Goal: Information Seeking & Learning: Learn about a topic

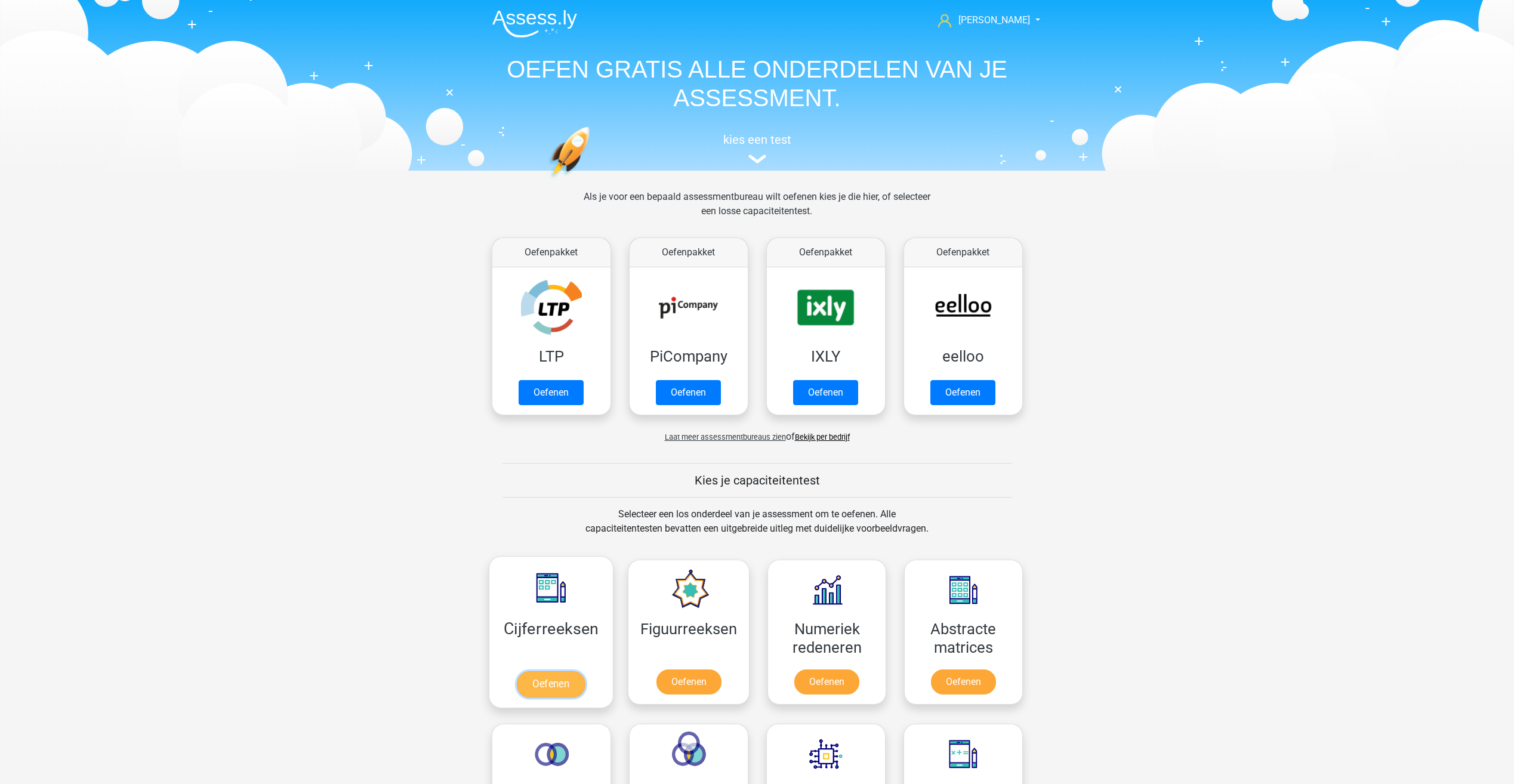
click at [551, 685] on link "Oefenen" at bounding box center [550, 684] width 68 height 26
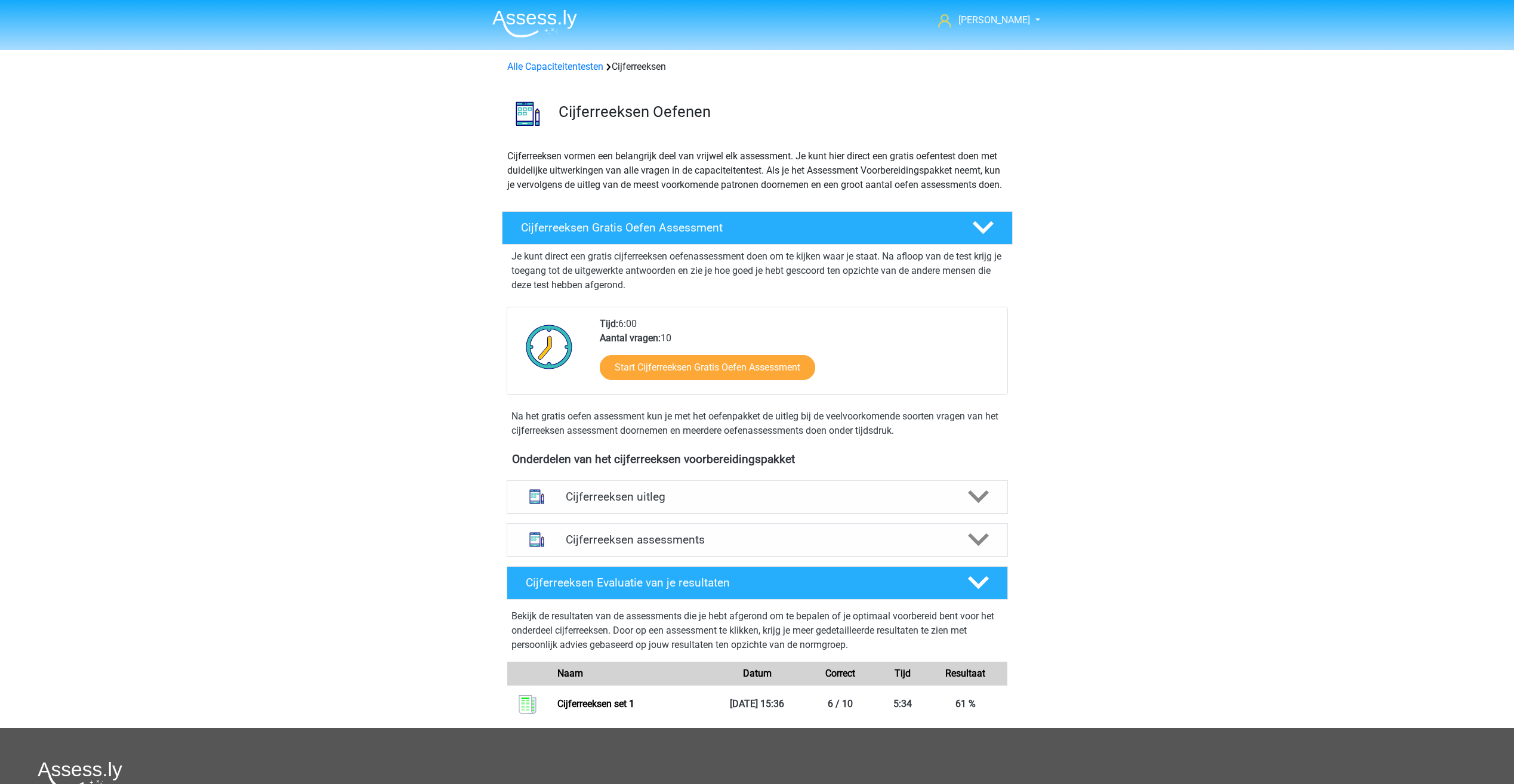
click at [367, 294] on div "Kevin kevin_dorland@msn.com Nederlands English" at bounding box center [757, 521] width 1514 height 1043
drag, startPoint x: 404, startPoint y: 274, endPoint x: 402, endPoint y: 269, distance: 5.4
click at [404, 274] on div "Kevin kevin_dorland@msn.com Nederlands English" at bounding box center [757, 521] width 1514 height 1043
click at [321, 303] on div "Kevin kevin_dorland@msn.com Nederlands English" at bounding box center [757, 521] width 1514 height 1043
drag, startPoint x: 303, startPoint y: 222, endPoint x: 297, endPoint y: 210, distance: 13.4
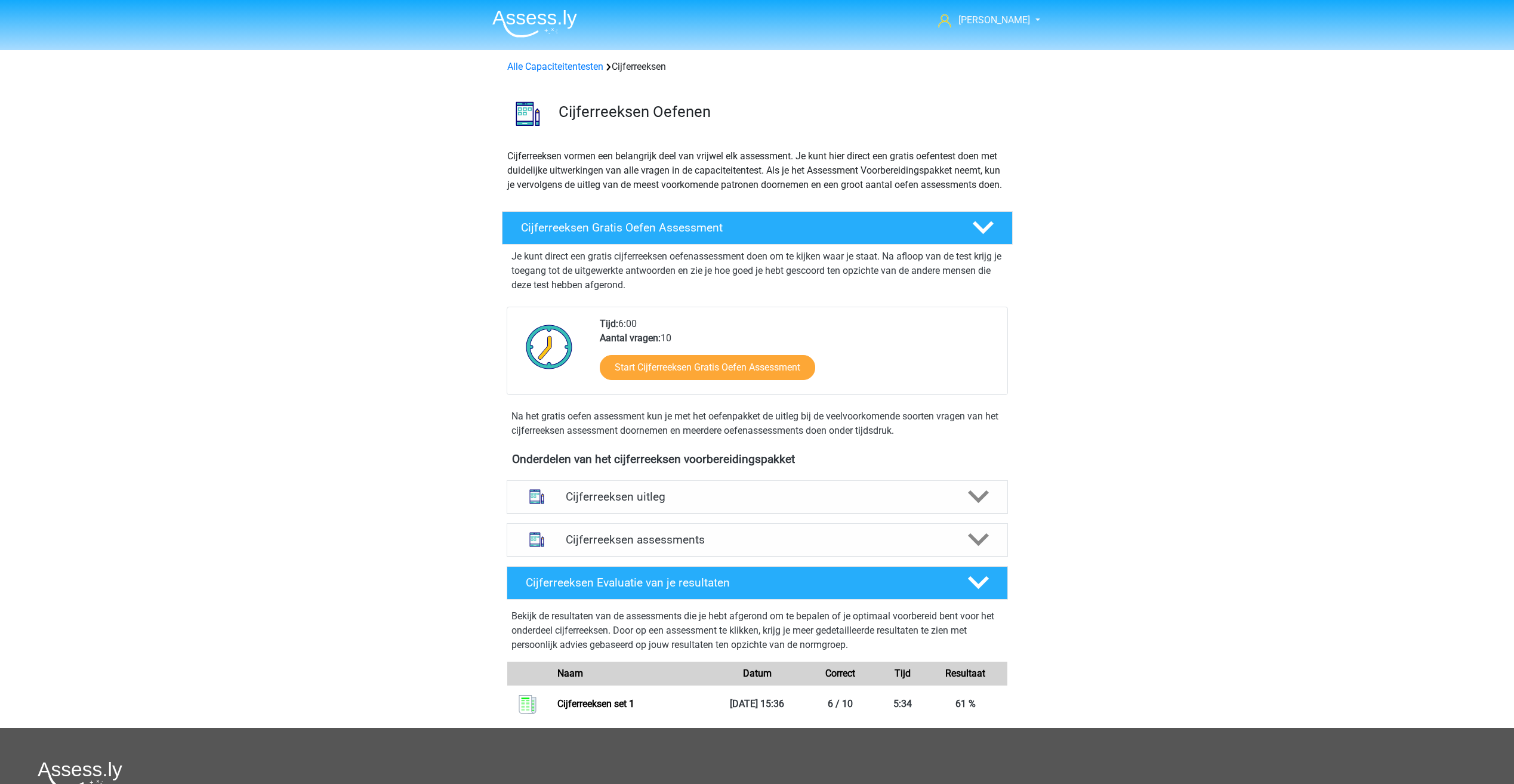
drag, startPoint x: 297, startPoint y: 210, endPoint x: 277, endPoint y: 174, distance: 41.2
drag, startPoint x: 277, startPoint y: 174, endPoint x: 271, endPoint y: 160, distance: 15.2
drag, startPoint x: 271, startPoint y: 160, endPoint x: 265, endPoint y: 144, distance: 17.1
drag, startPoint x: 265, startPoint y: 144, endPoint x: 261, endPoint y: 130, distance: 14.6
drag, startPoint x: 261, startPoint y: 130, endPoint x: 258, endPoint y: 123, distance: 7.6
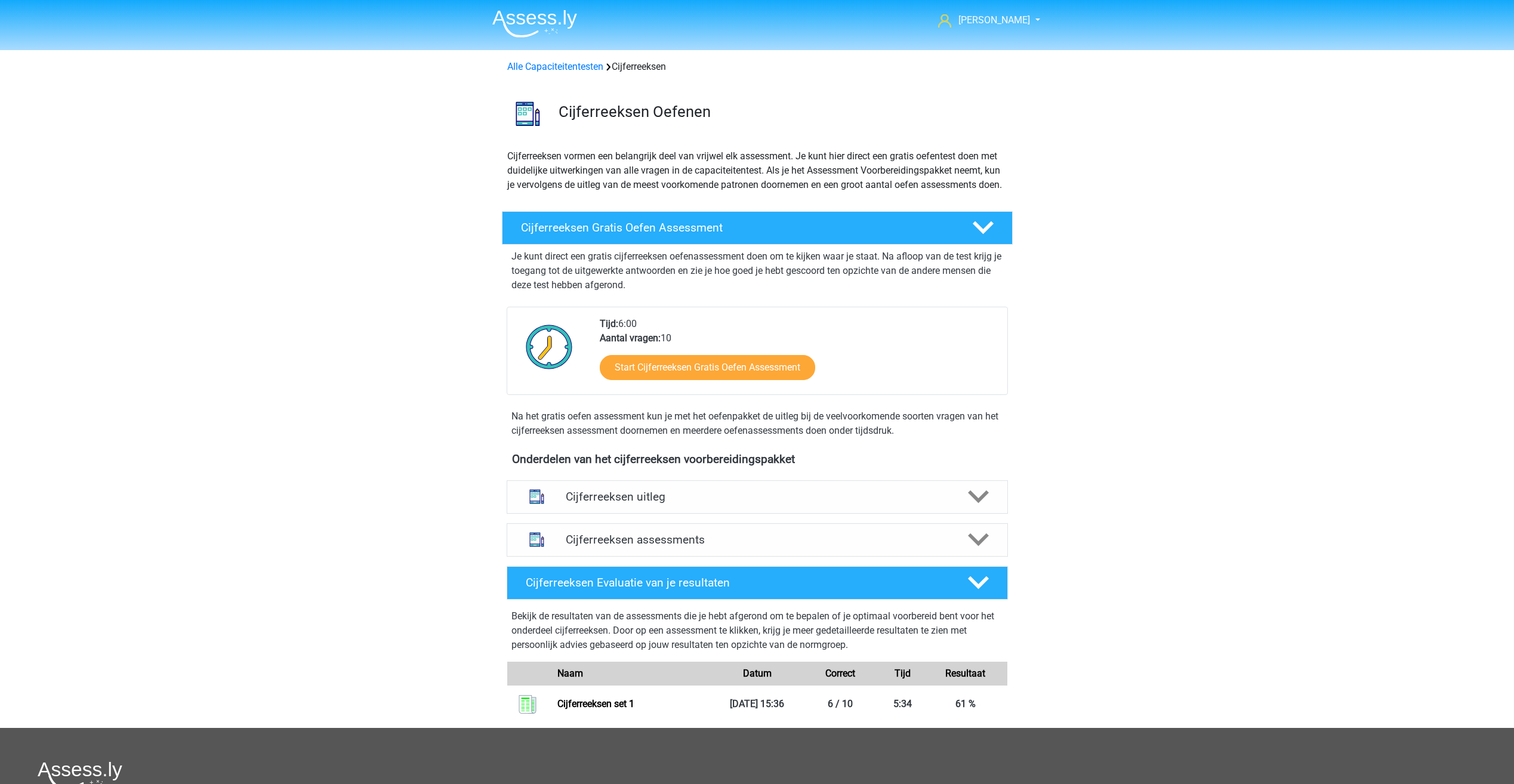
drag, startPoint x: 258, startPoint y: 123, endPoint x: 254, endPoint y: 113, distance: 10.8
drag, startPoint x: 254, startPoint y: 113, endPoint x: 248, endPoint y: 104, distance: 10.8
drag, startPoint x: 245, startPoint y: 100, endPoint x: 241, endPoint y: 94, distance: 7.2
drag, startPoint x: 238, startPoint y: 89, endPoint x: 232, endPoint y: 81, distance: 10.0
drag, startPoint x: 229, startPoint y: 77, endPoint x: 214, endPoint y: 70, distance: 16.6
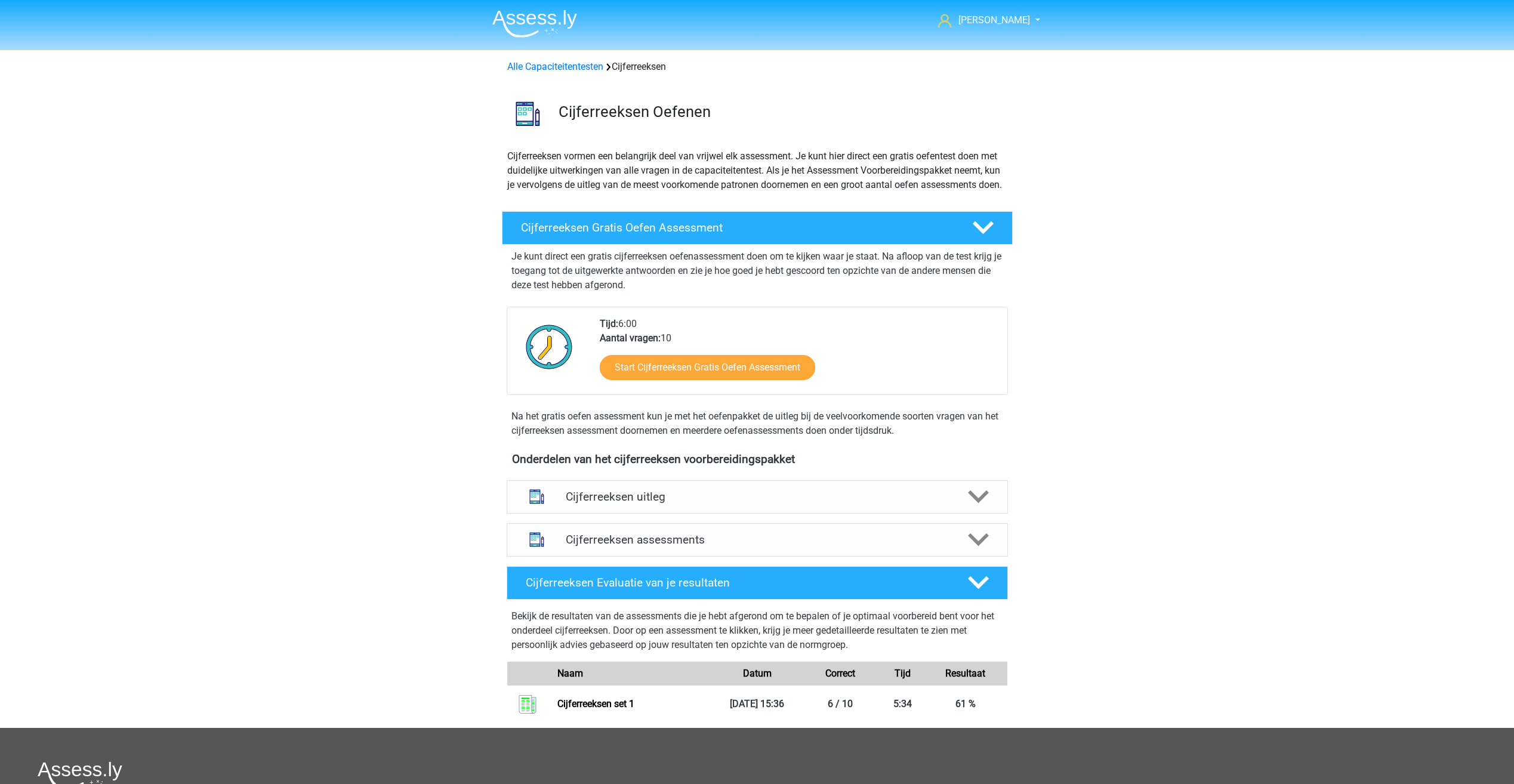
drag, startPoint x: 214, startPoint y: 70, endPoint x: 199, endPoint y: 69, distance: 15.0
drag, startPoint x: 199, startPoint y: 69, endPoint x: 188, endPoint y: 67, distance: 11.2
drag, startPoint x: 188, startPoint y: 67, endPoint x: 181, endPoint y: 66, distance: 7.1
drag, startPoint x: 181, startPoint y: 66, endPoint x: 163, endPoint y: 66, distance: 18.0
drag, startPoint x: 163, startPoint y: 66, endPoint x: 146, endPoint y: 63, distance: 17.3
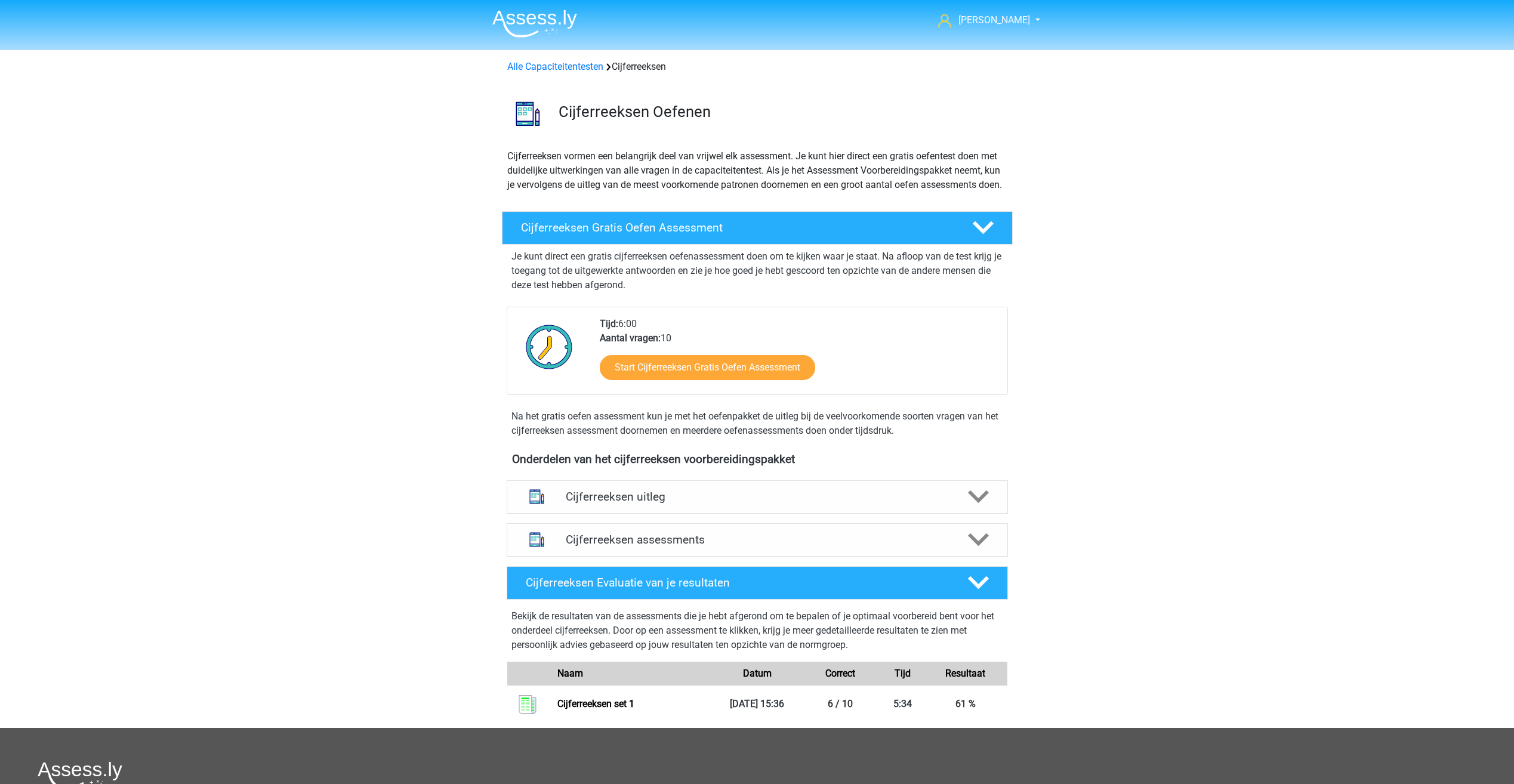
drag, startPoint x: 146, startPoint y: 63, endPoint x: 129, endPoint y: 63, distance: 17.0
drag, startPoint x: 129, startPoint y: 63, endPoint x: 106, endPoint y: 65, distance: 23.1
drag, startPoint x: 106, startPoint y: 65, endPoint x: 97, endPoint y: 65, distance: 9.0
drag, startPoint x: 97, startPoint y: 65, endPoint x: 86, endPoint y: 66, distance: 11.0
drag, startPoint x: 86, startPoint y: 66, endPoint x: 77, endPoint y: 67, distance: 9.1
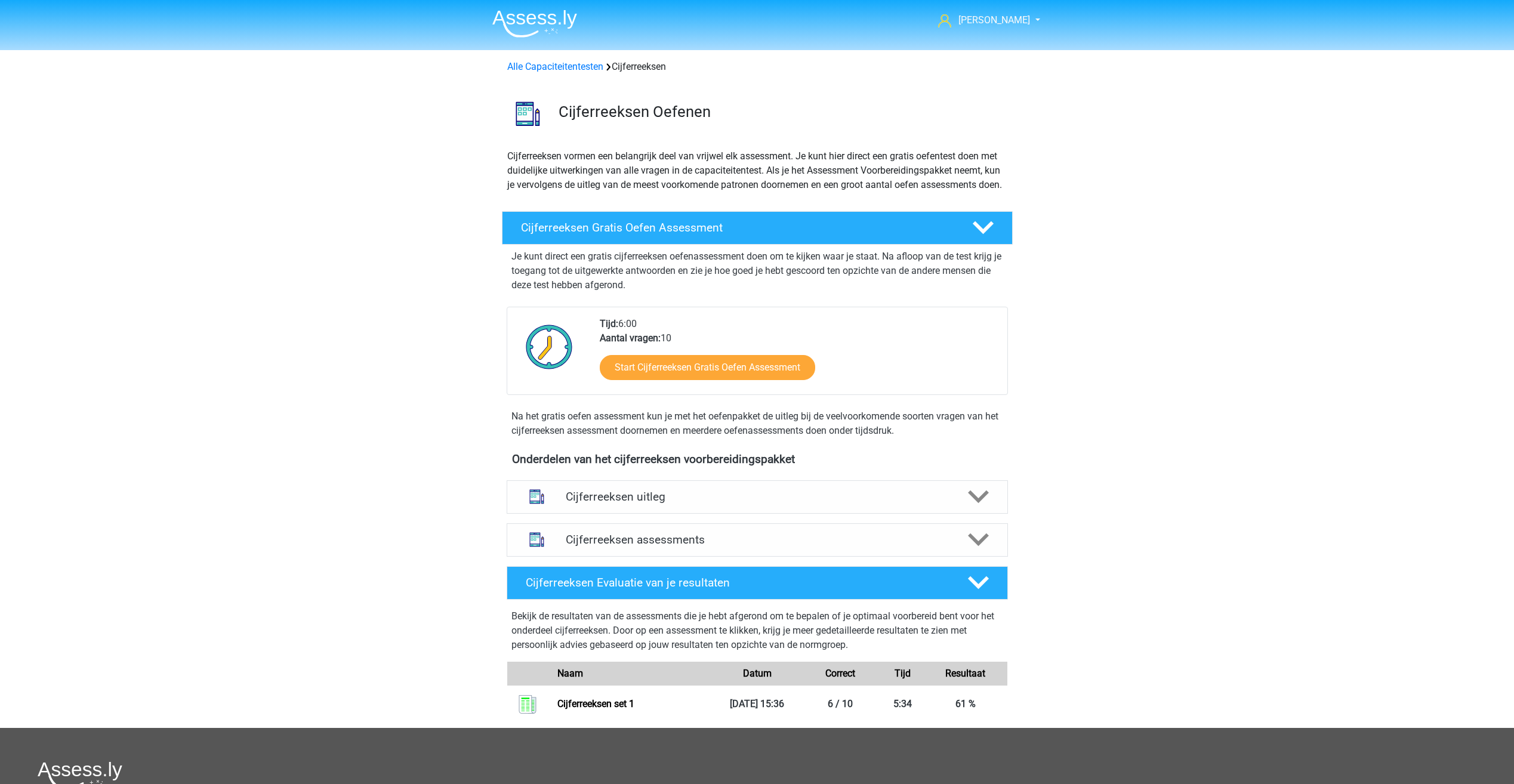
drag, startPoint x: 77, startPoint y: 67, endPoint x: 67, endPoint y: 67, distance: 10.0
drag, startPoint x: 67, startPoint y: 67, endPoint x: 56, endPoint y: 67, distance: 11.0
drag, startPoint x: 56, startPoint y: 67, endPoint x: 49, endPoint y: 66, distance: 7.1
drag, startPoint x: 48, startPoint y: 66, endPoint x: 42, endPoint y: 61, distance: 7.8
drag, startPoint x: 42, startPoint y: 61, endPoint x: 30, endPoint y: 54, distance: 13.9
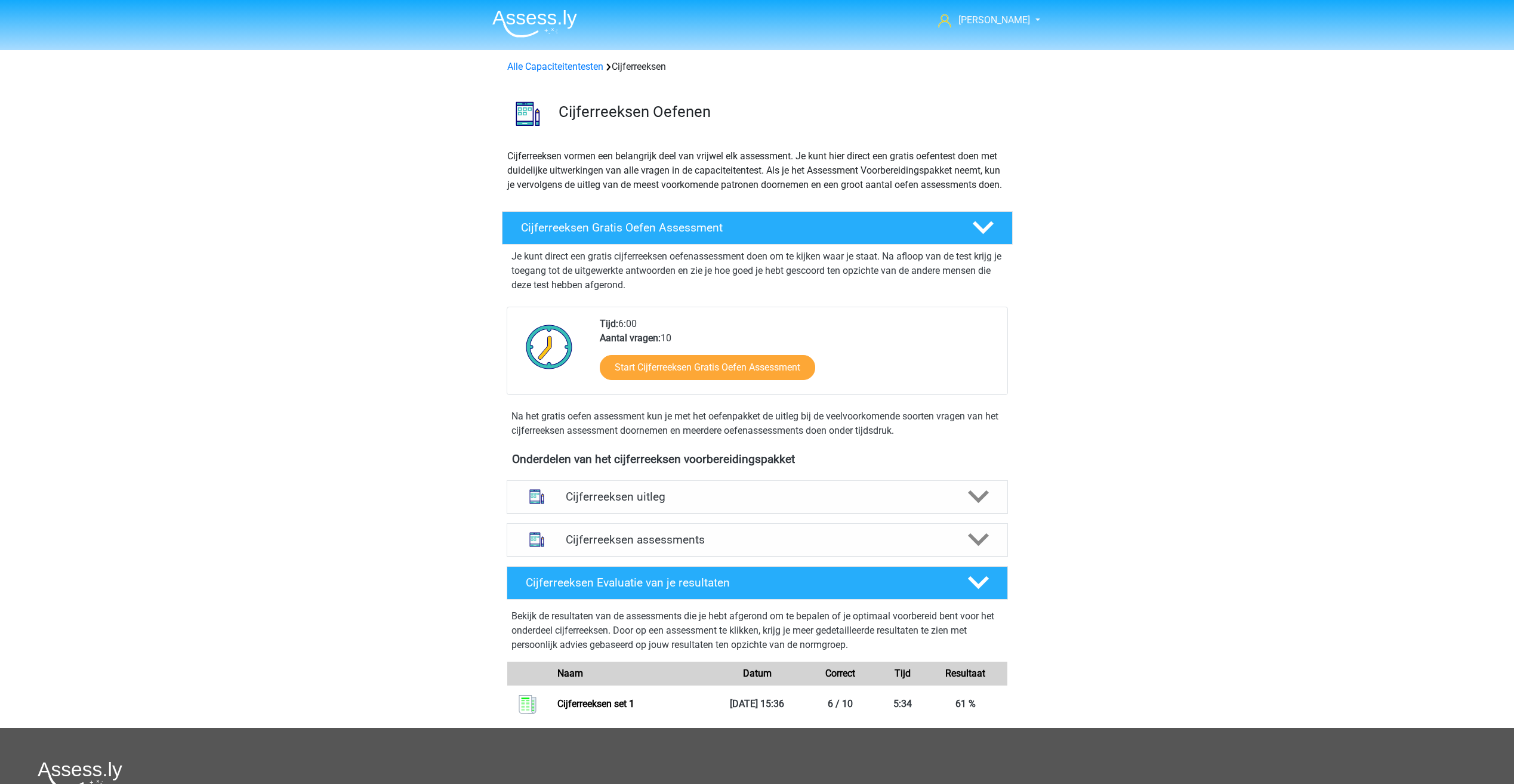
click at [30, 54] on div "Kevin kevin_dorland@msn.com Nederlands English" at bounding box center [757, 521] width 1514 height 1043
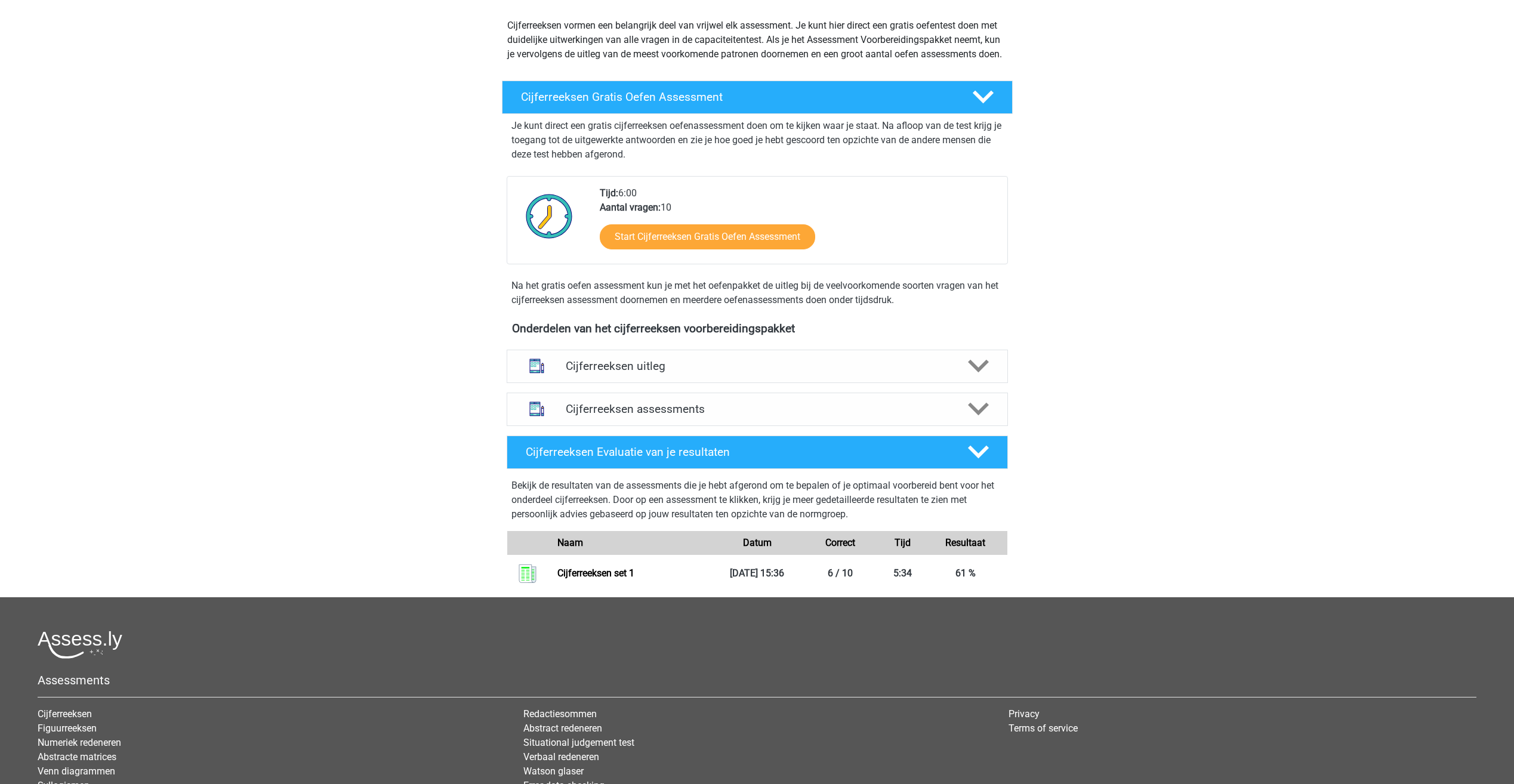
scroll to position [179, 0]
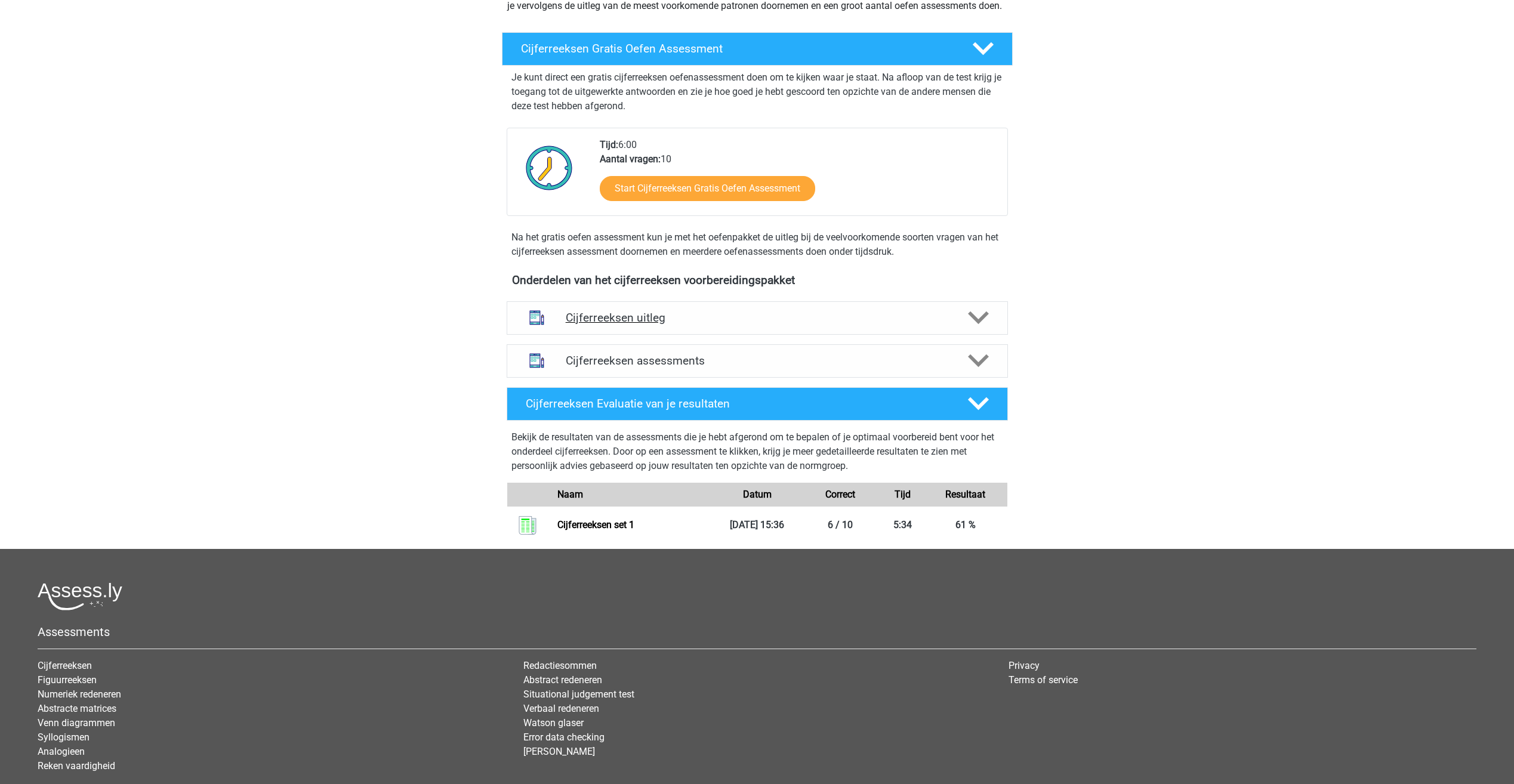
click at [694, 325] on h4 "Cijferreeksen uitleg" at bounding box center [757, 318] width 383 height 14
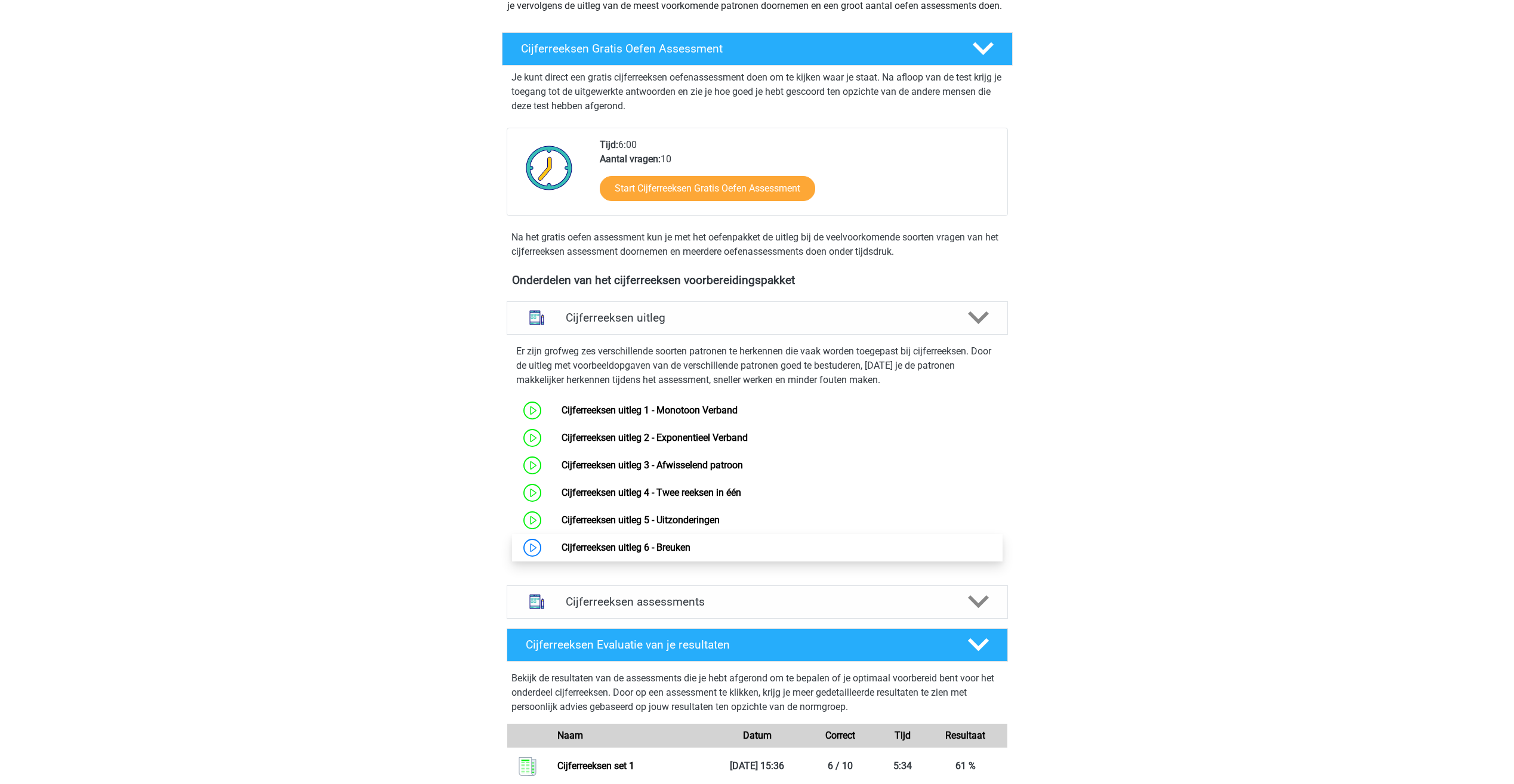
click at [606, 553] on link "Cijferreeksen uitleg 6 - Breuken" at bounding box center [627, 547] width 129 height 11
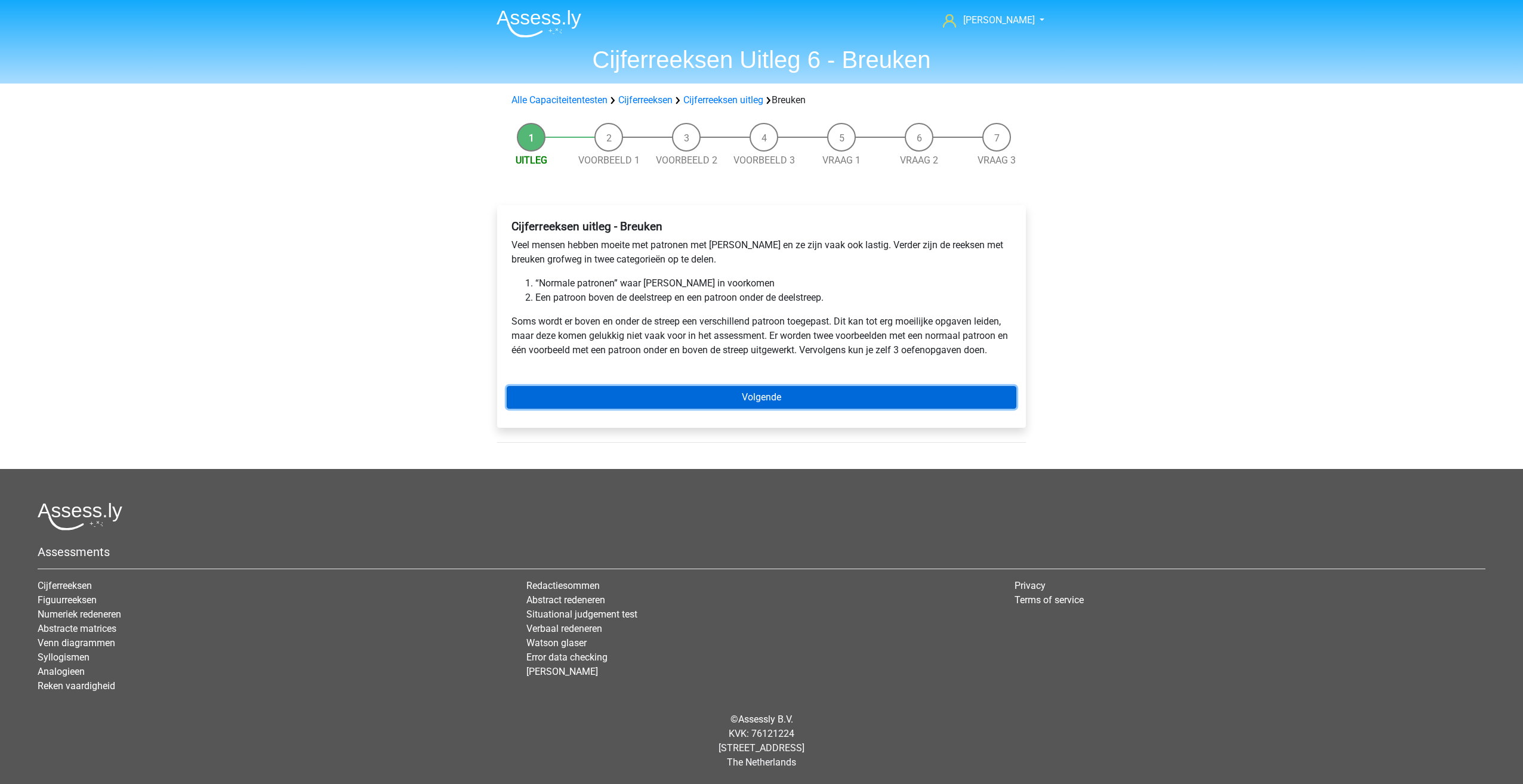
click at [707, 408] on link "Volgende" at bounding box center [762, 398] width 510 height 23
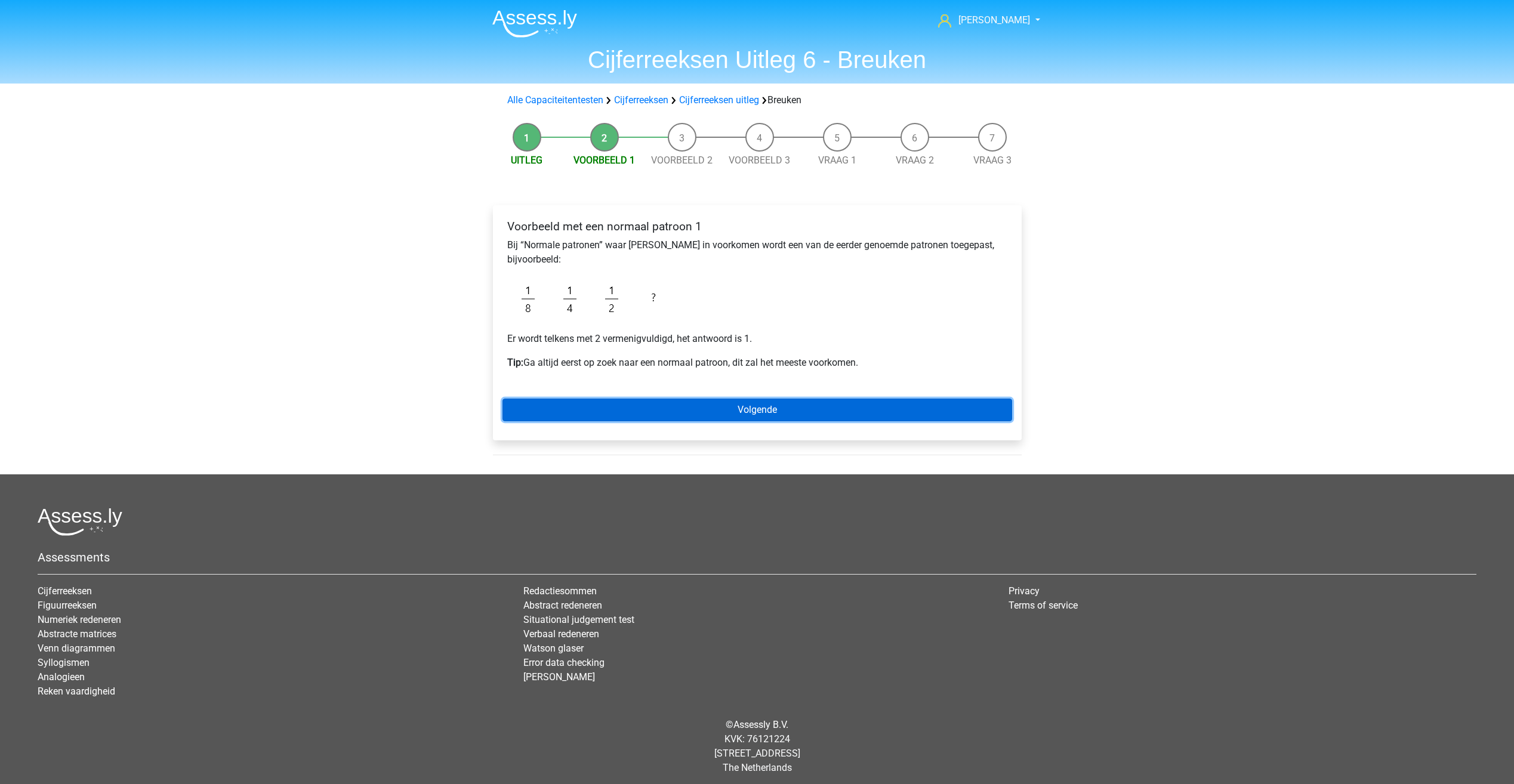
click at [794, 409] on link "Volgende" at bounding box center [757, 410] width 510 height 23
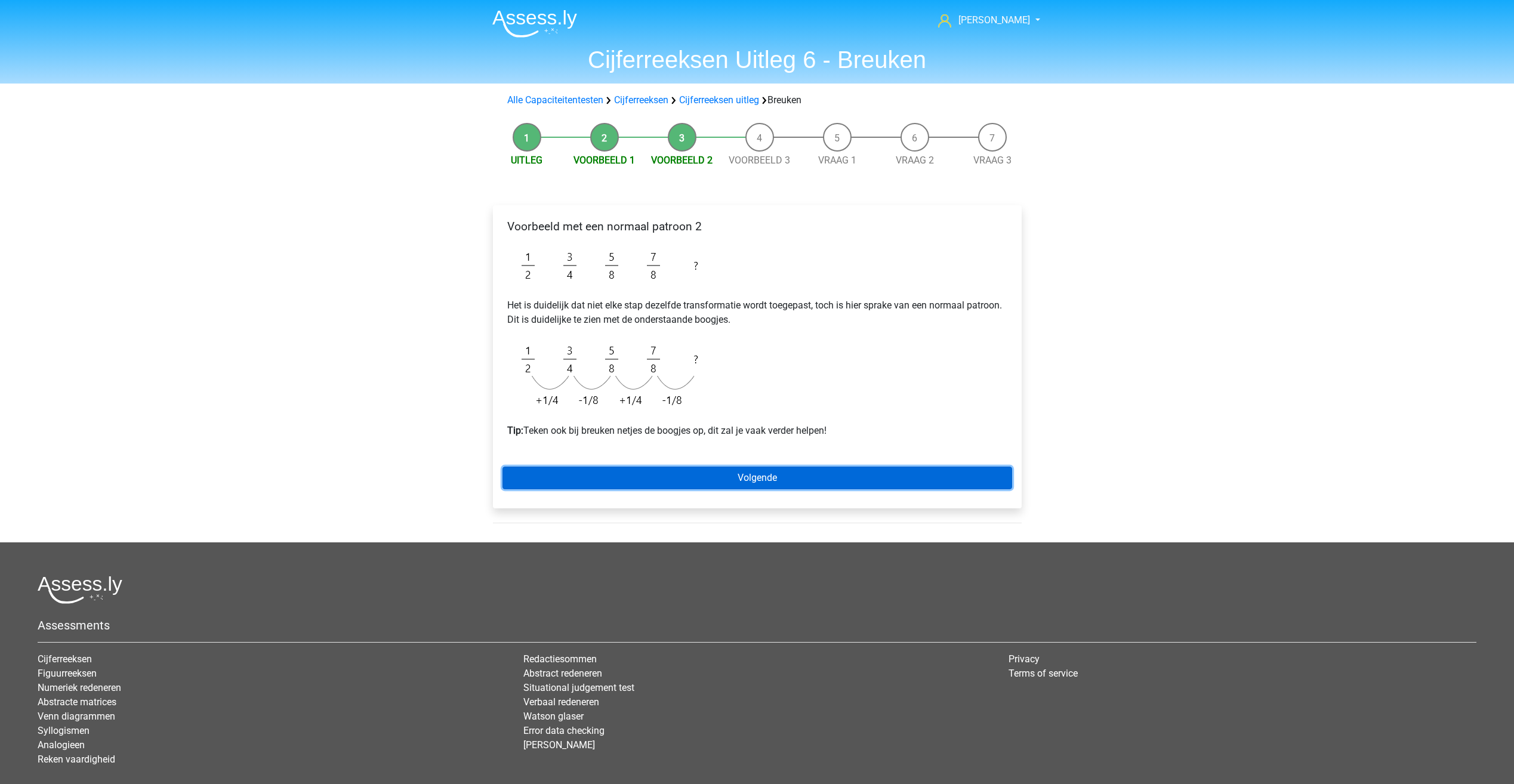
click at [744, 479] on link "Volgende" at bounding box center [757, 478] width 510 height 23
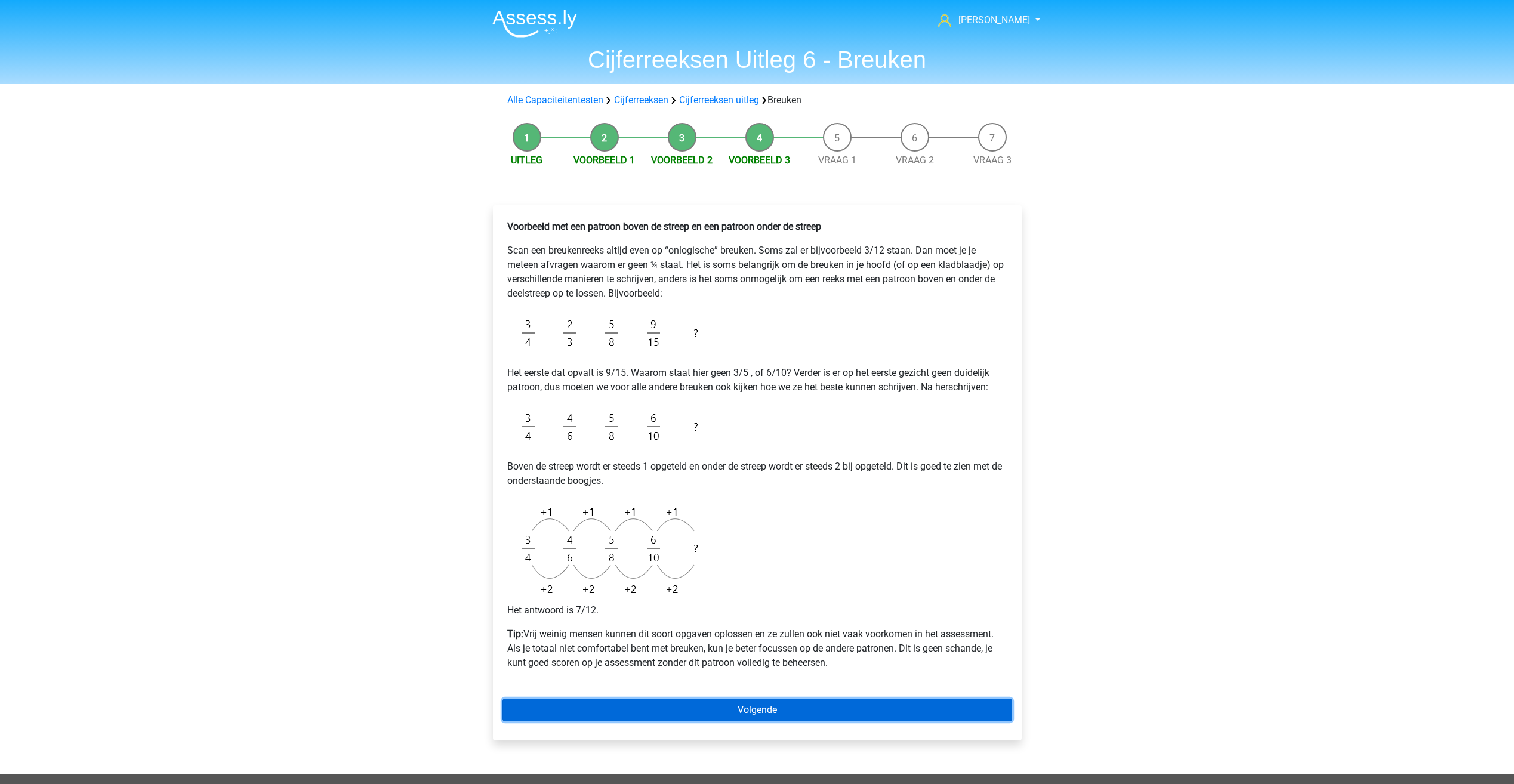
click at [765, 710] on link "Volgende" at bounding box center [757, 710] width 510 height 23
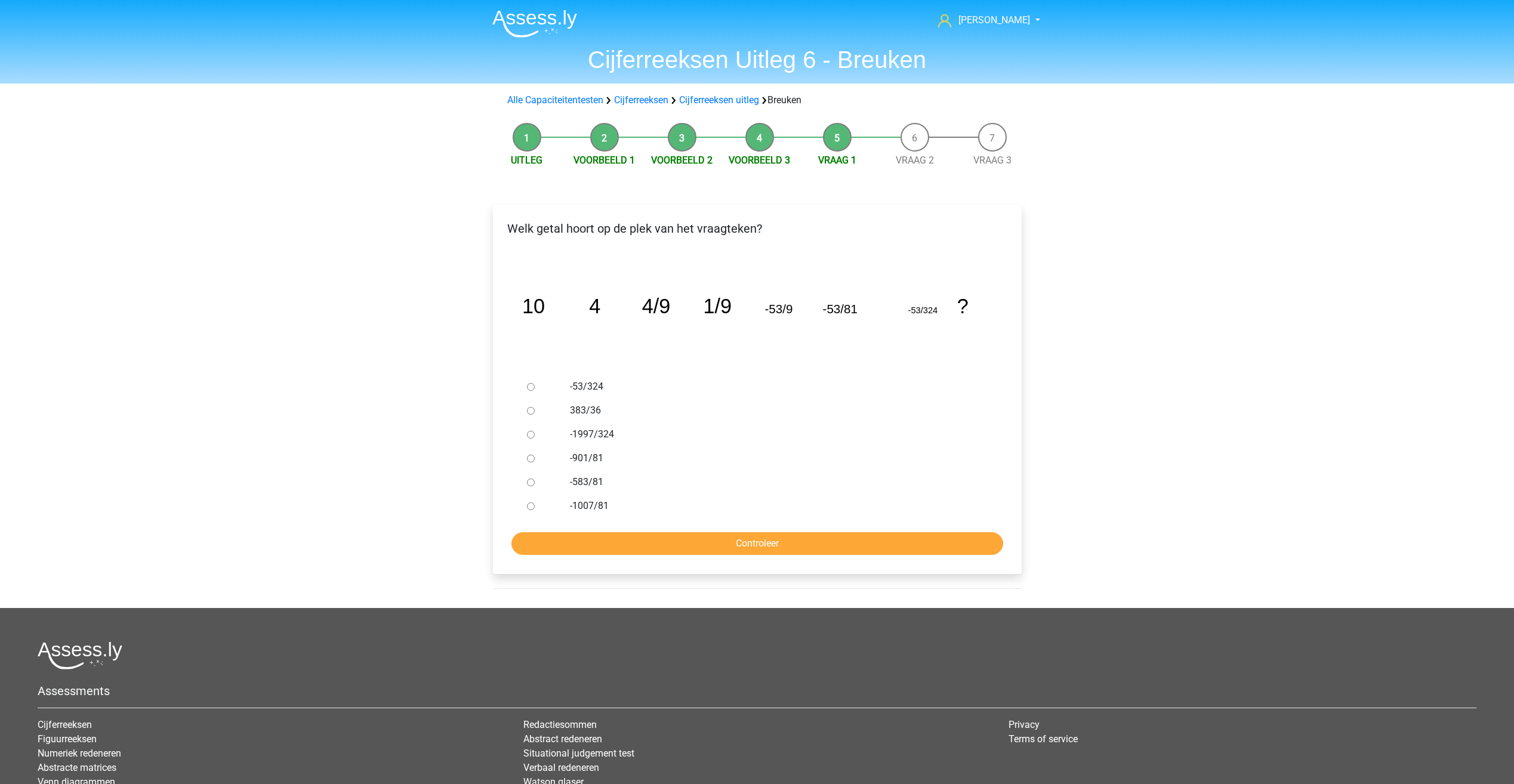
click at [588, 410] on label "383/36" at bounding box center [777, 410] width 413 height 15
click at [535, 410] on input "383/36" at bounding box center [531, 411] width 8 height 8
radio input "true"
click at [711, 540] on input "Controleer" at bounding box center [757, 543] width 492 height 23
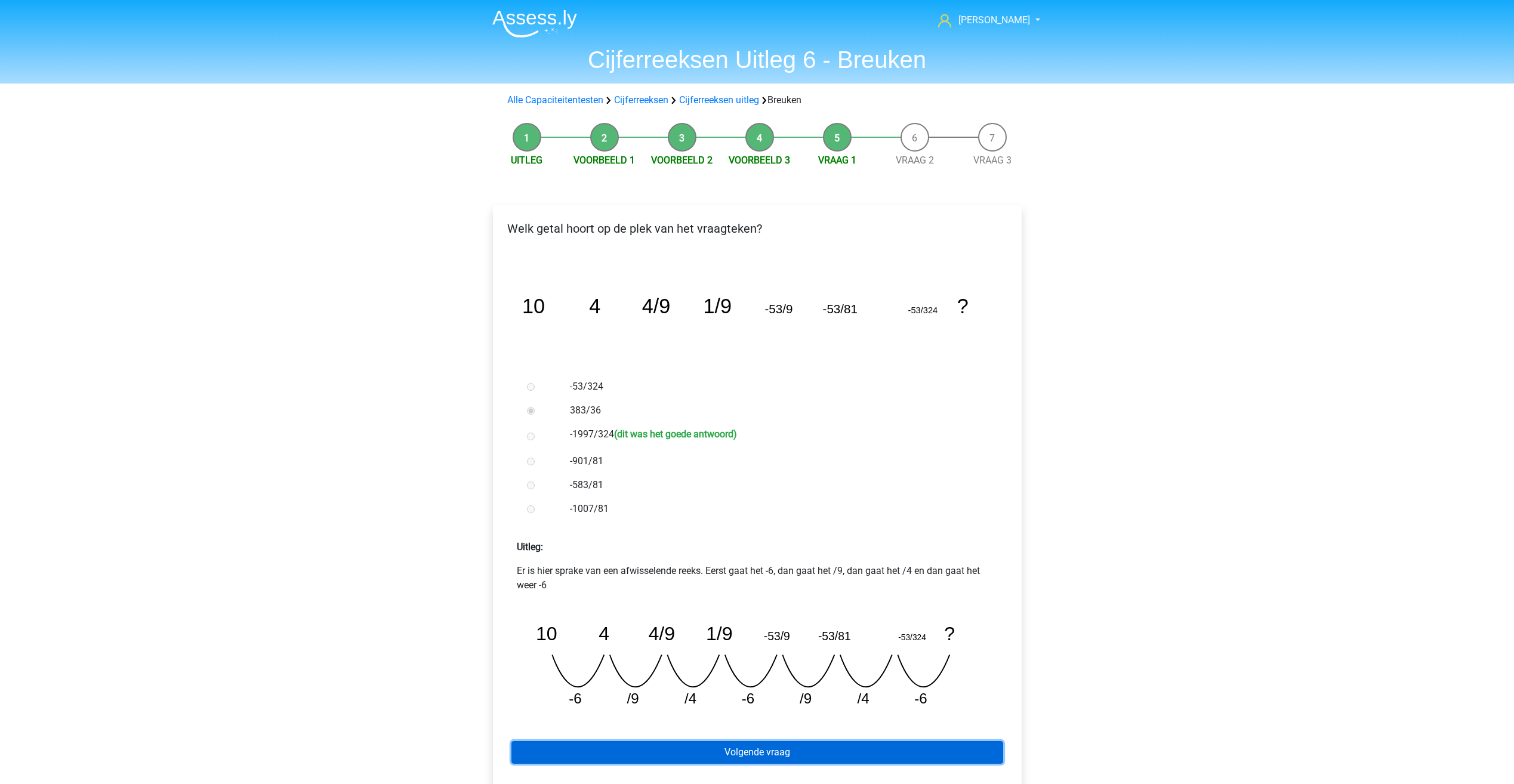
click at [730, 756] on link "Volgende vraag" at bounding box center [757, 752] width 492 height 23
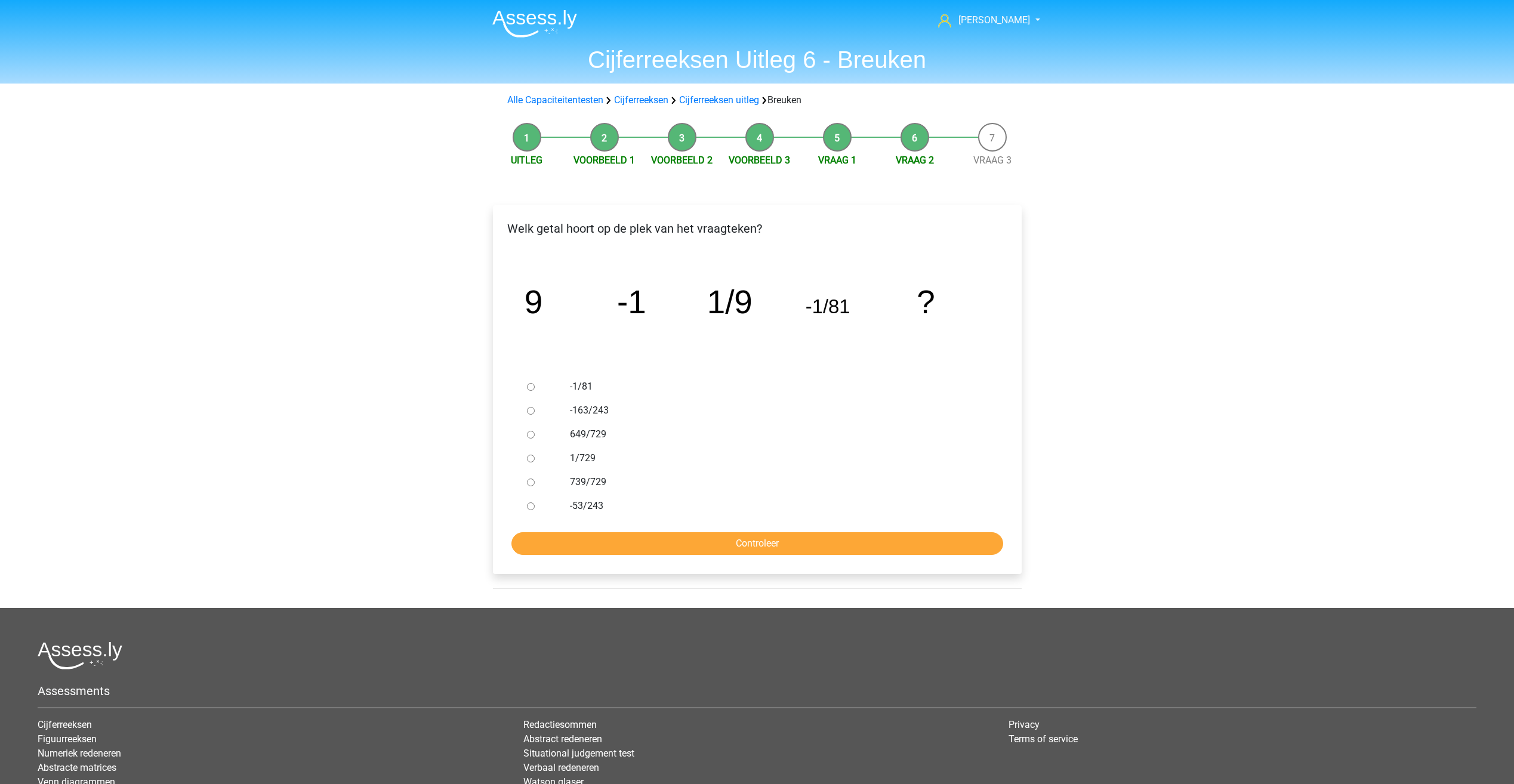
click at [590, 460] on label "1/729" at bounding box center [777, 458] width 413 height 15
click at [535, 460] on input "1/729" at bounding box center [531, 458] width 8 height 8
radio input "true"
click at [716, 544] on input "Controleer" at bounding box center [757, 543] width 492 height 23
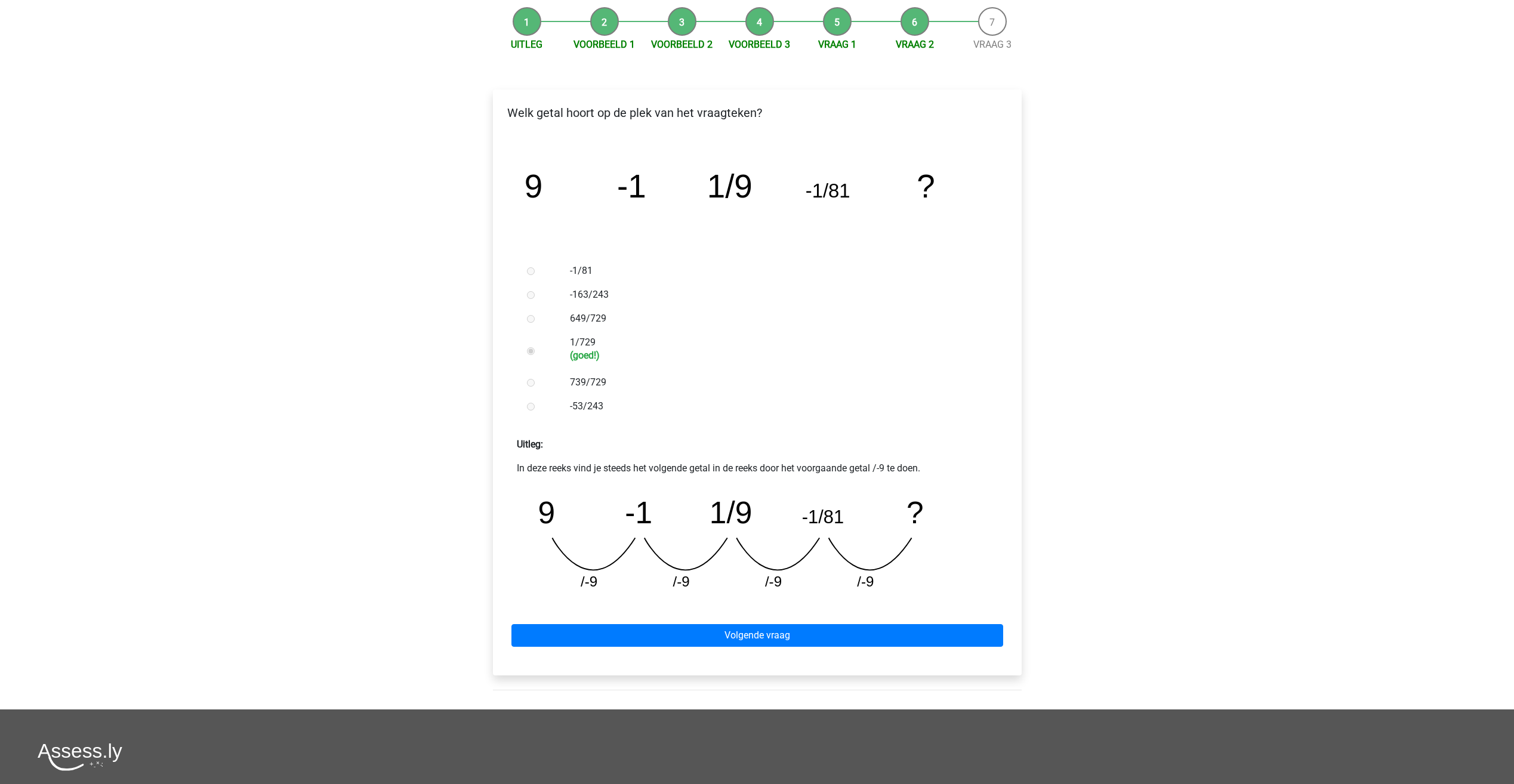
scroll to position [119, 0]
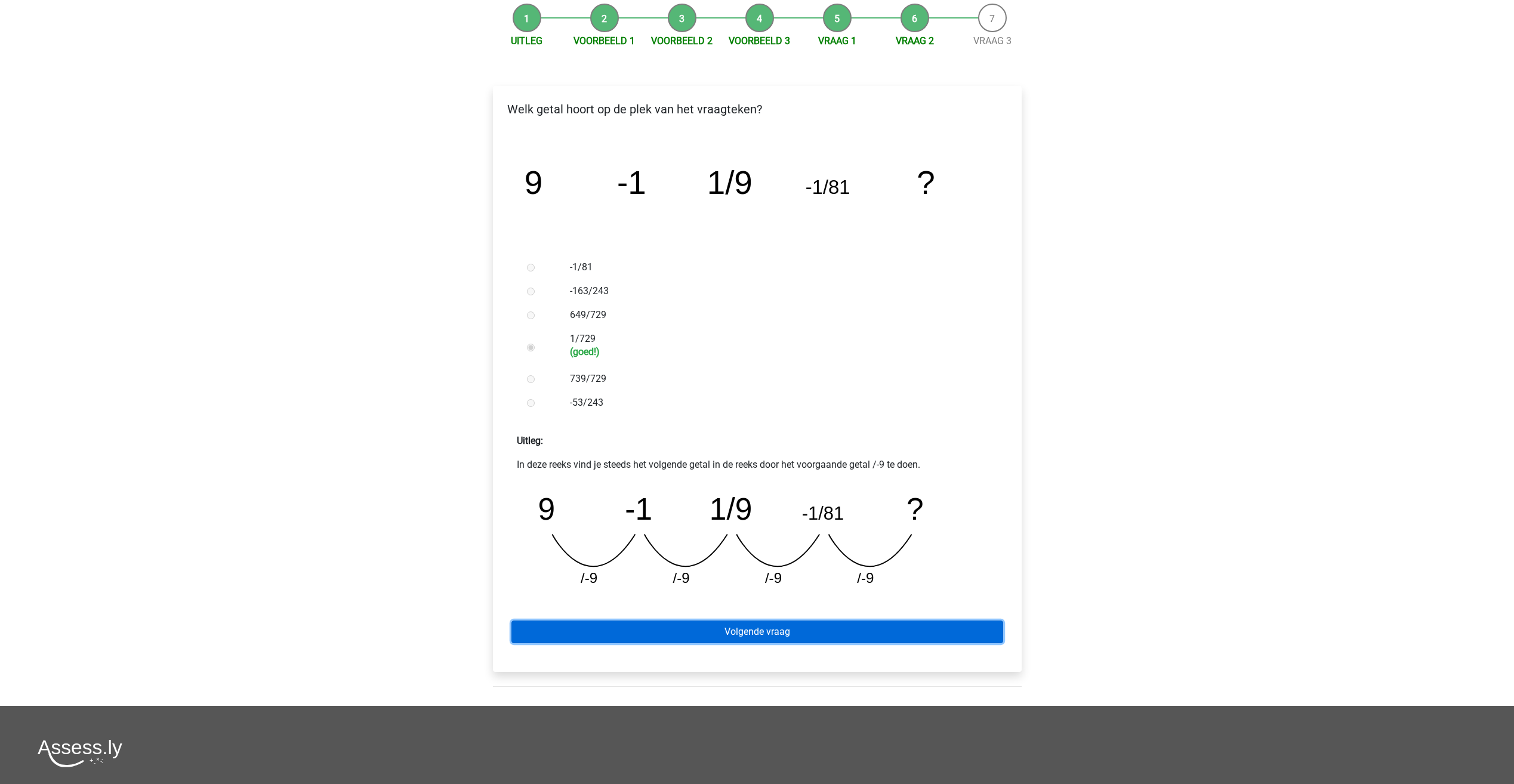
click at [753, 630] on link "Volgende vraag" at bounding box center [757, 632] width 492 height 23
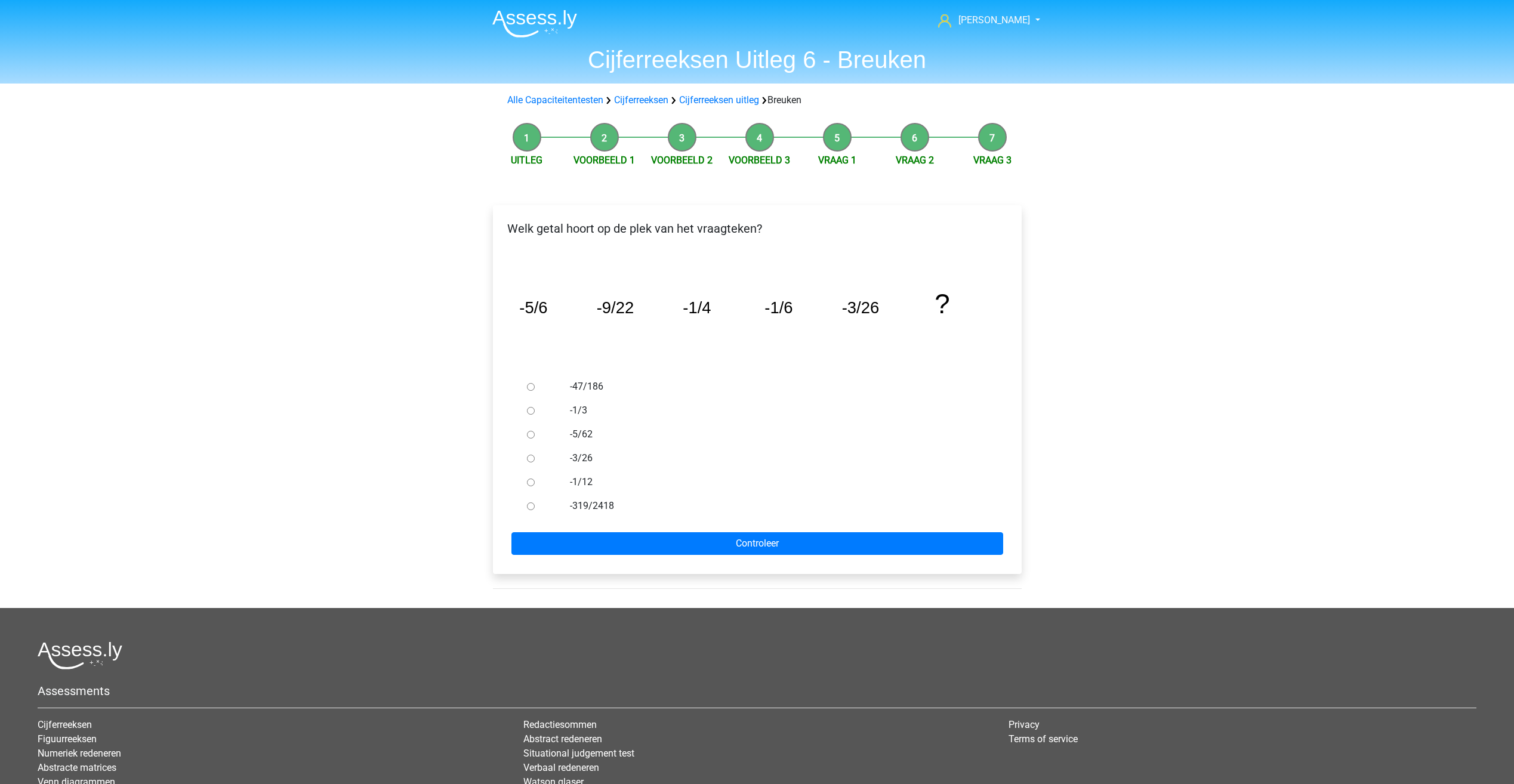
click at [592, 425] on div "-5/62" at bounding box center [777, 434] width 431 height 24
click at [589, 432] on label "-5/62" at bounding box center [777, 434] width 413 height 15
click at [535, 432] on input "-5/62" at bounding box center [531, 434] width 8 height 8
radio input "true"
click at [717, 539] on input "Controleer" at bounding box center [757, 543] width 492 height 23
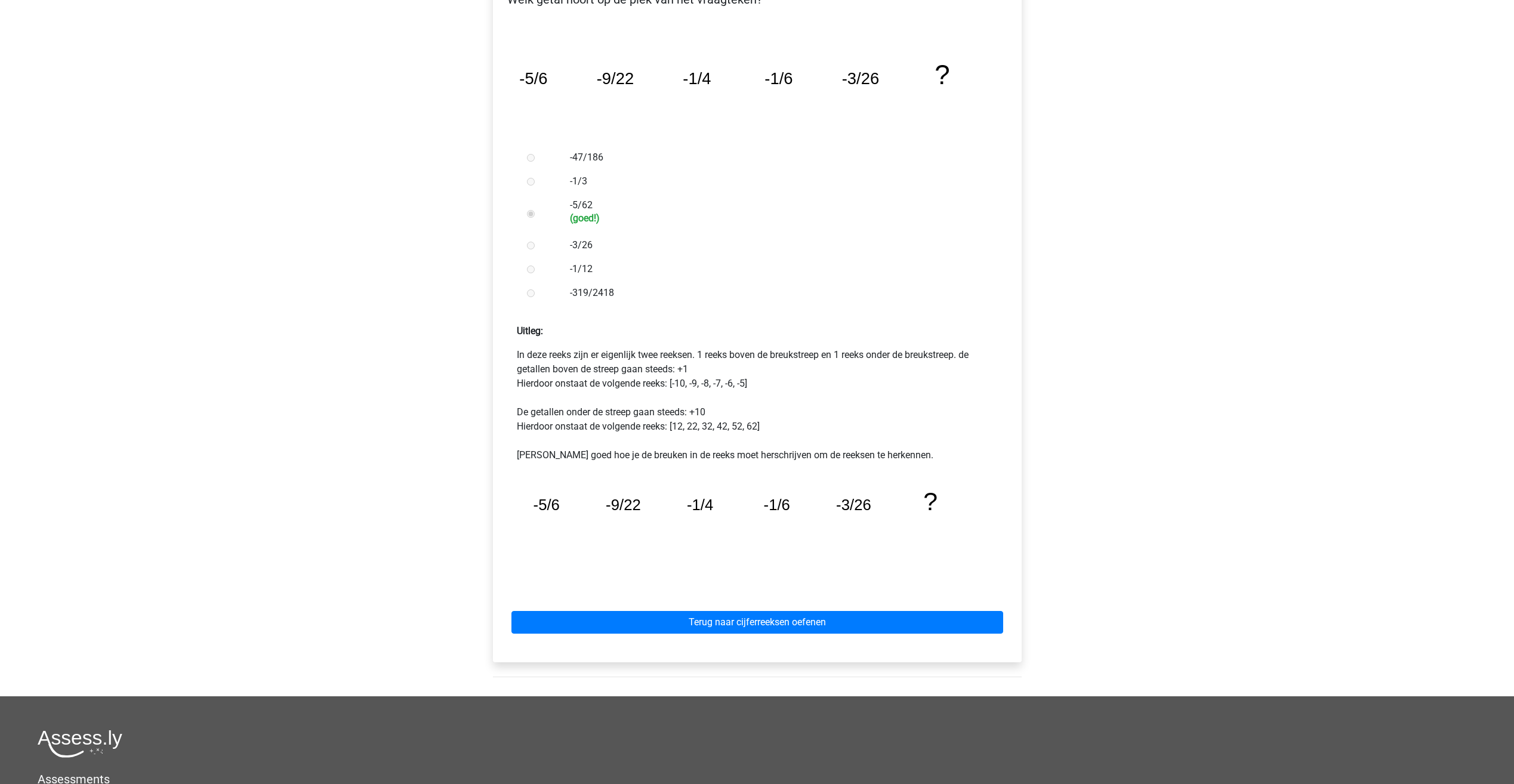
scroll to position [239, 0]
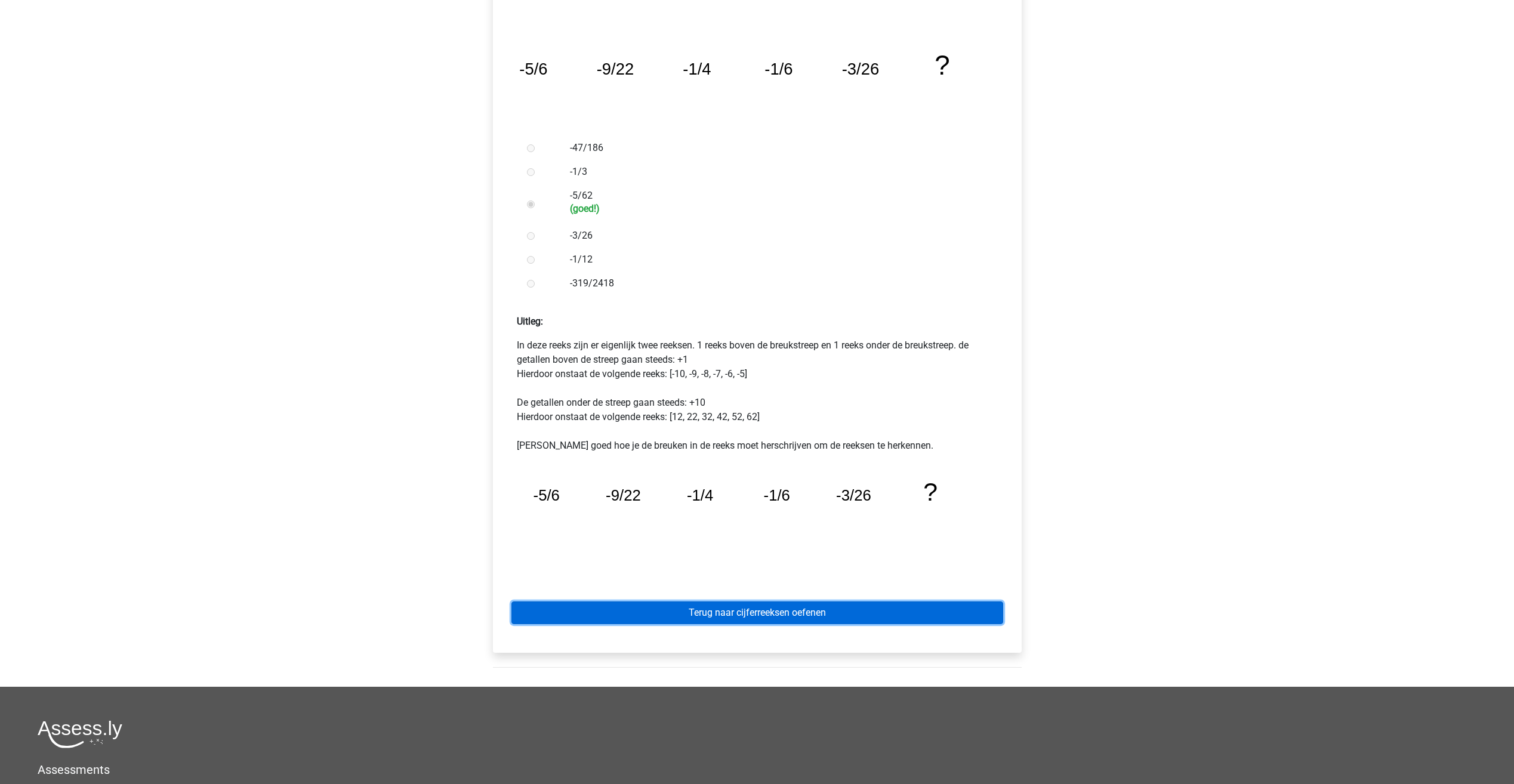
click at [721, 616] on link "Terug naar cijferreeksen oefenen" at bounding box center [757, 613] width 492 height 23
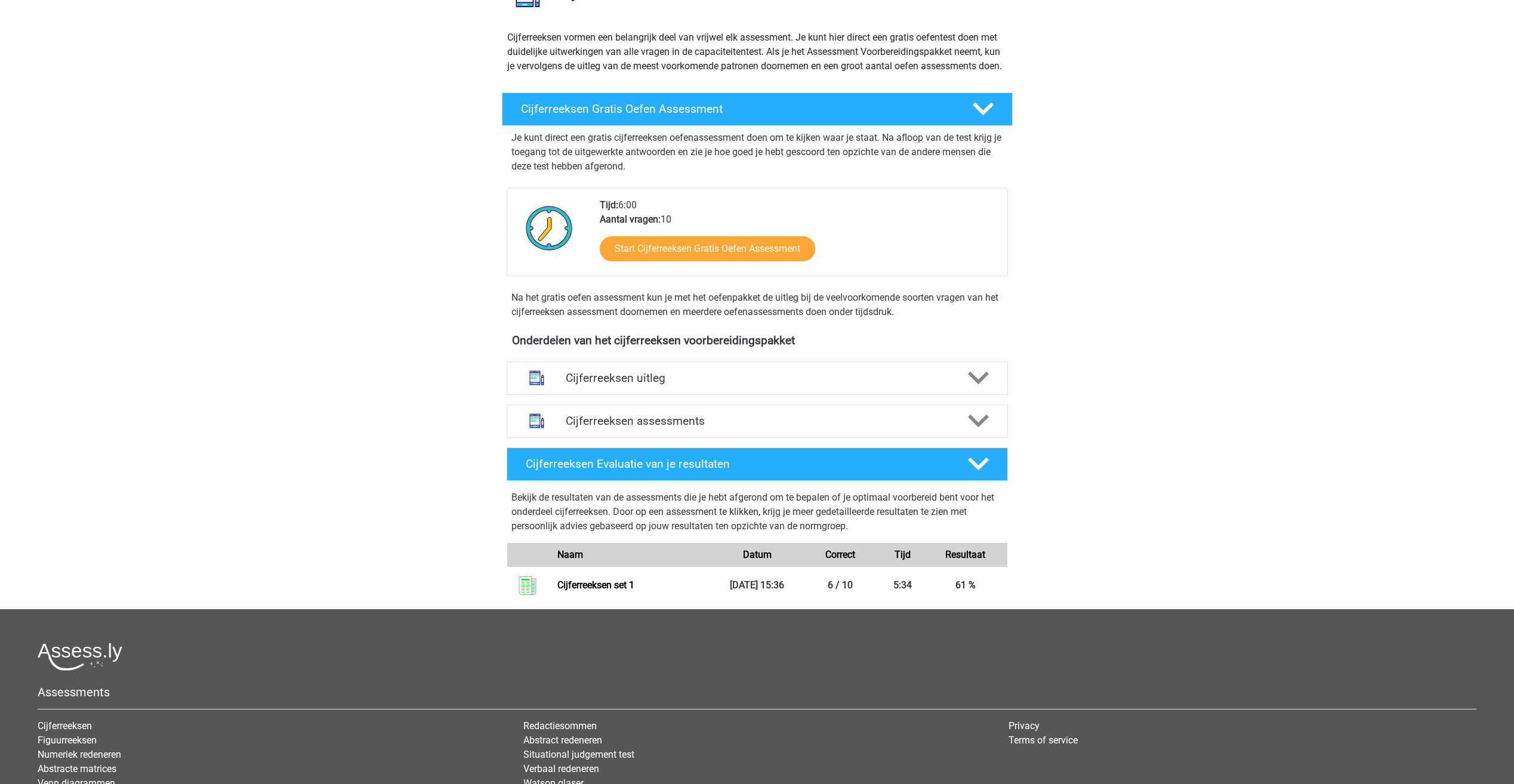
scroll to position [119, 0]
click at [741, 262] on link "Start Cijferreeksen Gratis Oefen Assessment" at bounding box center [707, 247] width 248 height 28
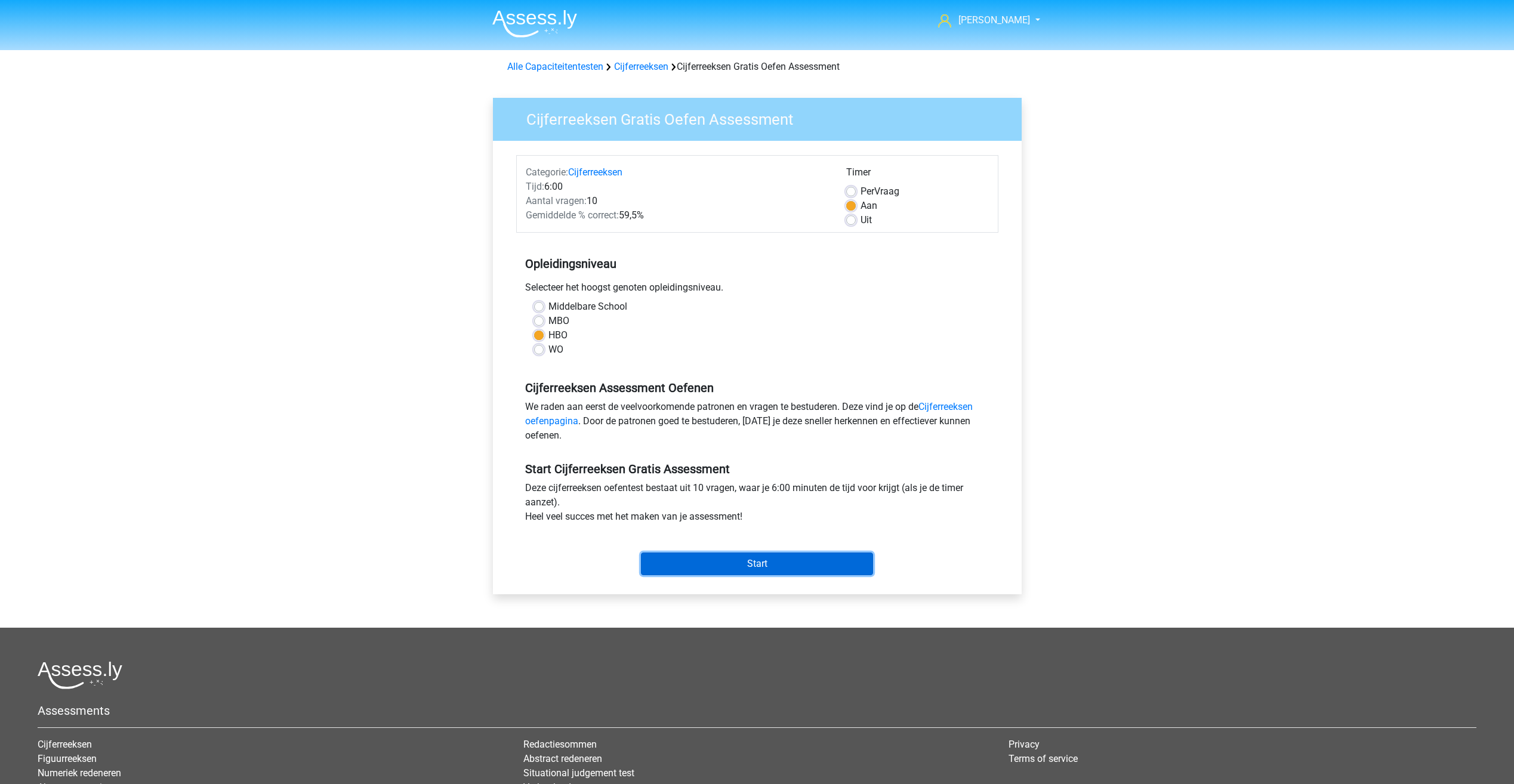
click at [771, 569] on input "Start" at bounding box center [757, 564] width 232 height 23
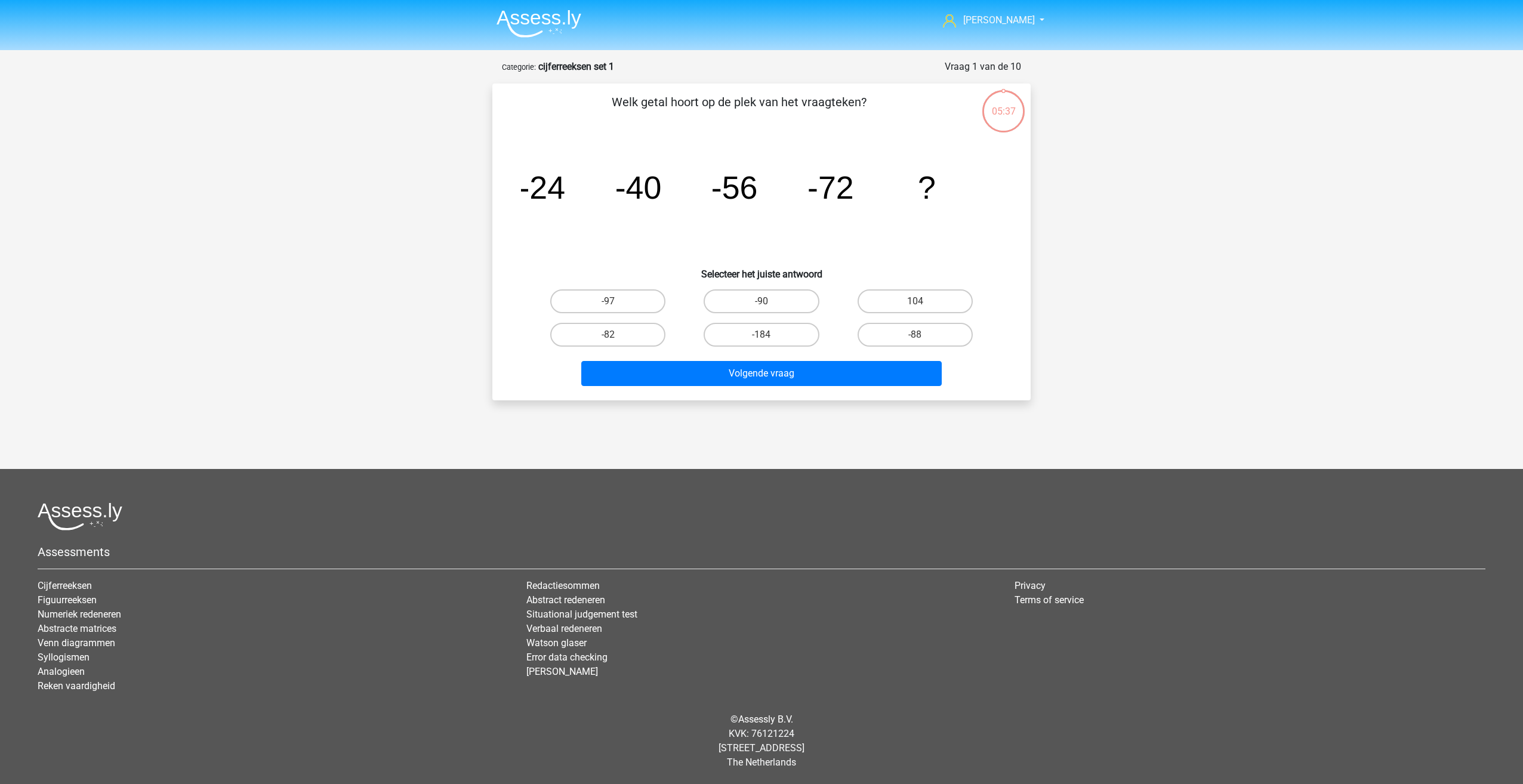
click at [923, 338] on input "-88" at bounding box center [919, 339] width 8 height 8
radio input "true"
click at [841, 377] on button "Volgende vraag" at bounding box center [762, 374] width 361 height 25
drag, startPoint x: 800, startPoint y: 331, endPoint x: 793, endPoint y: 355, distance: 25.0
click at [800, 331] on label "-30" at bounding box center [762, 335] width 115 height 24
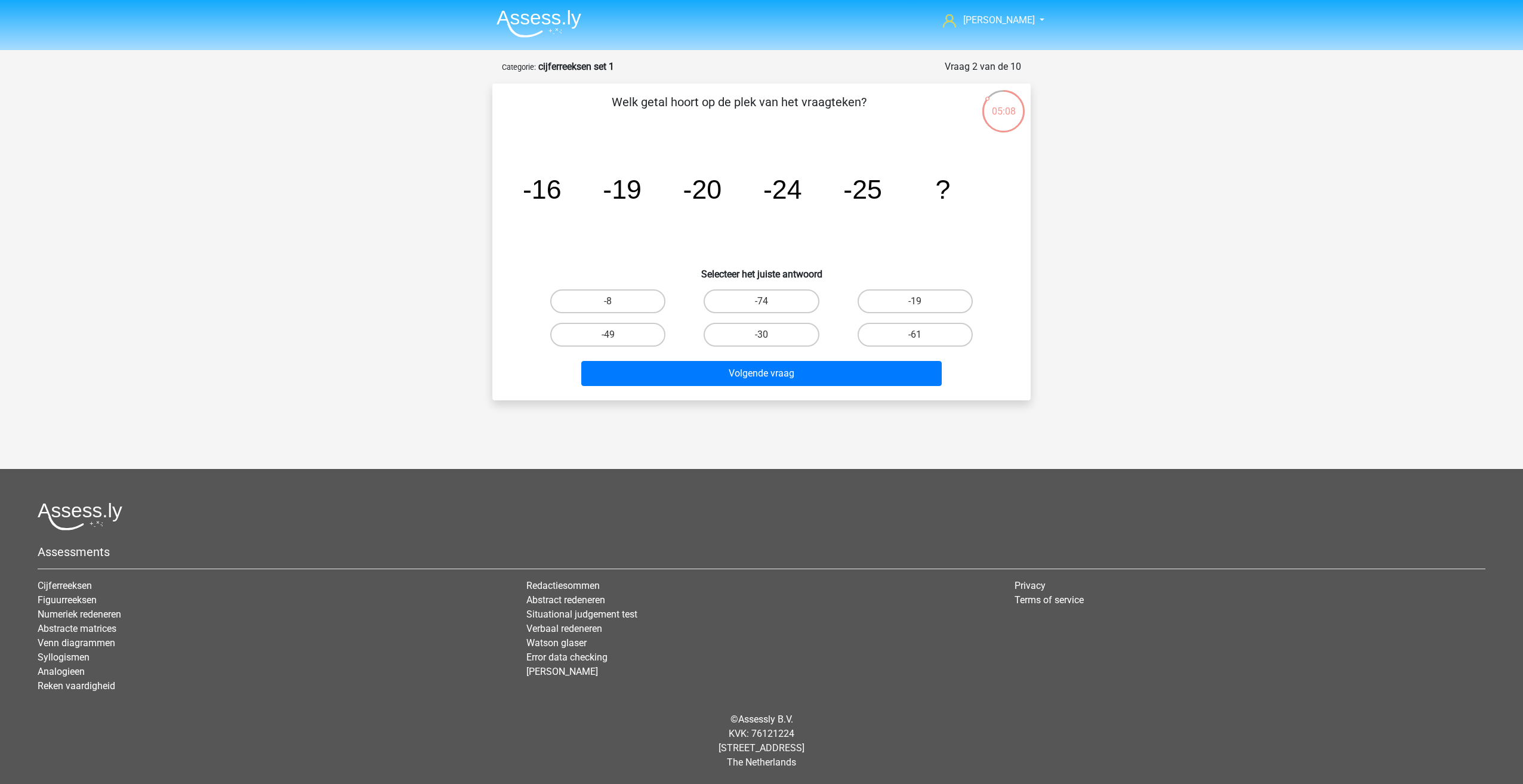
click at [769, 335] on input "-30" at bounding box center [765, 339] width 8 height 8
radio input "true"
click at [790, 376] on button "Volgende vraag" at bounding box center [762, 374] width 361 height 25
click at [773, 305] on label "-82" at bounding box center [762, 301] width 115 height 24
click at [769, 305] on input "-82" at bounding box center [765, 305] width 8 height 8
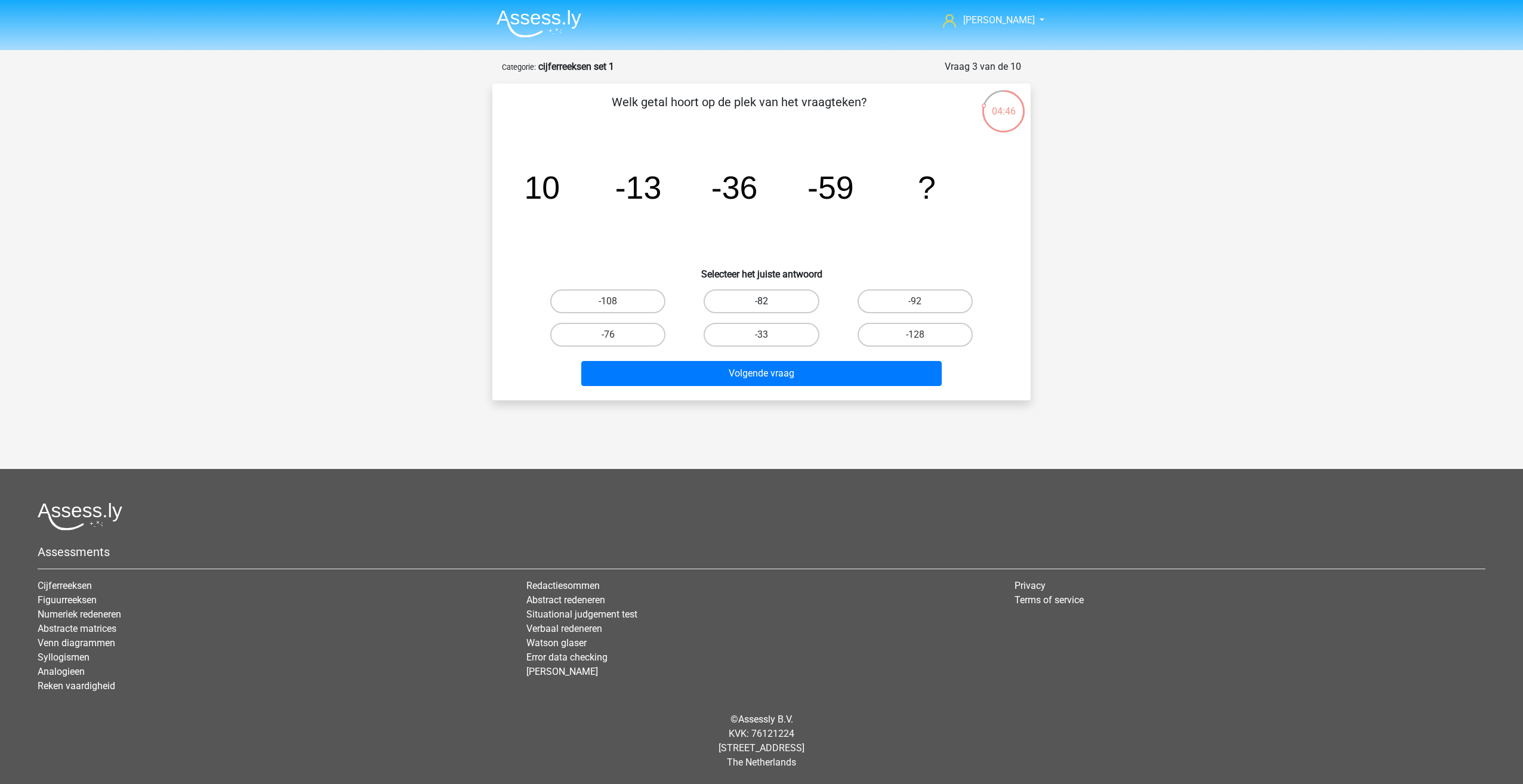
radio input "true"
click at [798, 366] on button "Volgende vraag" at bounding box center [762, 374] width 361 height 25
click at [640, 290] on label "28" at bounding box center [608, 301] width 115 height 24
click at [616, 301] on input "28" at bounding box center [612, 305] width 8 height 8
radio input "true"
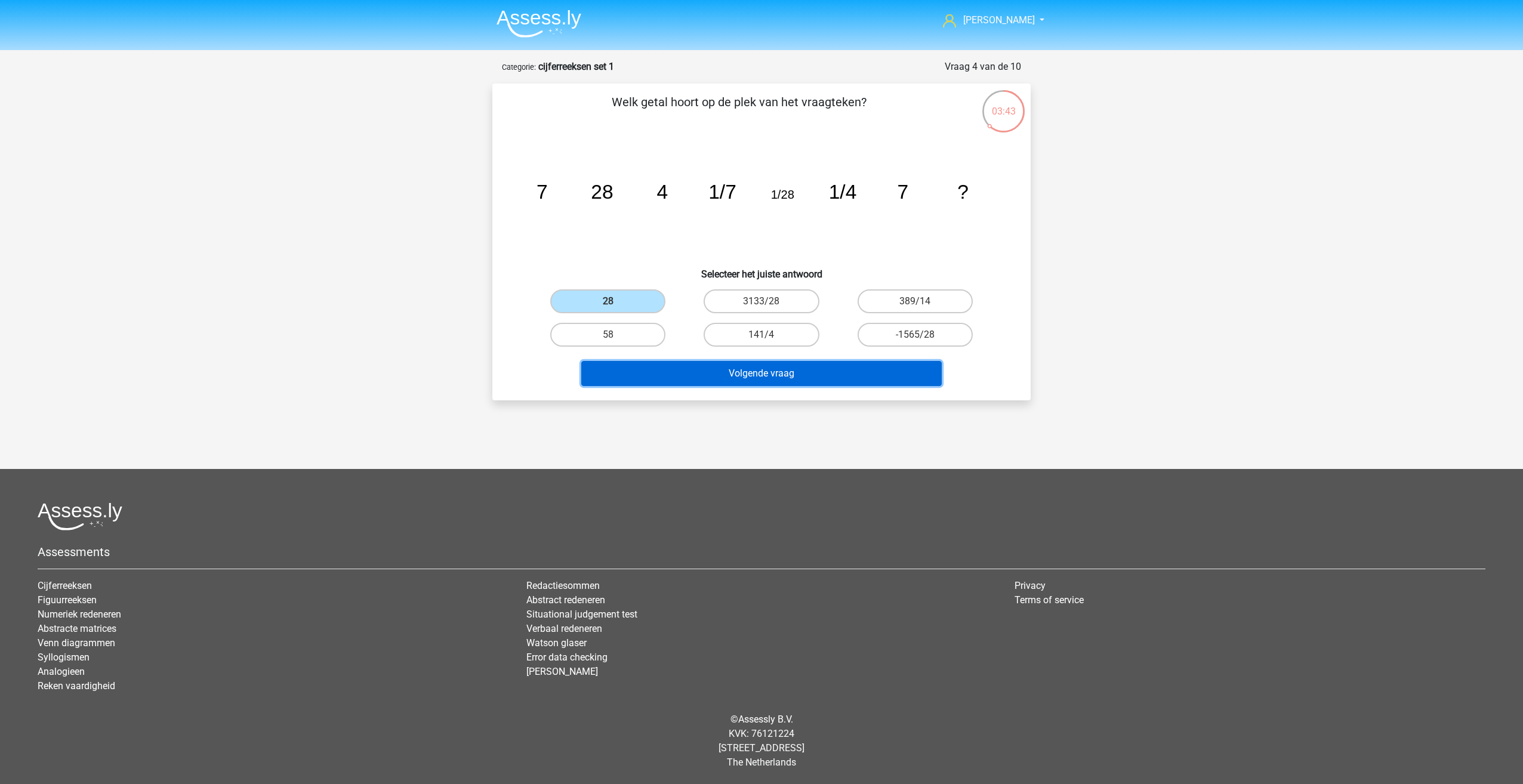
click at [736, 381] on button "Volgende vraag" at bounding box center [762, 374] width 361 height 25
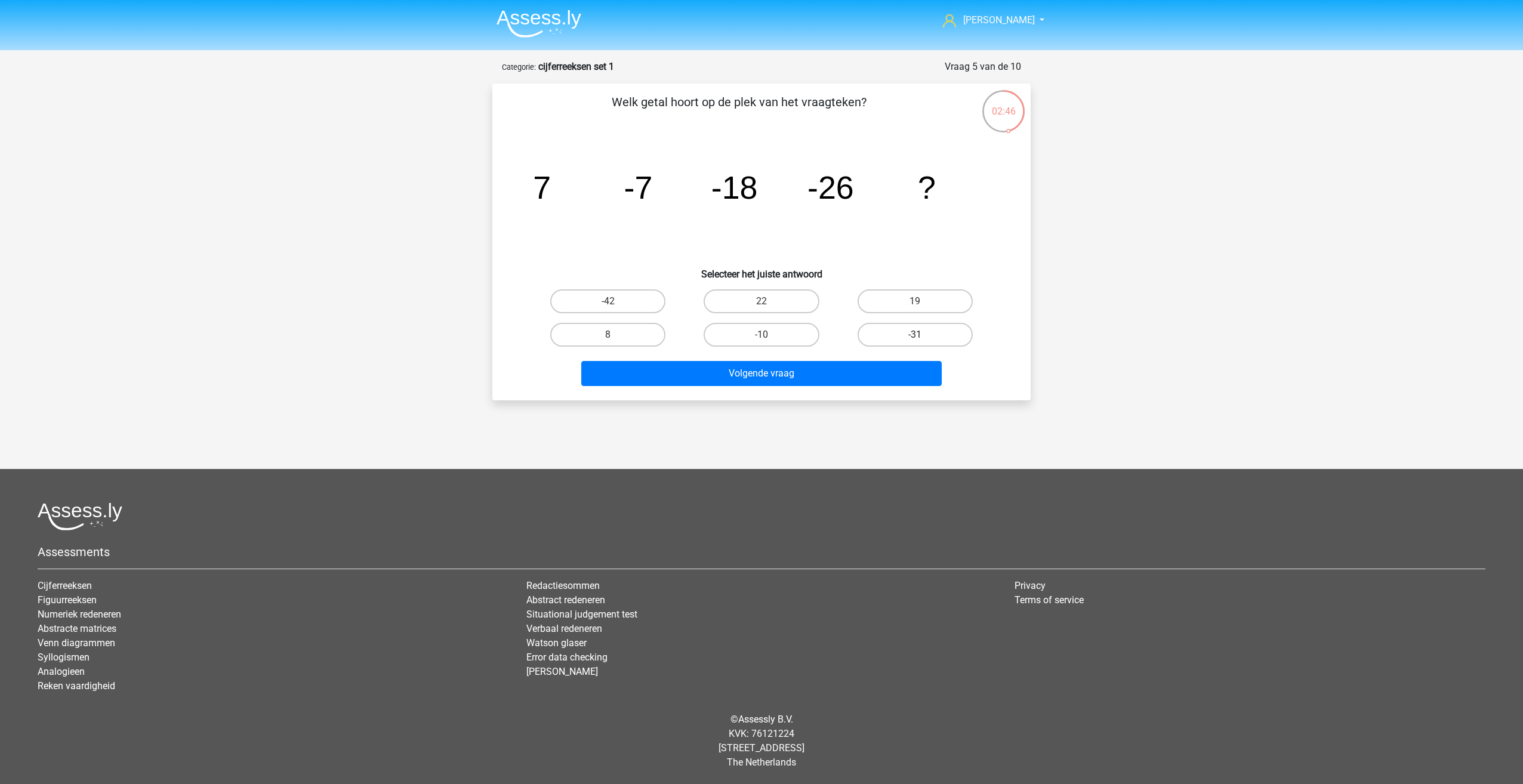
click at [937, 334] on label "-31" at bounding box center [915, 335] width 115 height 24
click at [923, 335] on input "-31" at bounding box center [919, 339] width 8 height 8
radio input "true"
click at [861, 373] on button "Volgende vraag" at bounding box center [762, 374] width 361 height 25
click at [923, 336] on input "-1857/625" at bounding box center [919, 339] width 8 height 8
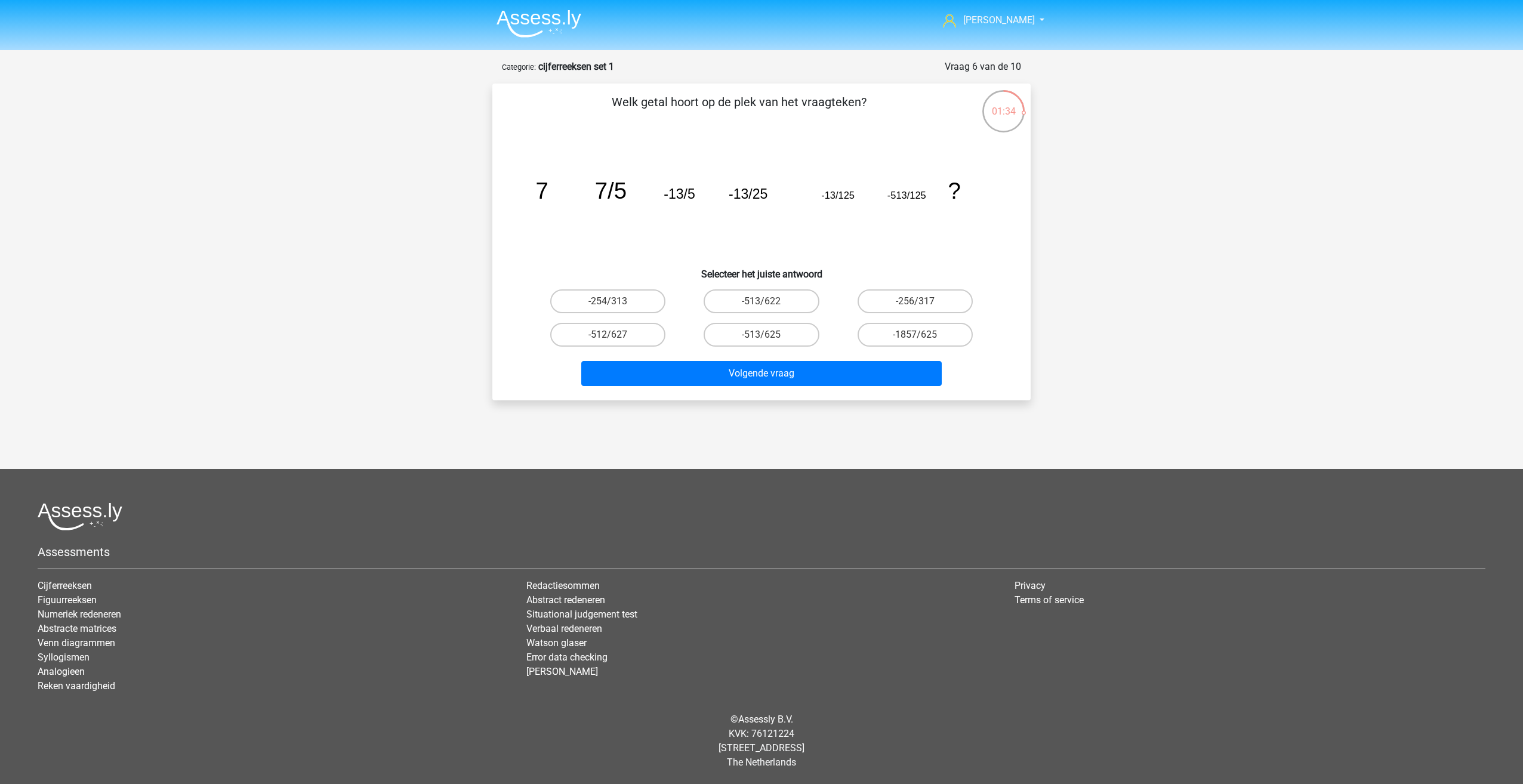
radio input "true"
click at [874, 374] on button "Volgende vraag" at bounding box center [762, 374] width 361 height 25
click at [781, 339] on label "-4/7" at bounding box center [762, 335] width 115 height 24
click at [769, 339] on input "-4/7" at bounding box center [765, 339] width 8 height 8
radio input "true"
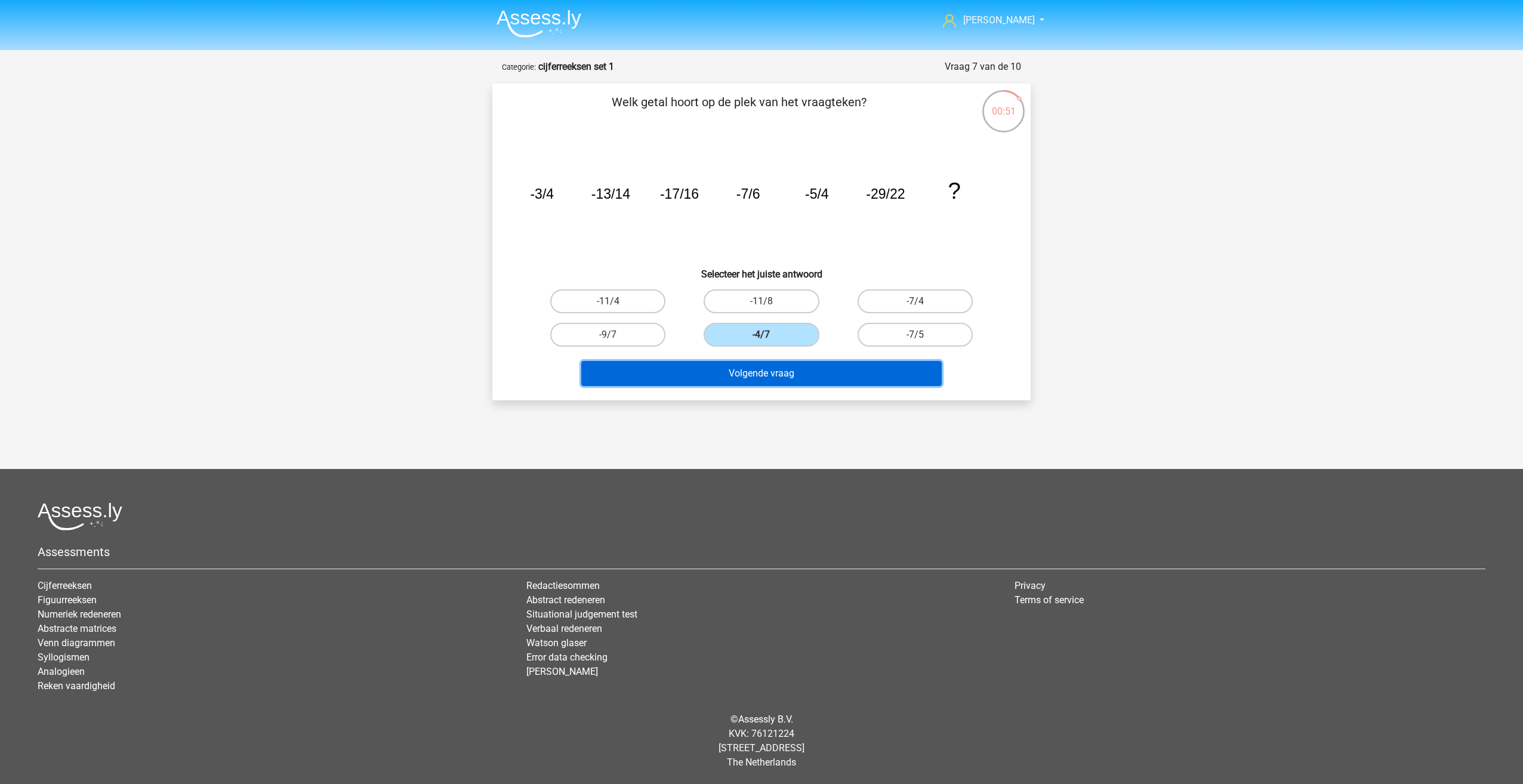
click at [787, 367] on button "Volgende vraag" at bounding box center [762, 374] width 361 height 25
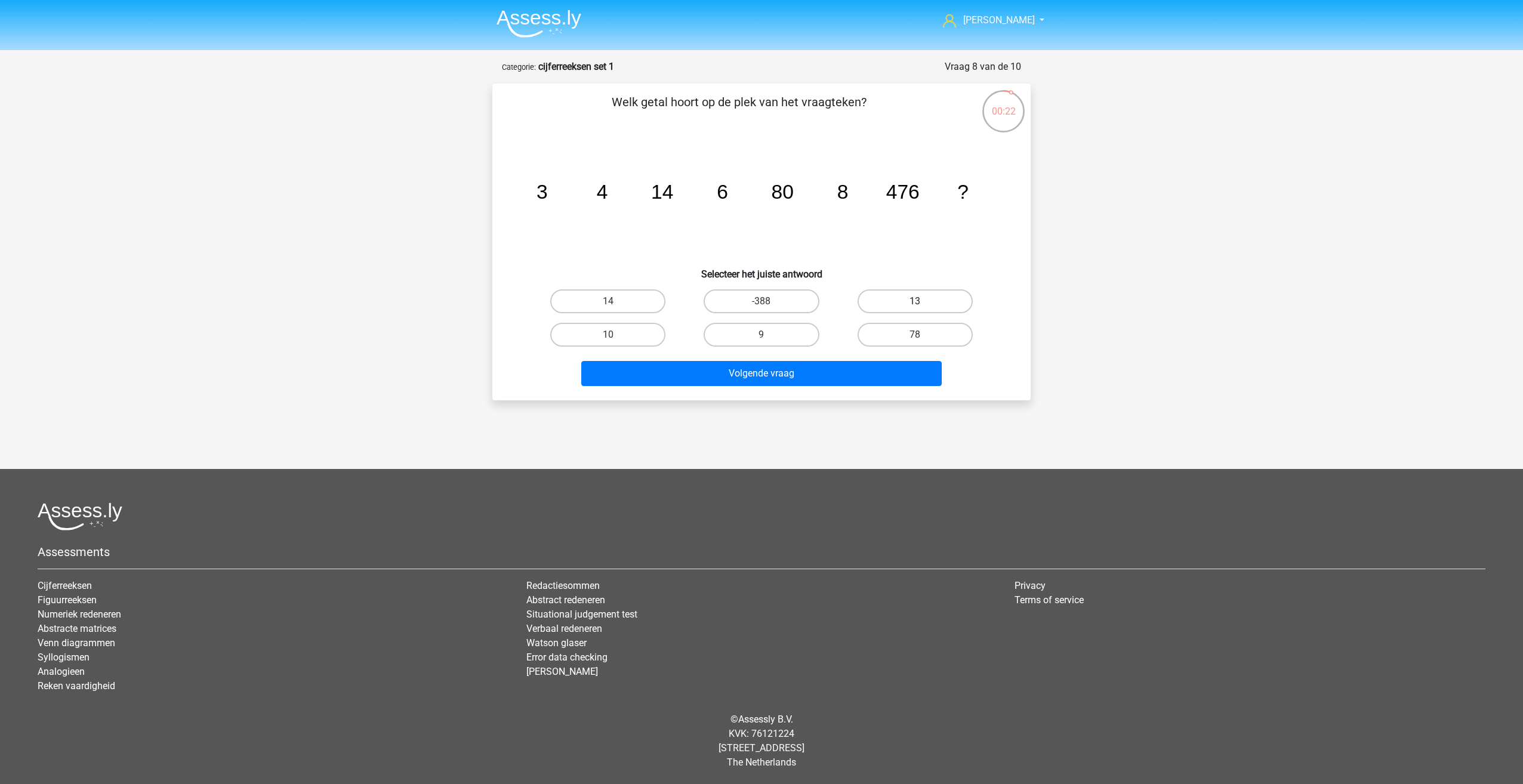
click at [890, 306] on label "13" at bounding box center [915, 301] width 115 height 24
click at [915, 306] on input "13" at bounding box center [919, 305] width 8 height 8
radio input "true"
click at [839, 370] on button "Volgende vraag" at bounding box center [762, 374] width 361 height 25
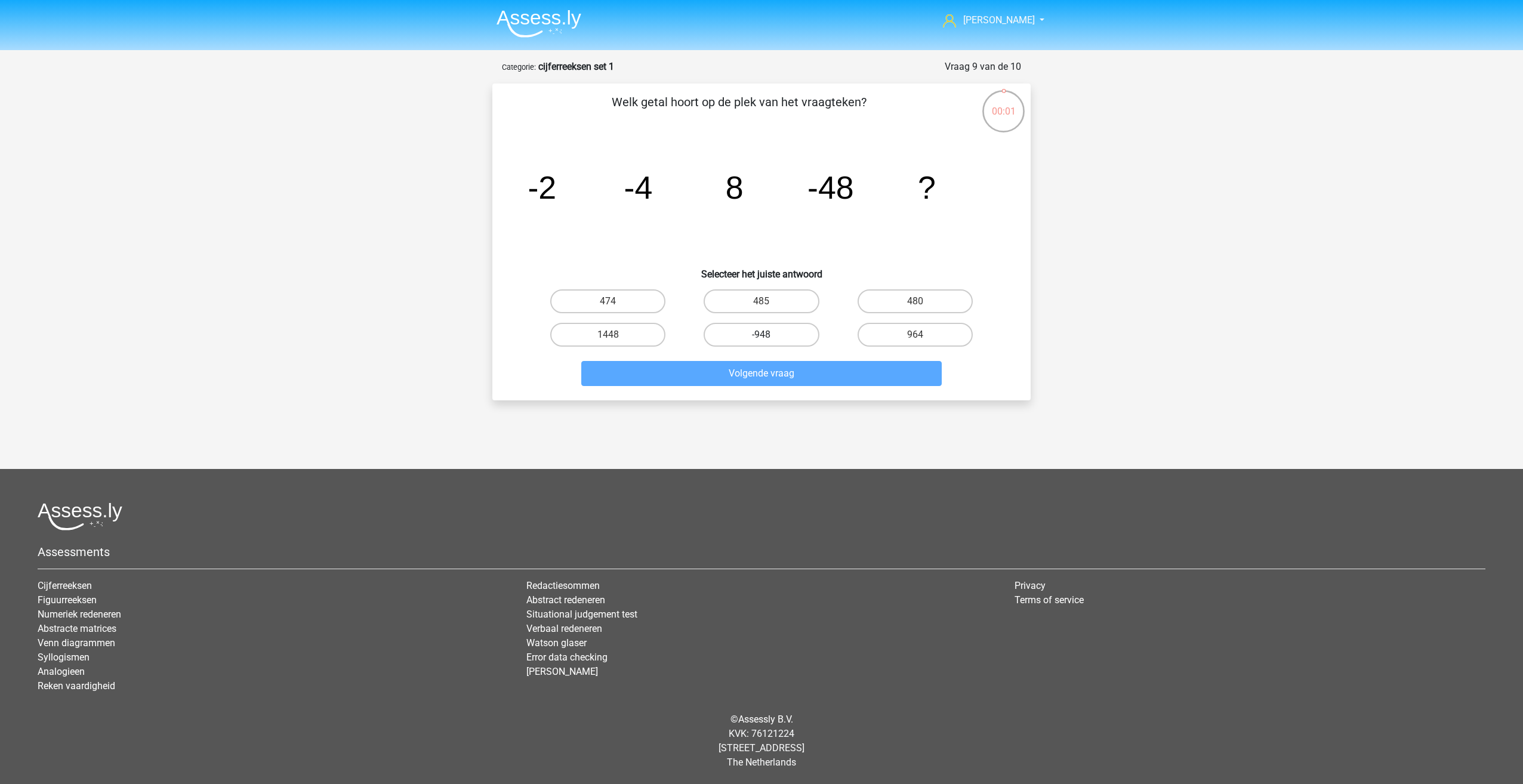
click at [773, 333] on label "-948" at bounding box center [762, 335] width 115 height 24
click at [769, 335] on input "-948" at bounding box center [765, 339] width 8 height 8
radio input "true"
click at [785, 332] on label "-948" at bounding box center [762, 335] width 115 height 24
click at [769, 335] on input "-948" at bounding box center [765, 339] width 8 height 8
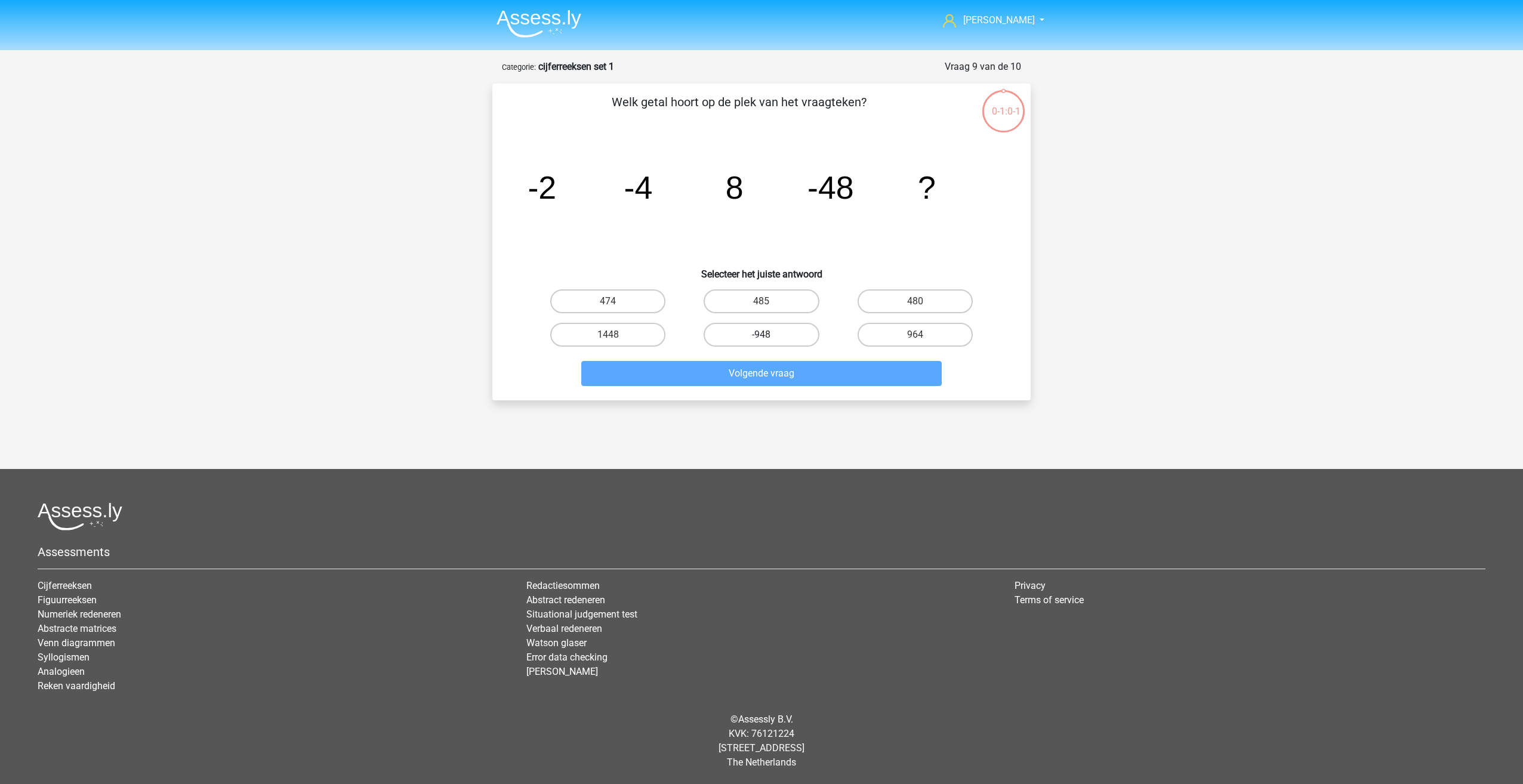
radio input "true"
click at [410, 291] on div "Kevin kevin_dorland@msn.com Nederlands English" at bounding box center [762, 372] width 1523 height 744
click at [976, 127] on div "Welk getal hoort op de plek van het vraagteken? image/svg+xml -2 -4 8 -48 ? Sel…" at bounding box center [762, 242] width 529 height 298
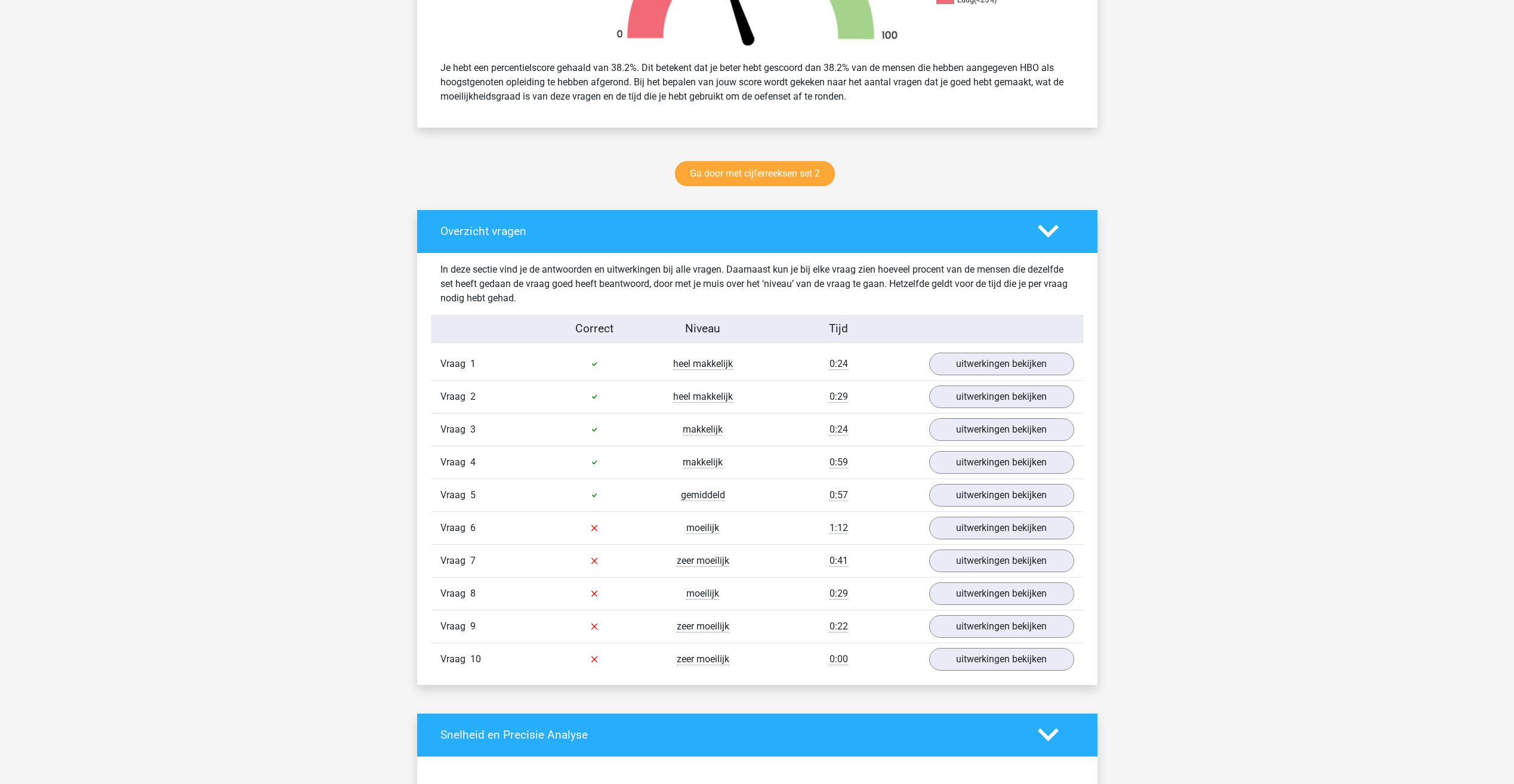
scroll to position [537, 0]
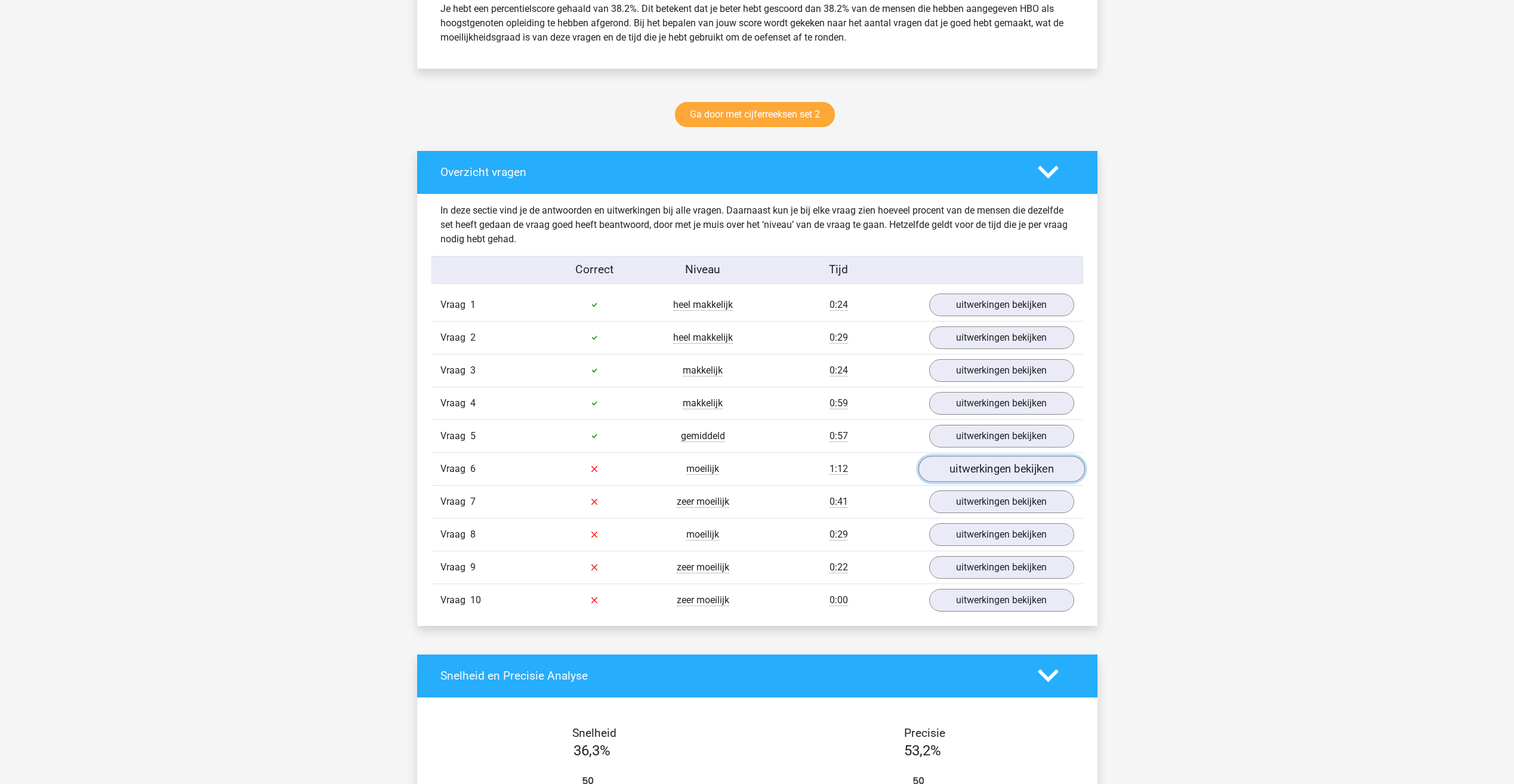
click at [994, 468] on link "uitwerkingen bekijken" at bounding box center [1001, 469] width 167 height 26
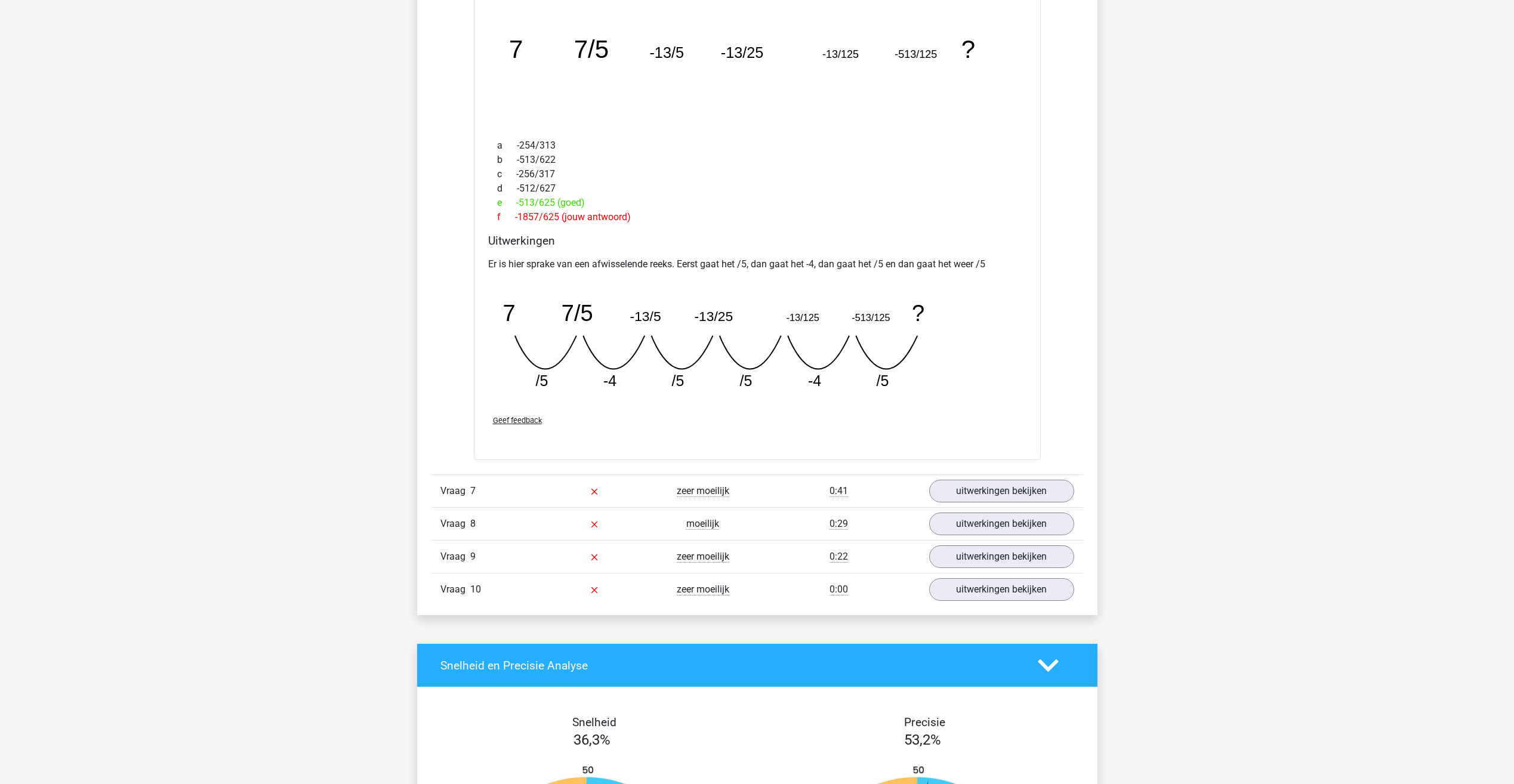
scroll to position [1134, 0]
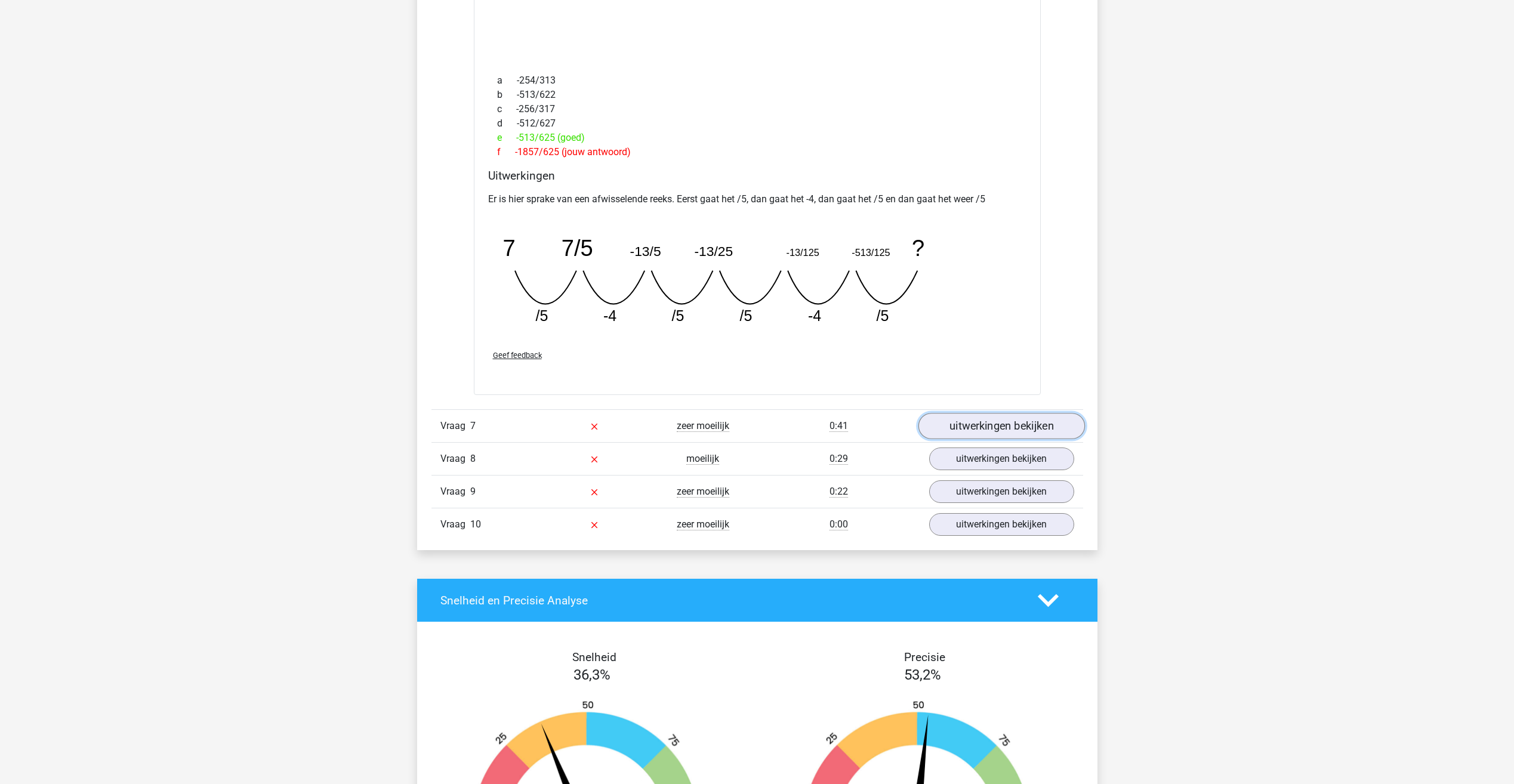
click at [968, 426] on link "uitwerkingen bekijken" at bounding box center [1001, 426] width 167 height 26
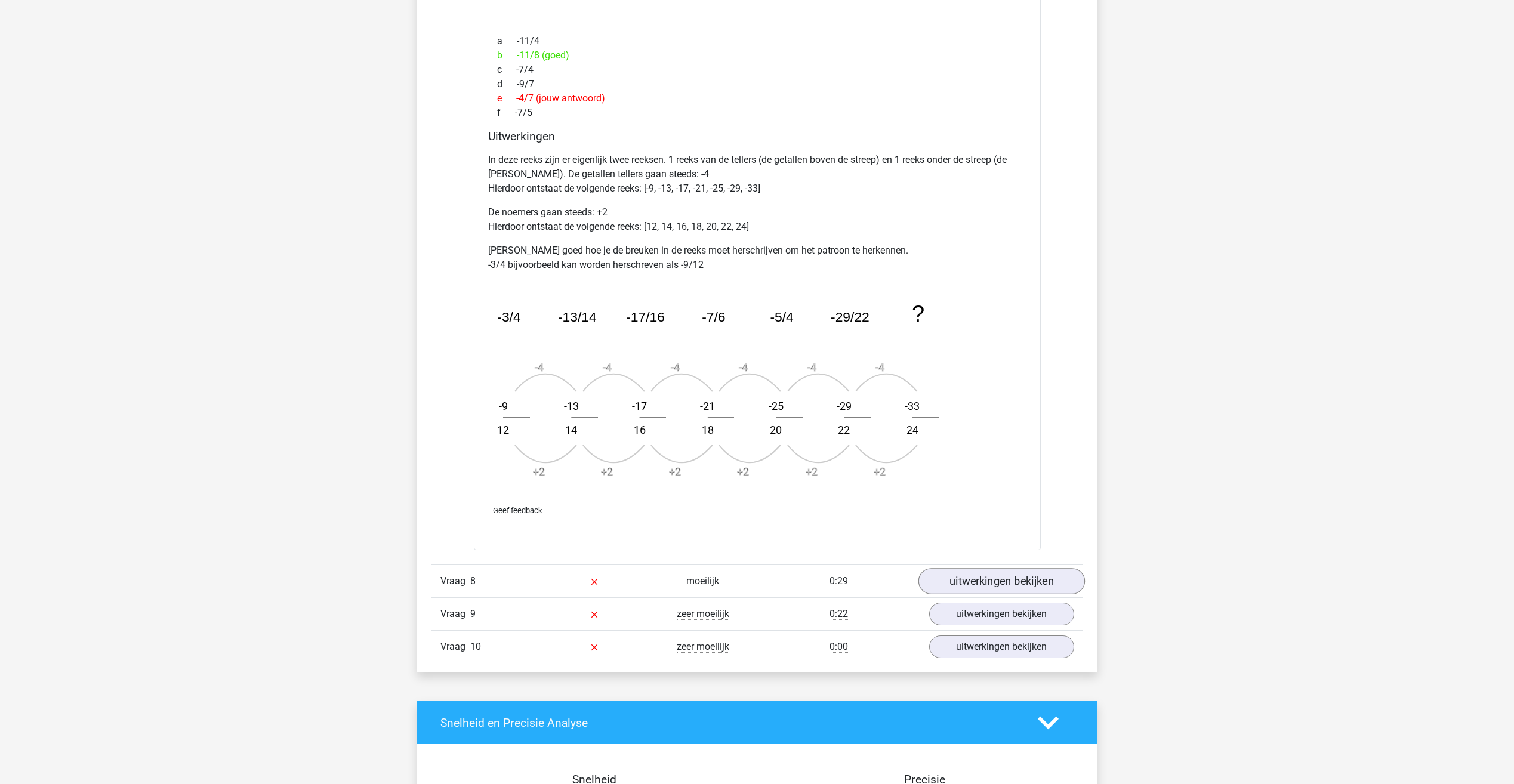
scroll to position [1730, 0]
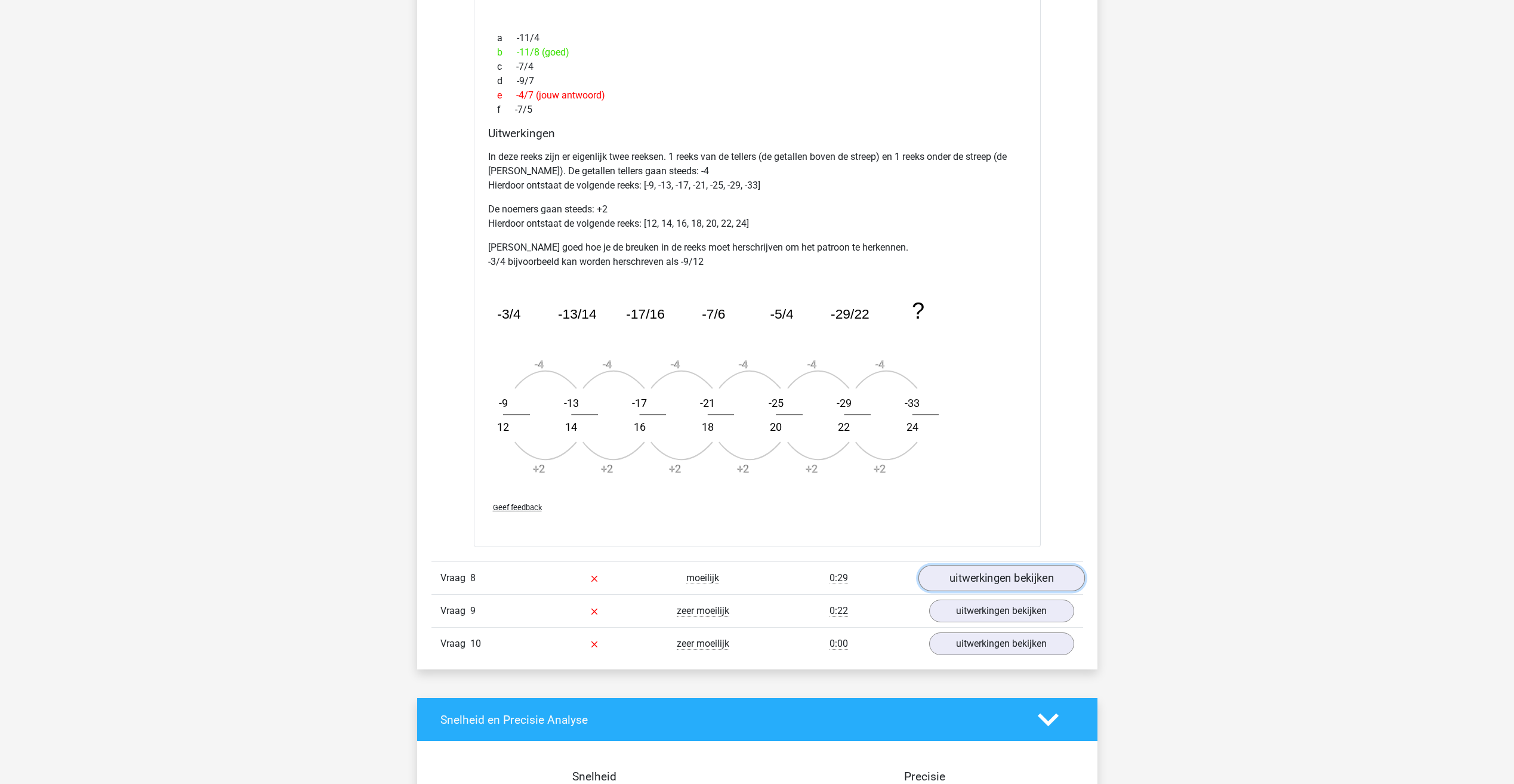
click at [1003, 578] on link "uitwerkingen bekijken" at bounding box center [1001, 578] width 167 height 26
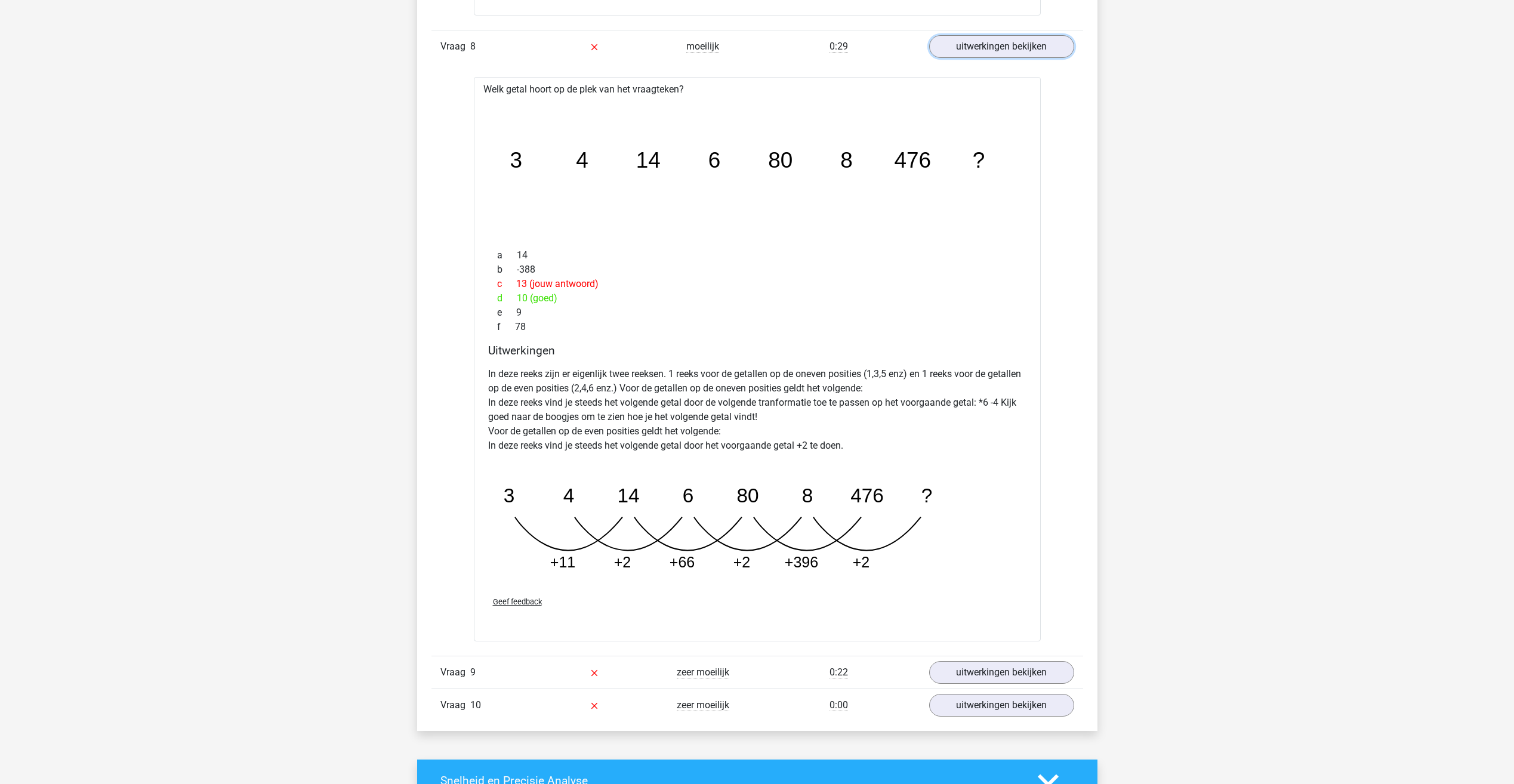
scroll to position [2267, 0]
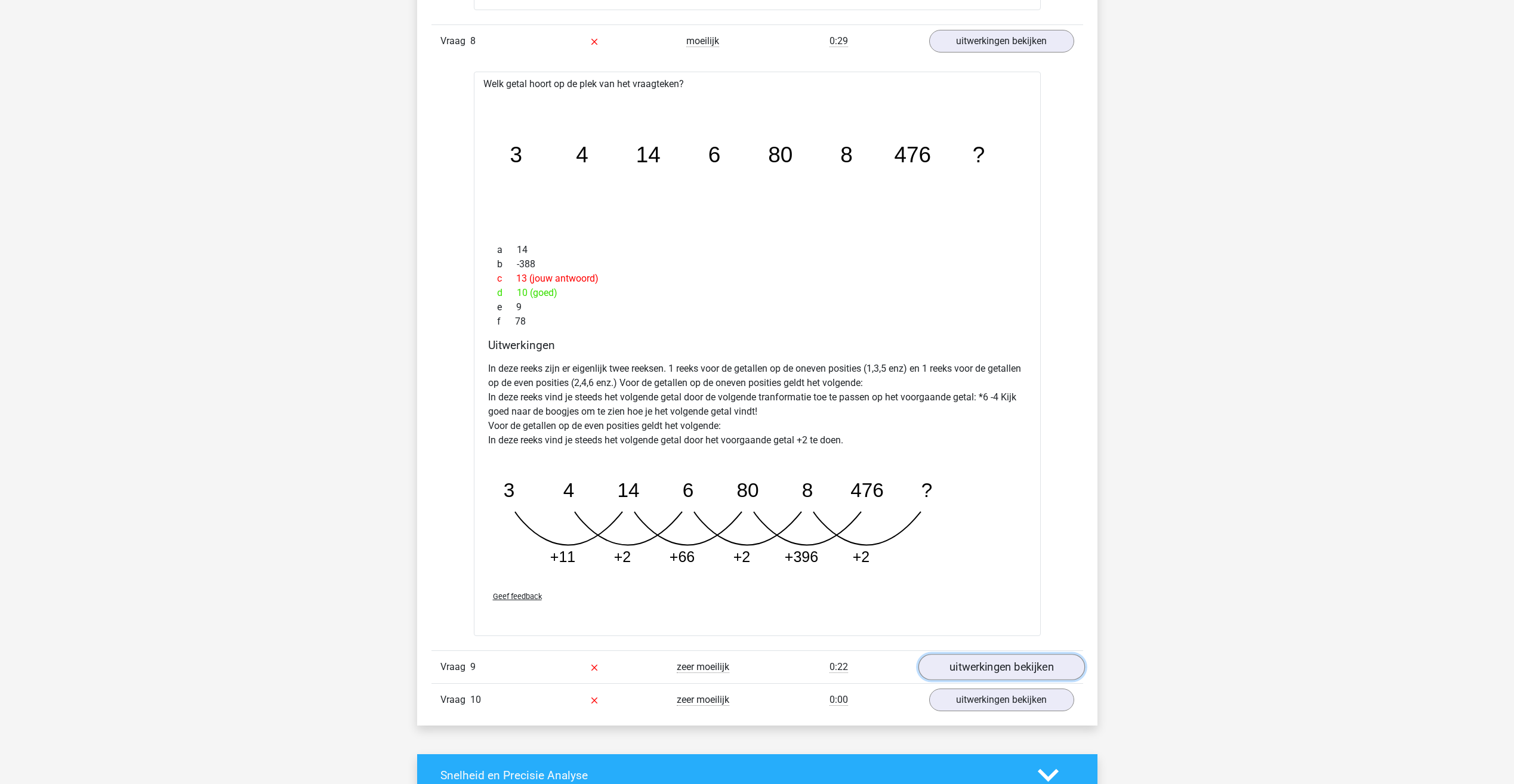
click at [965, 662] on link "uitwerkingen bekijken" at bounding box center [1001, 667] width 167 height 26
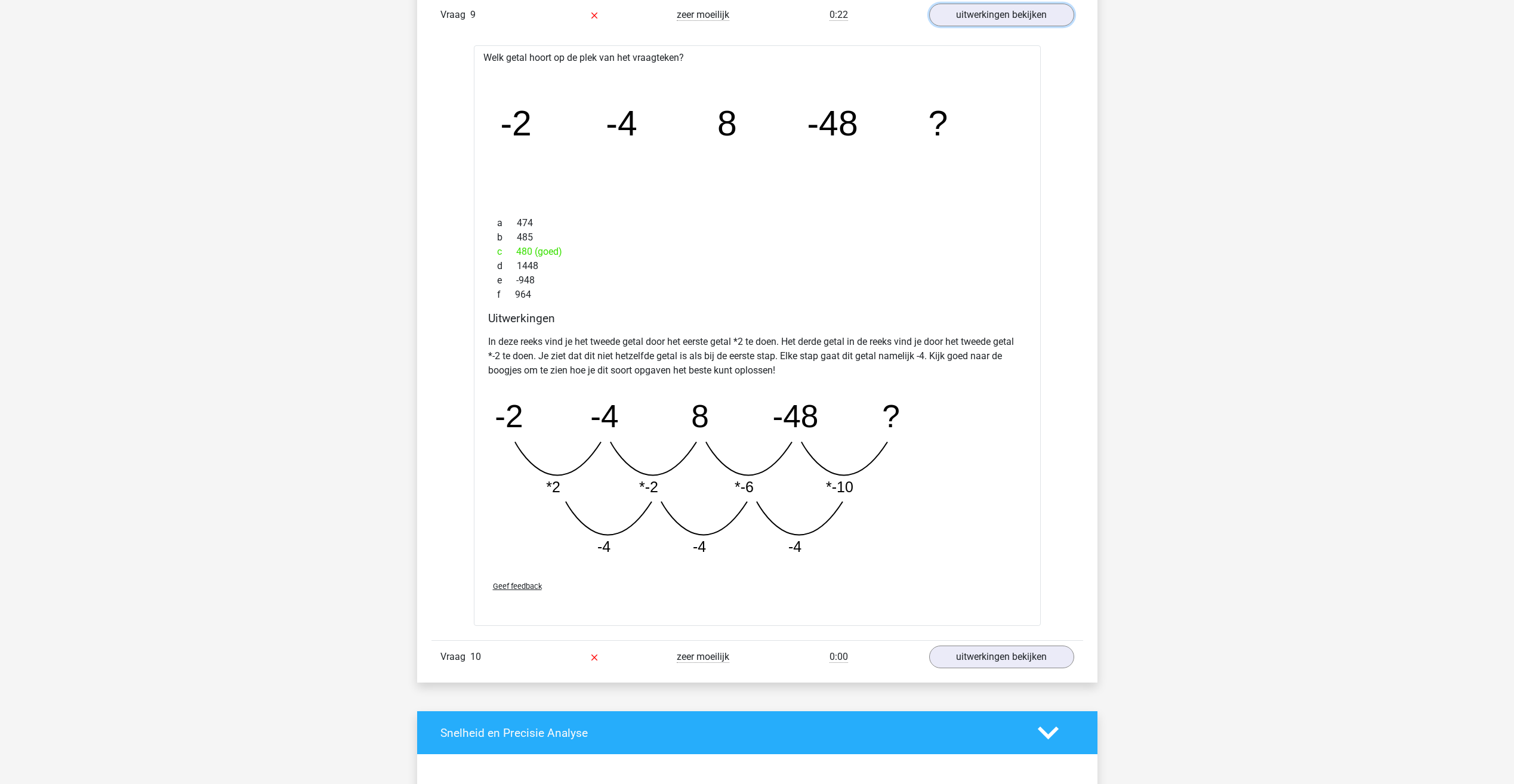
scroll to position [2924, 0]
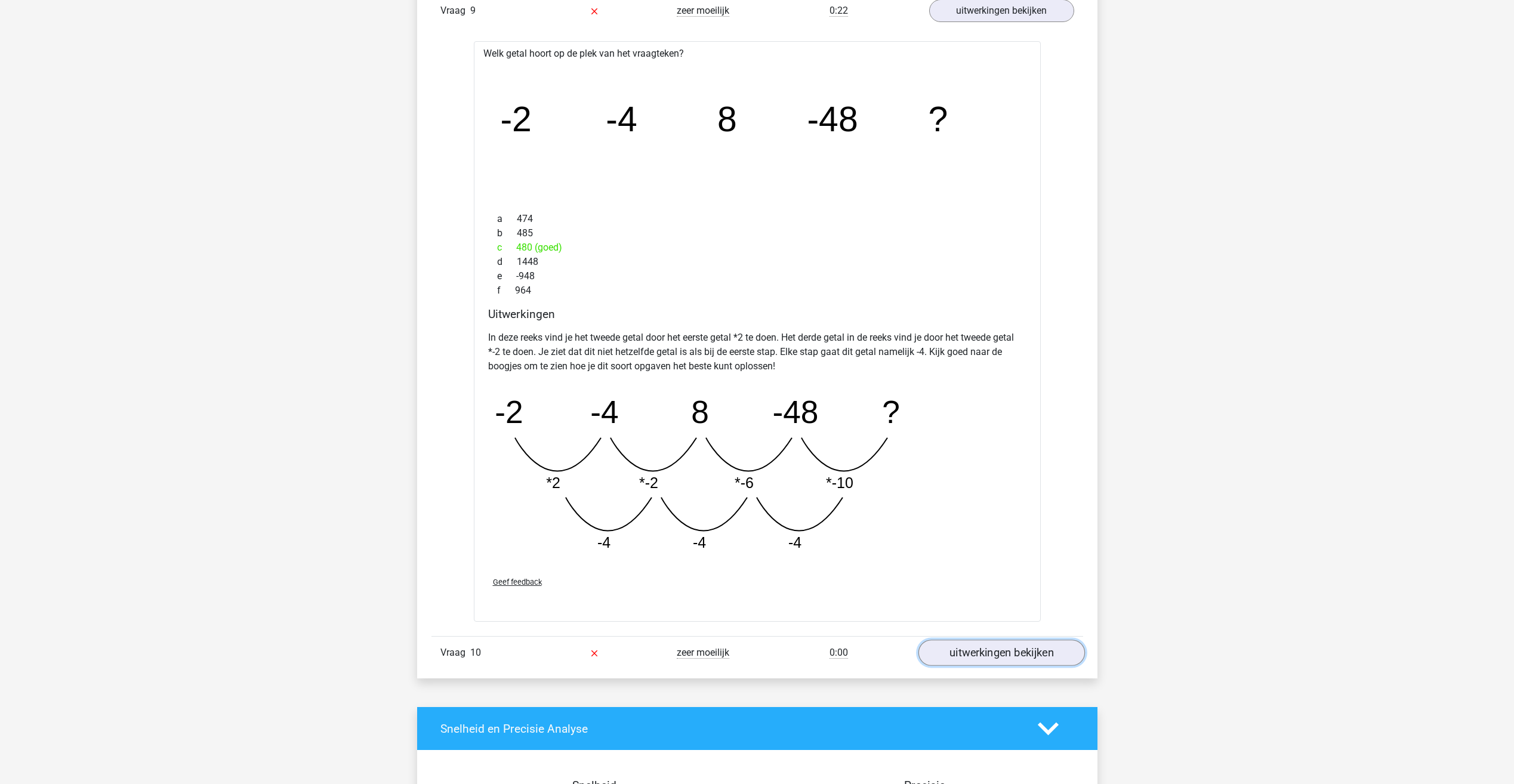
click at [950, 642] on link "uitwerkingen bekijken" at bounding box center [1001, 653] width 167 height 26
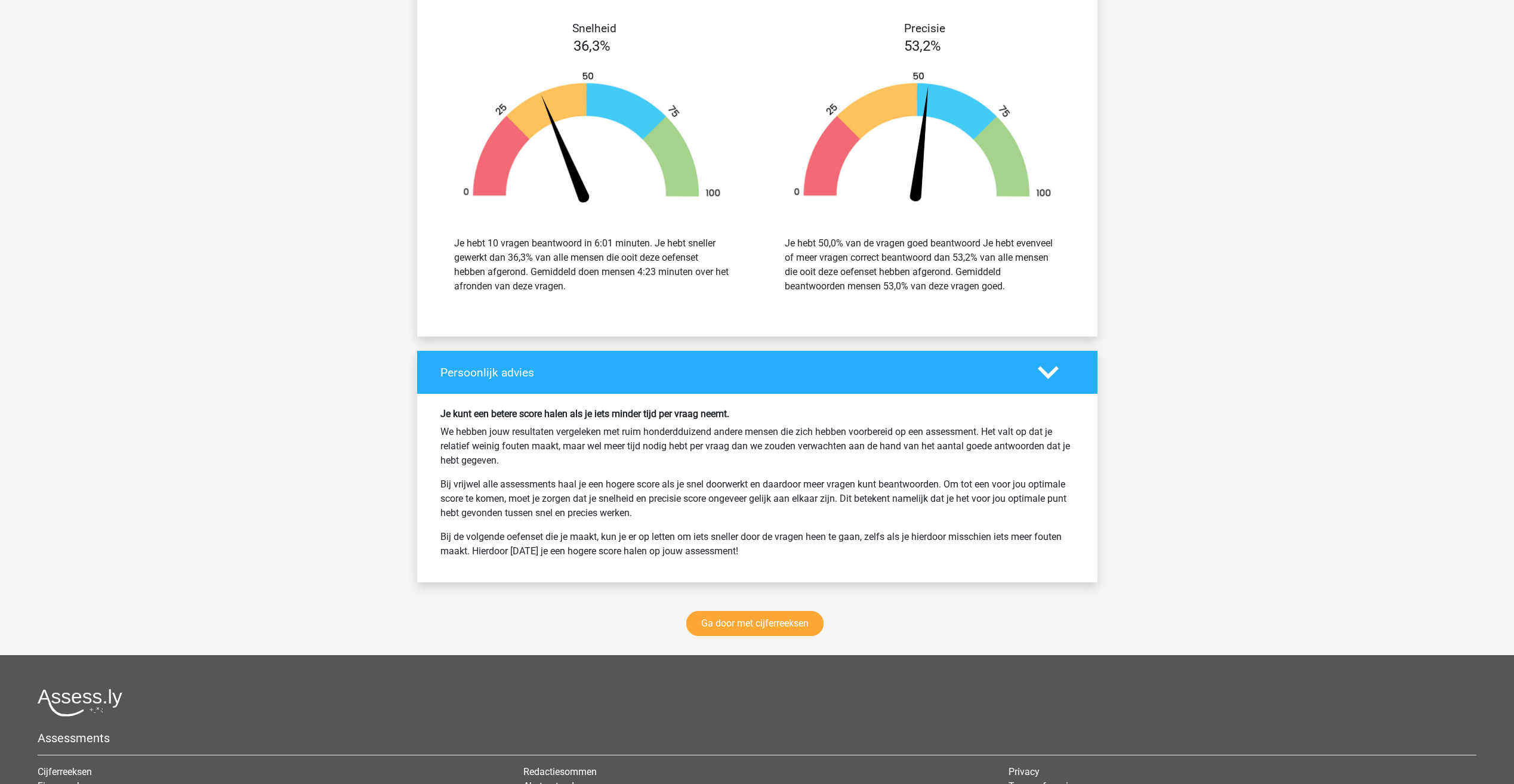
scroll to position [4356, 0]
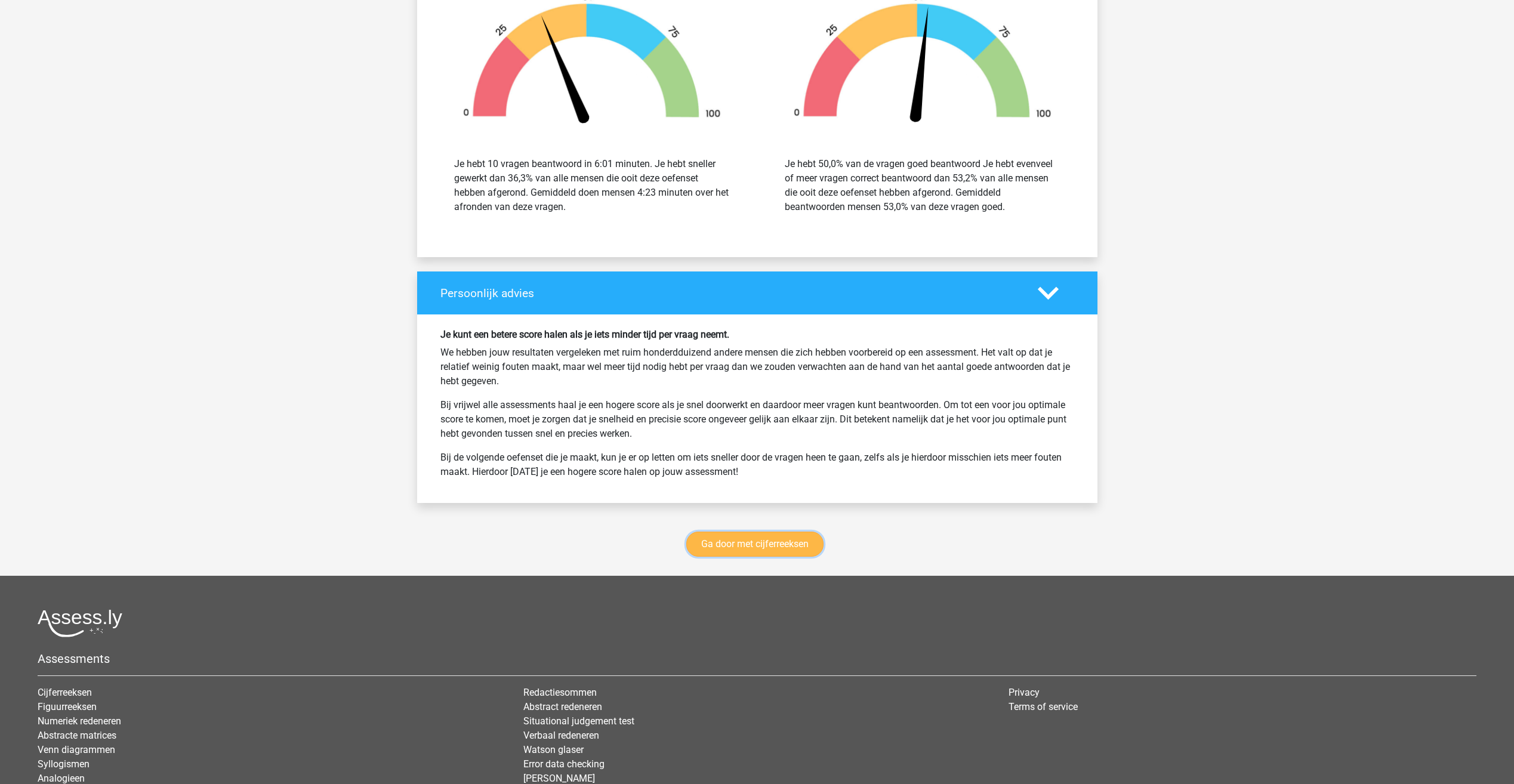
click at [742, 545] on link "Ga door met cijferreeksen" at bounding box center [754, 544] width 137 height 25
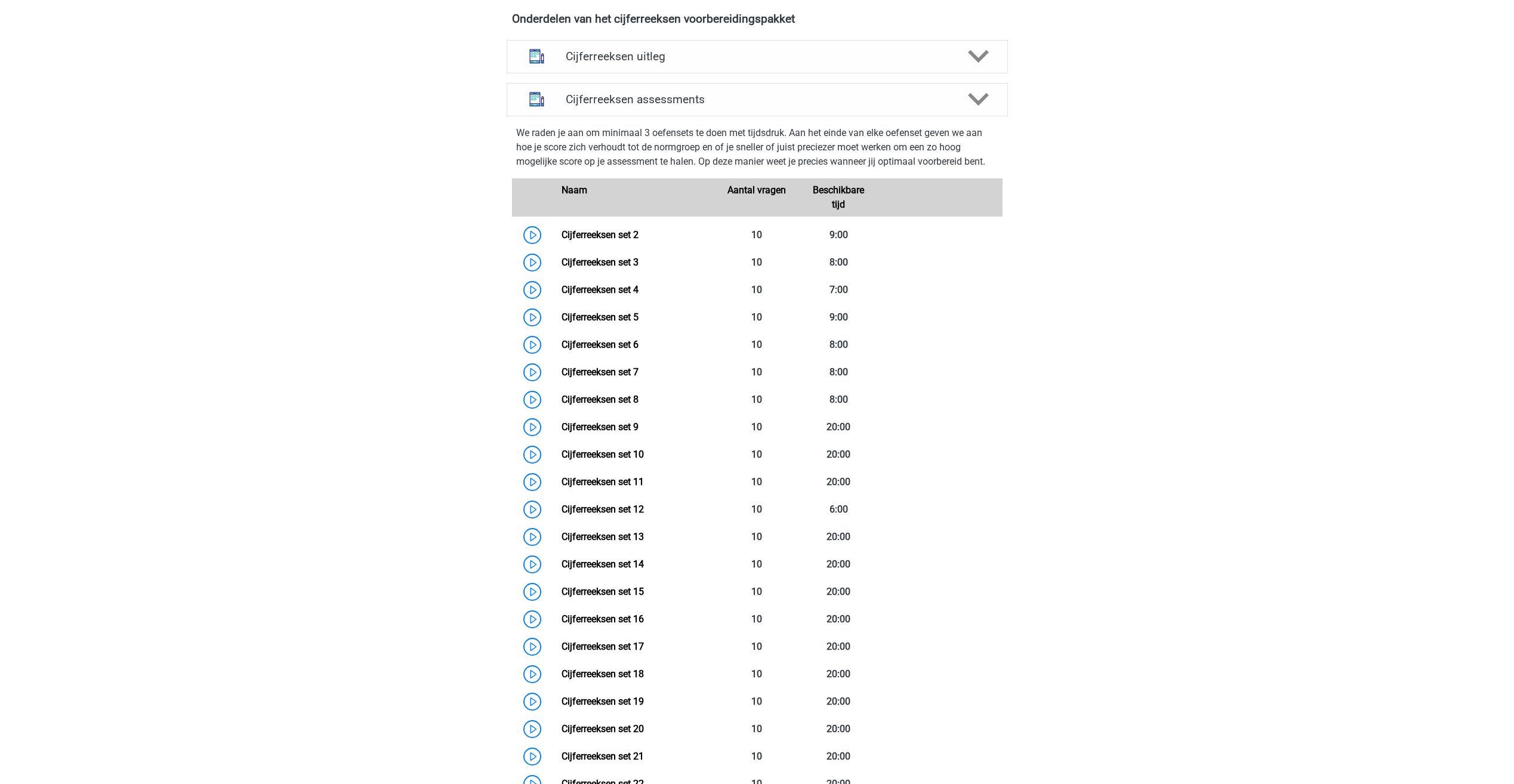
scroll to position [414, 0]
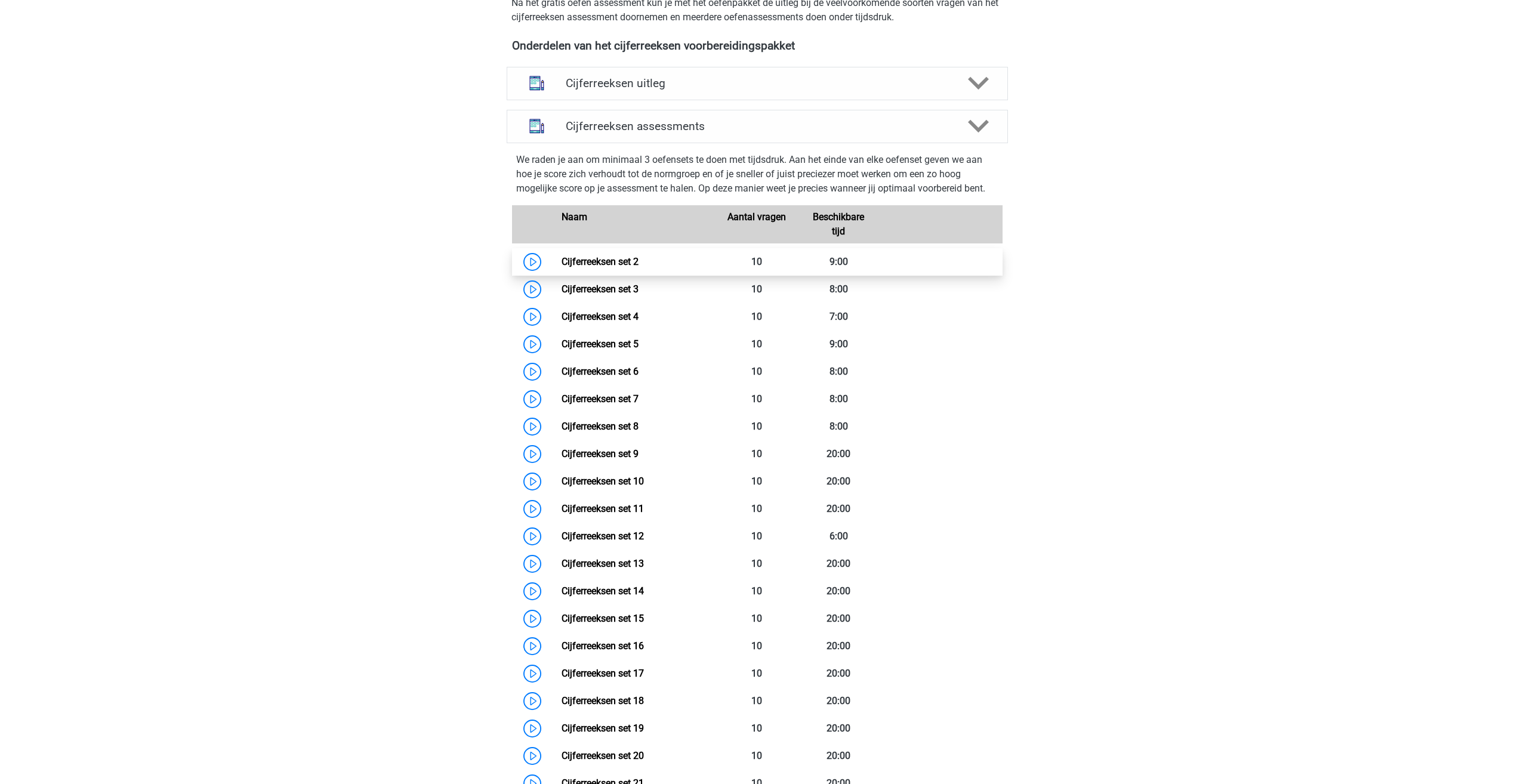
click at [562, 267] on link "Cijferreeksen set 2" at bounding box center [601, 262] width 77 height 11
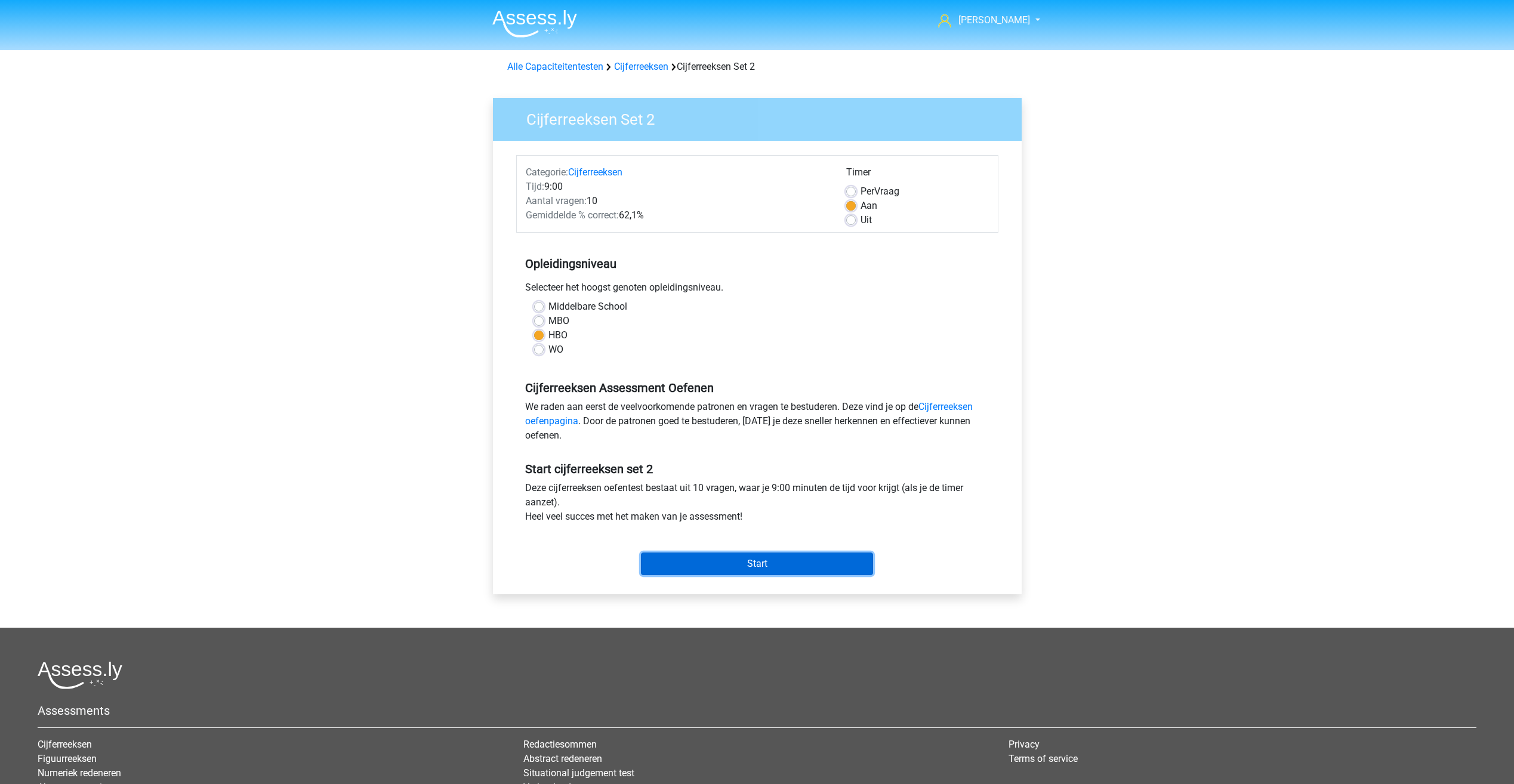
click at [683, 563] on input "Start" at bounding box center [757, 564] width 232 height 23
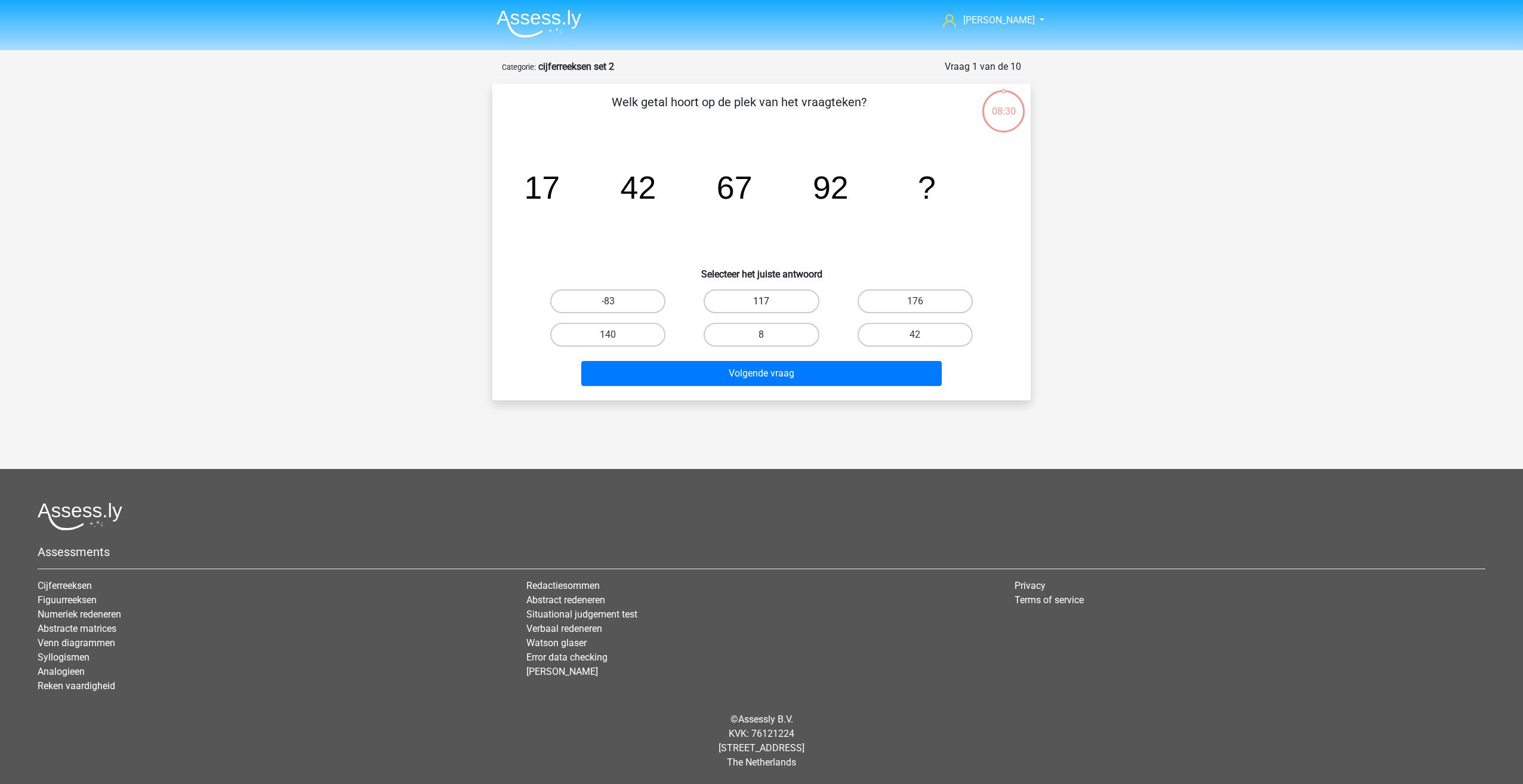
click at [760, 298] on label "117" at bounding box center [762, 301] width 115 height 24
click at [762, 301] on input "117" at bounding box center [765, 305] width 8 height 8
radio input "true"
click at [762, 377] on button "Volgende vraag" at bounding box center [762, 374] width 361 height 25
click at [794, 306] on label "-27" at bounding box center [762, 301] width 115 height 24
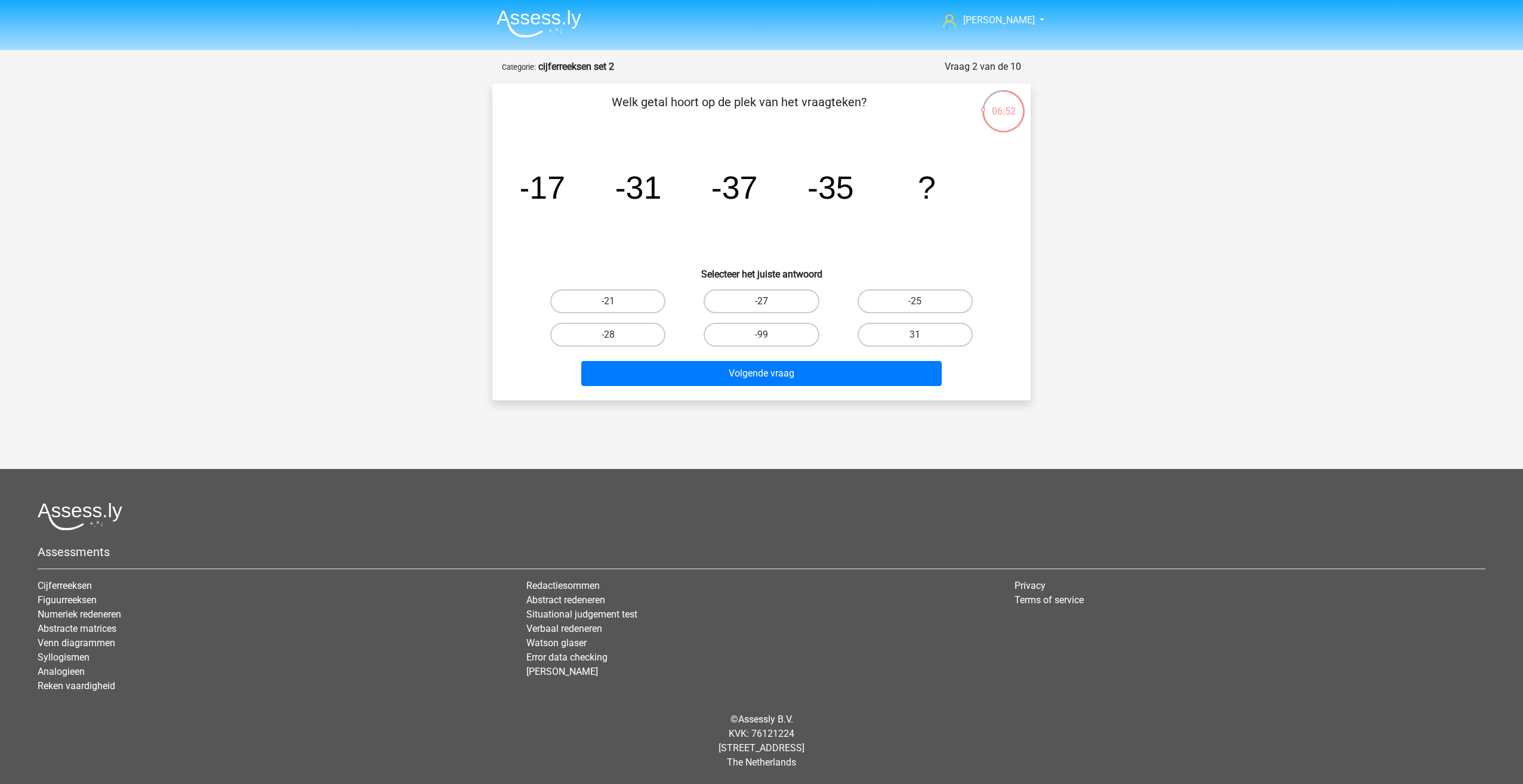
click at [769, 306] on input "-27" at bounding box center [765, 305] width 8 height 8
radio input "true"
click at [786, 374] on button "Volgende vraag" at bounding box center [762, 374] width 361 height 25
click at [758, 291] on label "-1/2" at bounding box center [762, 301] width 115 height 24
click at [762, 301] on input "-1/2" at bounding box center [765, 305] width 8 height 8
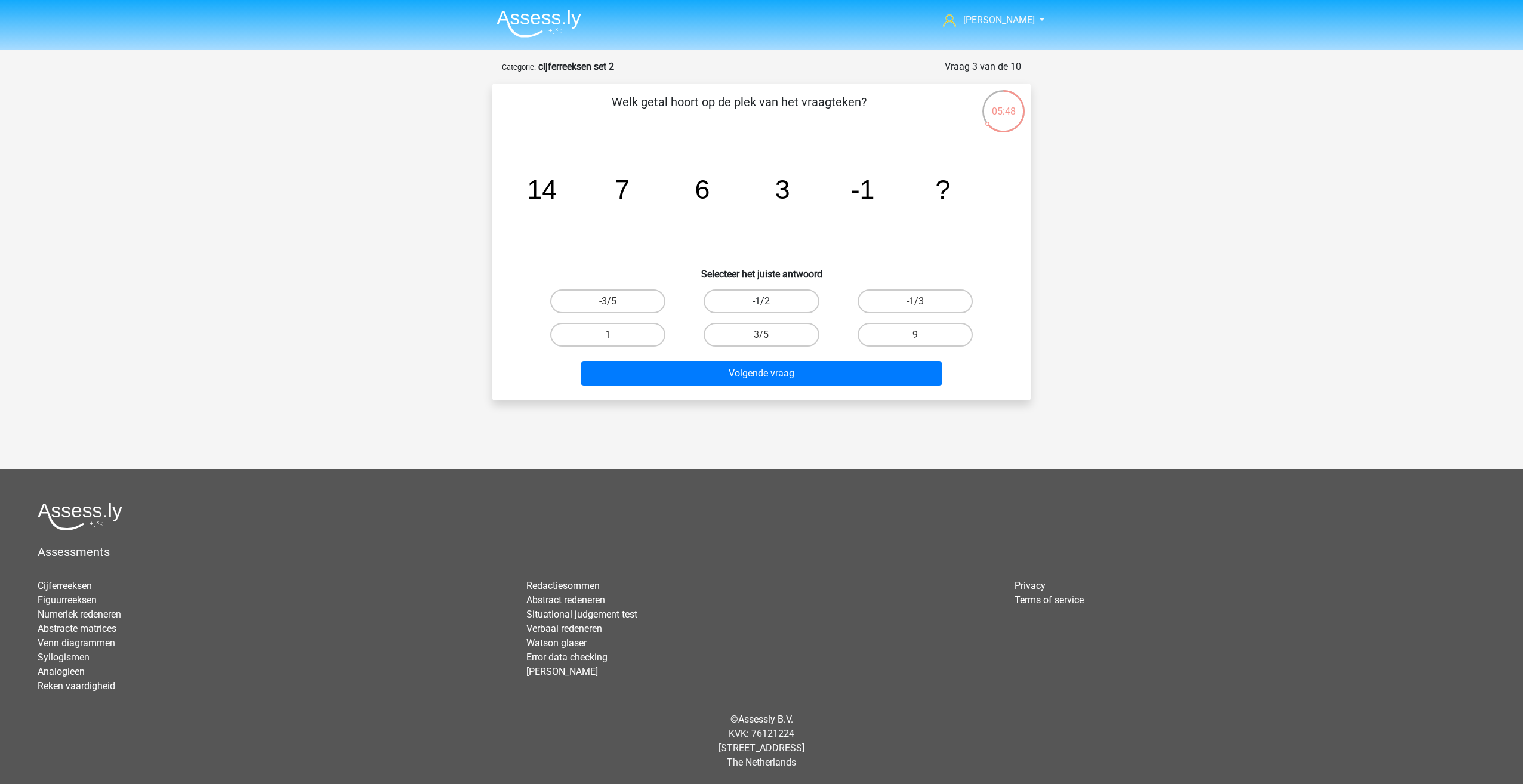
radio input "true"
click at [758, 376] on button "Volgende vraag" at bounding box center [762, 374] width 361 height 25
click at [628, 301] on label "10920" at bounding box center [608, 301] width 115 height 24
click at [616, 301] on input "10920" at bounding box center [612, 305] width 8 height 8
radio input "true"
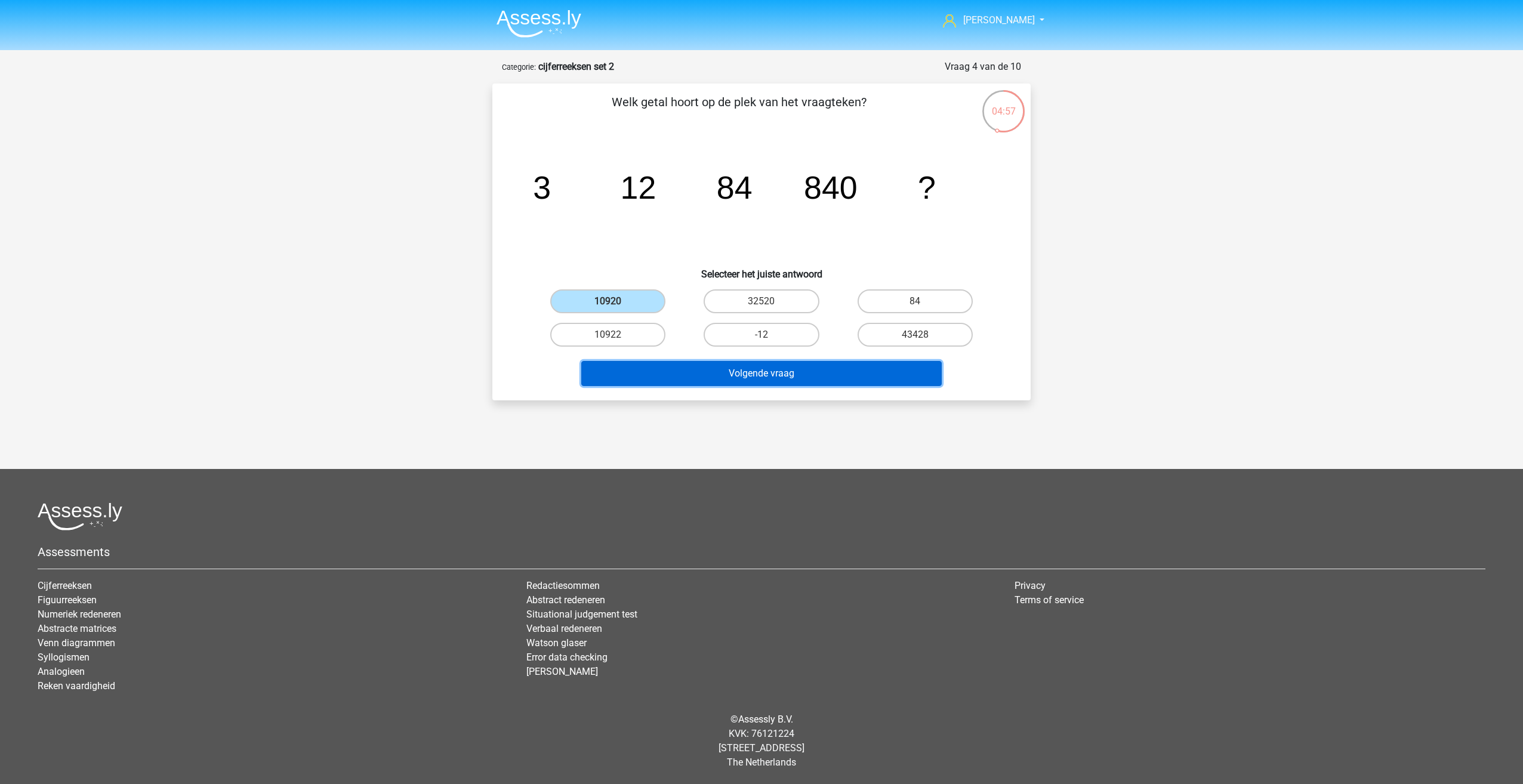
click at [771, 374] on button "Volgende vraag" at bounding box center [762, 374] width 361 height 25
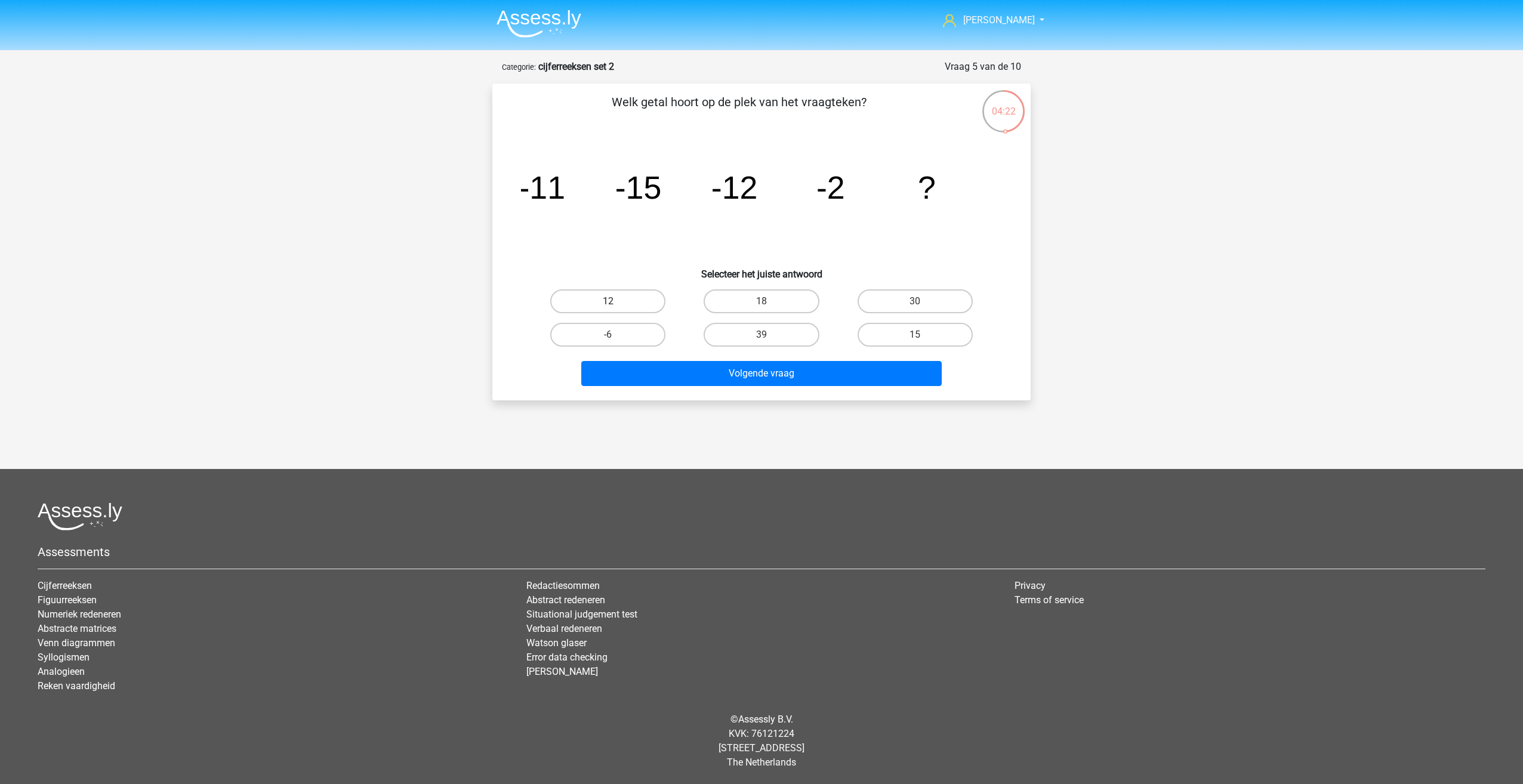
click at [626, 300] on label "12" at bounding box center [608, 301] width 115 height 24
click at [616, 301] on input "12" at bounding box center [612, 305] width 8 height 8
radio input "true"
click at [816, 367] on button "Volgende vraag" at bounding box center [762, 374] width 361 height 25
click at [902, 306] on label "420" at bounding box center [915, 301] width 115 height 24
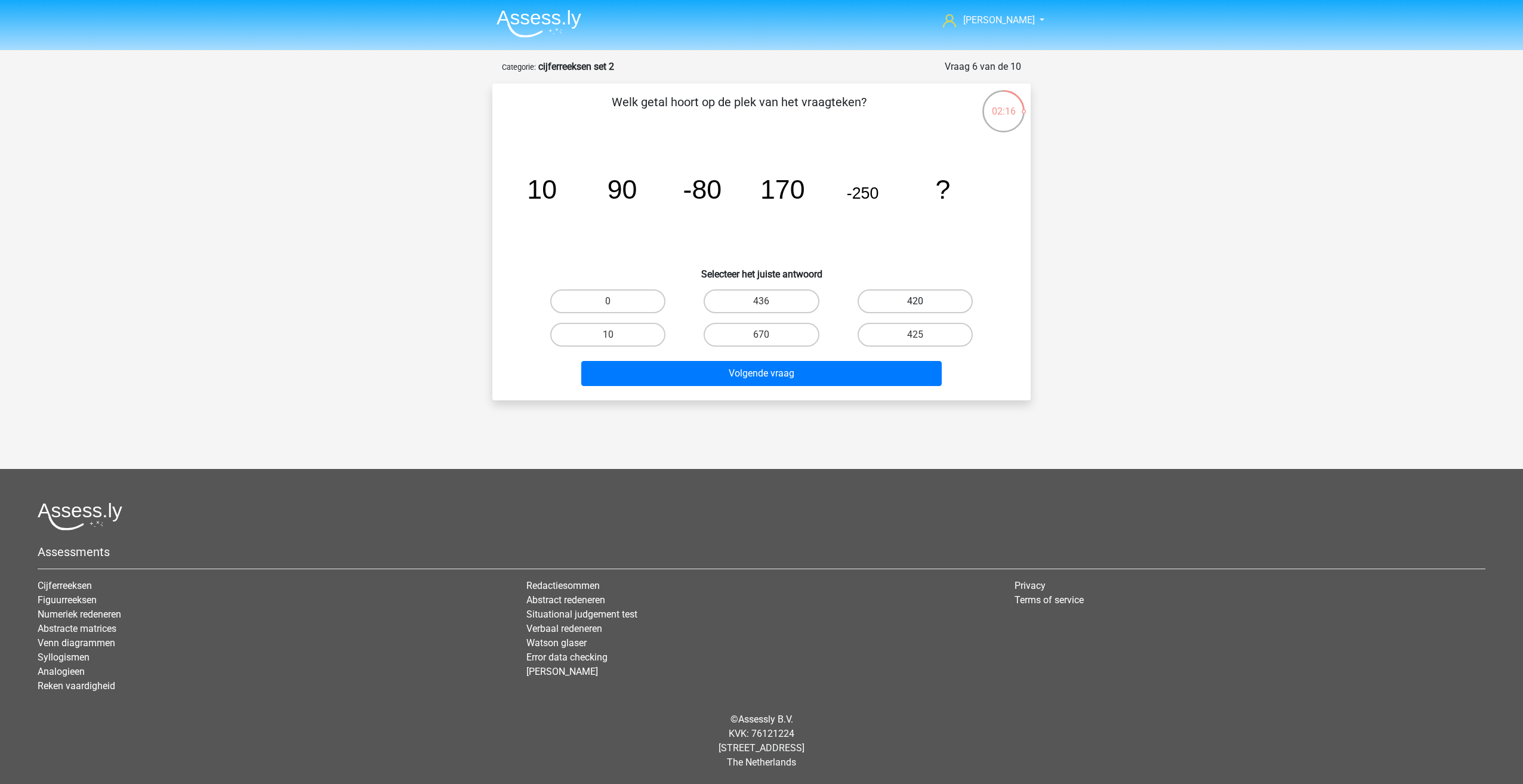
click at [915, 306] on input "420" at bounding box center [919, 305] width 8 height 8
radio input "true"
click at [836, 367] on button "Volgende vraag" at bounding box center [762, 374] width 361 height 25
click at [898, 303] on label "9/5" at bounding box center [915, 301] width 115 height 24
click at [915, 303] on input "9/5" at bounding box center [919, 305] width 8 height 8
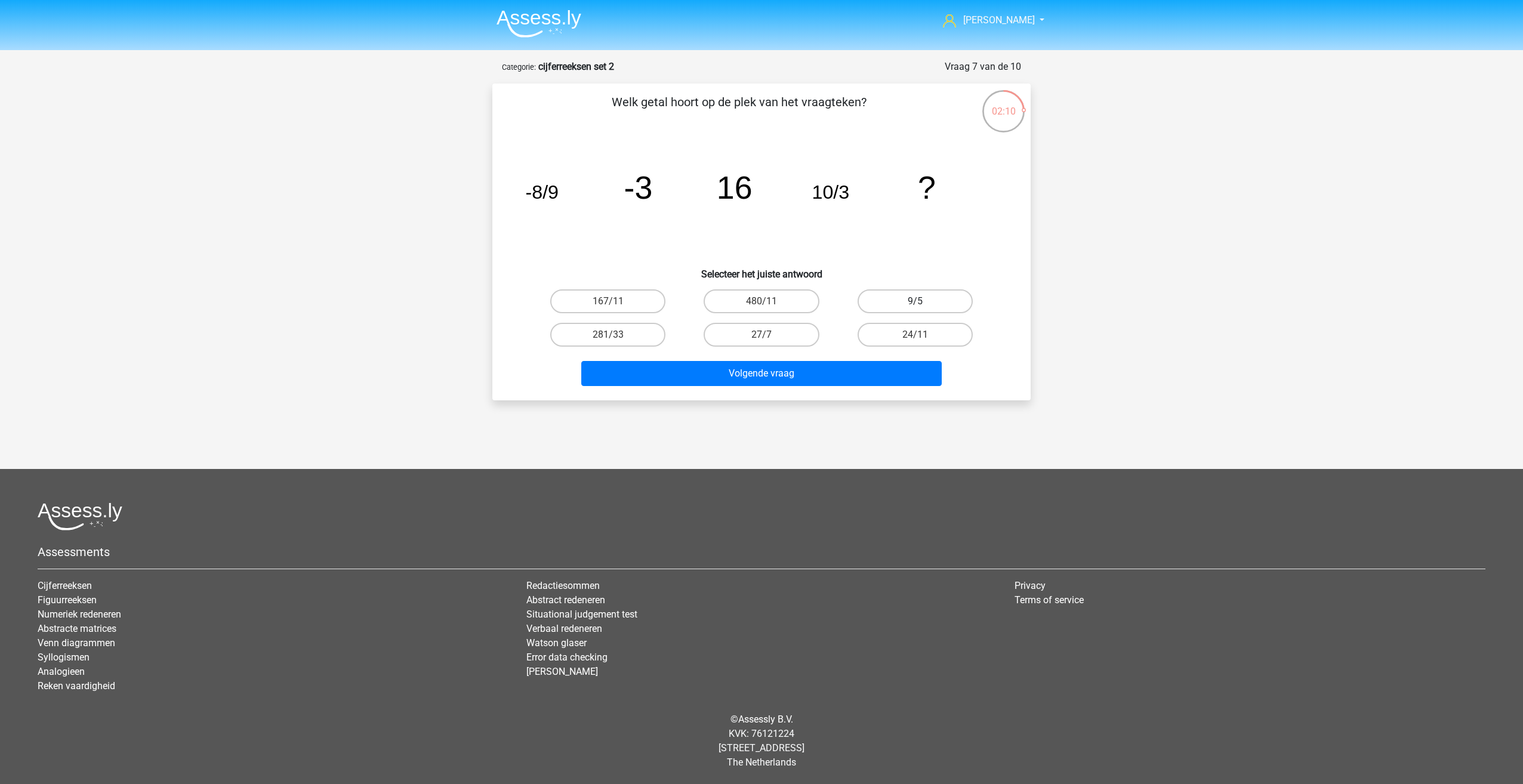
radio input "true"
click at [813, 374] on button "Volgende vraag" at bounding box center [762, 374] width 361 height 25
click at [780, 300] on label "57" at bounding box center [762, 301] width 115 height 24
click at [769, 301] on input "57" at bounding box center [765, 305] width 8 height 8
radio input "true"
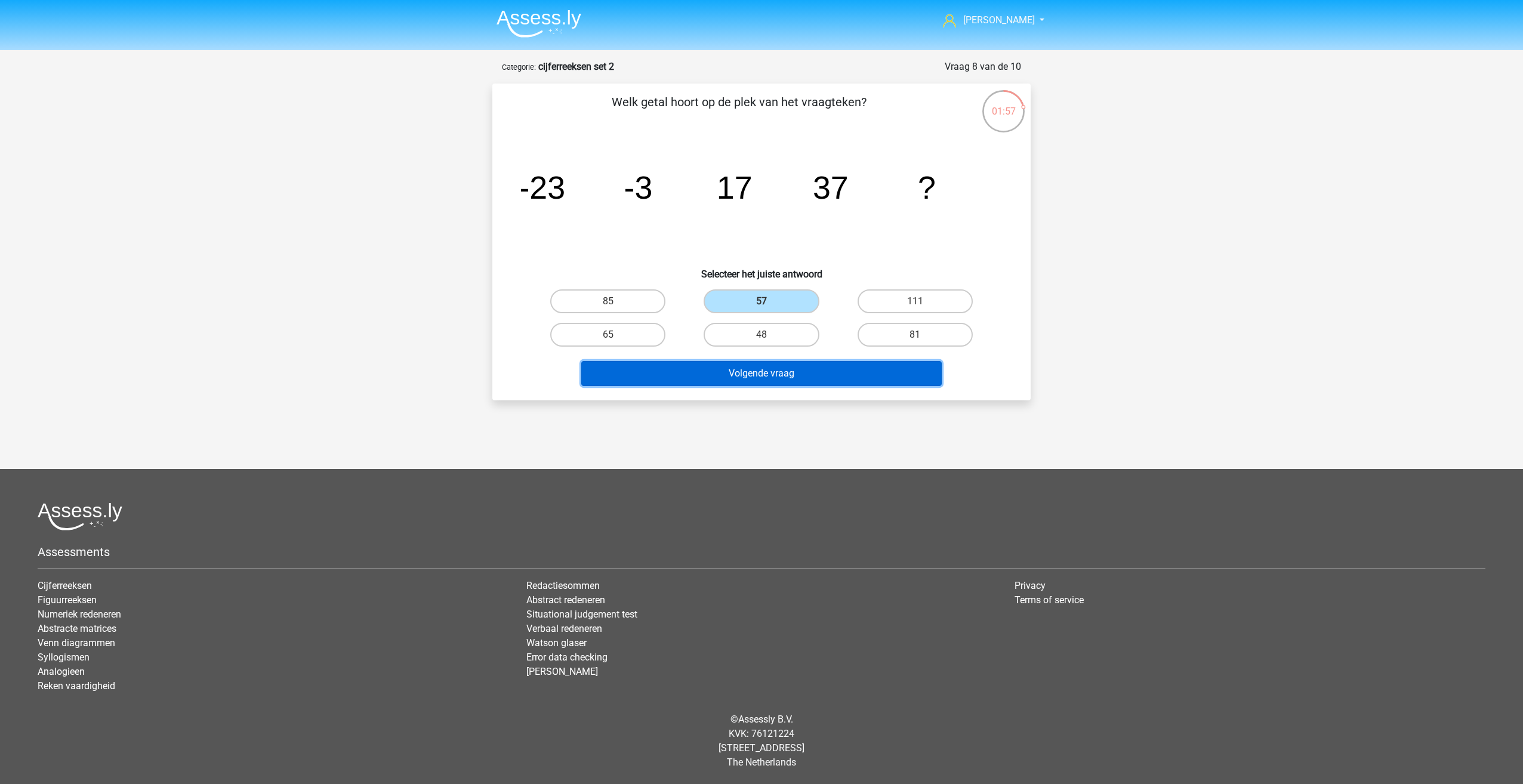
click at [789, 375] on button "Volgende vraag" at bounding box center [762, 374] width 361 height 25
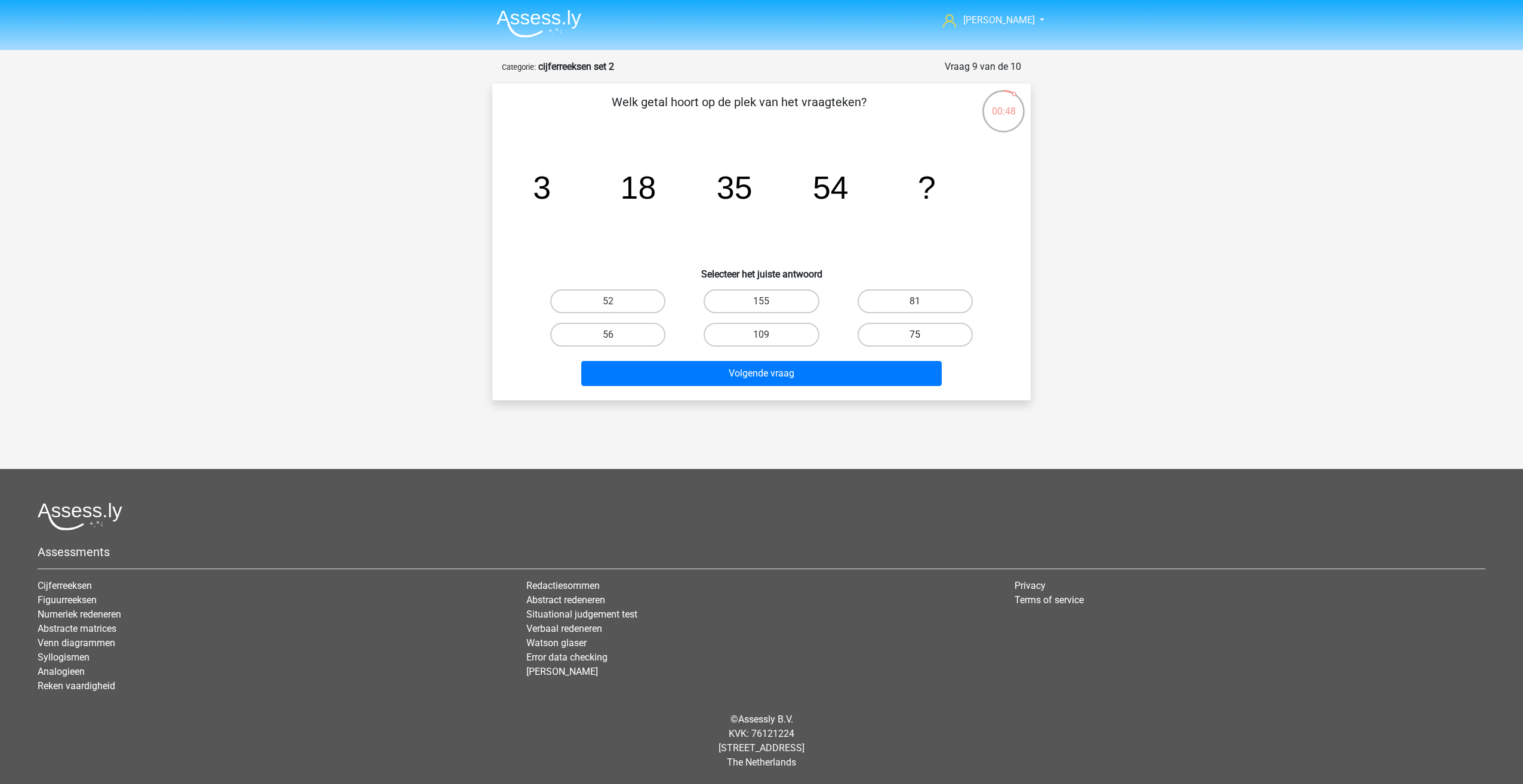
click at [898, 333] on label "75" at bounding box center [915, 335] width 115 height 24
click at [915, 335] on input "75" at bounding box center [919, 339] width 8 height 8
radio input "true"
click at [886, 374] on button "Volgende vraag" at bounding box center [762, 374] width 361 height 25
click at [895, 335] on label "-305" at bounding box center [915, 335] width 115 height 24
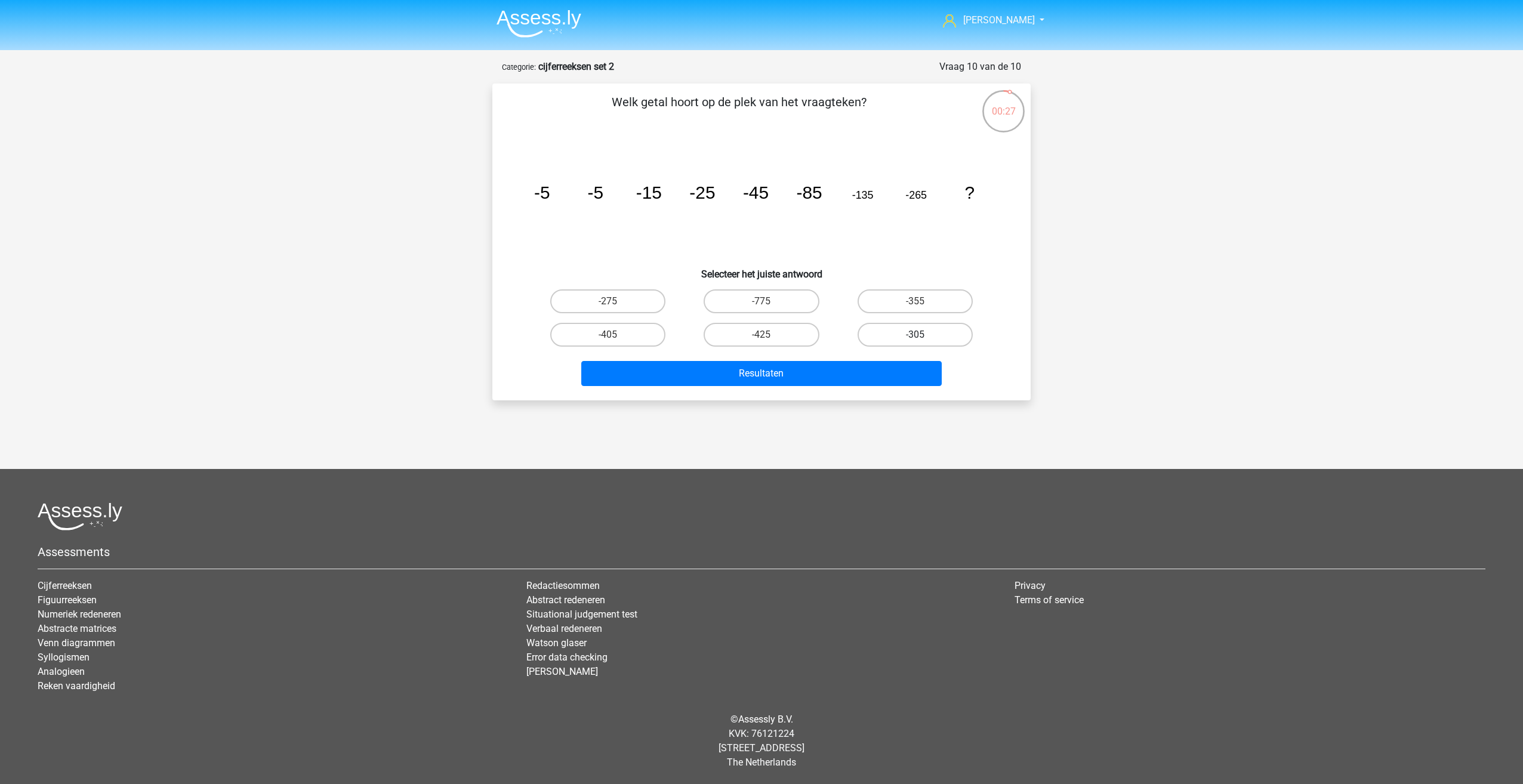
click at [915, 335] on input "-305" at bounding box center [919, 339] width 8 height 8
radio input "true"
click at [843, 375] on button "Resultaten" at bounding box center [762, 374] width 361 height 25
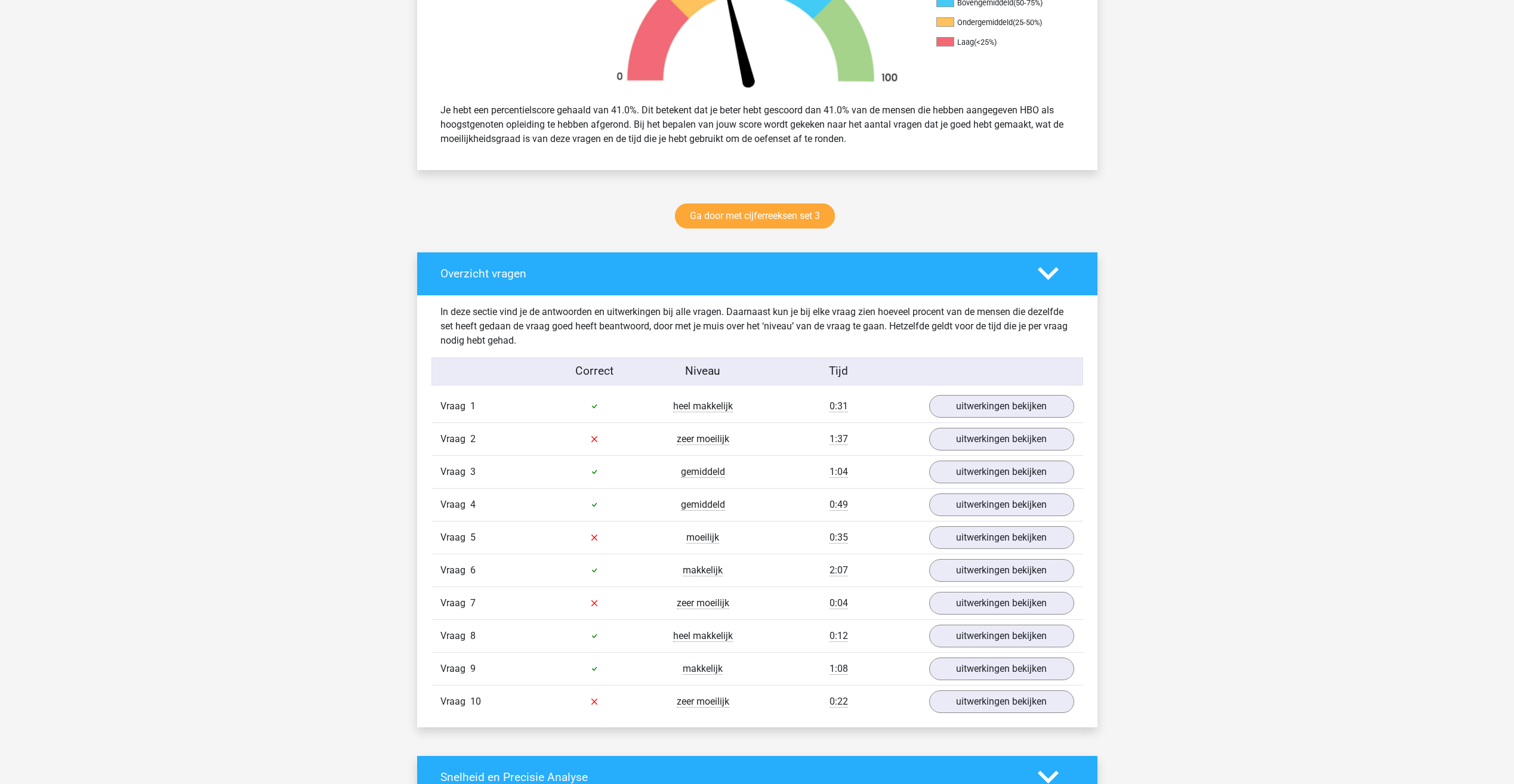
scroll to position [537, 0]
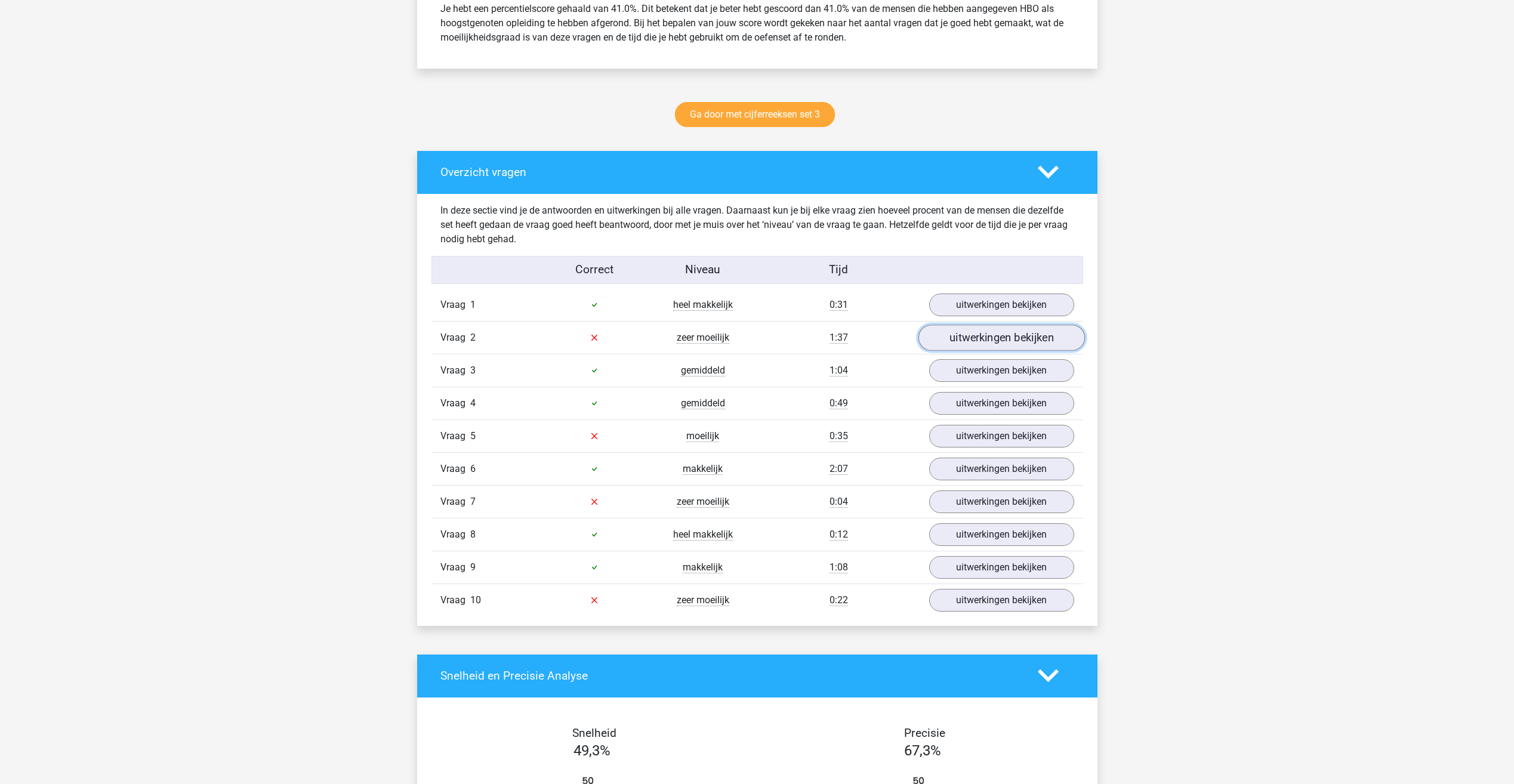
click at [1008, 339] on link "uitwerkingen bekijken" at bounding box center [1001, 338] width 167 height 26
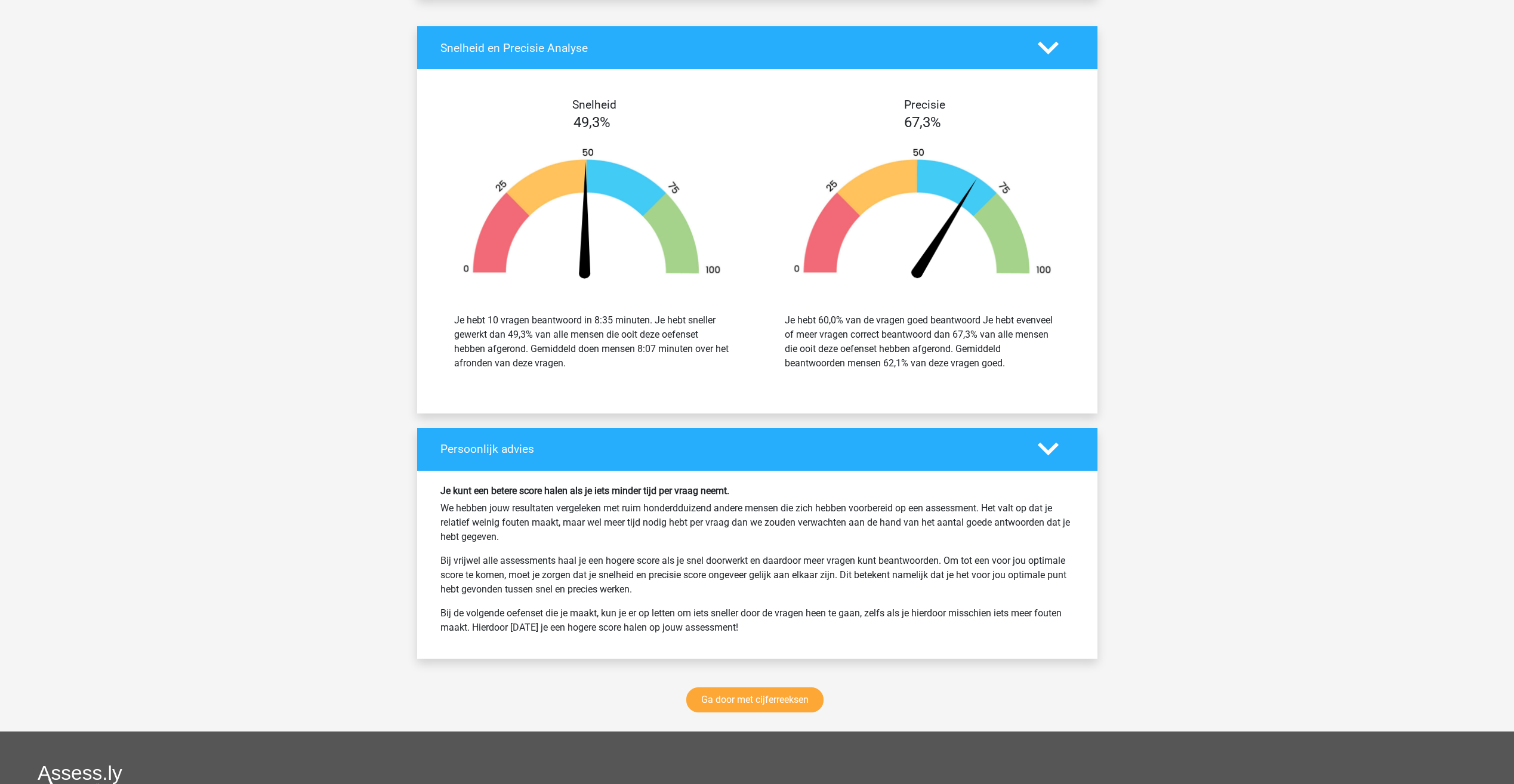
scroll to position [1850, 0]
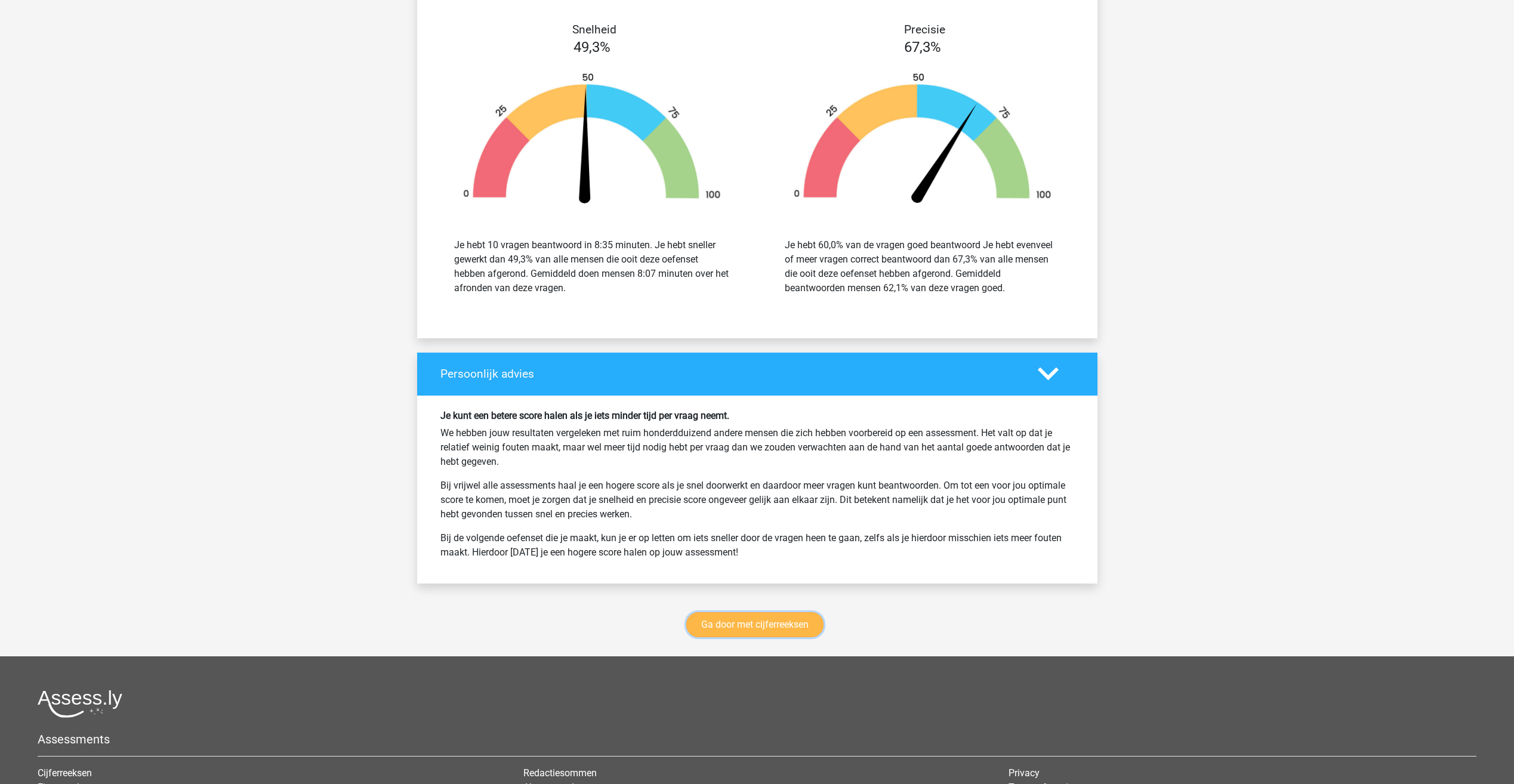
click at [714, 627] on link "Ga door met cijferreeksen" at bounding box center [754, 625] width 137 height 25
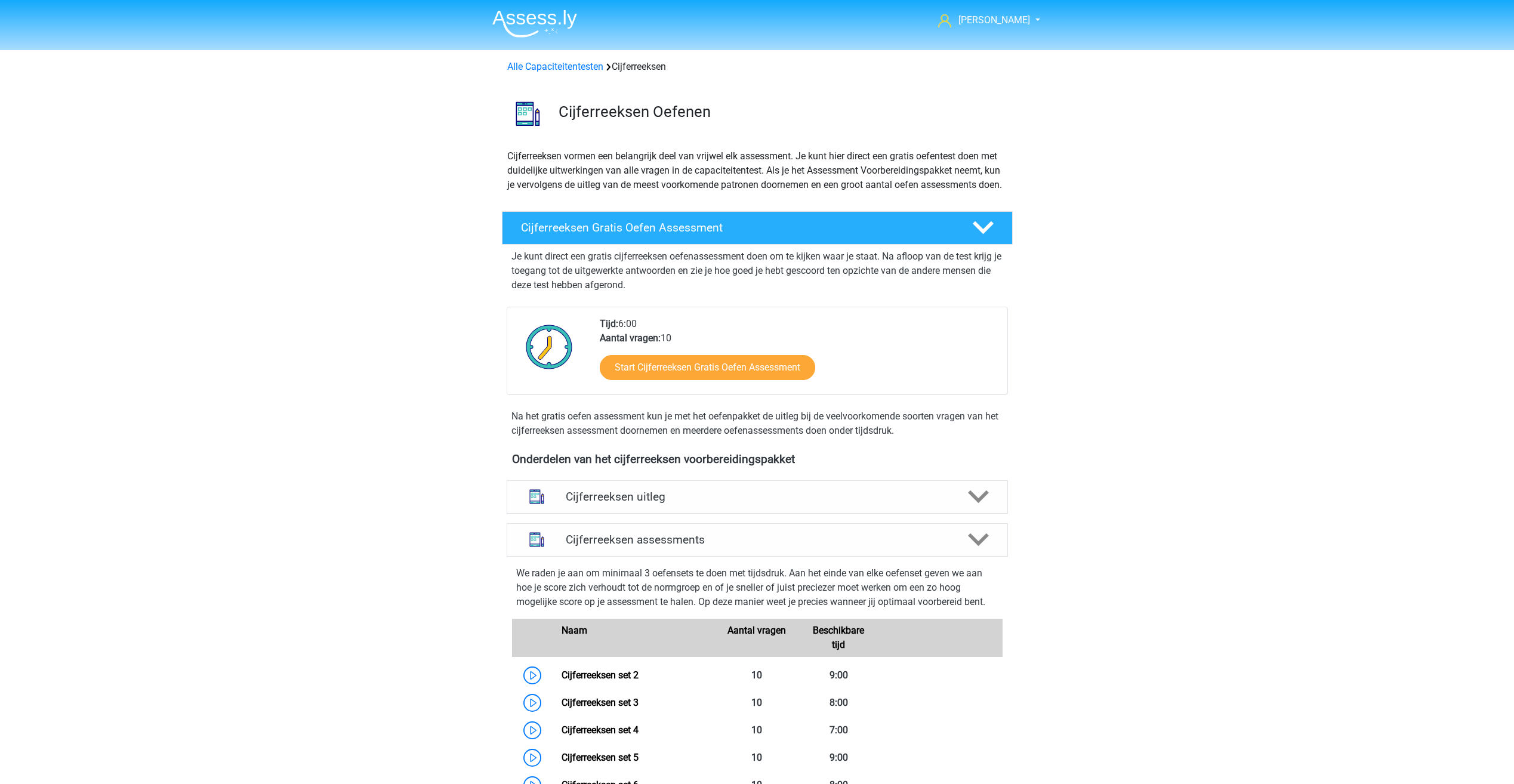
click at [559, 13] on img at bounding box center [535, 23] width 85 height 28
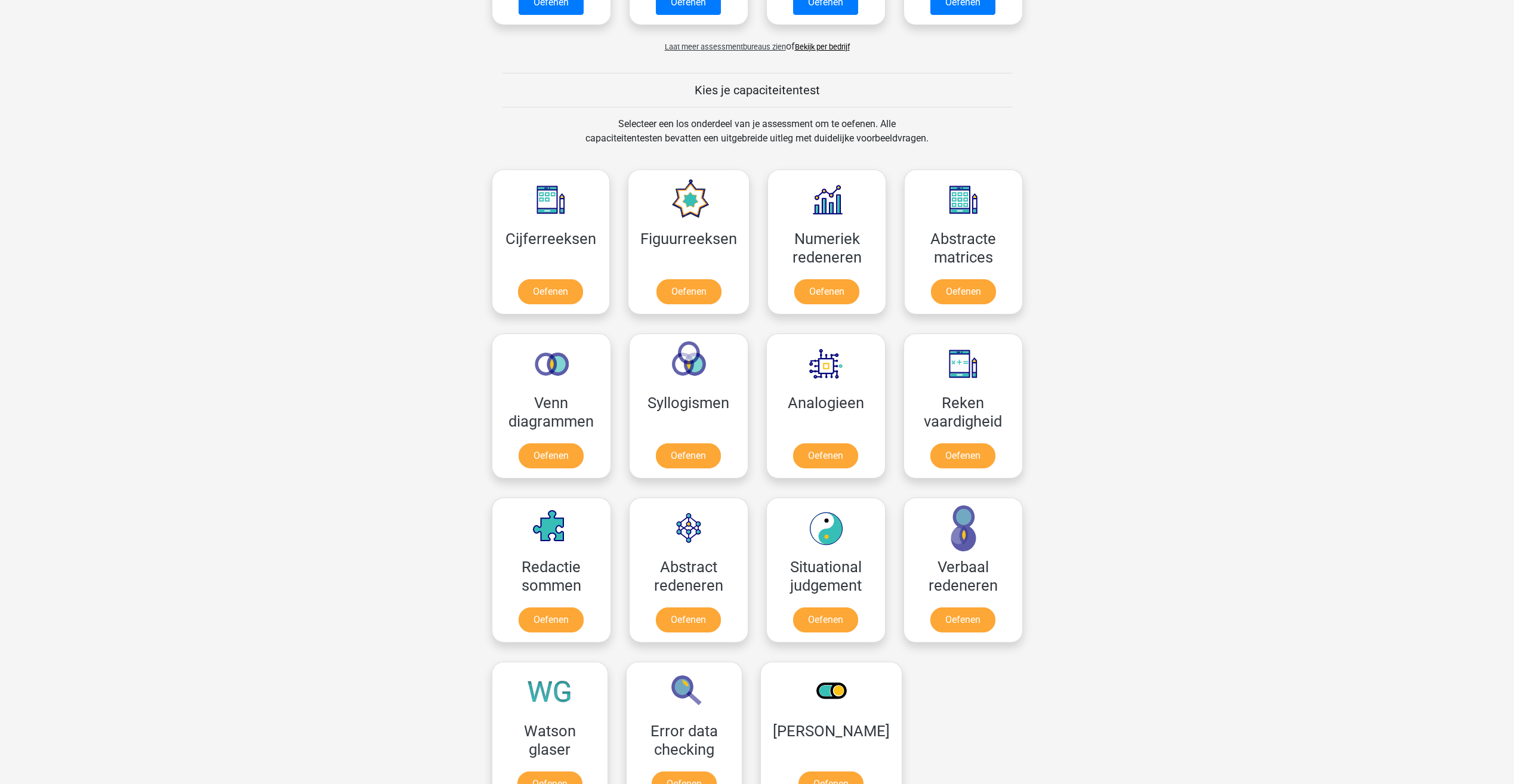
scroll to position [477, 0]
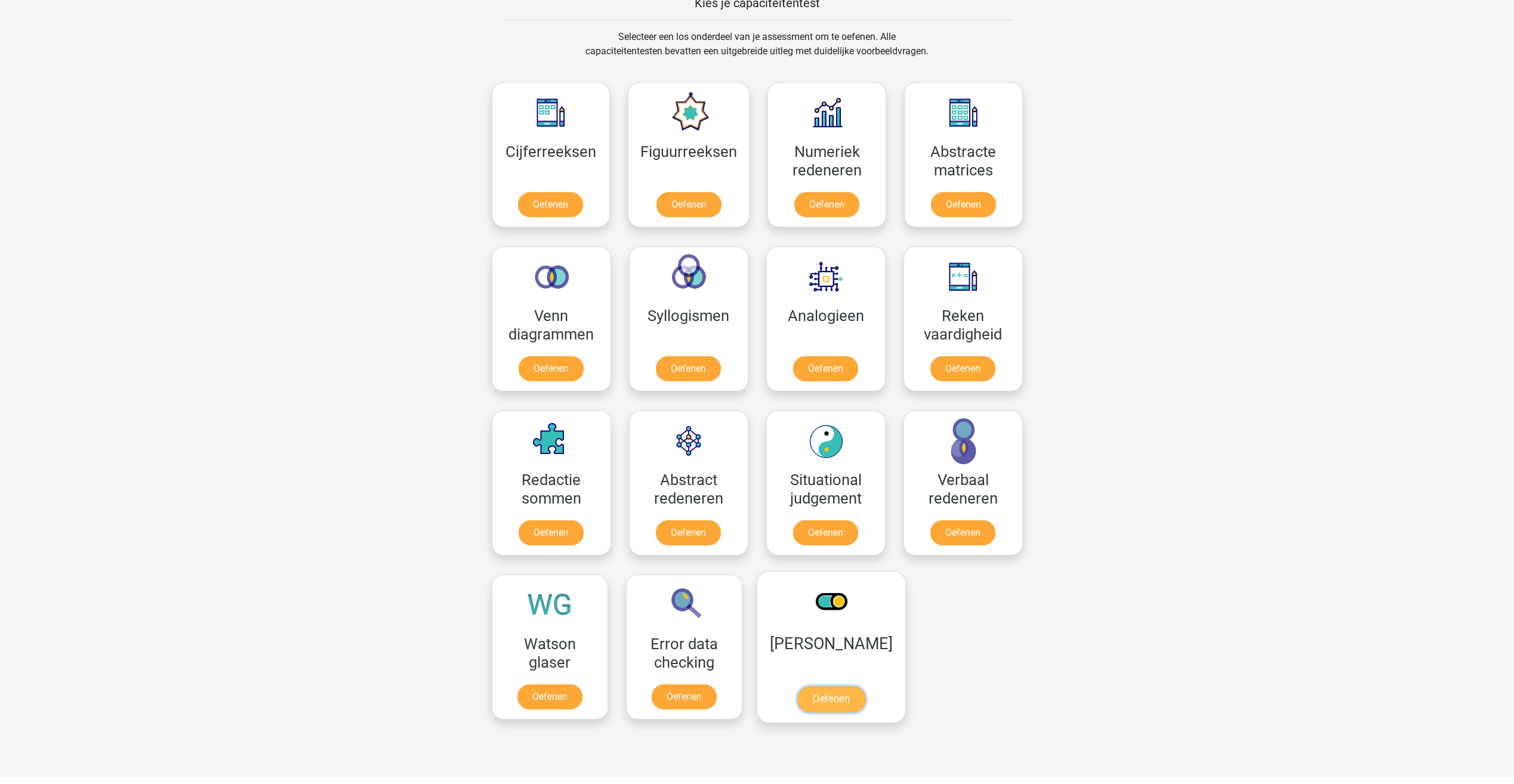
click at [848, 702] on link "Oefenen" at bounding box center [830, 699] width 68 height 26
click at [830, 686] on link "Oefenen" at bounding box center [830, 699] width 68 height 26
click at [860, 358] on link "Oefenen" at bounding box center [825, 370] width 68 height 26
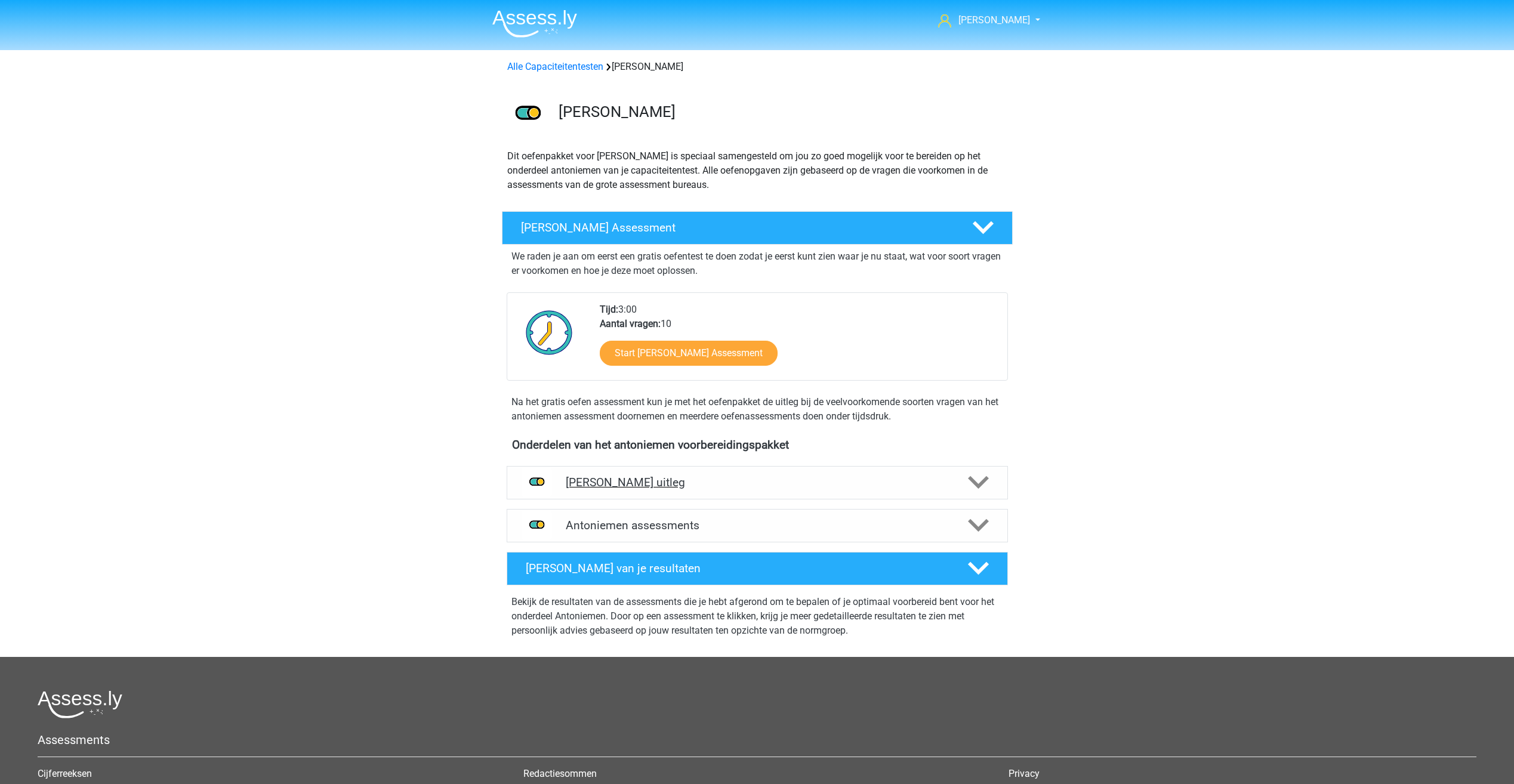
click at [781, 490] on h4 "[PERSON_NAME] uitleg" at bounding box center [757, 483] width 383 height 14
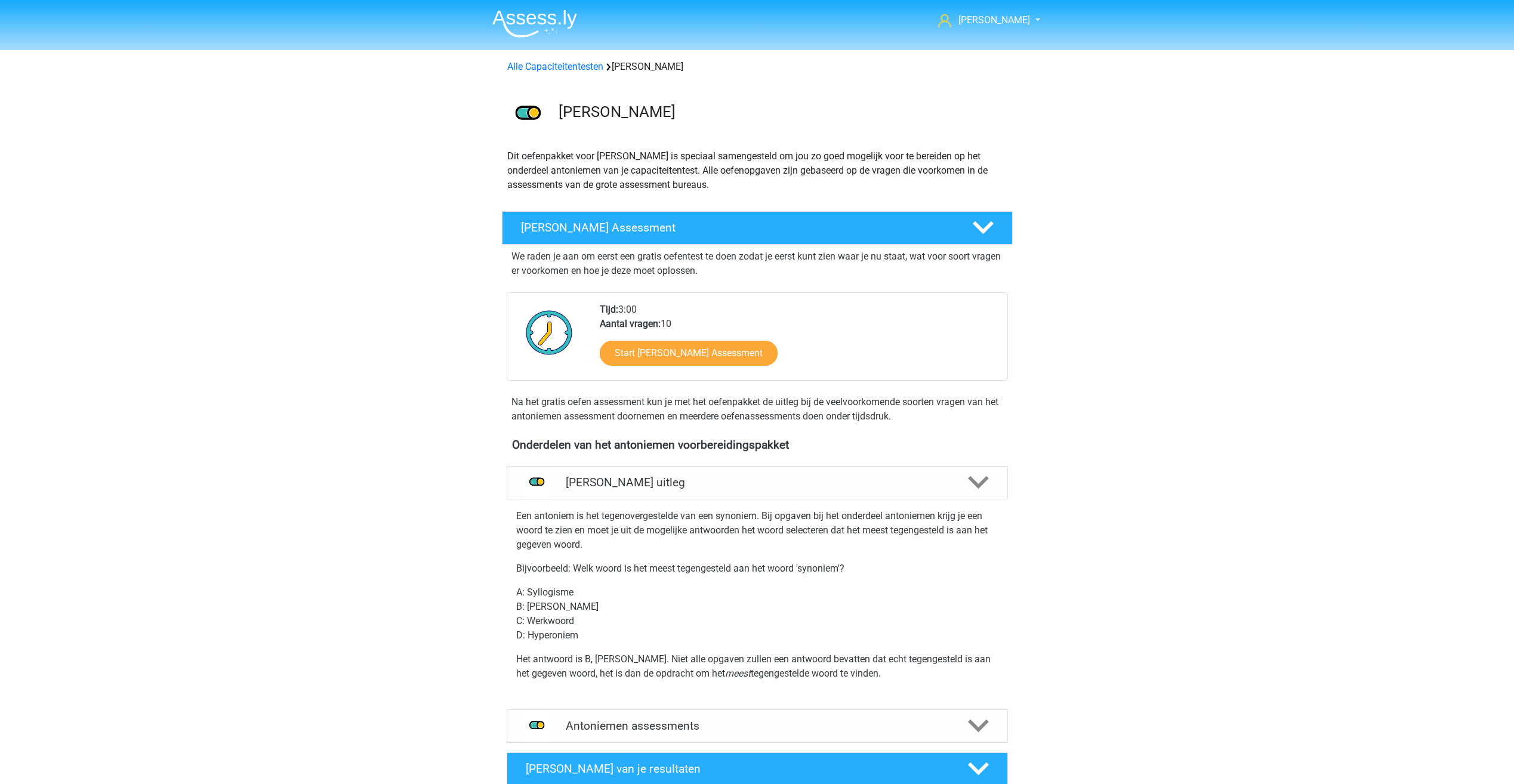
click at [1181, 427] on div "[PERSON_NAME] [EMAIL_ADDRESS][DOMAIN_NAME] Nederlands English" at bounding box center [757, 586] width 1514 height 1172
drag, startPoint x: 1112, startPoint y: 448, endPoint x: 1107, endPoint y: 443, distance: 7.1
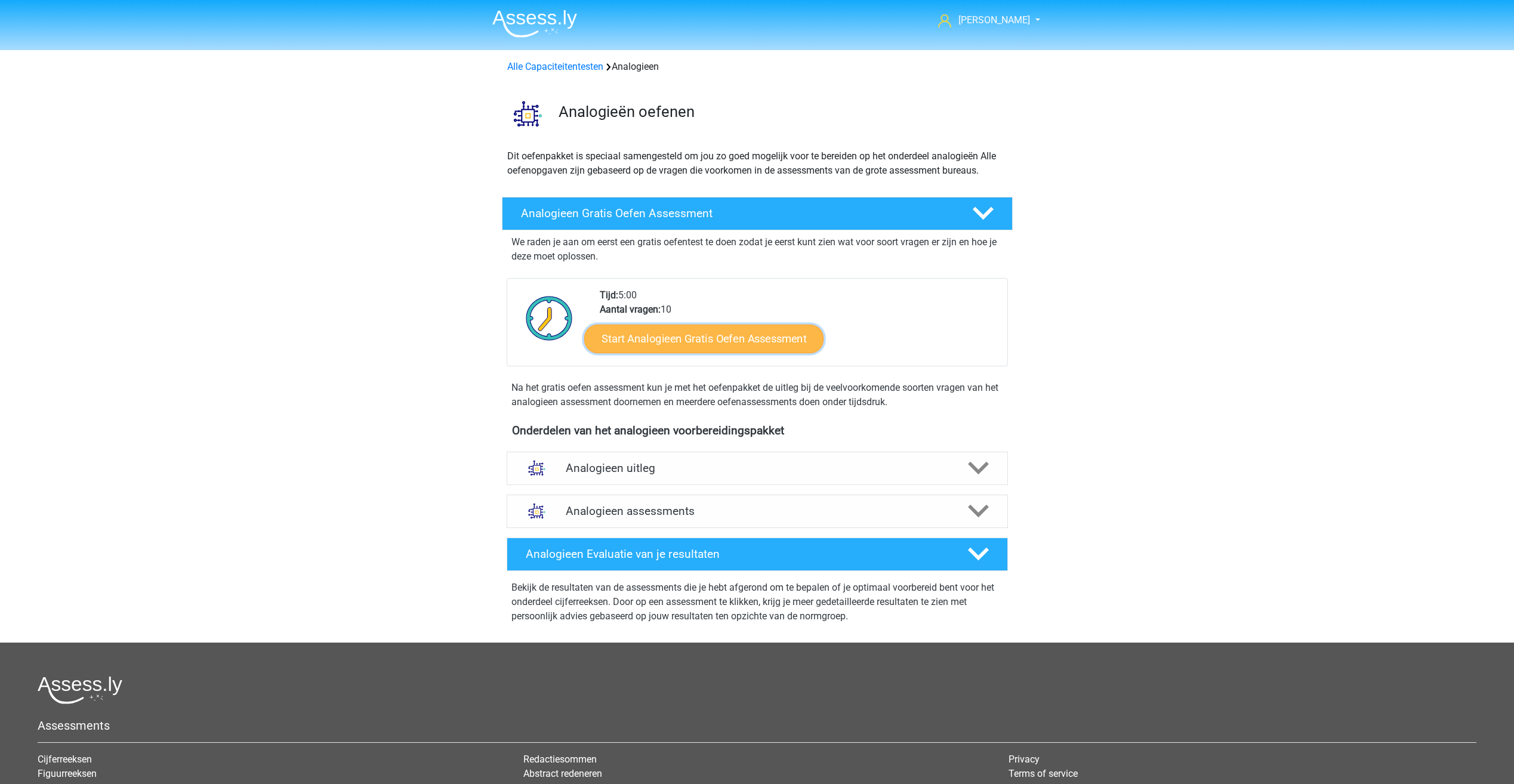
click at [702, 338] on link "Start Analogieen Gratis Oefen Assessment" at bounding box center [704, 338] width 239 height 28
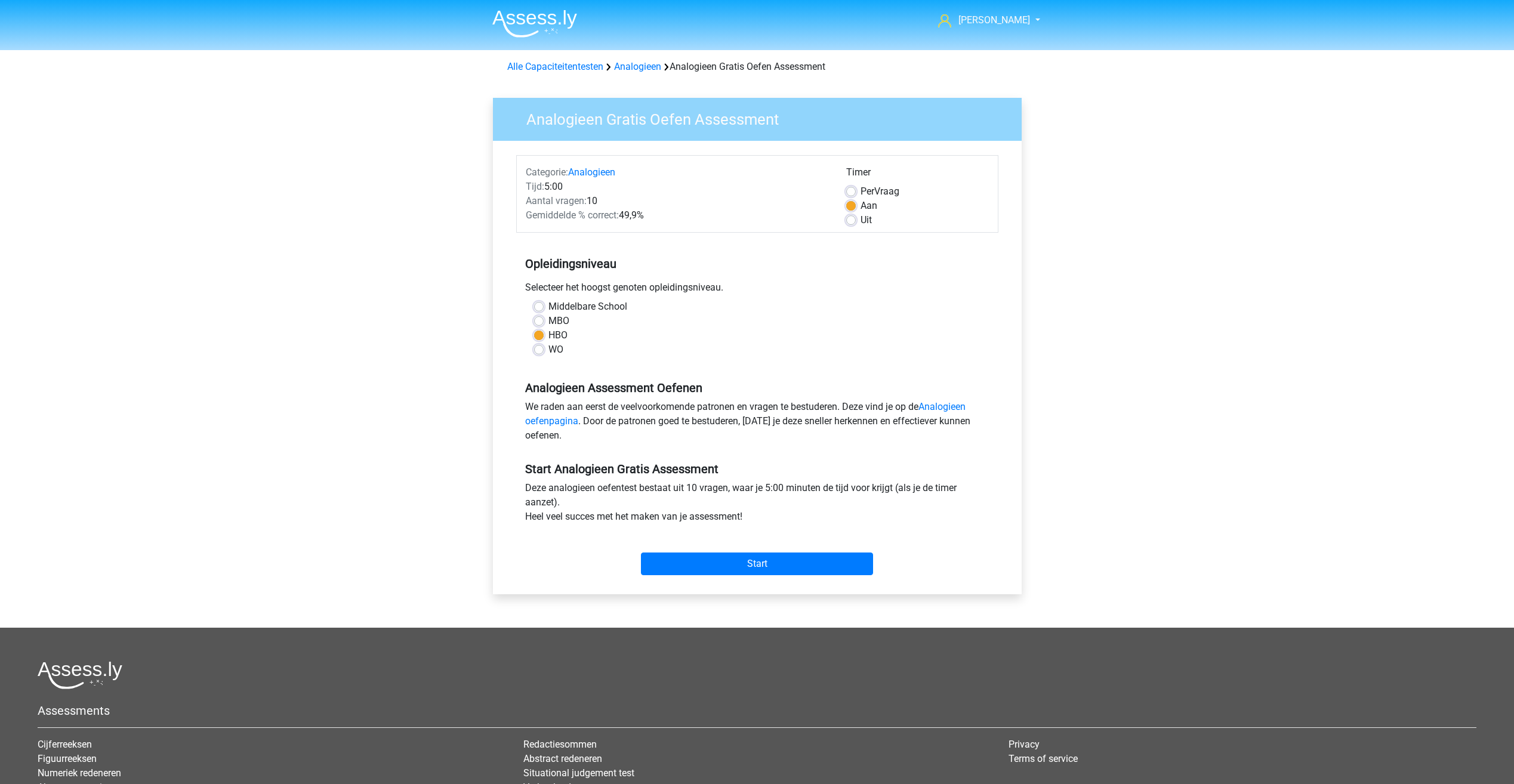
click at [874, 184] on div "Timer" at bounding box center [917, 175] width 143 height 19
click at [872, 186] on span "Per" at bounding box center [868, 191] width 14 height 11
click at [856, 186] on input "Per Vraag" at bounding box center [851, 190] width 10 height 12
radio input "true"
click at [765, 564] on input "Start" at bounding box center [757, 564] width 232 height 23
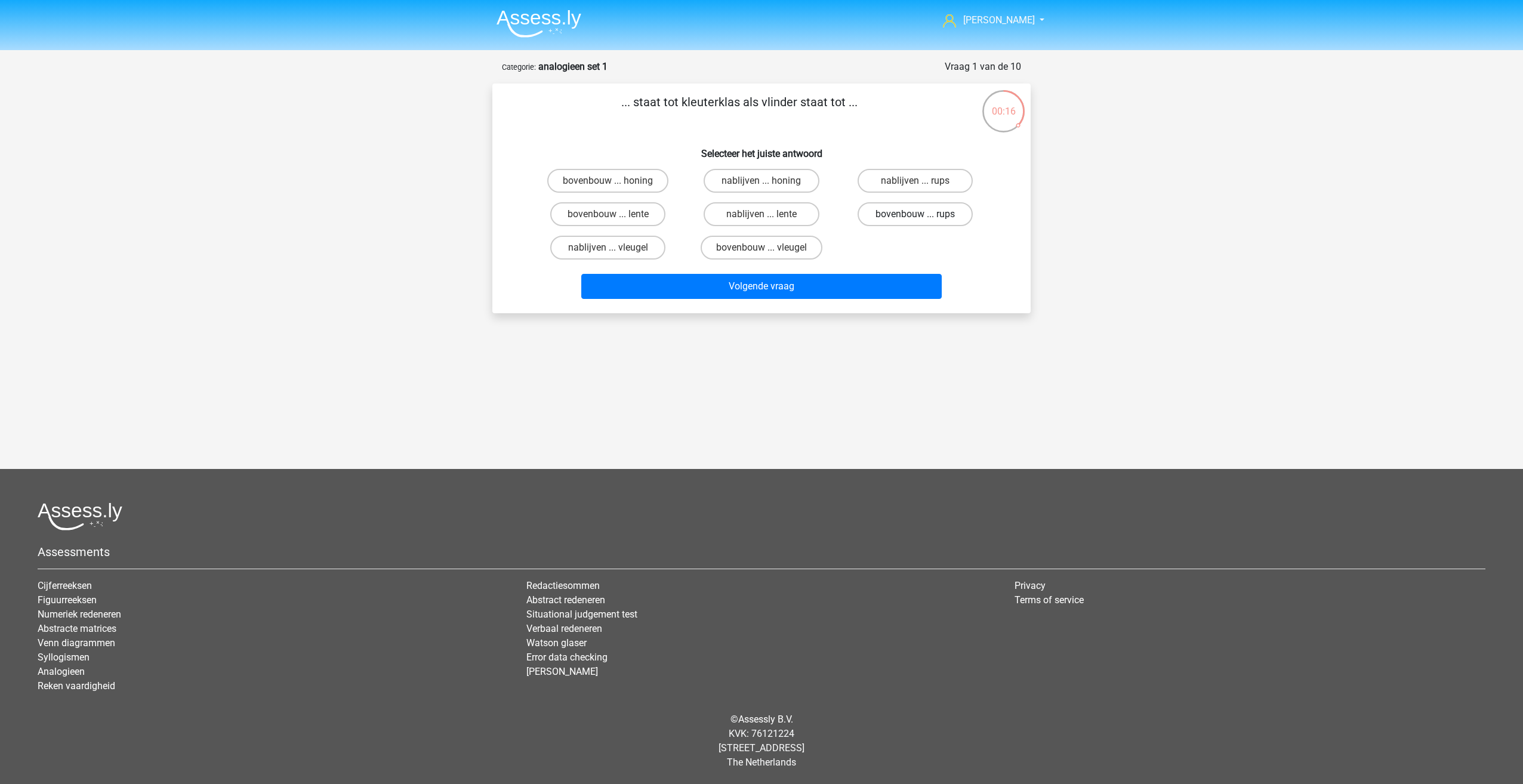
drag, startPoint x: 932, startPoint y: 214, endPoint x: 912, endPoint y: 225, distance: 22.8
click at [931, 214] on label "bovenbouw ... rups" at bounding box center [915, 214] width 115 height 24
click at [923, 214] on input "bovenbouw ... rups" at bounding box center [919, 218] width 8 height 8
radio input "true"
click at [770, 219] on label "nablijven ... lente" at bounding box center [762, 214] width 115 height 24
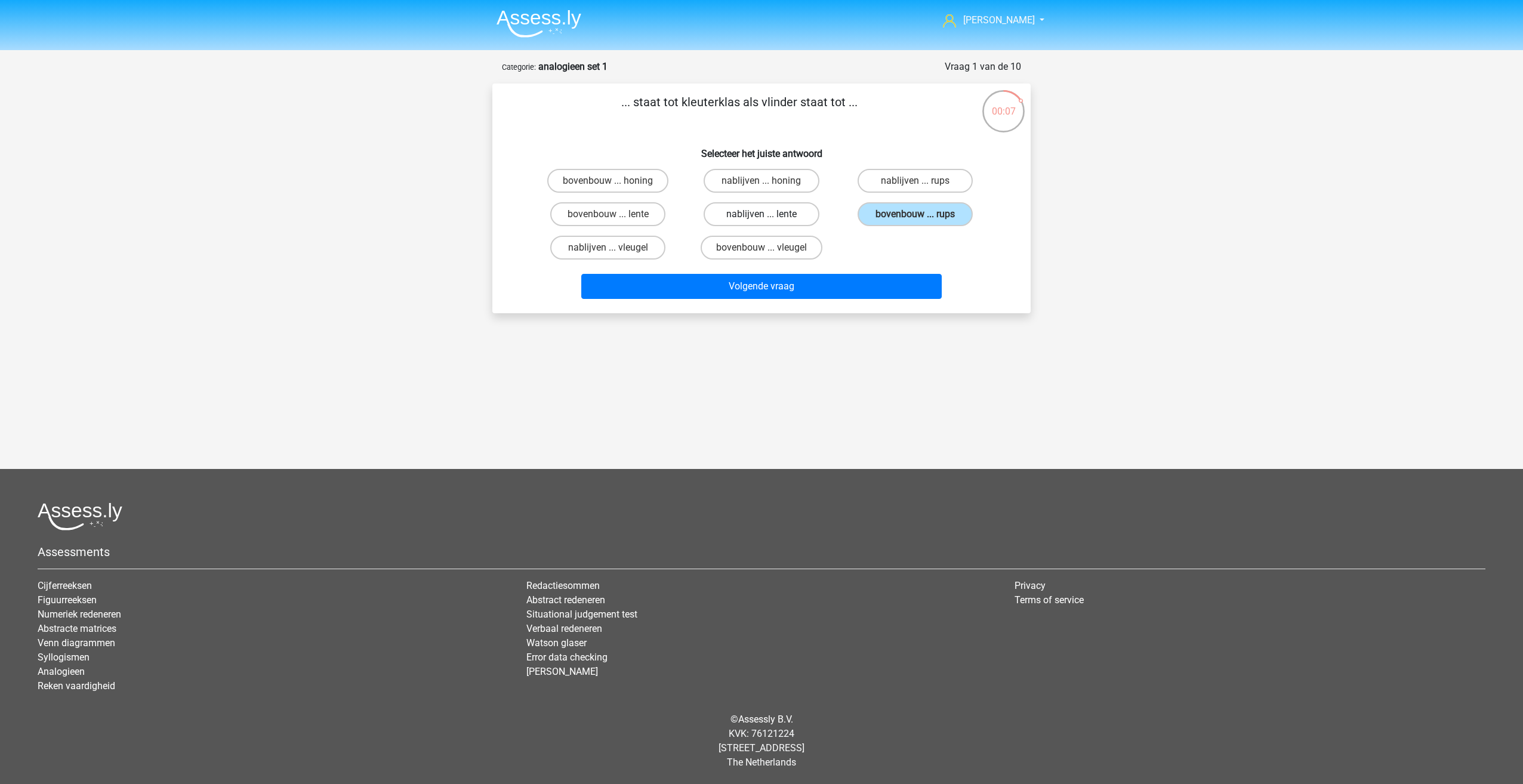
click at [769, 219] on input "nablijven ... lente" at bounding box center [765, 218] width 8 height 8
radio input "true"
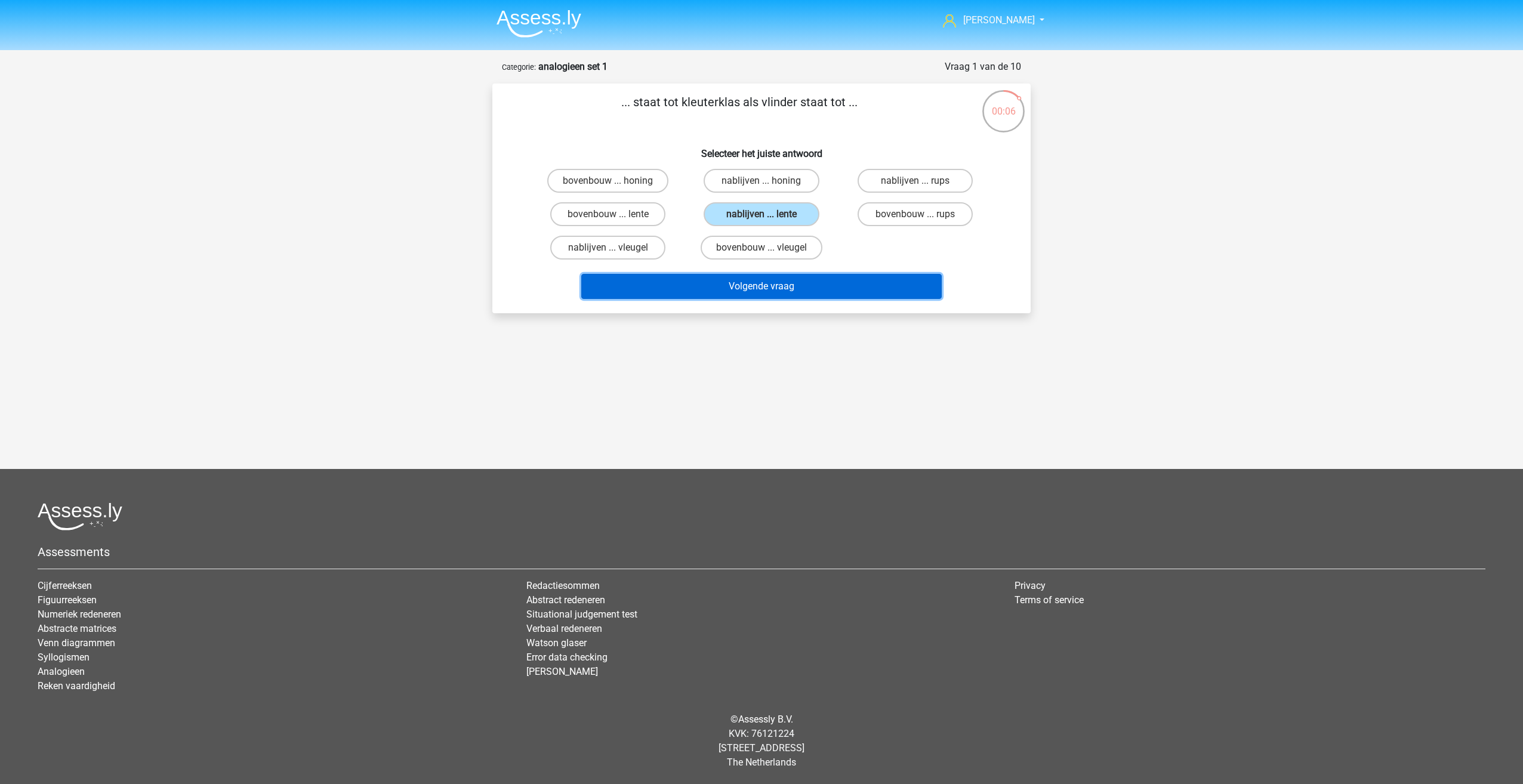
click at [765, 282] on button "Volgende vraag" at bounding box center [762, 286] width 361 height 25
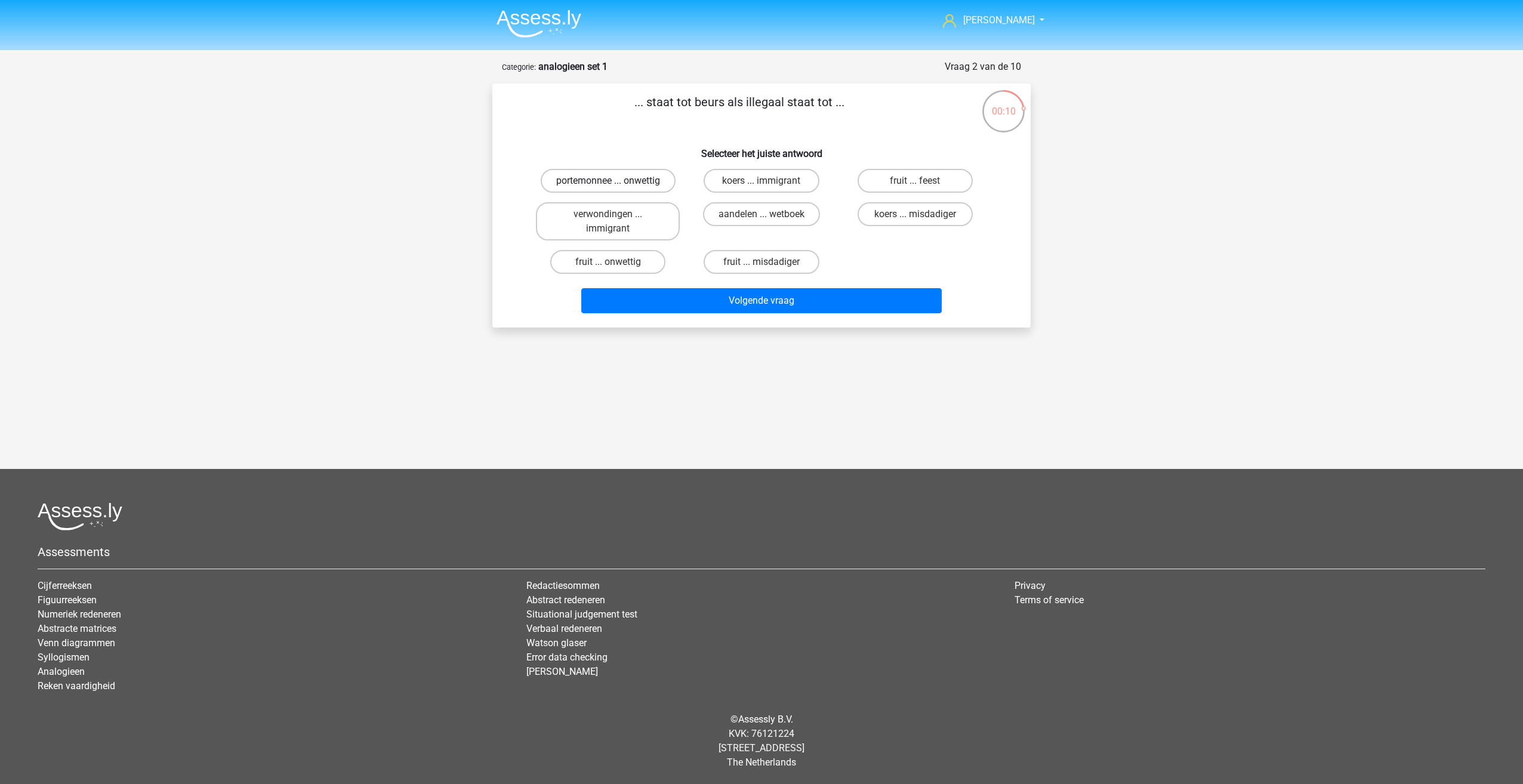
click at [655, 174] on label "portemonnee ... onwettig" at bounding box center [608, 181] width 135 height 24
click at [616, 180] on input "portemonnee ... onwettig" at bounding box center [612, 184] width 8 height 8
radio input "true"
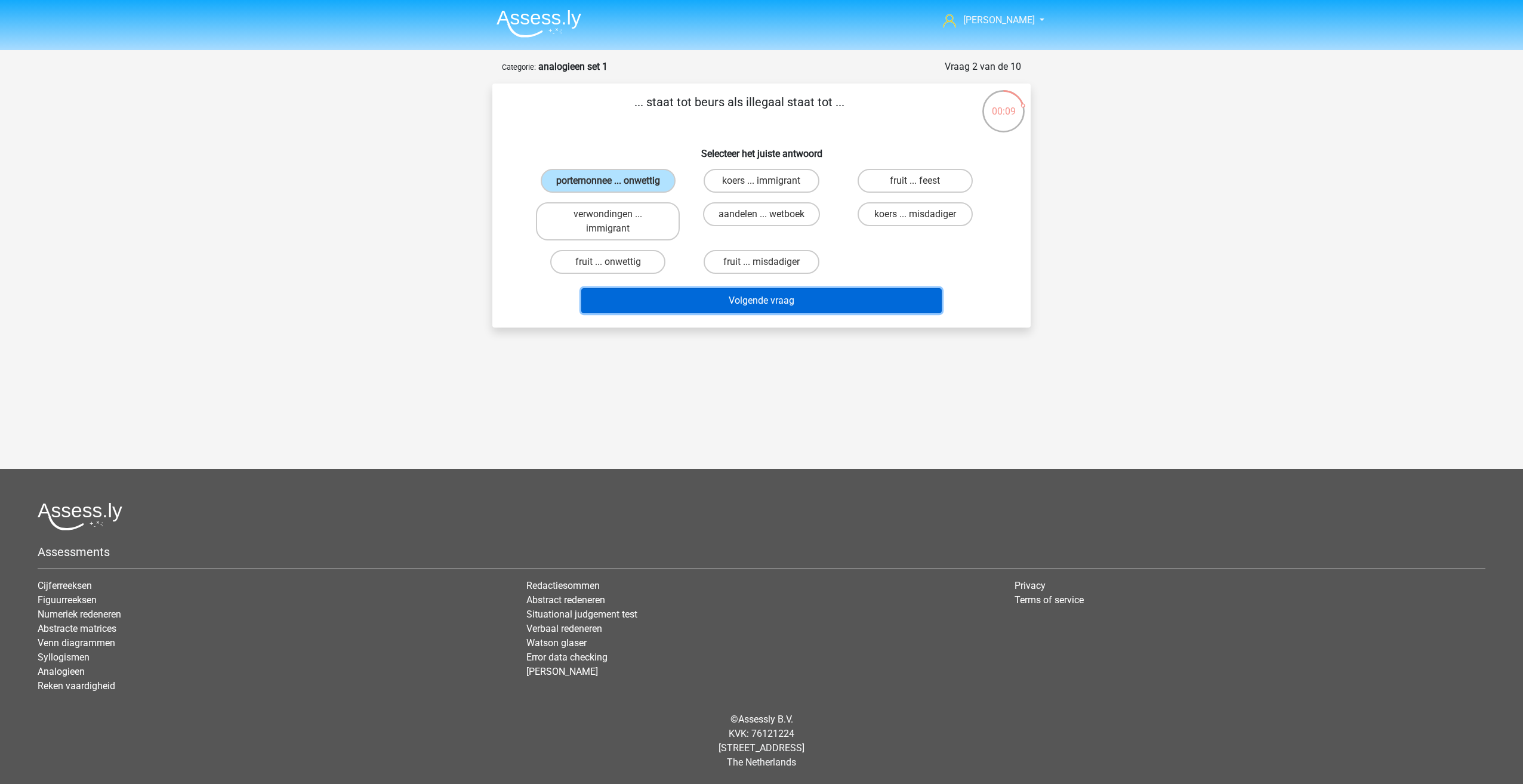
click at [767, 299] on button "Volgende vraag" at bounding box center [762, 301] width 361 height 25
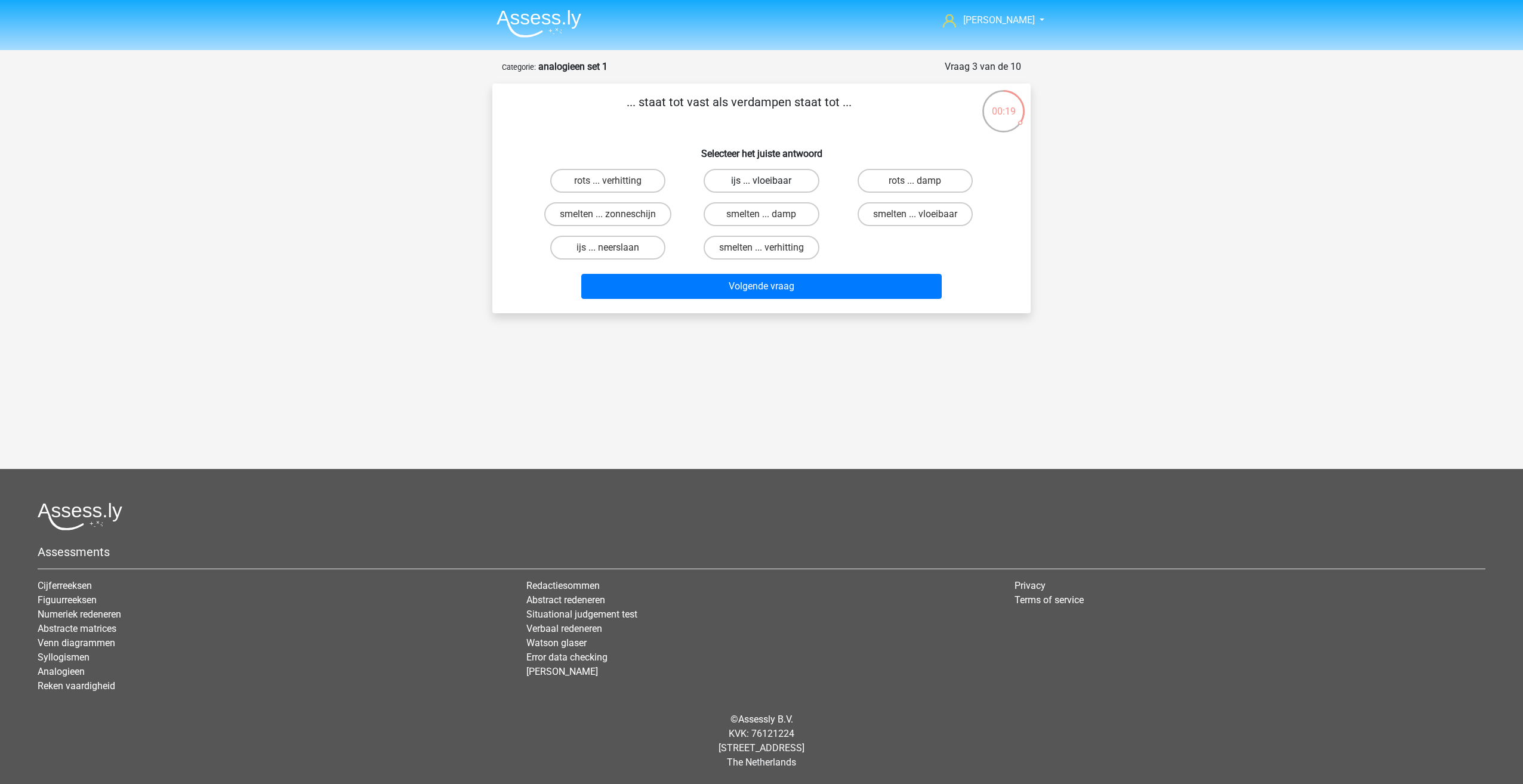
click at [793, 178] on label "ijs ... vloeibaar" at bounding box center [762, 181] width 115 height 24
click at [769, 180] on input "ijs ... vloeibaar" at bounding box center [765, 184] width 8 height 8
radio input "true"
click at [907, 212] on label "smelten ... vloeibaar" at bounding box center [915, 214] width 115 height 24
click at [915, 214] on input "smelten ... vloeibaar" at bounding box center [919, 218] width 8 height 8
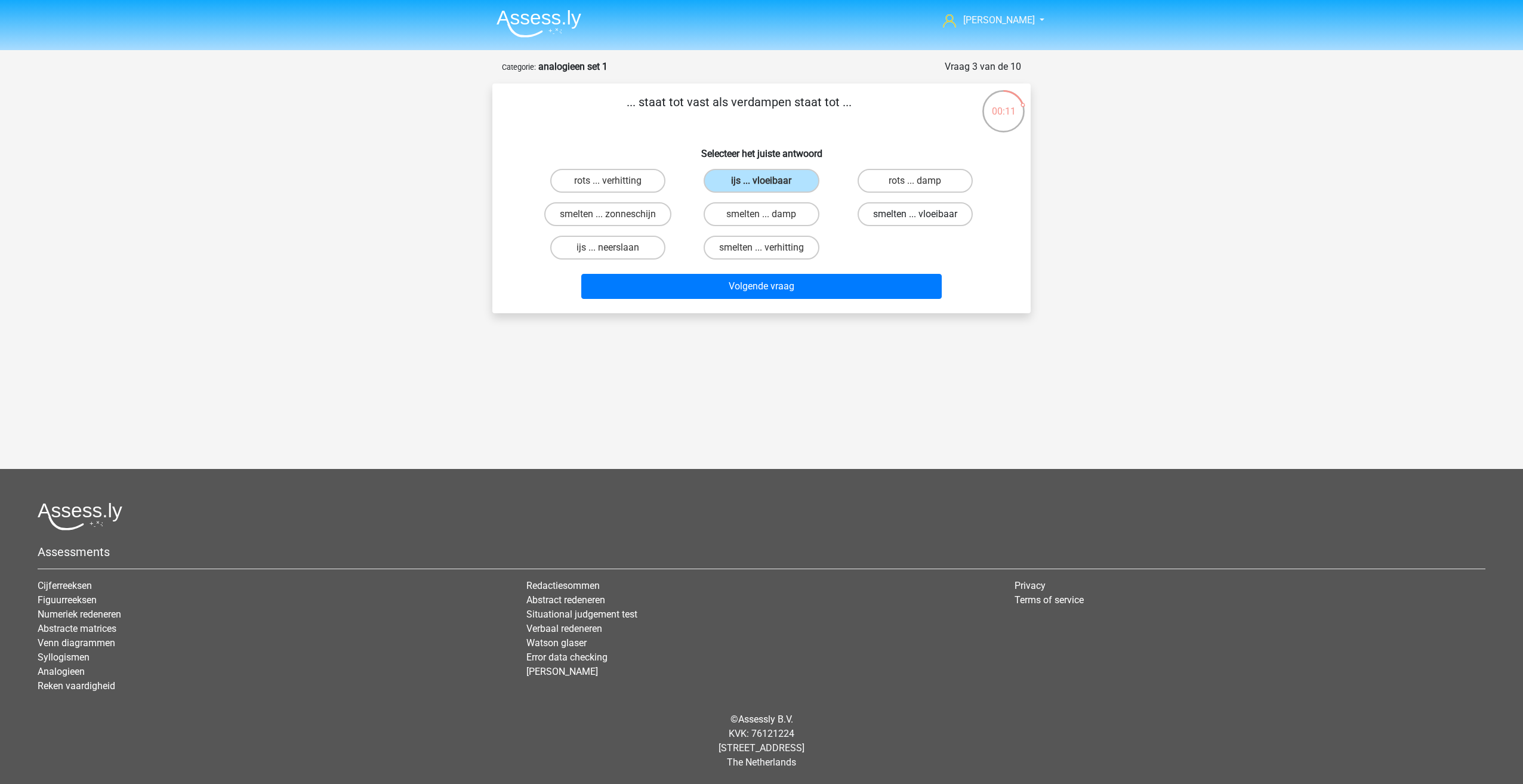
radio input "true"
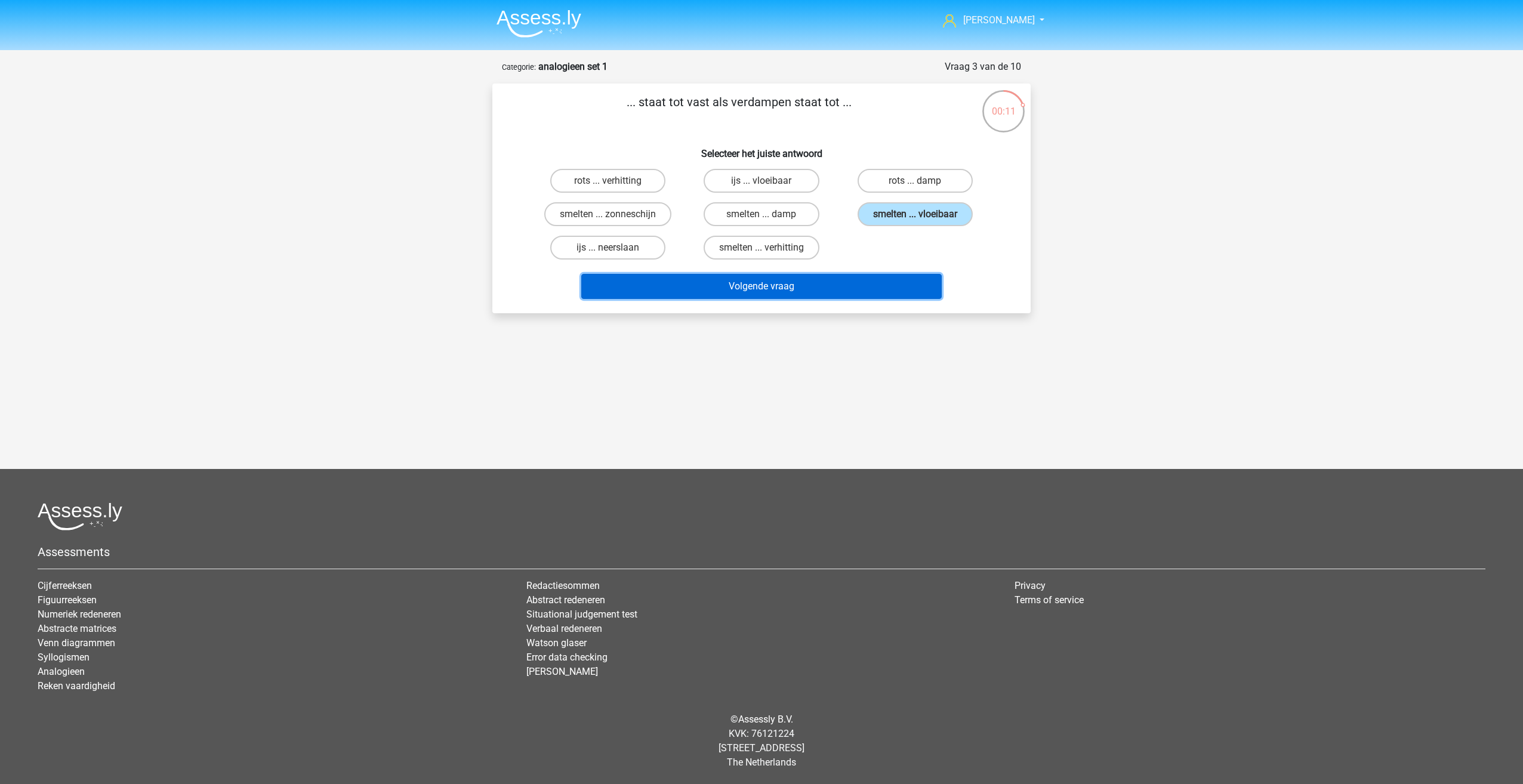
click at [860, 287] on button "Volgende vraag" at bounding box center [762, 286] width 361 height 25
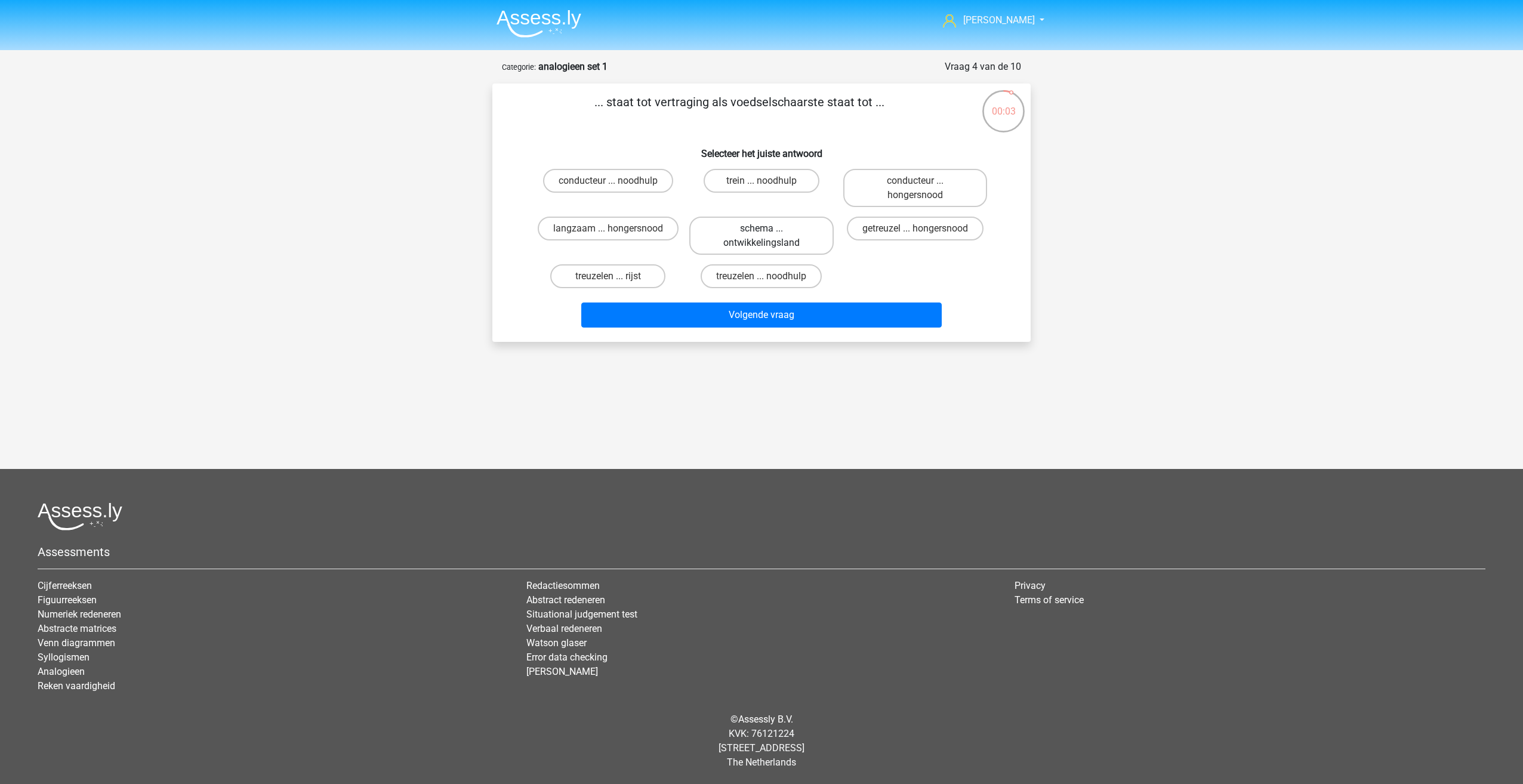
click at [770, 232] on label "schema ... ontwikkelingsland" at bounding box center [761, 236] width 144 height 38
click at [769, 232] on input "schema ... ontwikkelingsland" at bounding box center [765, 232] width 8 height 8
radio input "true"
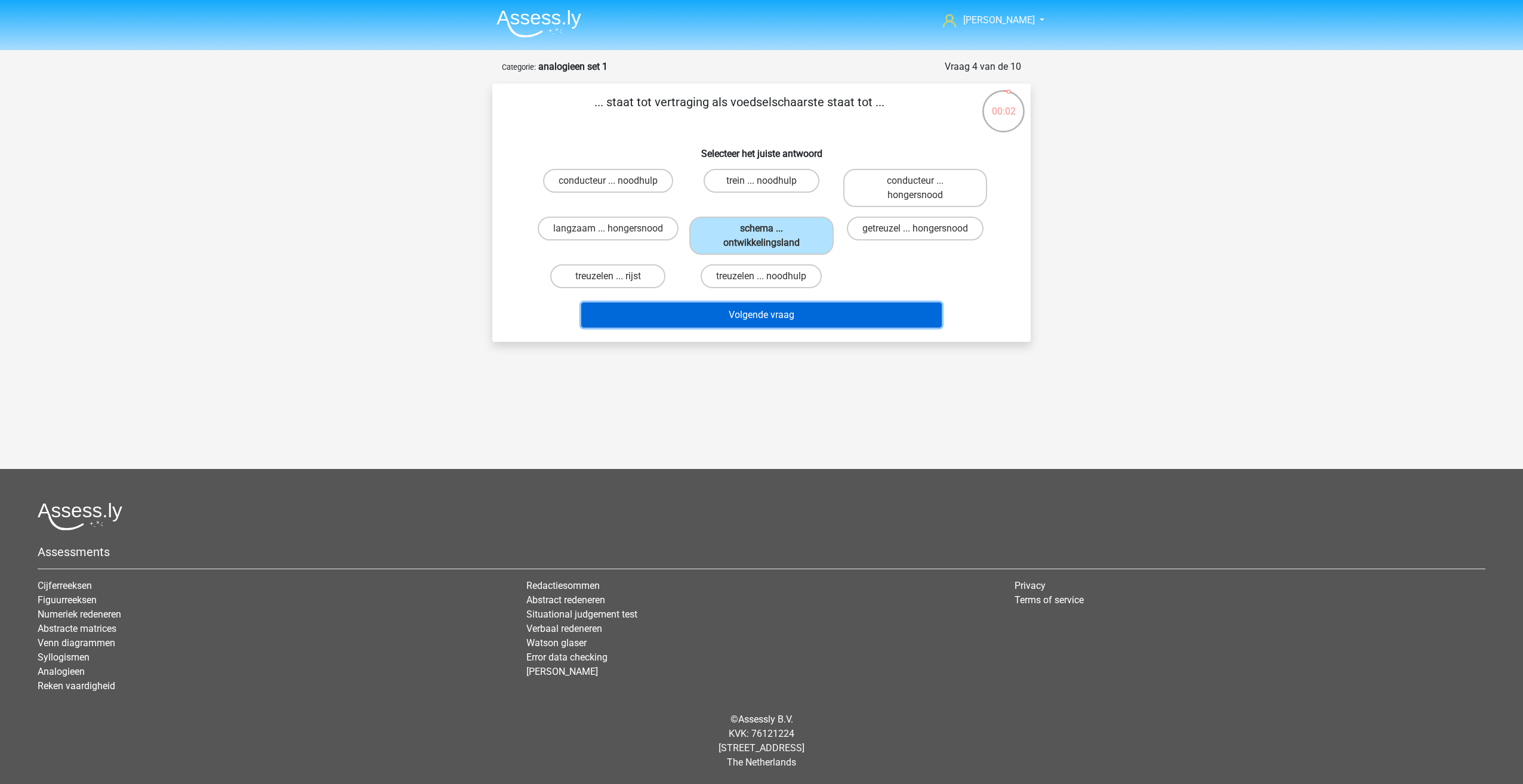
click at [769, 323] on button "Volgende vraag" at bounding box center [762, 315] width 361 height 25
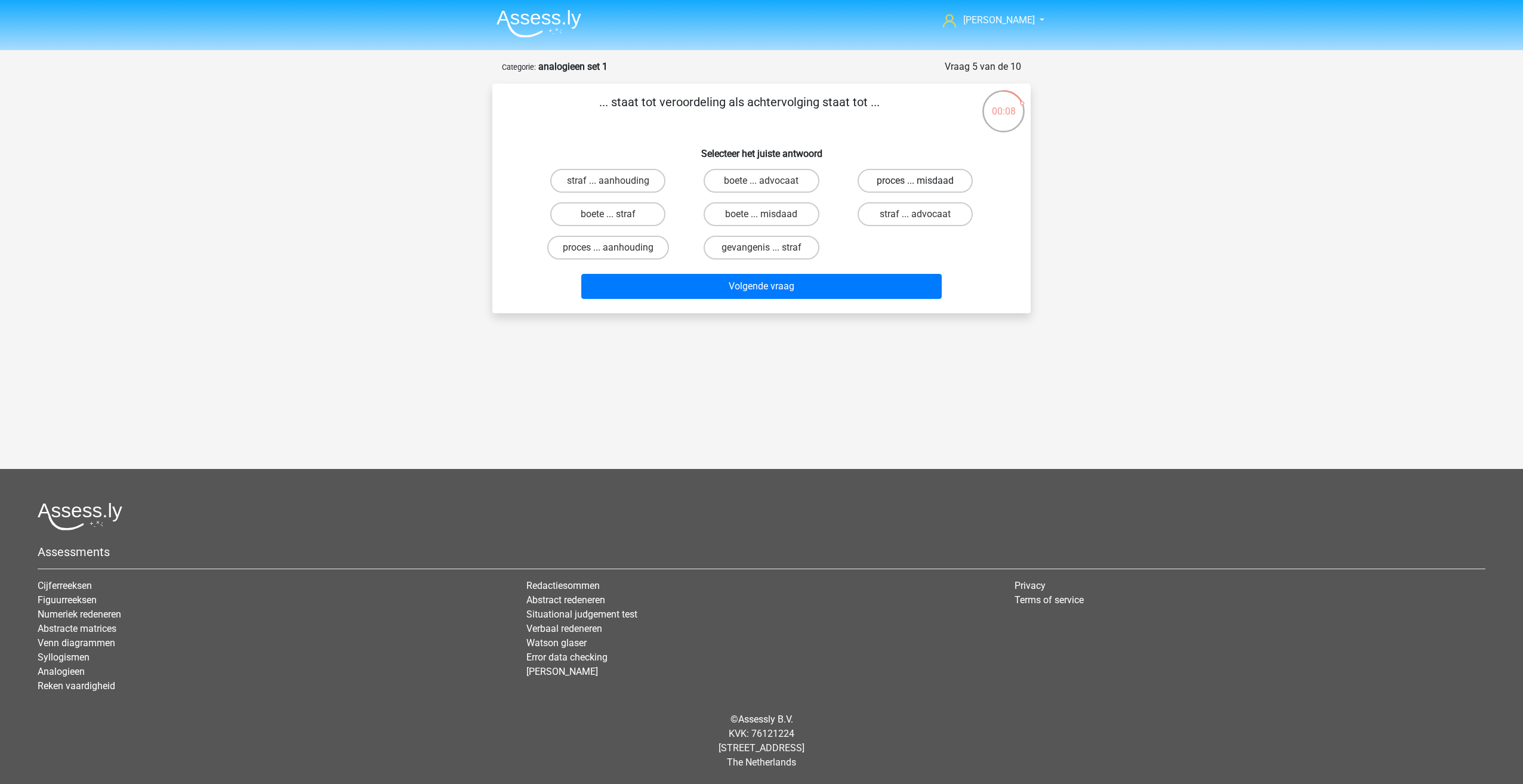
click at [913, 175] on label "proces ... misdaad" at bounding box center [915, 181] width 115 height 24
click at [915, 180] on input "proces ... misdaad" at bounding box center [919, 184] width 8 height 8
radio input "true"
click at [829, 289] on button "Volgende vraag" at bounding box center [762, 286] width 361 height 25
click at [905, 217] on label "duif ... wijsheid" at bounding box center [915, 214] width 115 height 24
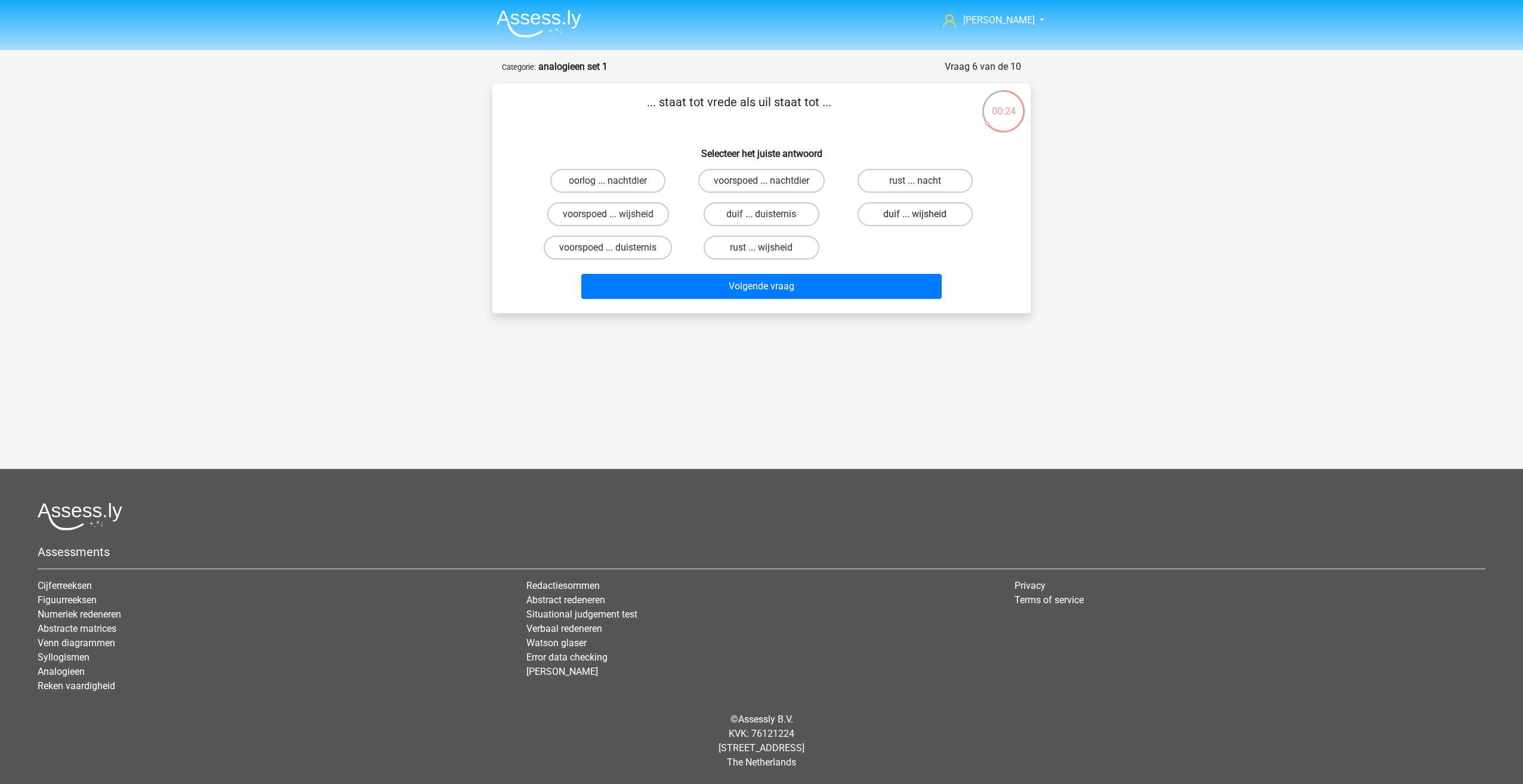
click at [915, 217] on input "duif ... wijsheid" at bounding box center [919, 218] width 8 height 8
radio input "true"
click at [829, 282] on button "Volgende vraag" at bounding box center [762, 286] width 361 height 25
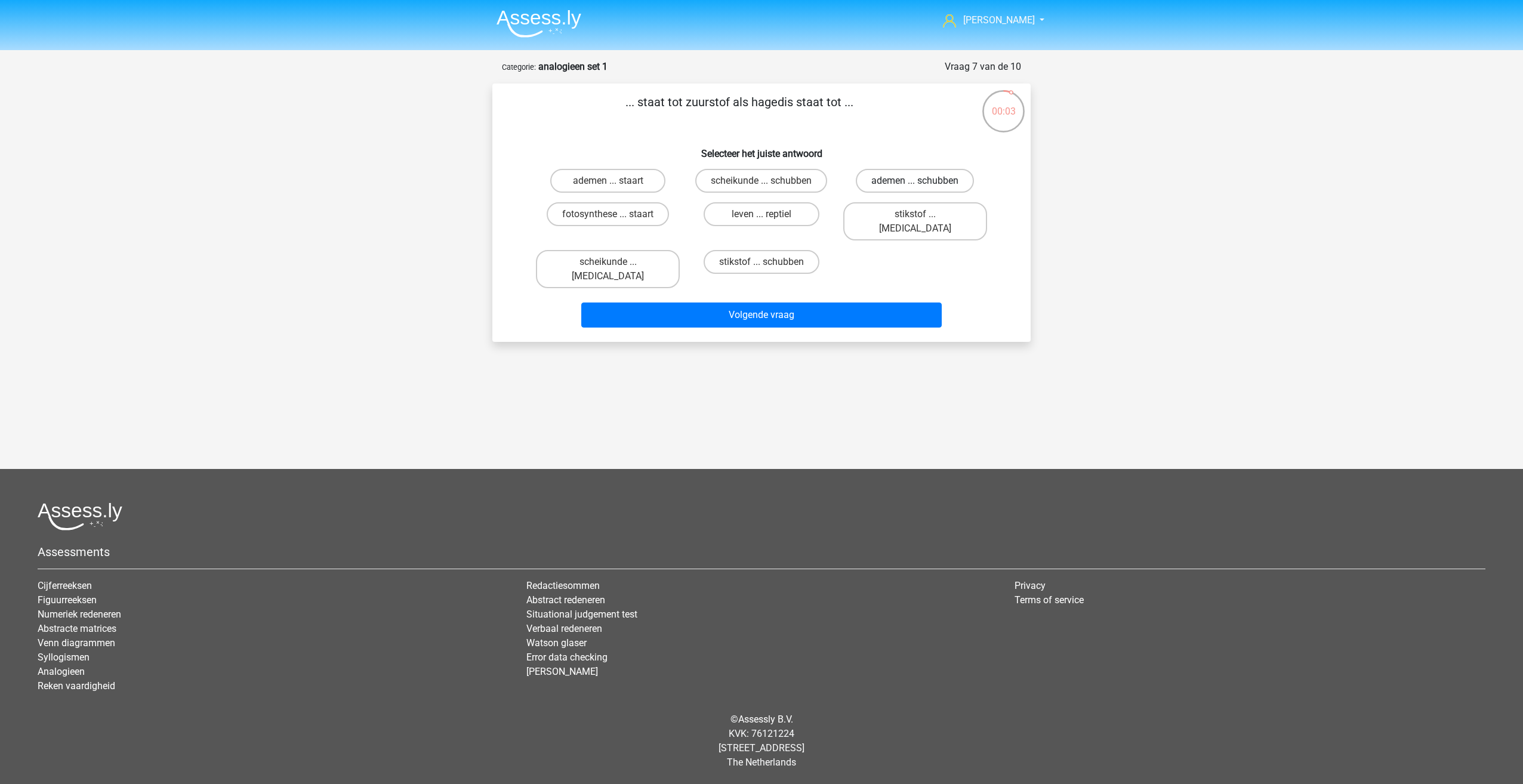
click at [902, 180] on label "ademen ... schubben" at bounding box center [915, 181] width 118 height 24
click at [915, 180] on input "ademen ... schubben" at bounding box center [919, 184] width 8 height 8
radio input "true"
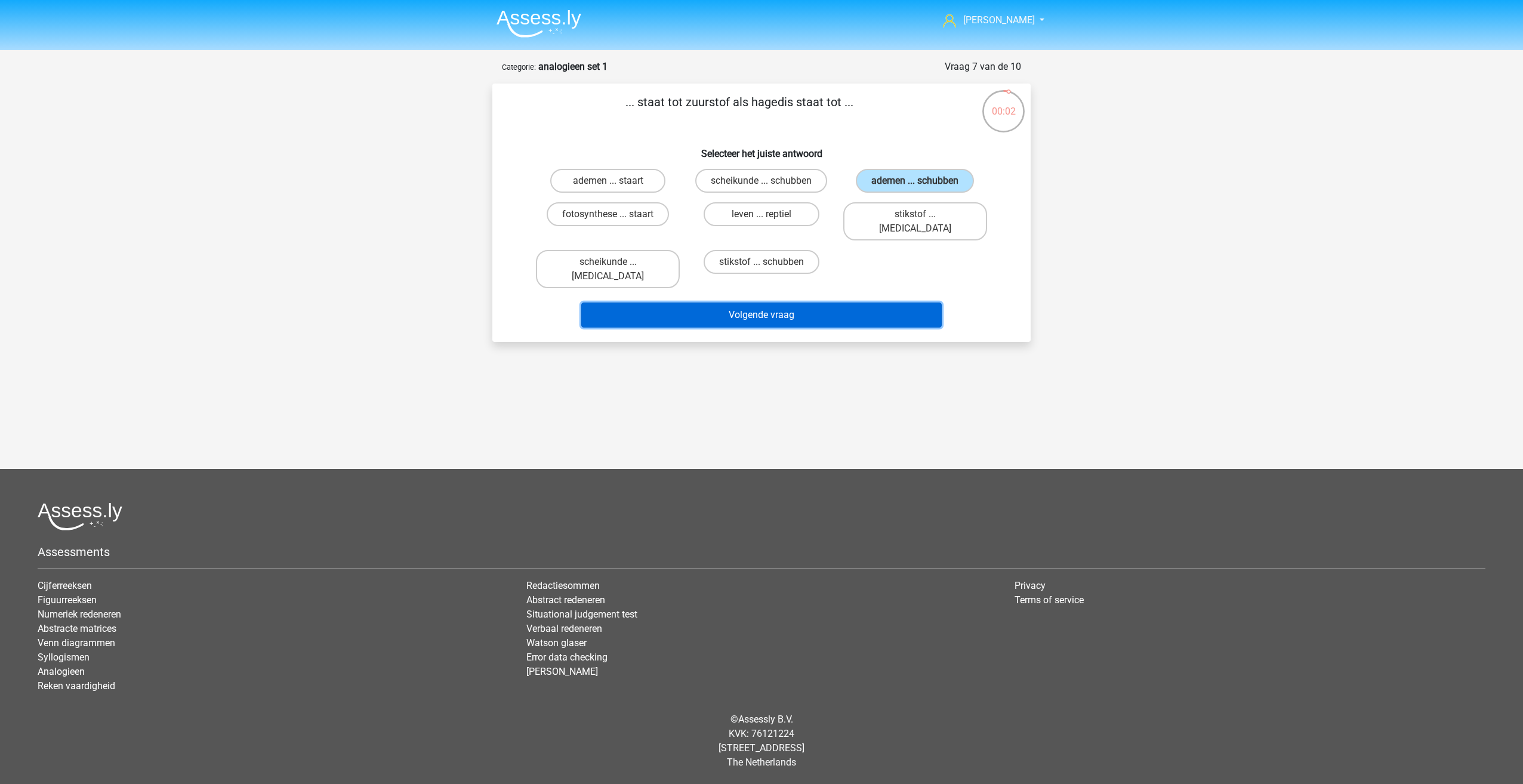
click at [866, 303] on button "Volgende vraag" at bounding box center [762, 315] width 361 height 25
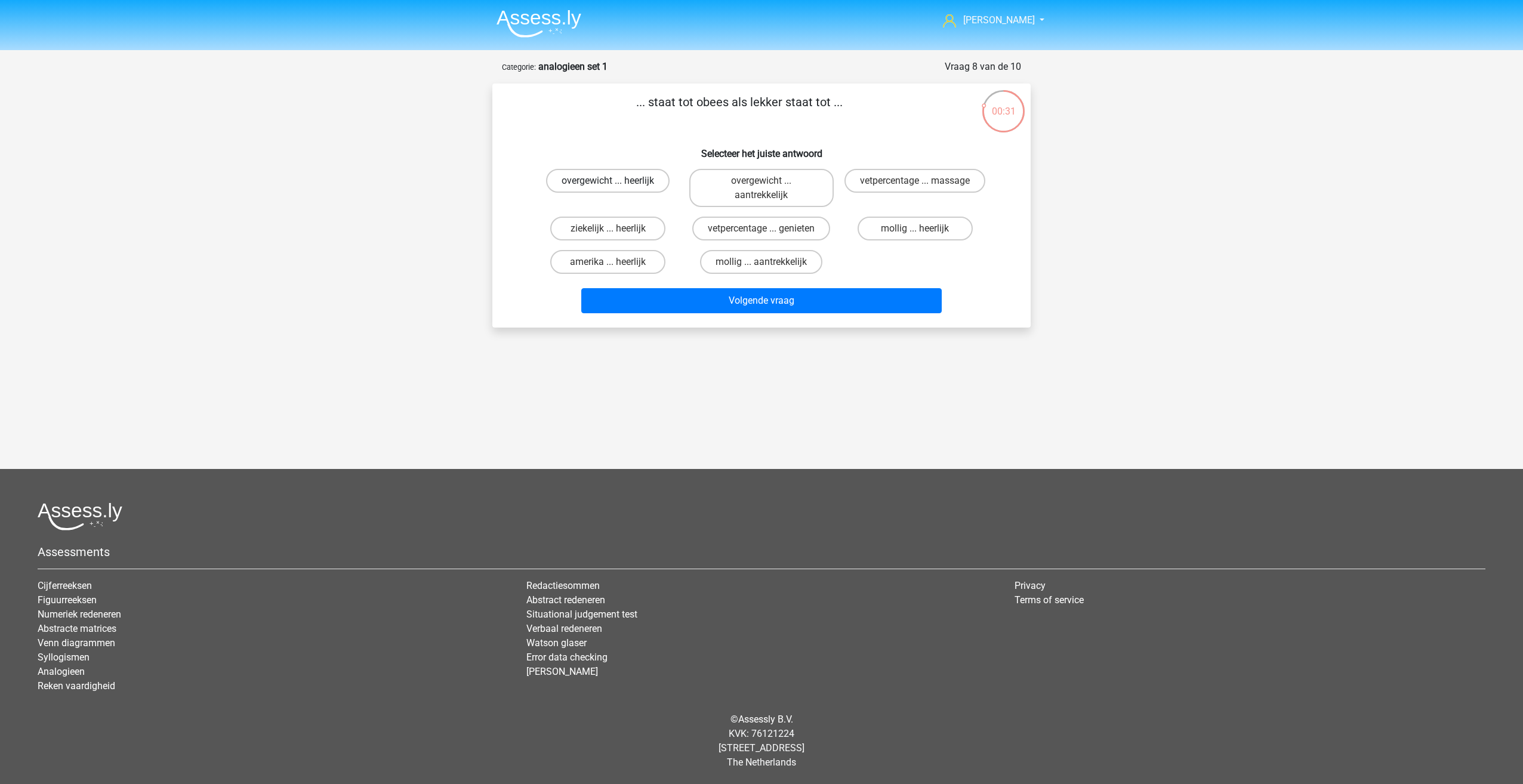
click at [604, 182] on label "overgewicht ... heerlijk" at bounding box center [608, 181] width 124 height 24
click at [608, 182] on input "overgewicht ... heerlijk" at bounding box center [612, 184] width 8 height 8
radio input "true"
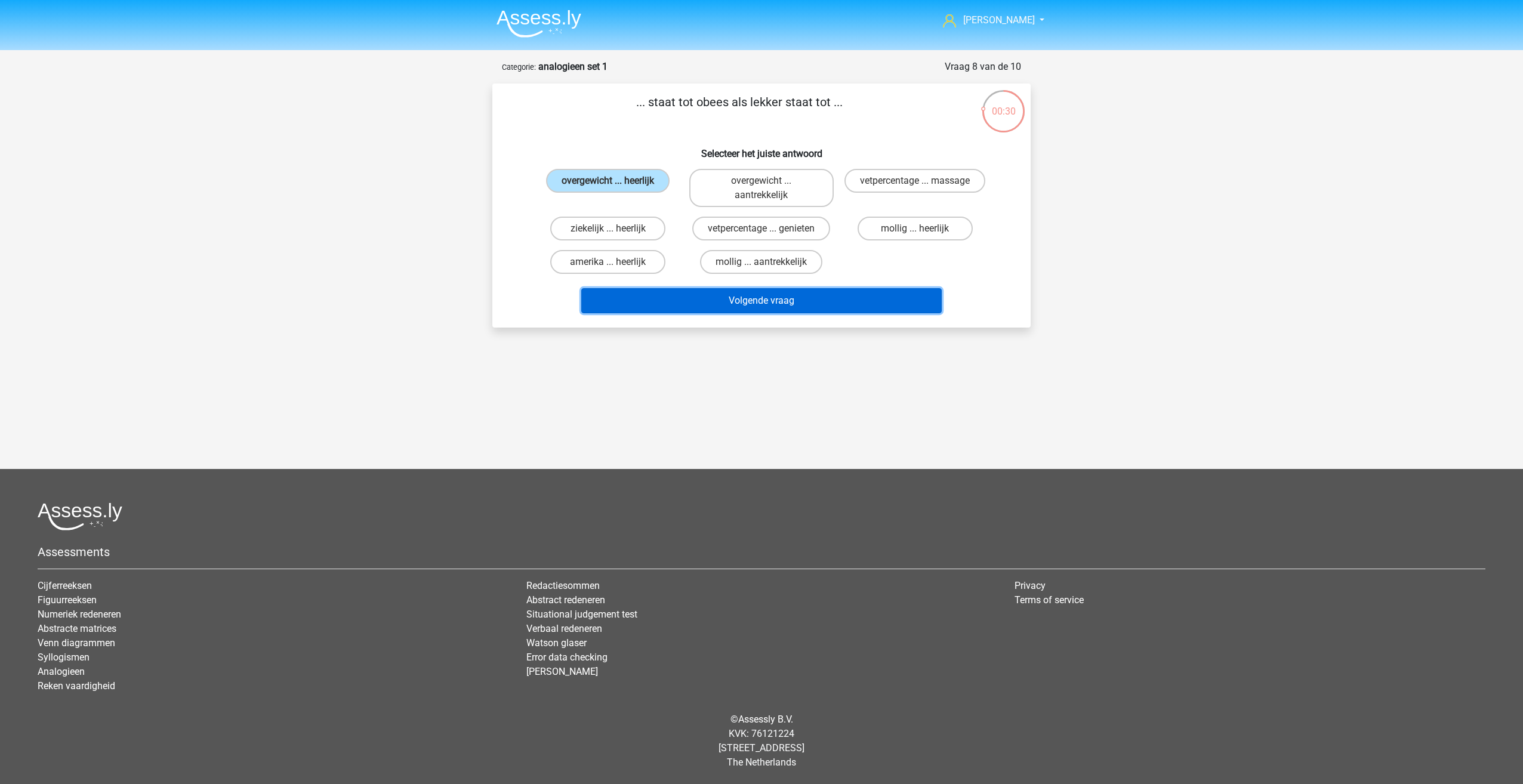
click at [799, 301] on button "Volgende vraag" at bounding box center [762, 301] width 361 height 25
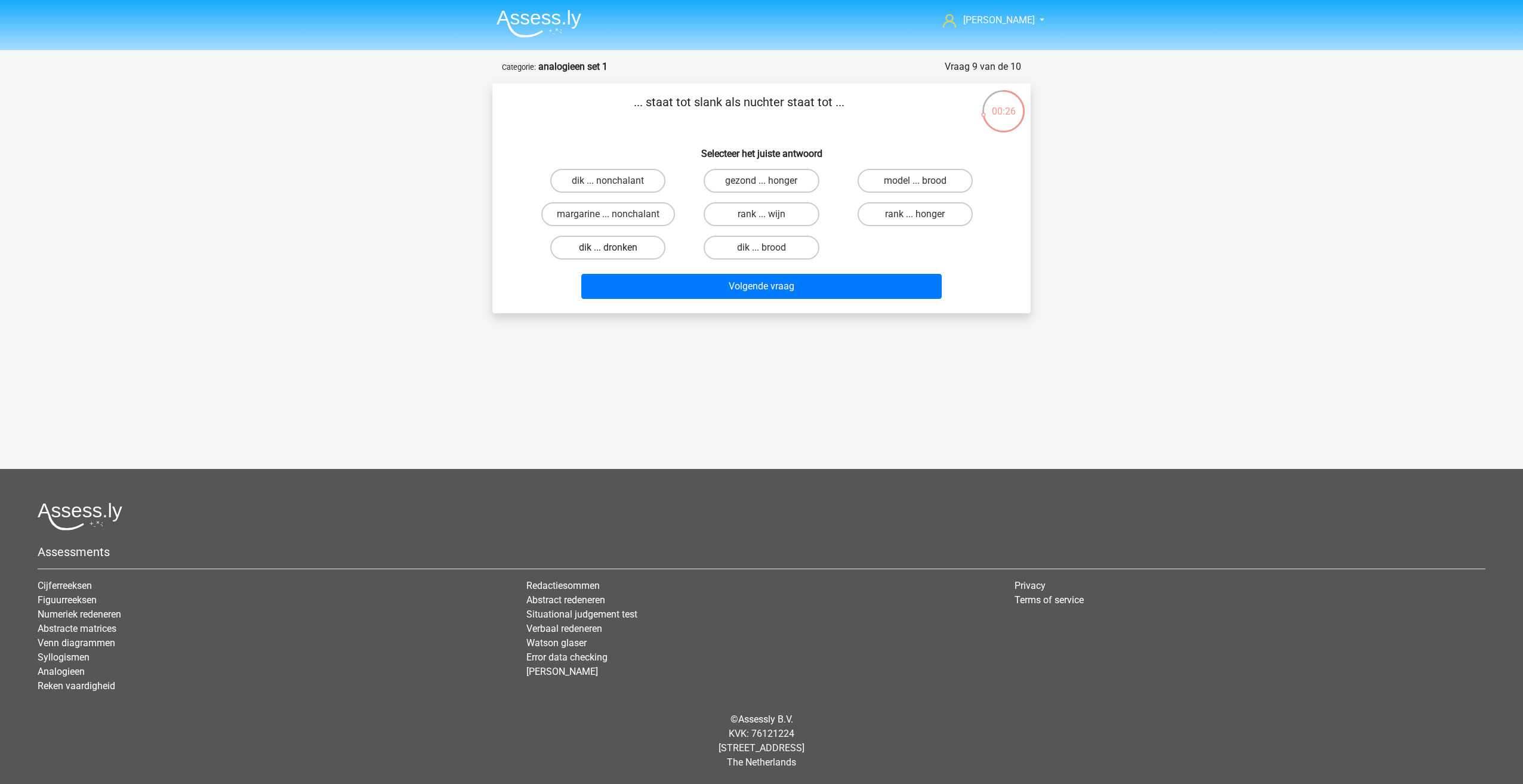
click at [627, 243] on label "dik ... dronken" at bounding box center [608, 248] width 115 height 24
click at [616, 248] on input "dik ... dronken" at bounding box center [612, 251] width 8 height 8
radio input "true"
click at [712, 281] on button "Volgende vraag" at bounding box center [762, 286] width 361 height 25
click at [770, 212] on label "marmer ... staal" at bounding box center [762, 214] width 115 height 24
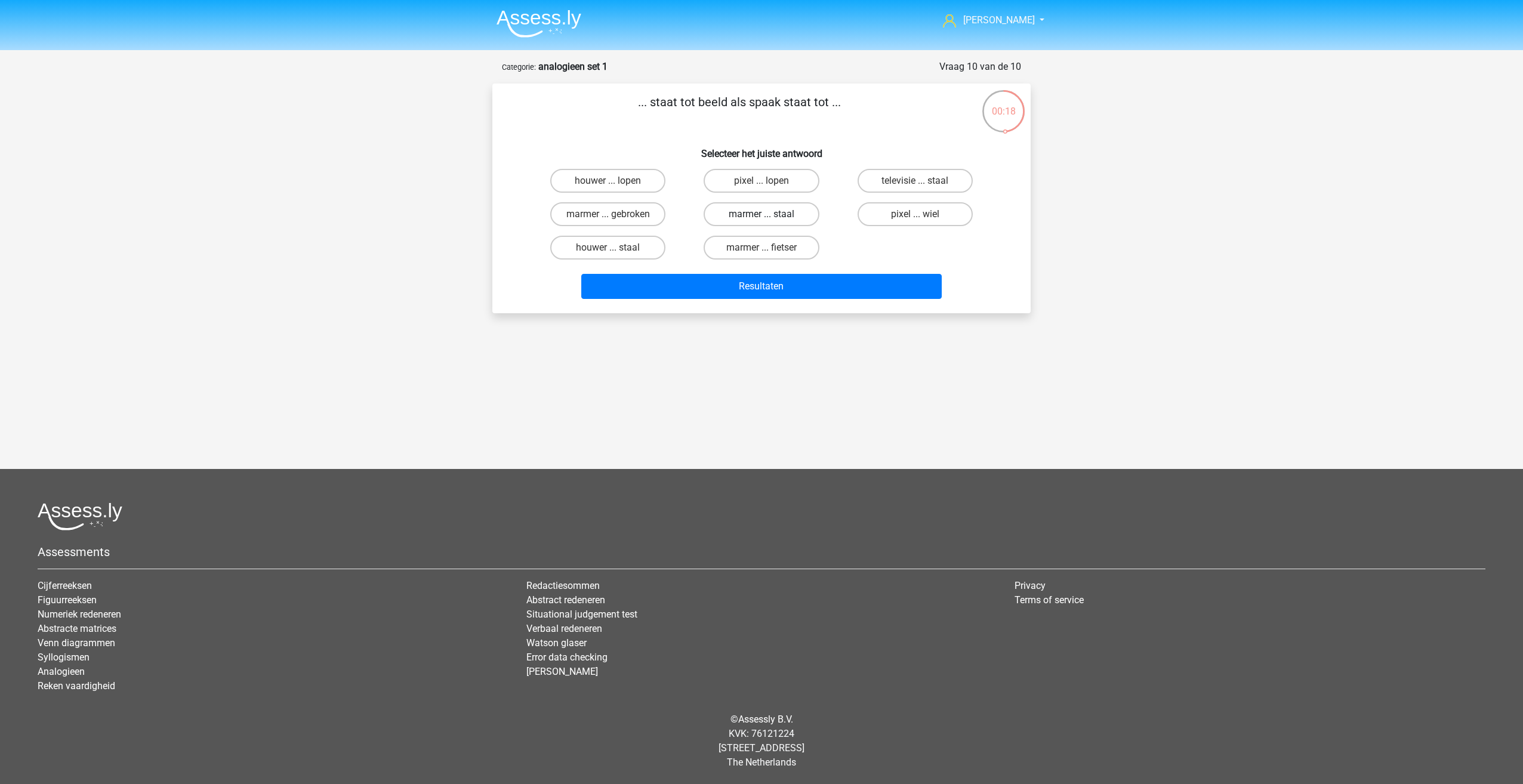
click at [769, 214] on input "marmer ... staal" at bounding box center [765, 218] width 8 height 8
radio input "true"
click at [756, 281] on button "Resultaten" at bounding box center [762, 286] width 361 height 25
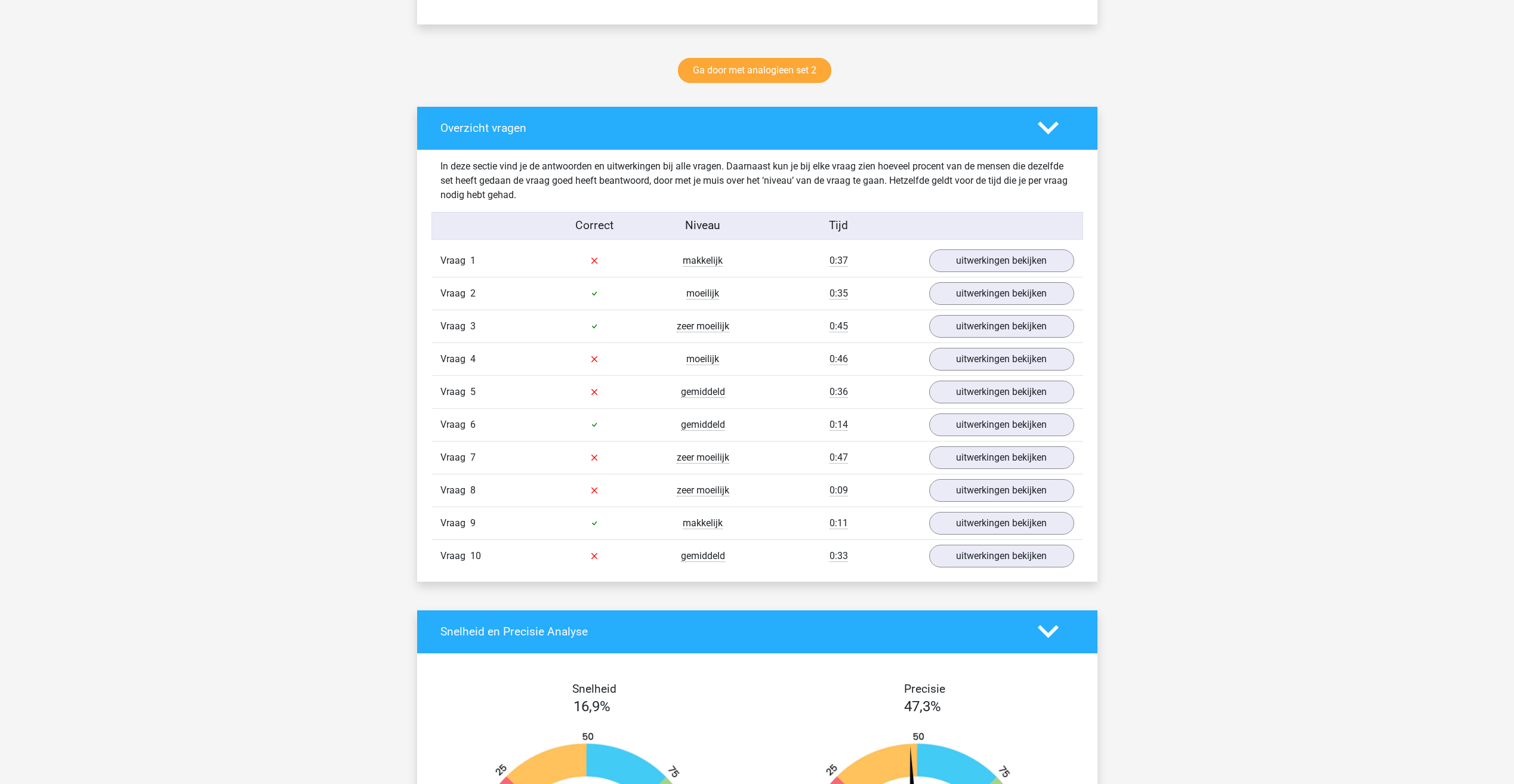
scroll to position [656, 0]
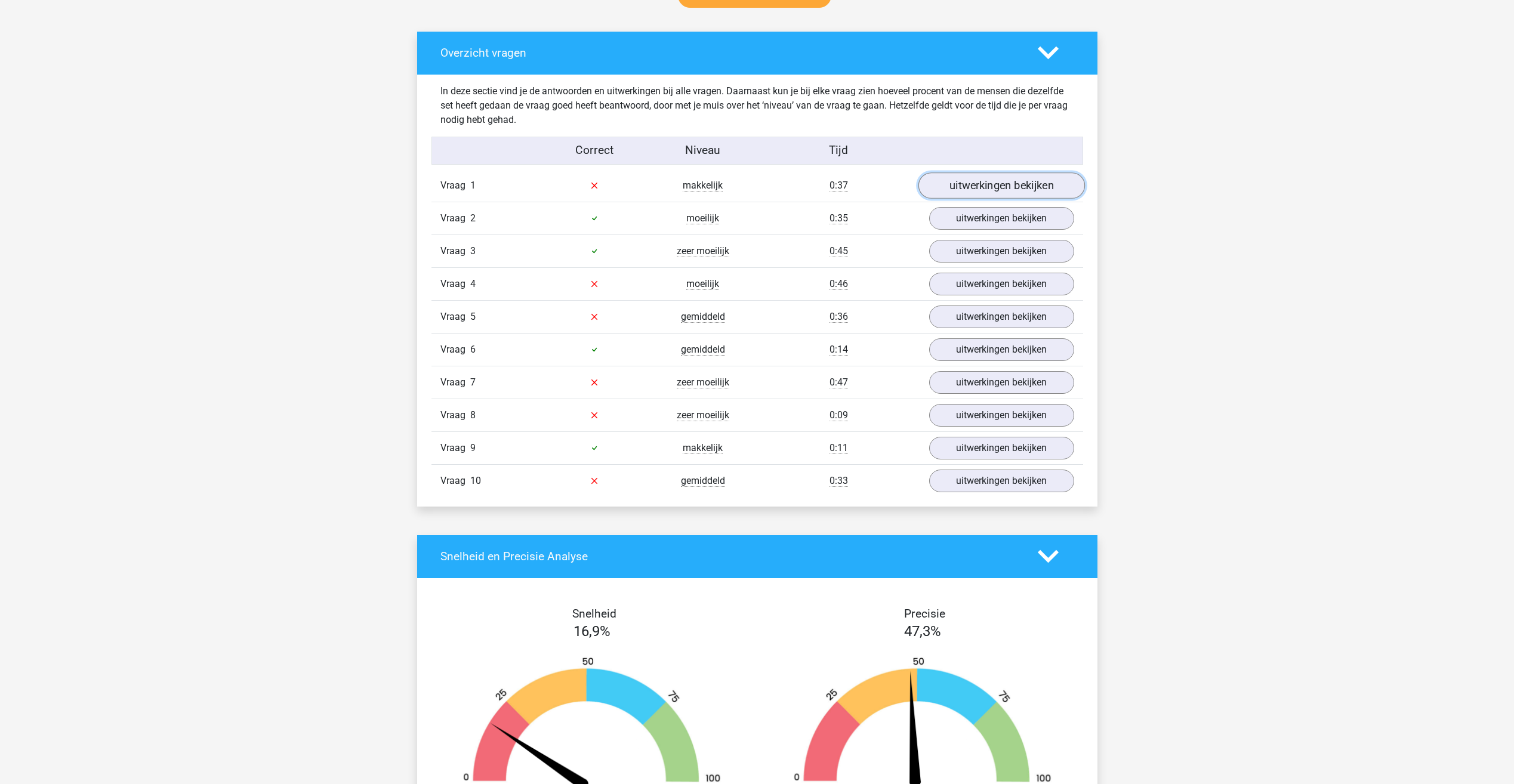
click at [976, 183] on link "uitwerkingen bekijken" at bounding box center [1001, 185] width 167 height 26
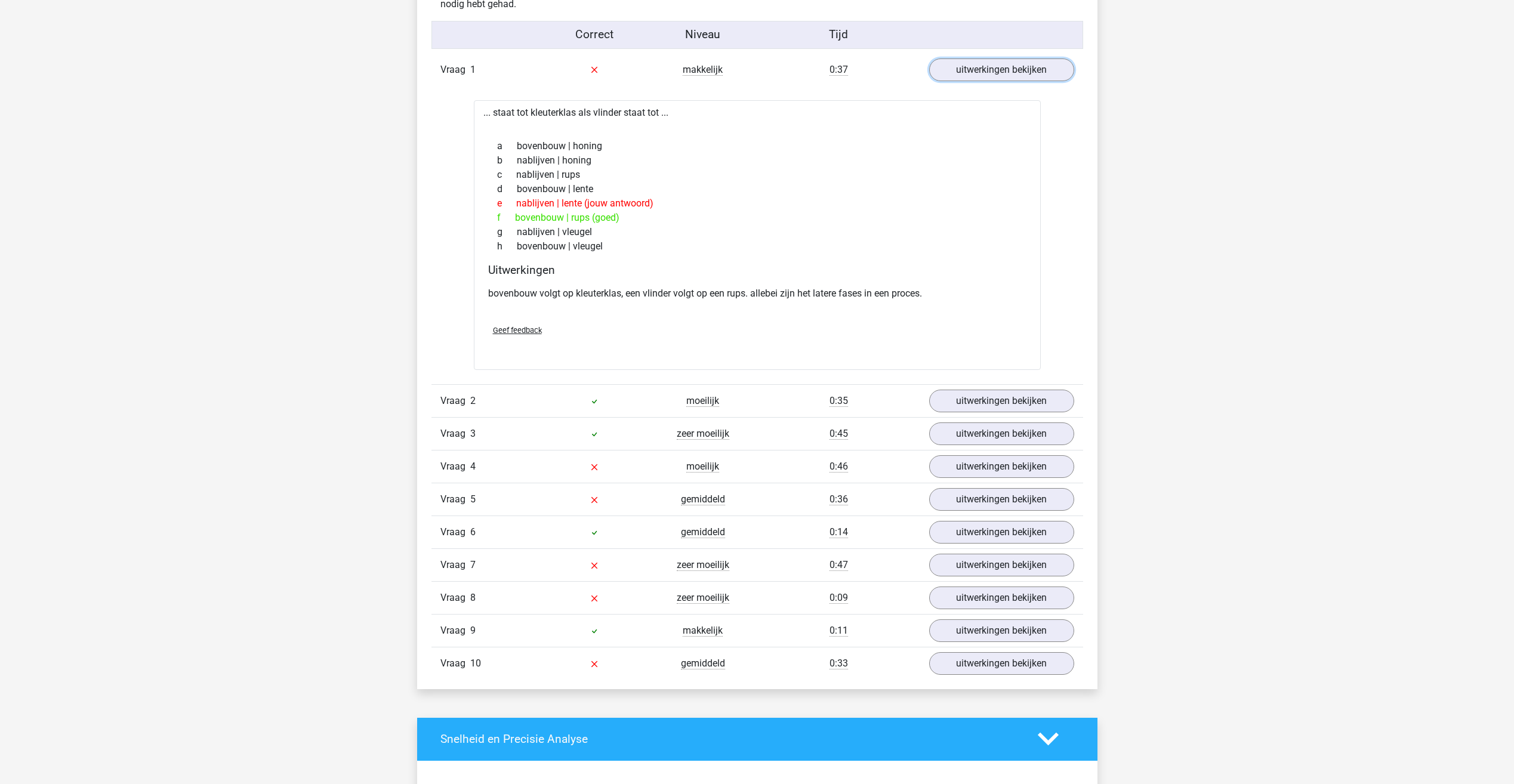
scroll to position [776, 0]
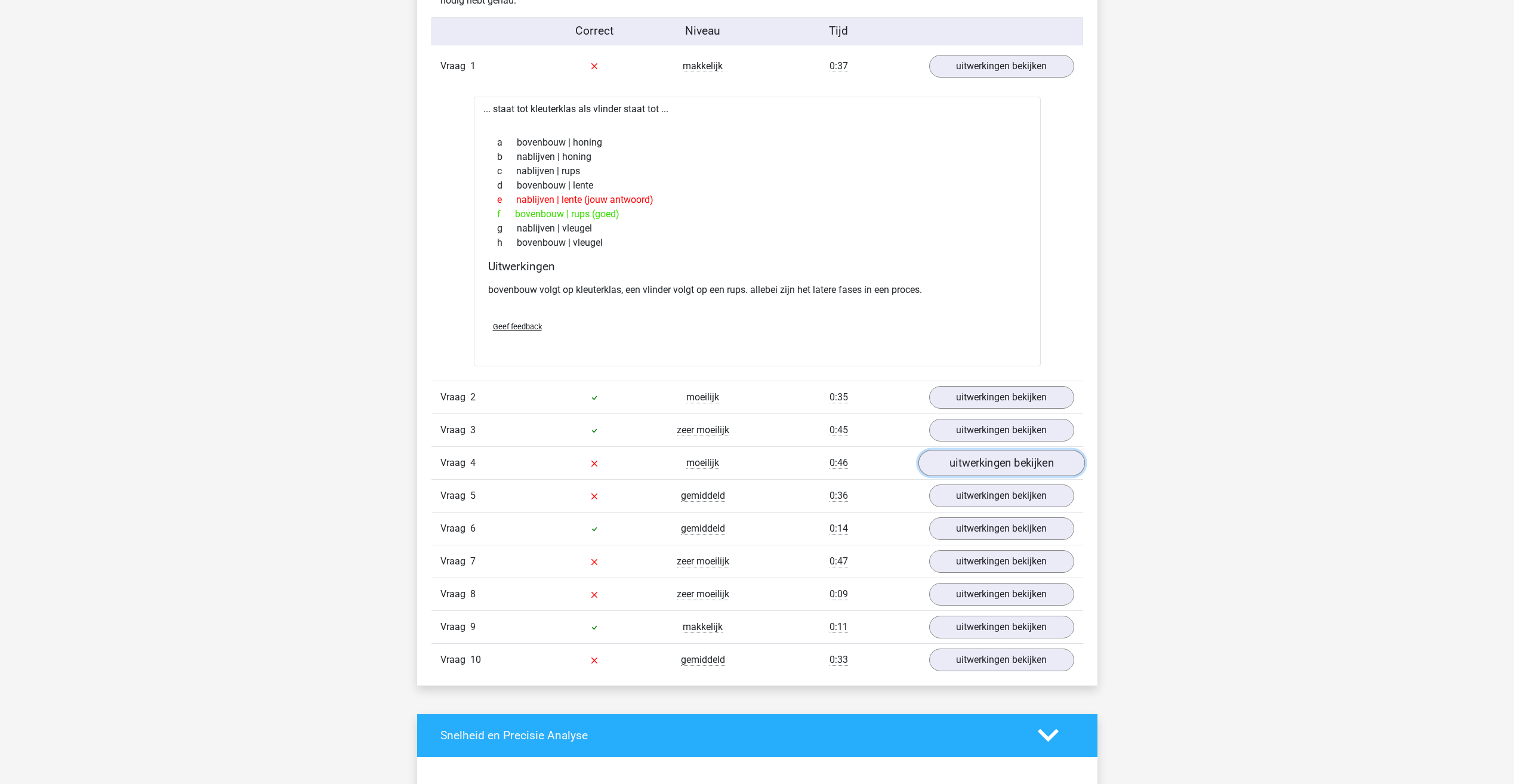
click at [962, 464] on link "uitwerkingen bekijken" at bounding box center [1001, 462] width 167 height 26
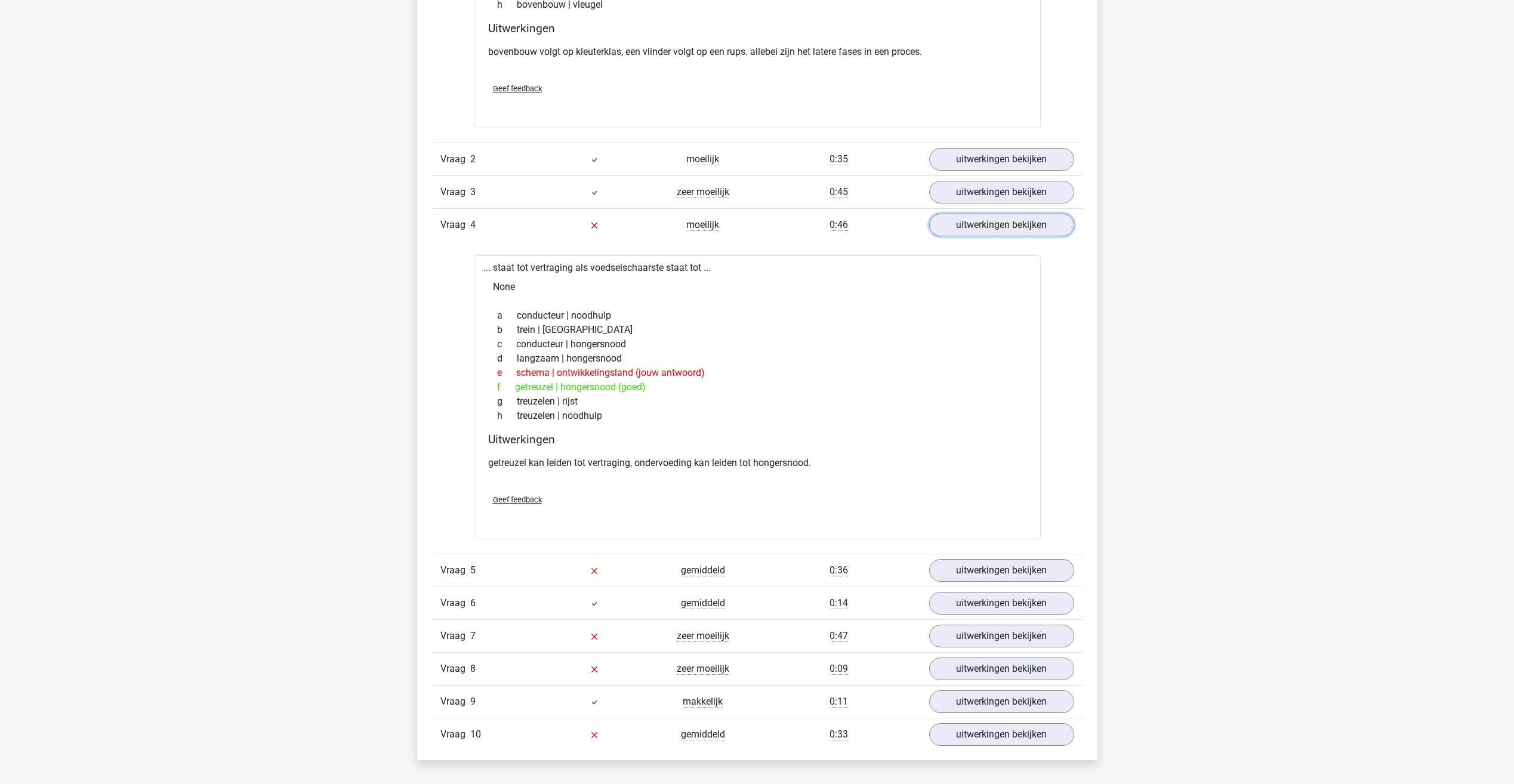
scroll to position [1015, 0]
click at [983, 566] on link "uitwerkingen bekijken" at bounding box center [1001, 569] width 167 height 26
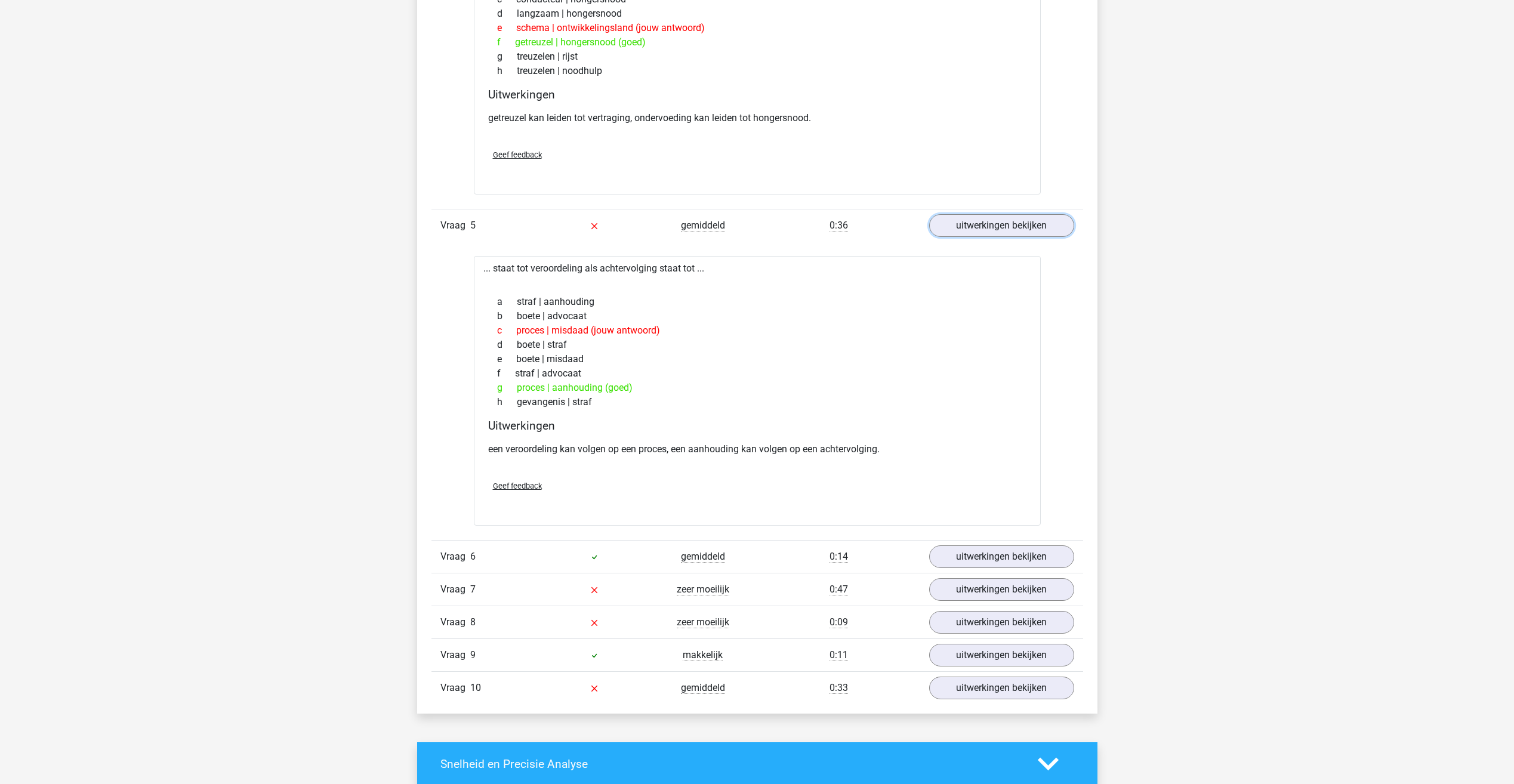
scroll to position [1372, 0]
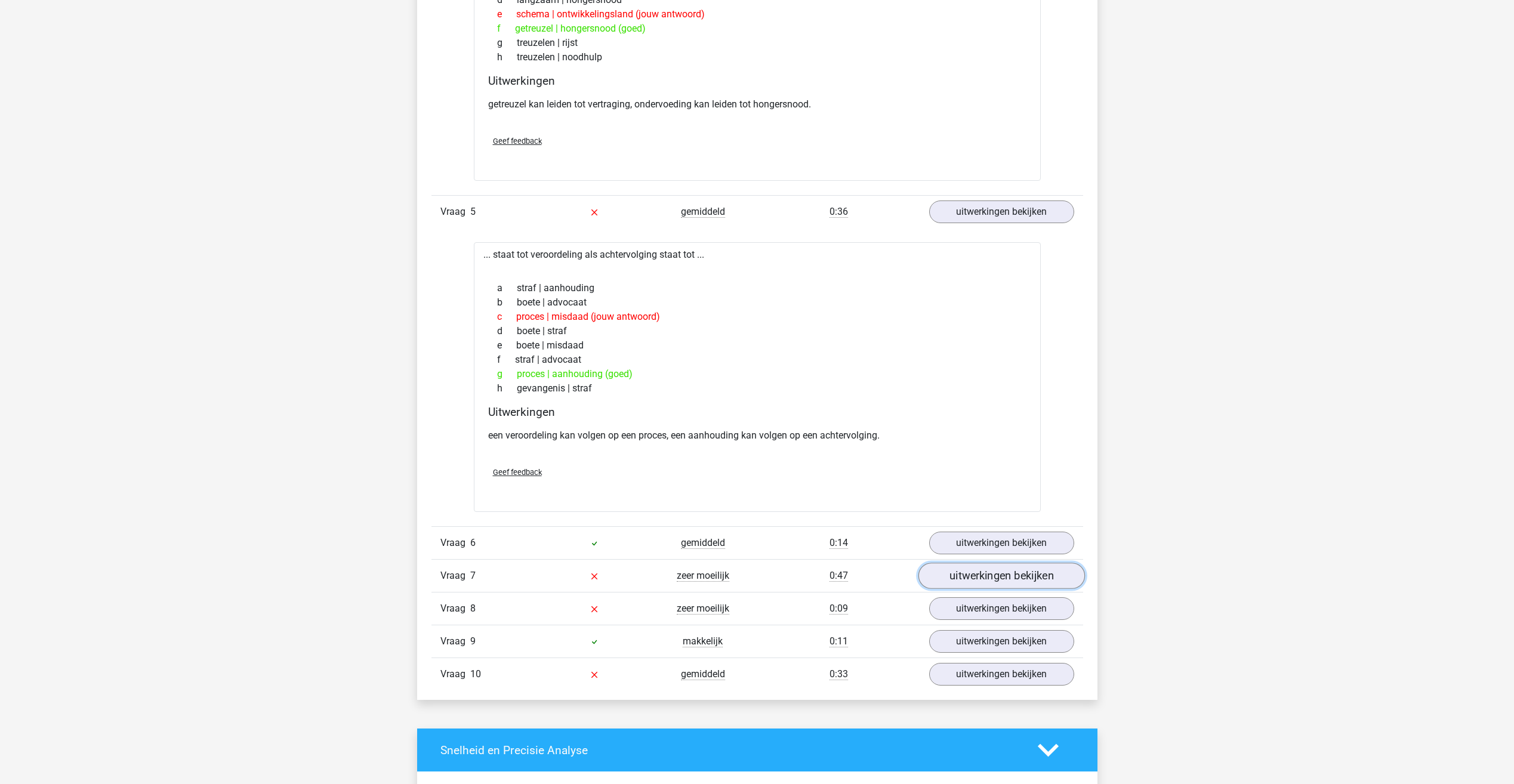
click at [969, 576] on link "uitwerkingen bekijken" at bounding box center [1001, 575] width 167 height 26
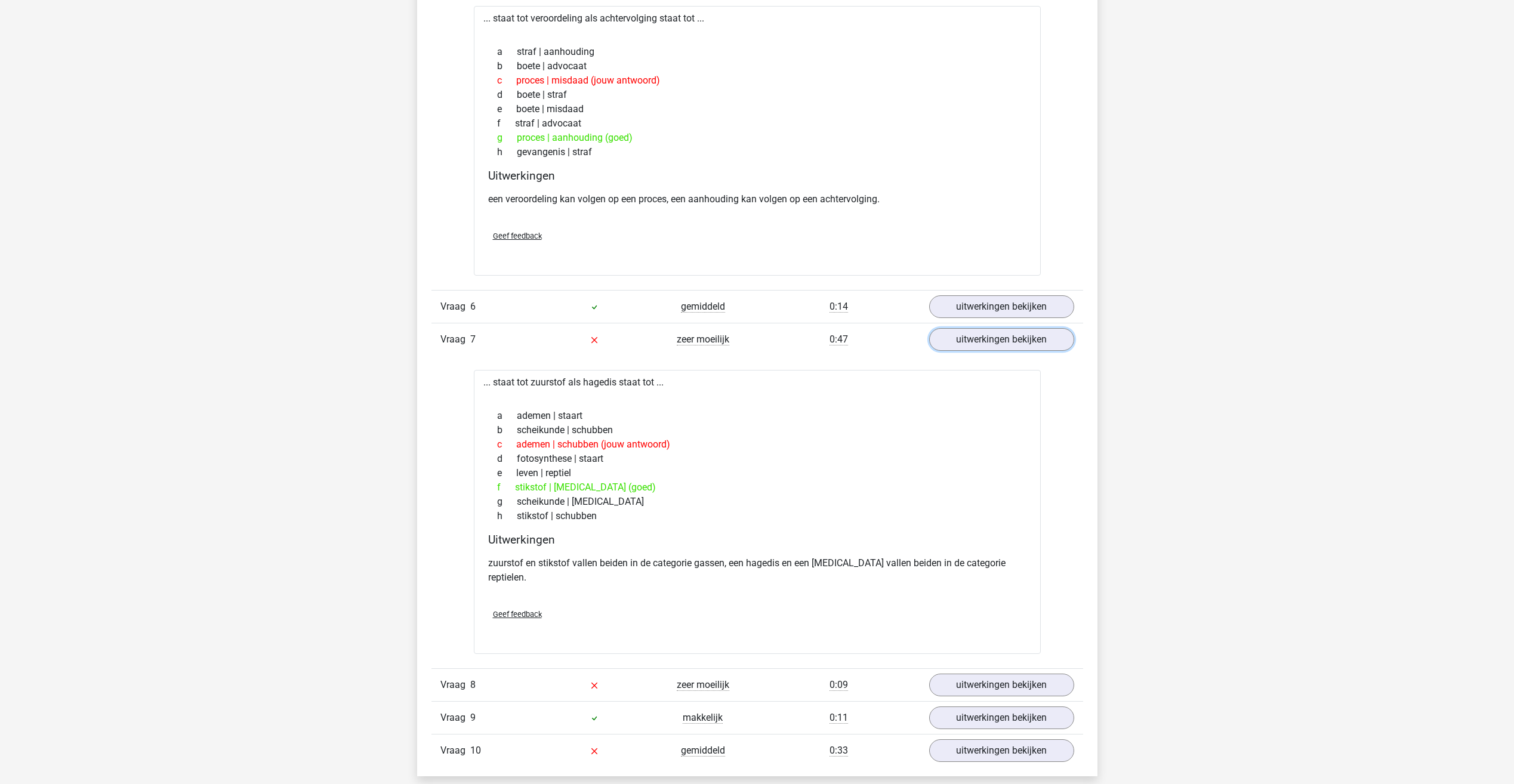
scroll to position [1611, 0]
click at [965, 736] on link "uitwerkingen bekijken" at bounding box center [1001, 749] width 167 height 26
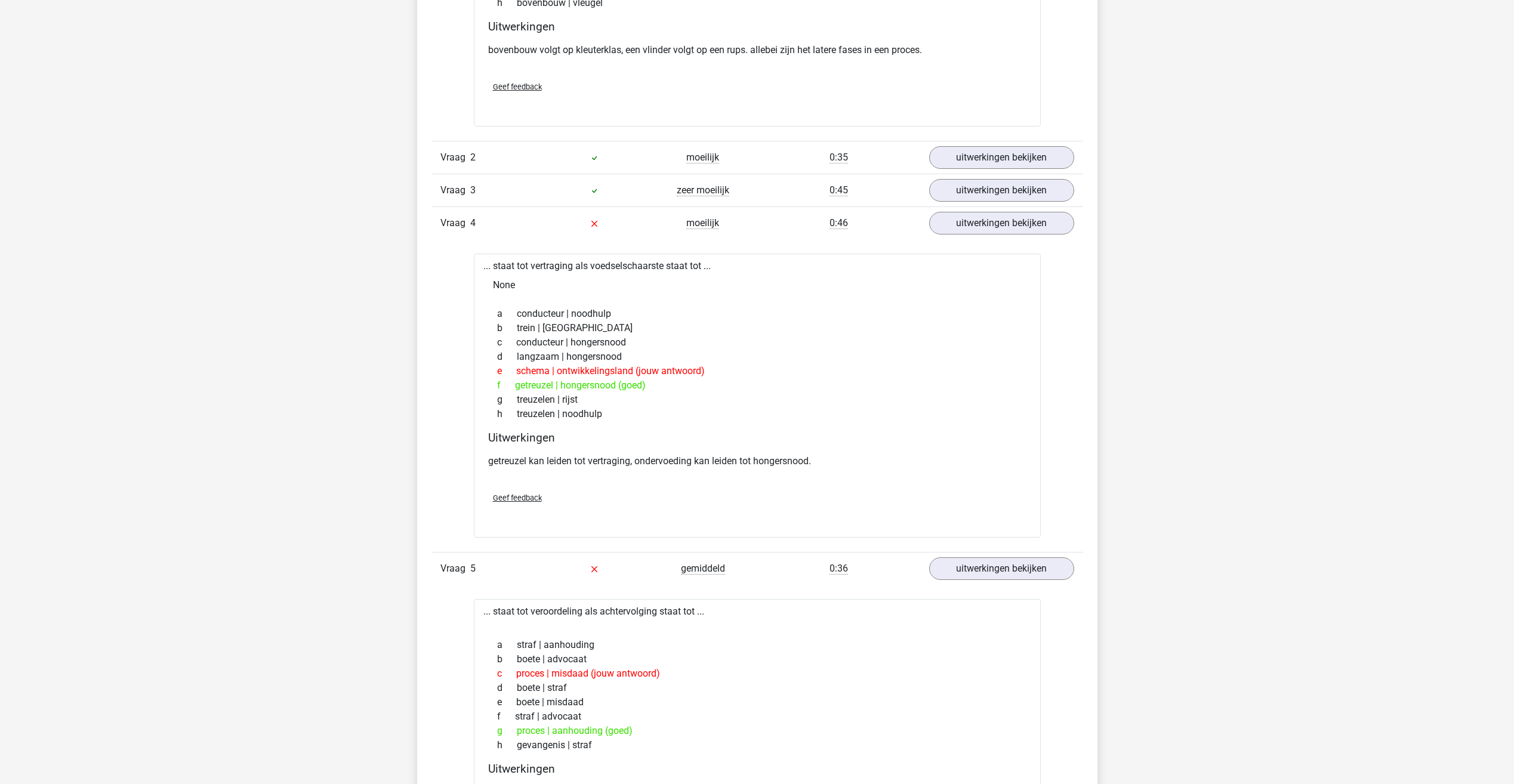
scroll to position [1372, 0]
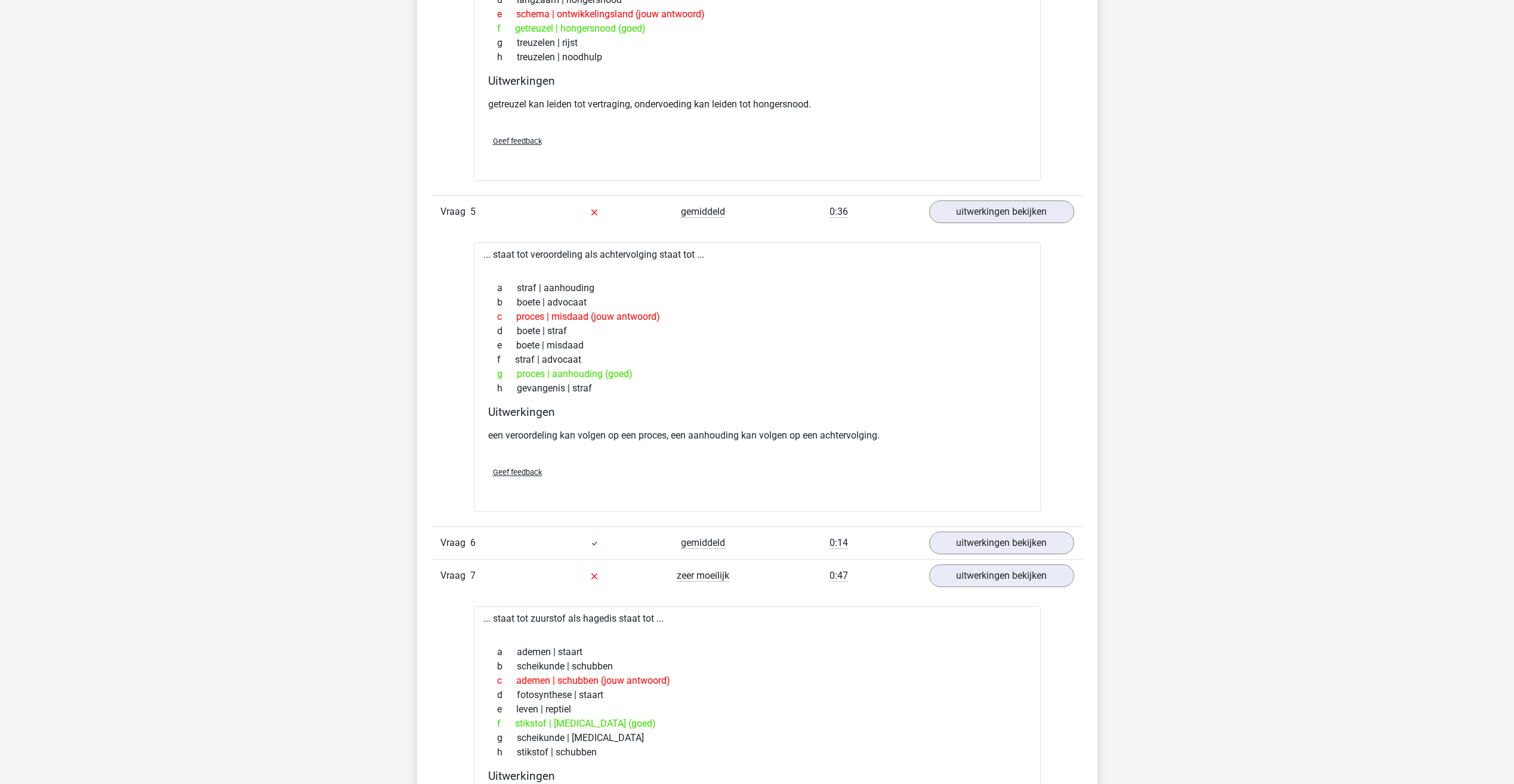
click at [1116, 144] on div "[PERSON_NAME] [EMAIL_ADDRESS][DOMAIN_NAME]" at bounding box center [757, 539] width 1514 height 3822
drag, startPoint x: 1026, startPoint y: 125, endPoint x: 1003, endPoint y: 130, distance: 23.5
drag, startPoint x: 315, startPoint y: 346, endPoint x: 276, endPoint y: 353, distance: 39.6
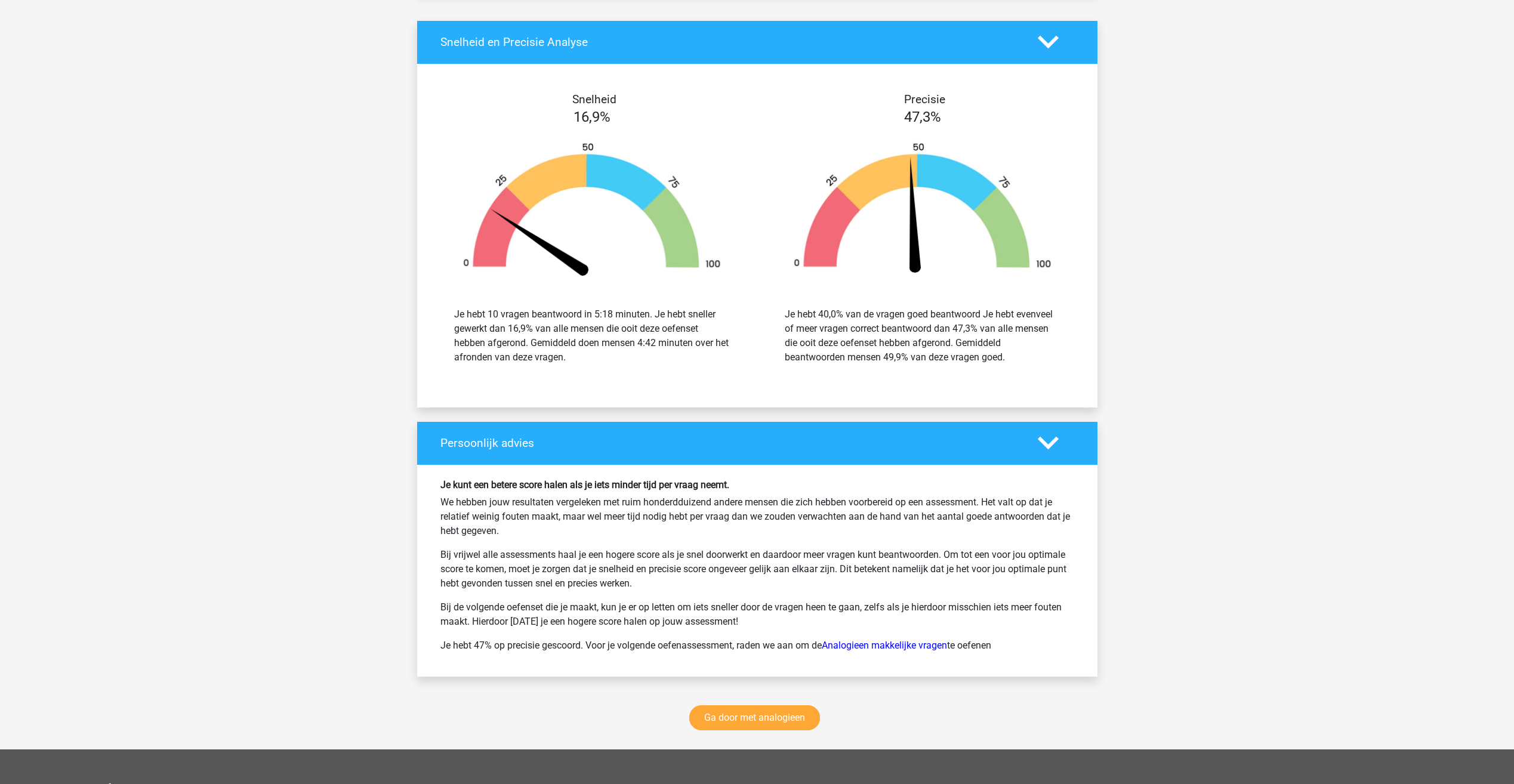
scroll to position [3025, 0]
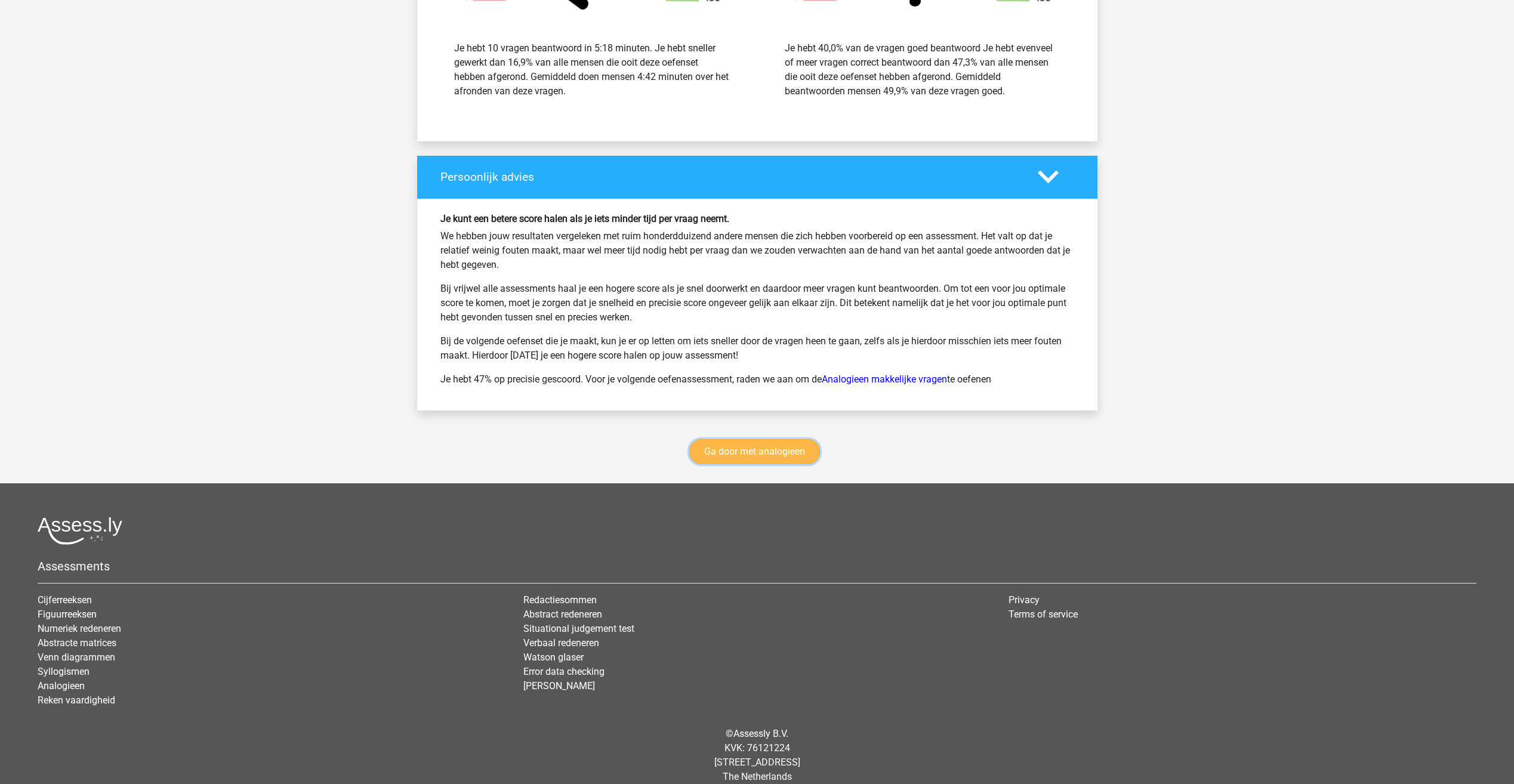
click at [775, 439] on link "Ga door met analogieen" at bounding box center [754, 452] width 130 height 25
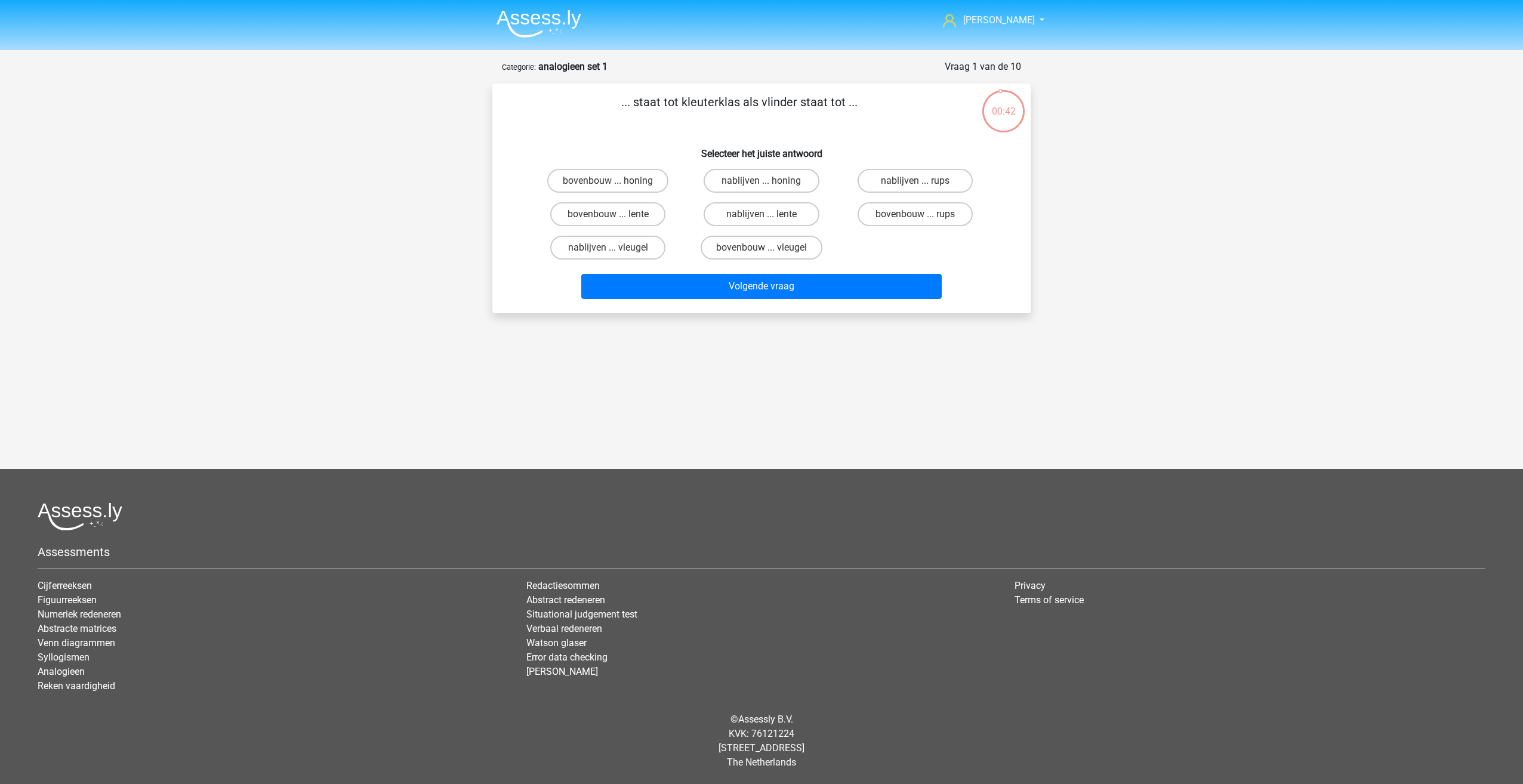
drag, startPoint x: 378, startPoint y: 359, endPoint x: 335, endPoint y: 343, distance: 45.9
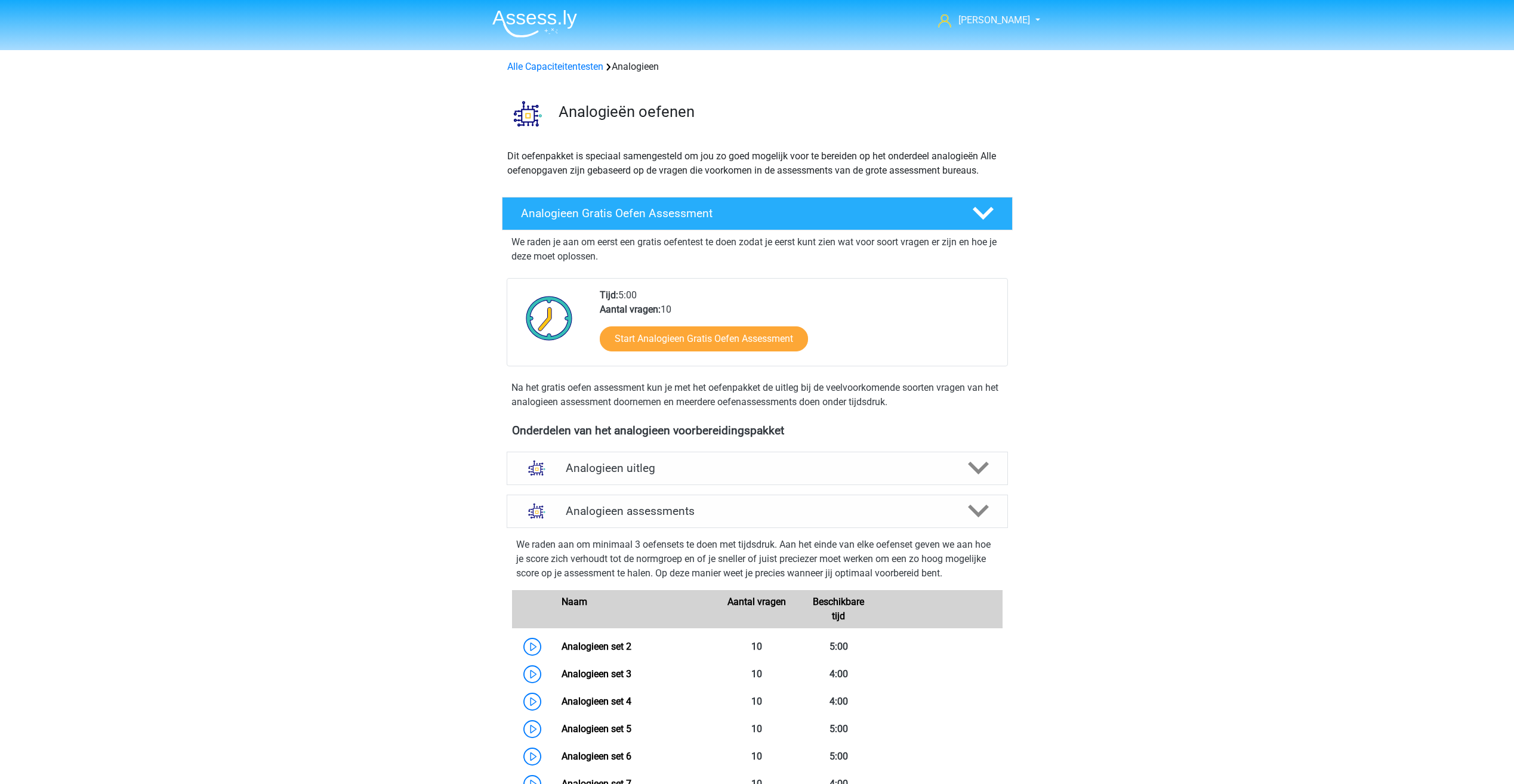
scroll to position [490, 0]
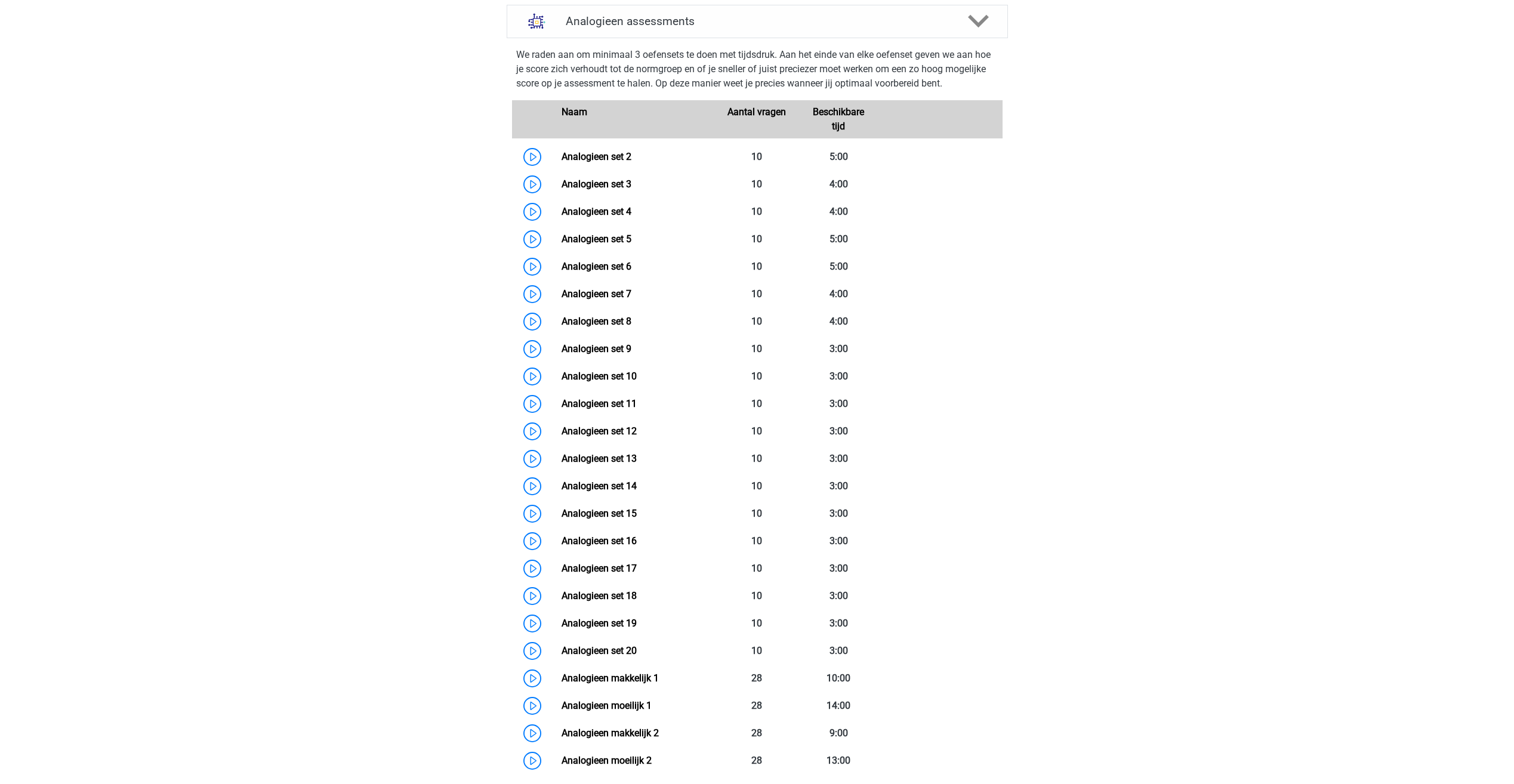
click at [354, 422] on div "[PERSON_NAME] [EMAIL_ADDRESS][DOMAIN_NAME] Nederlands English" at bounding box center [757, 389] width 1514 height 1760
click at [562, 158] on link "Analogieen set 2" at bounding box center [597, 156] width 70 height 11
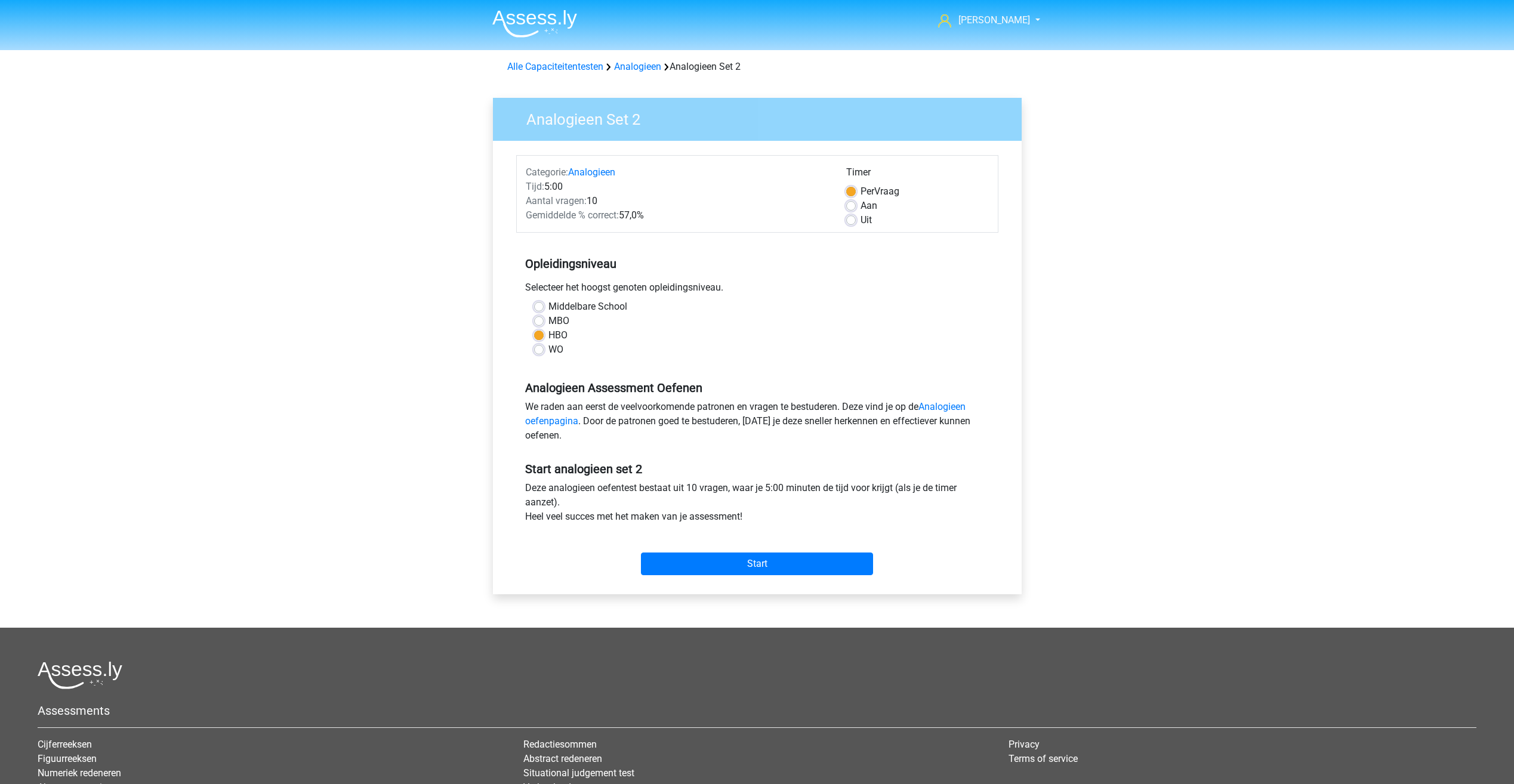
click at [333, 408] on div "[PERSON_NAME] [EMAIL_ADDRESS][DOMAIN_NAME] Nederlands English" at bounding box center [757, 471] width 1514 height 943
click at [750, 565] on input "Start" at bounding box center [757, 564] width 232 height 23
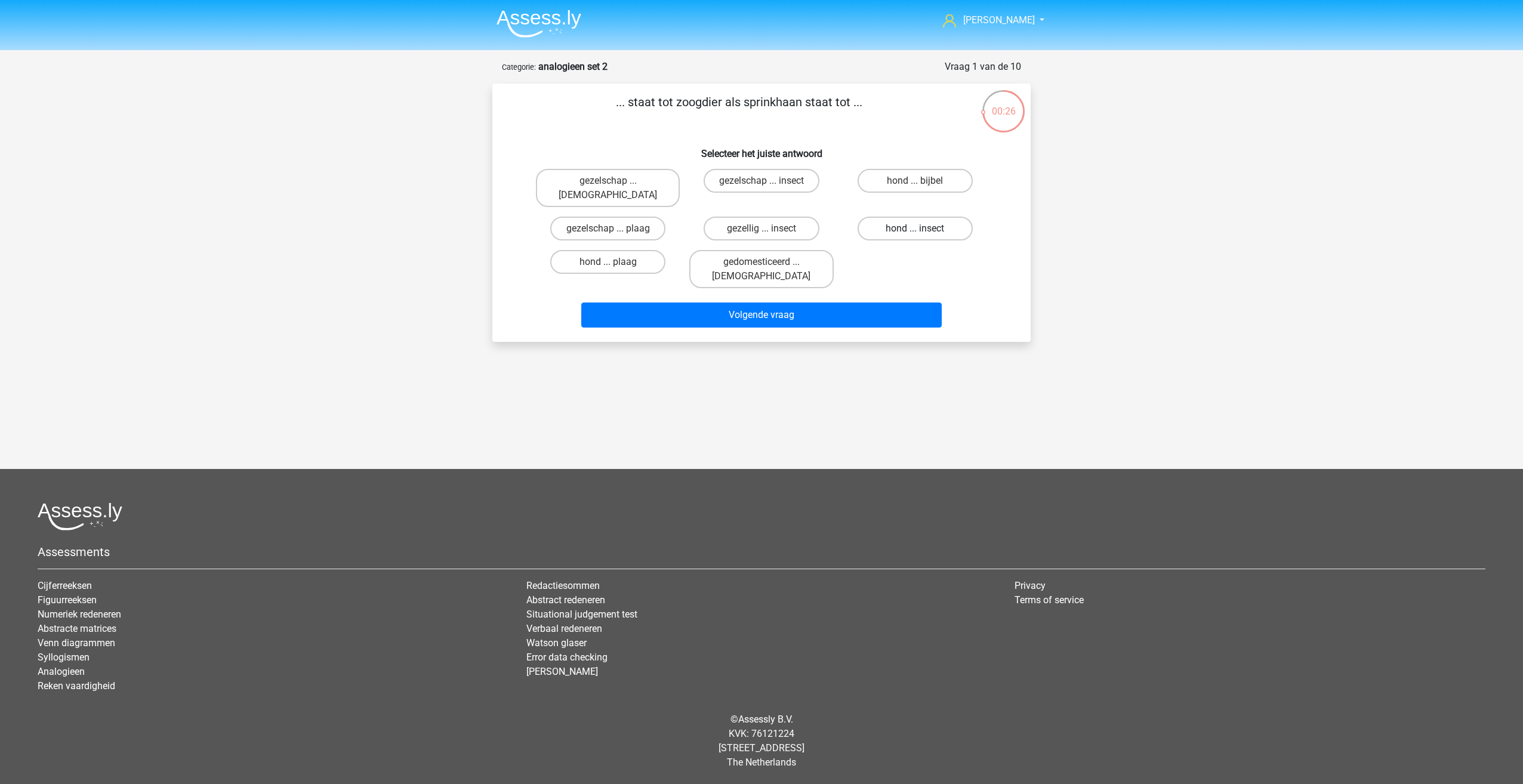
click at [905, 218] on label "hond ... insect" at bounding box center [915, 229] width 115 height 24
click at [915, 229] on input "hond ... insect" at bounding box center [919, 232] width 8 height 8
radio input "true"
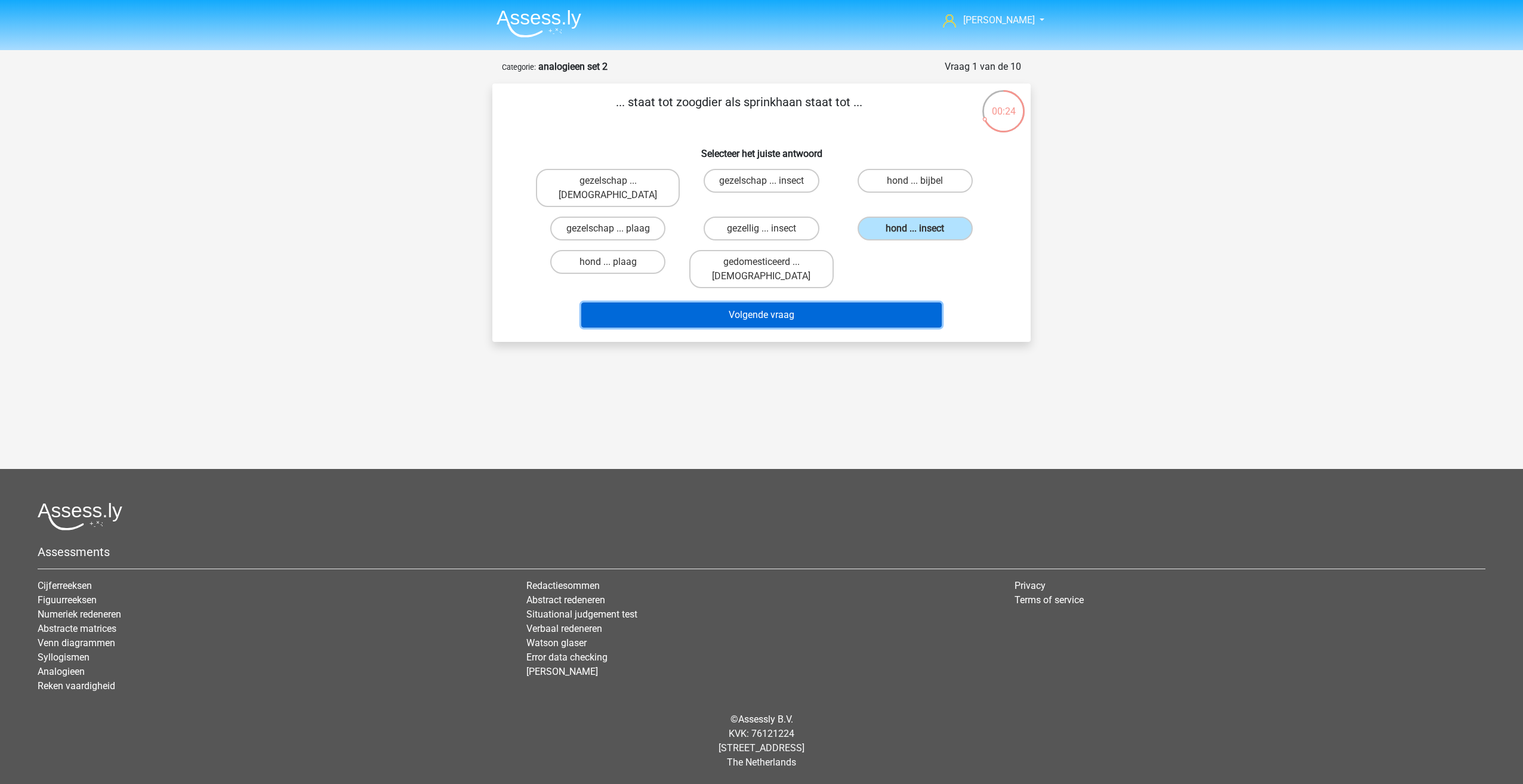
click at [801, 303] on button "Volgende vraag" at bounding box center [762, 315] width 361 height 25
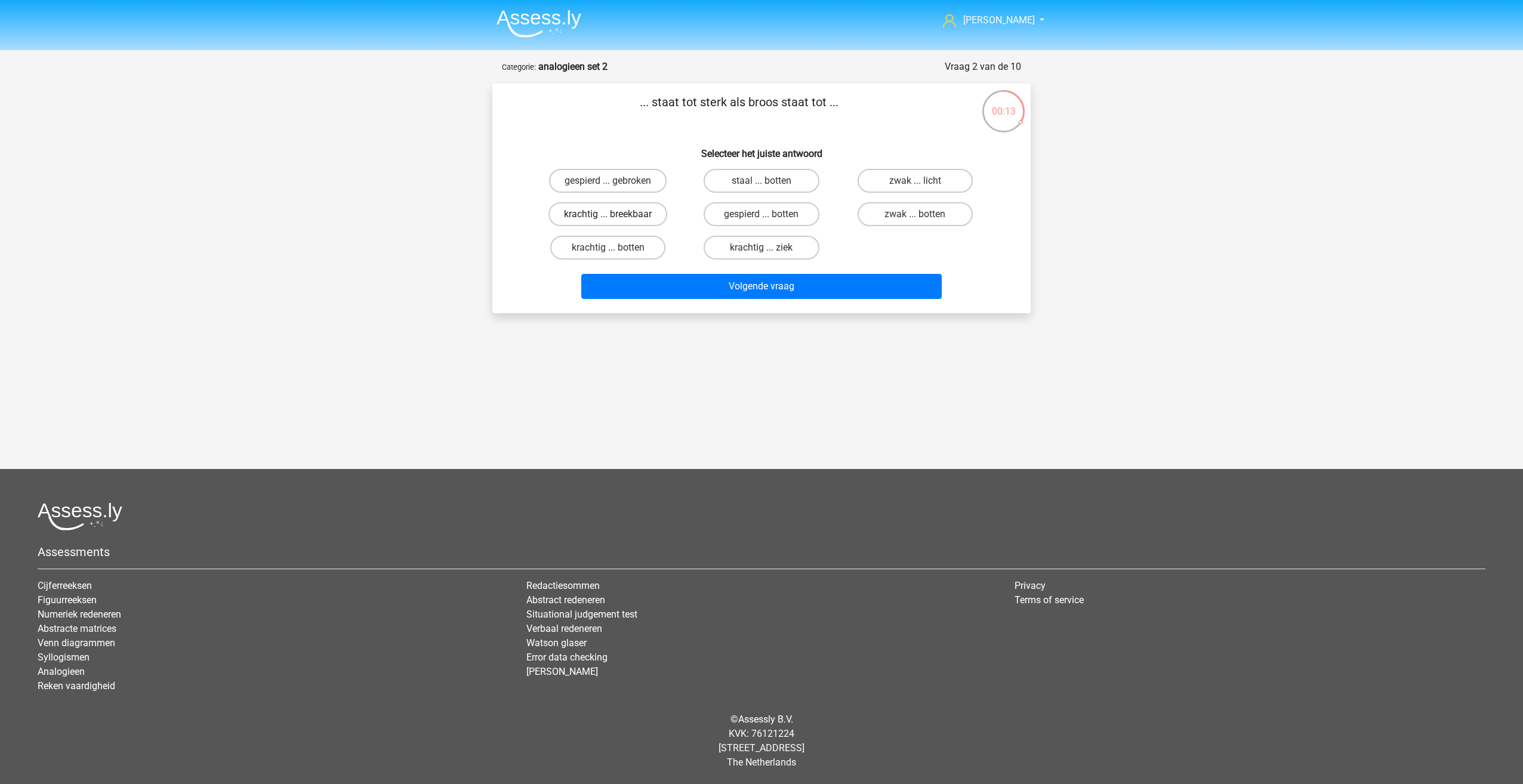
click at [638, 214] on label "krachtig ... breekbaar" at bounding box center [608, 214] width 118 height 24
click at [616, 214] on input "krachtig ... breekbaar" at bounding box center [612, 218] width 8 height 8
radio input "true"
click at [666, 283] on button "Volgende vraag" at bounding box center [762, 286] width 361 height 25
click at [782, 251] on label "kook ... regen" at bounding box center [762, 248] width 115 height 24
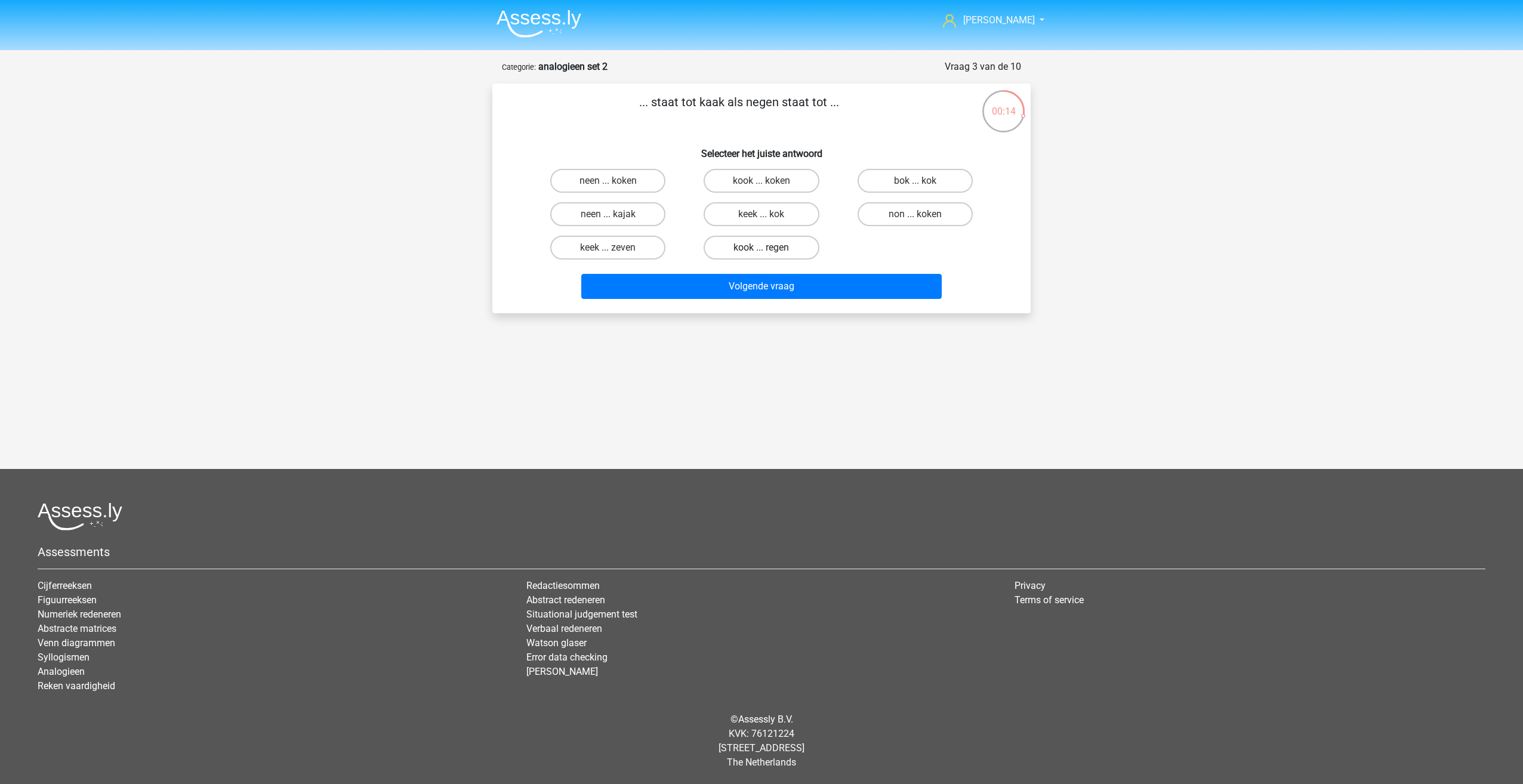
click at [769, 251] on input "kook ... regen" at bounding box center [765, 251] width 8 height 8
radio input "true"
click at [779, 286] on button "Volgende vraag" at bounding box center [762, 286] width 361 height 25
click at [632, 218] on label "bosbrand ... regen" at bounding box center [608, 214] width 115 height 24
click at [616, 218] on input "bosbrand ... regen" at bounding box center [612, 218] width 8 height 8
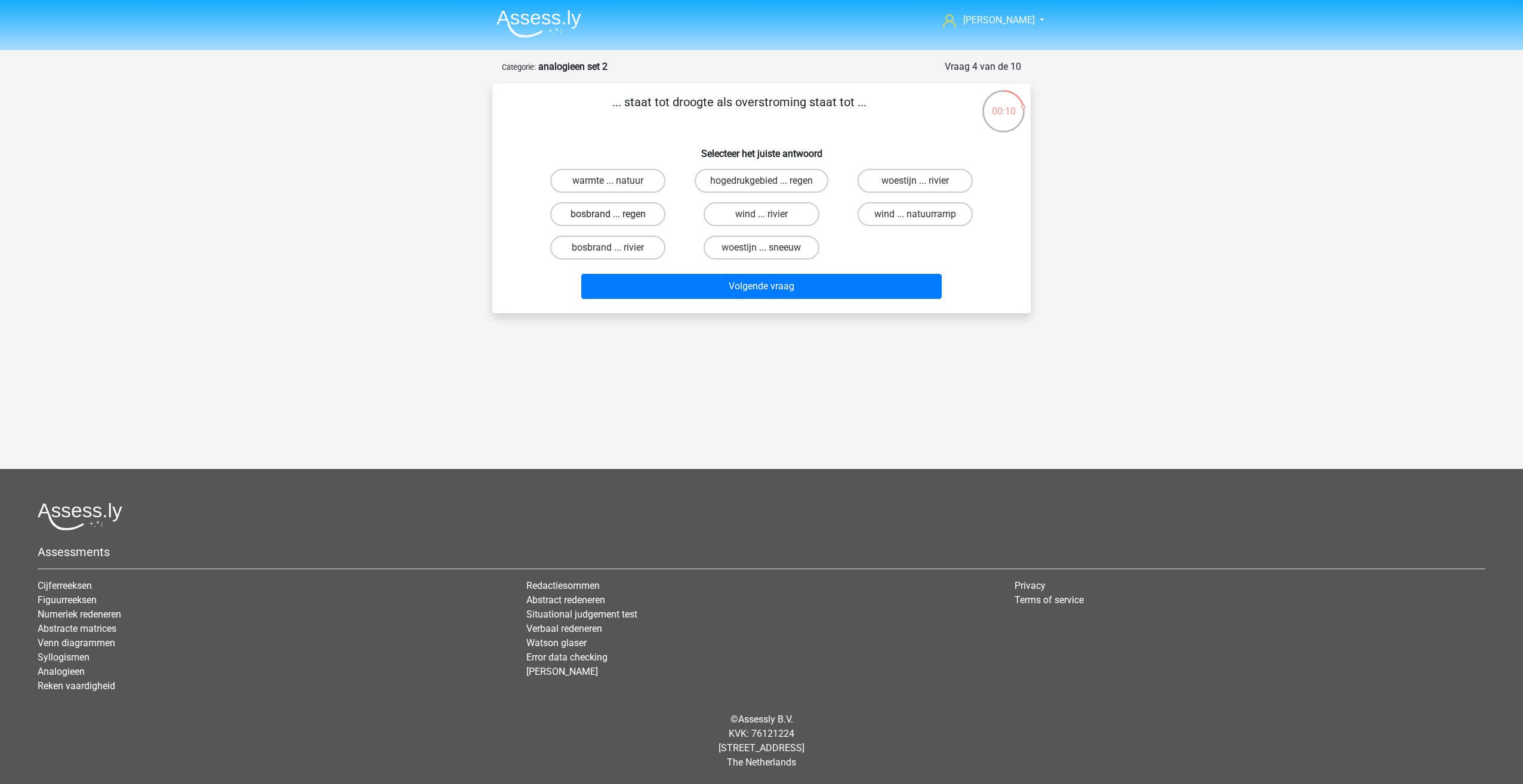
radio input "true"
click at [758, 286] on button "Volgende vraag" at bounding box center [762, 286] width 361 height 25
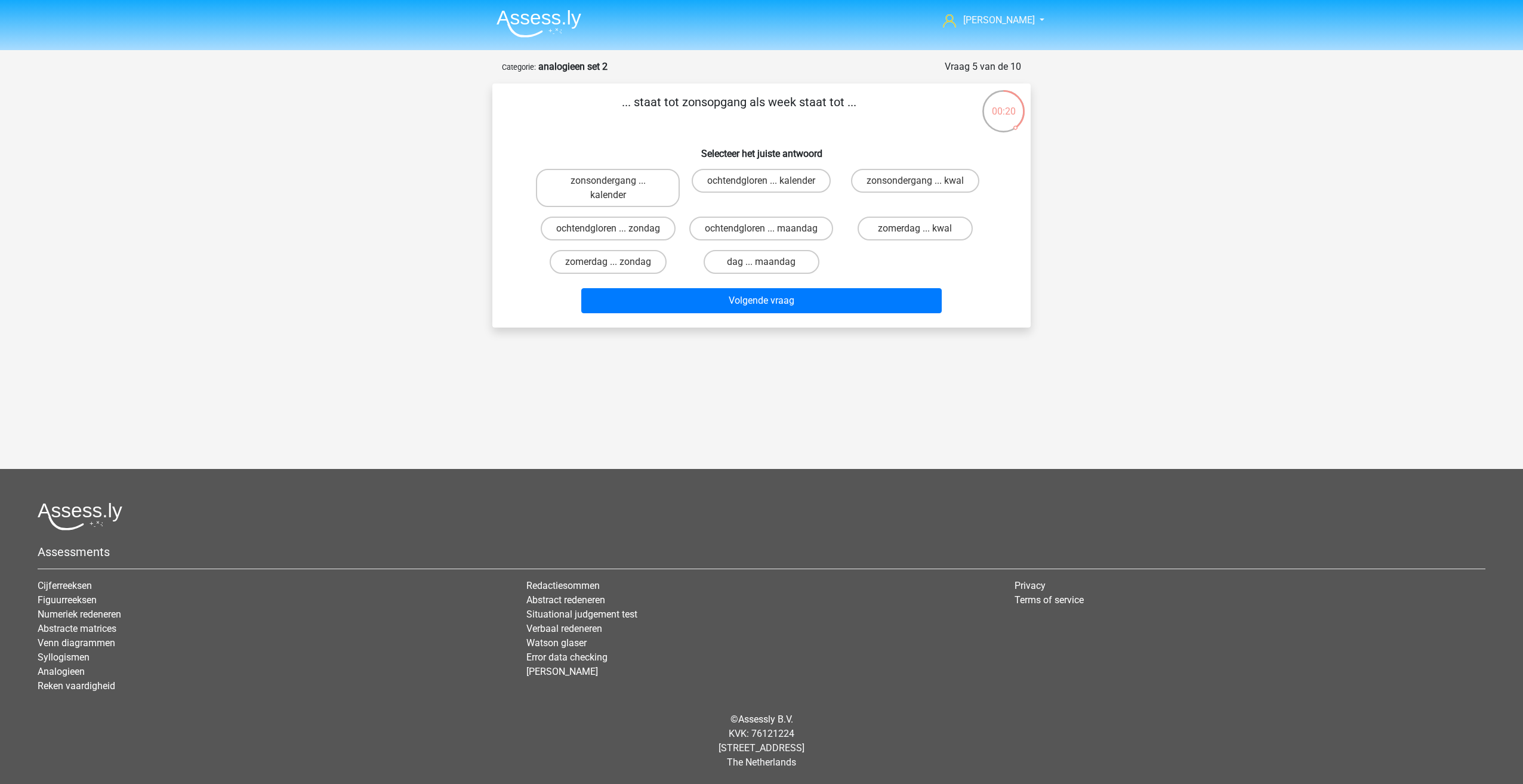
click at [219, 190] on div "[PERSON_NAME] [EMAIL_ADDRESS][DOMAIN_NAME] Nederlands English" at bounding box center [762, 336] width 1523 height 671
drag, startPoint x: 773, startPoint y: 227, endPoint x: 793, endPoint y: 304, distance: 79.6
click at [772, 227] on label "ochtendgloren ... maandag" at bounding box center [761, 229] width 144 height 24
click at [769, 229] on input "ochtendgloren ... maandag" at bounding box center [765, 232] width 8 height 8
radio input "true"
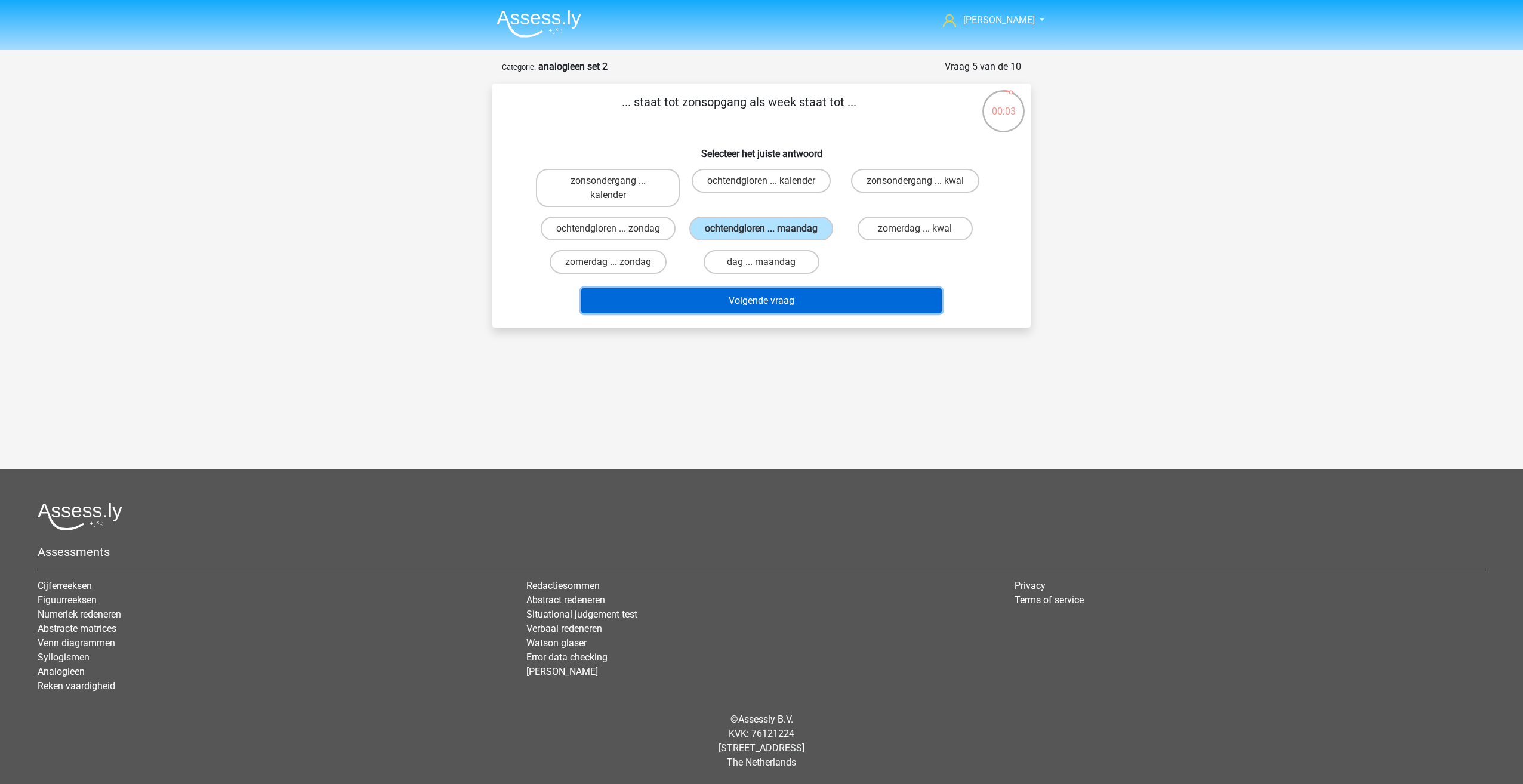
click at [803, 313] on button "Volgende vraag" at bounding box center [762, 301] width 361 height 25
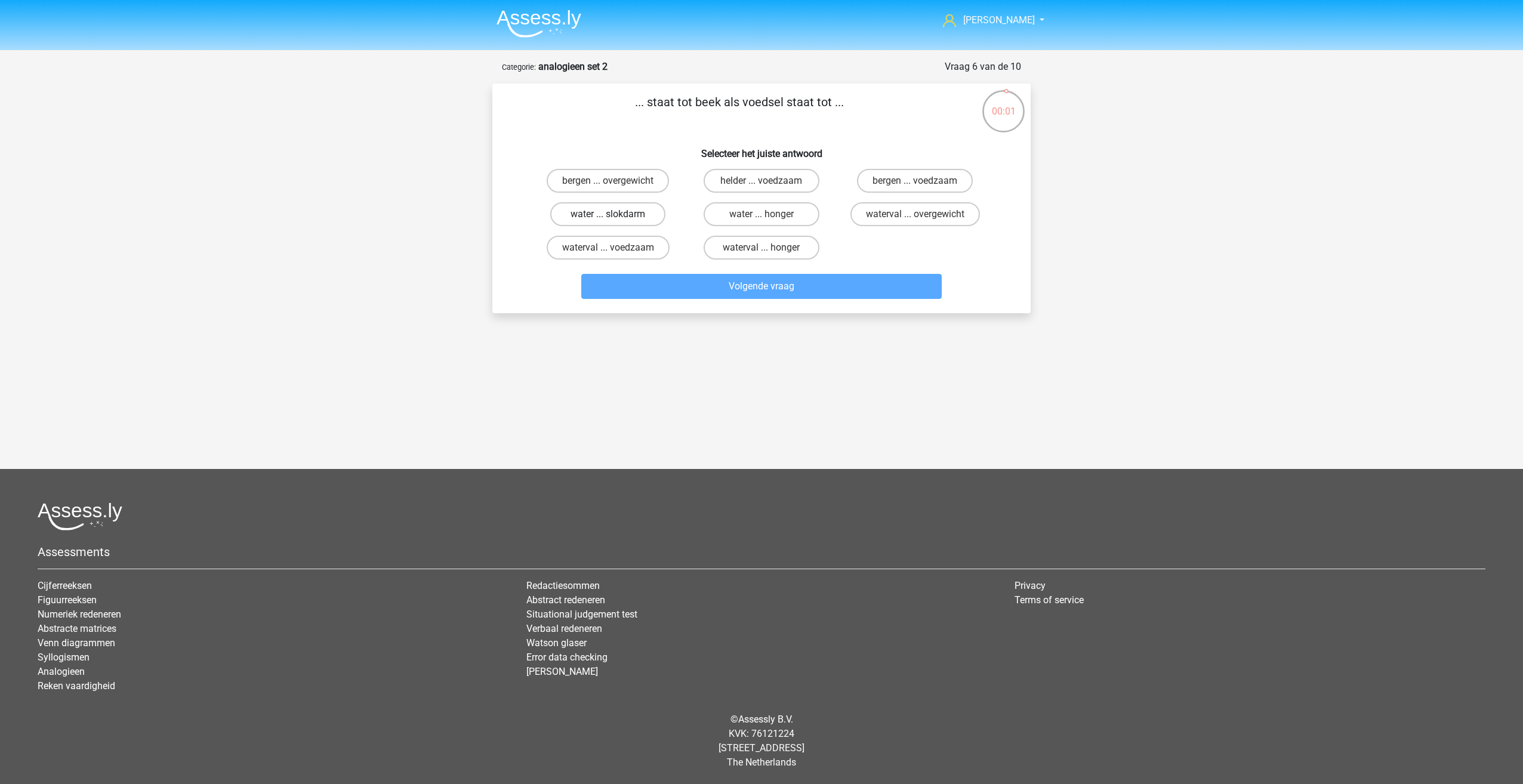
click at [624, 212] on label "water ... slokdarm" at bounding box center [608, 214] width 115 height 24
click at [616, 214] on input "water ... slokdarm" at bounding box center [612, 218] width 8 height 8
radio input "true"
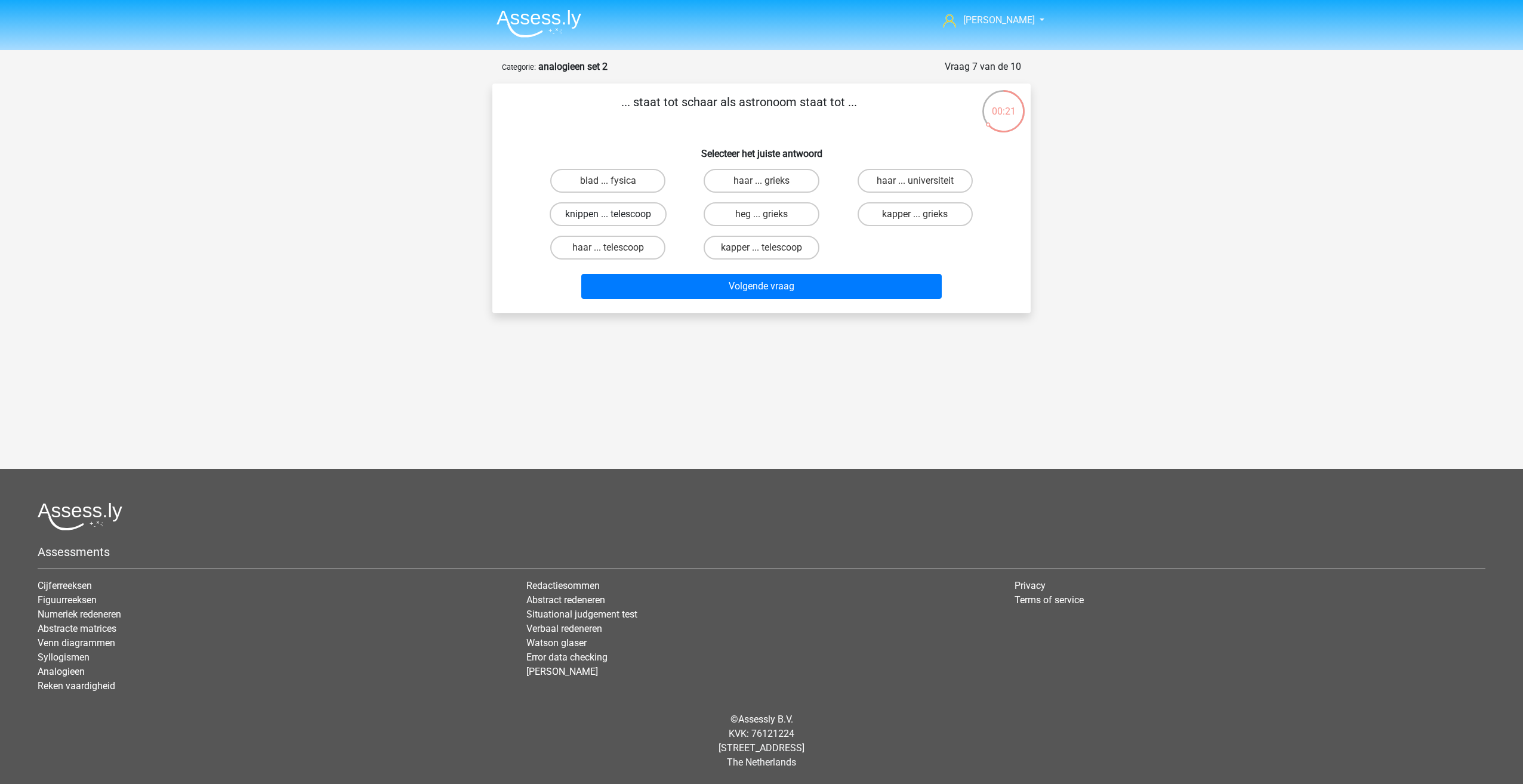
click at [631, 215] on label "knippen ... telescoop" at bounding box center [608, 214] width 117 height 24
click at [616, 215] on input "knippen ... telescoop" at bounding box center [612, 218] width 8 height 8
radio input "true"
click at [748, 245] on label "kapper ... telescoop" at bounding box center [762, 248] width 115 height 24
click at [762, 248] on input "kapper ... telescoop" at bounding box center [765, 251] width 8 height 8
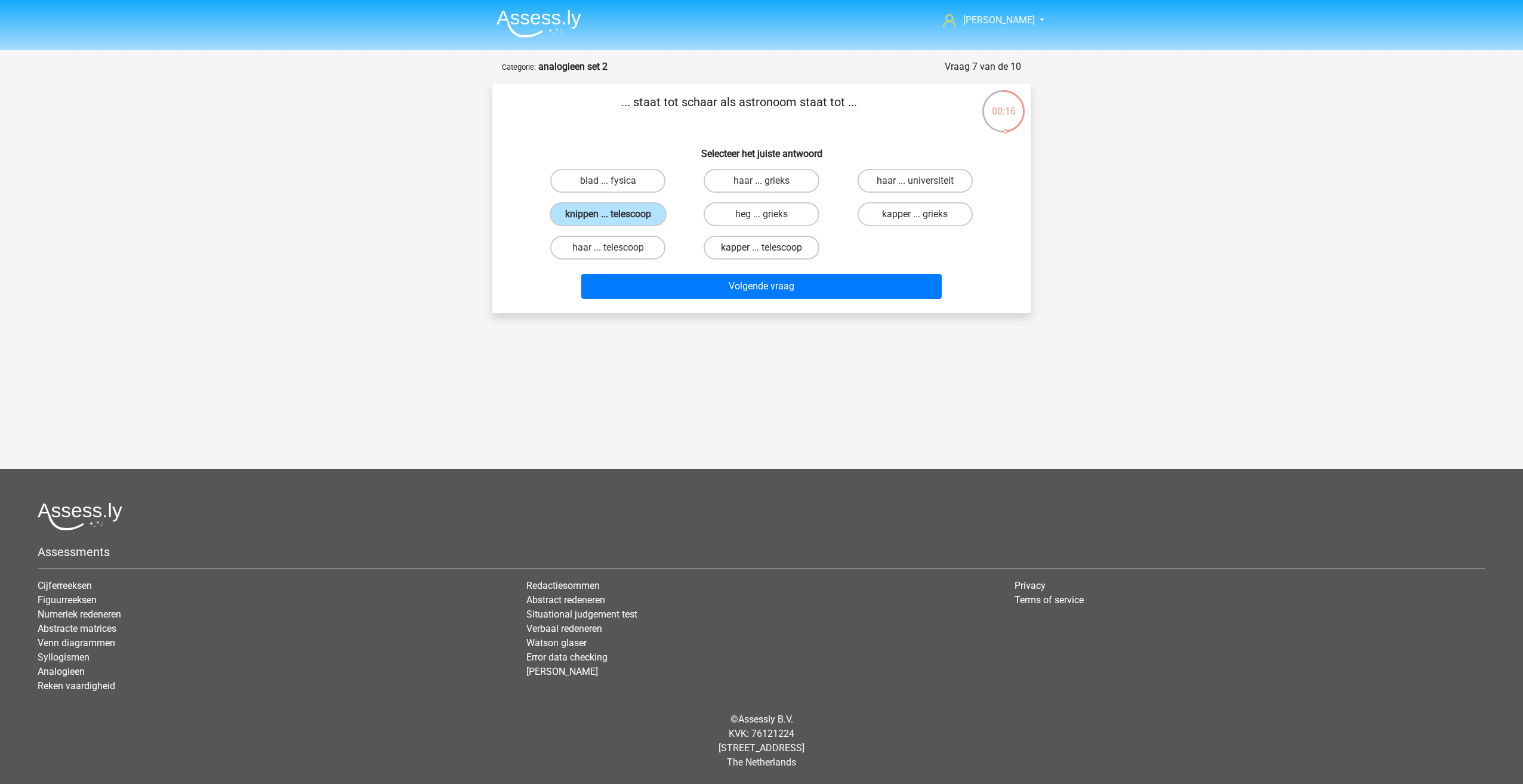
radio input "true"
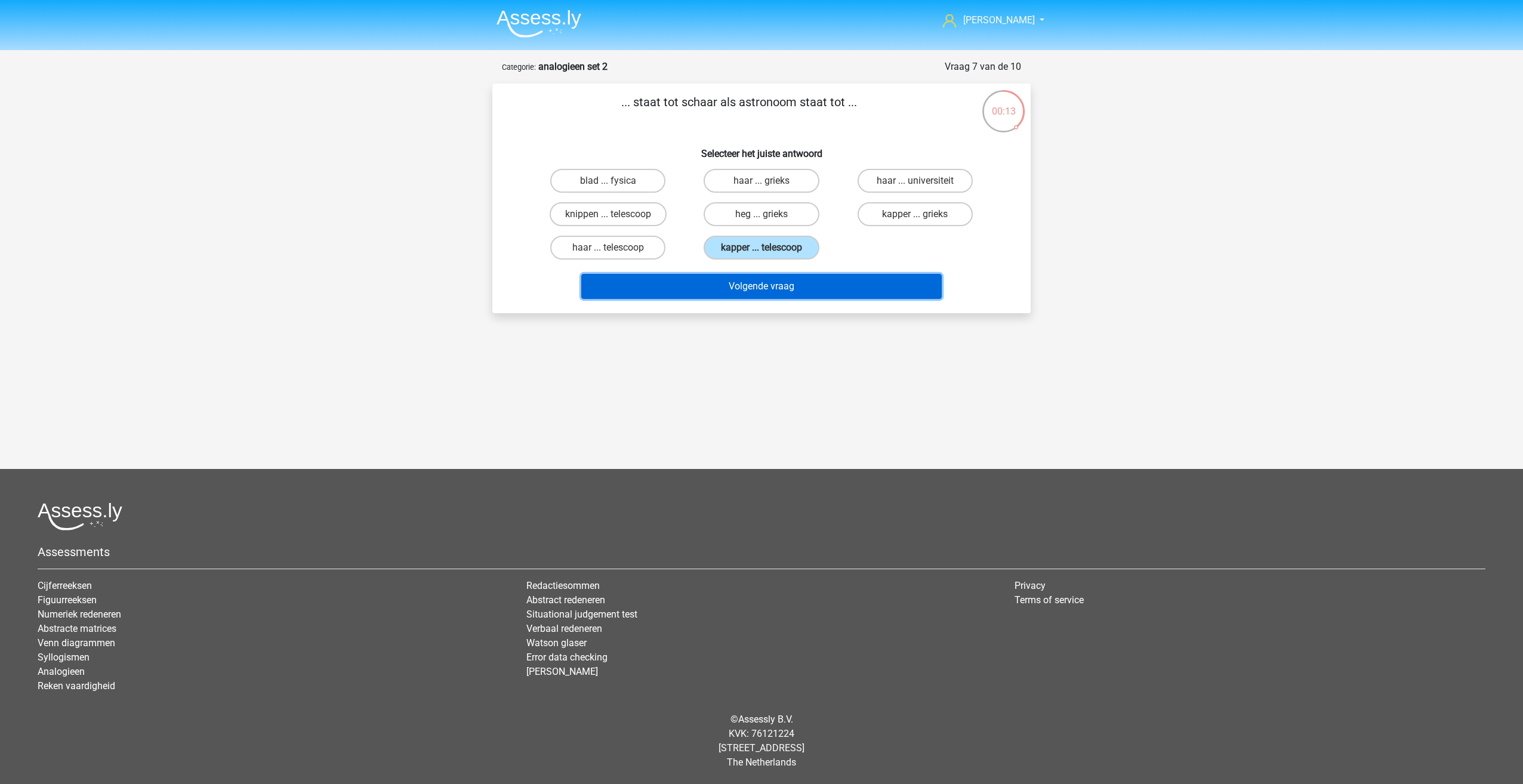
click at [703, 286] on button "Volgende vraag" at bounding box center [762, 286] width 361 height 25
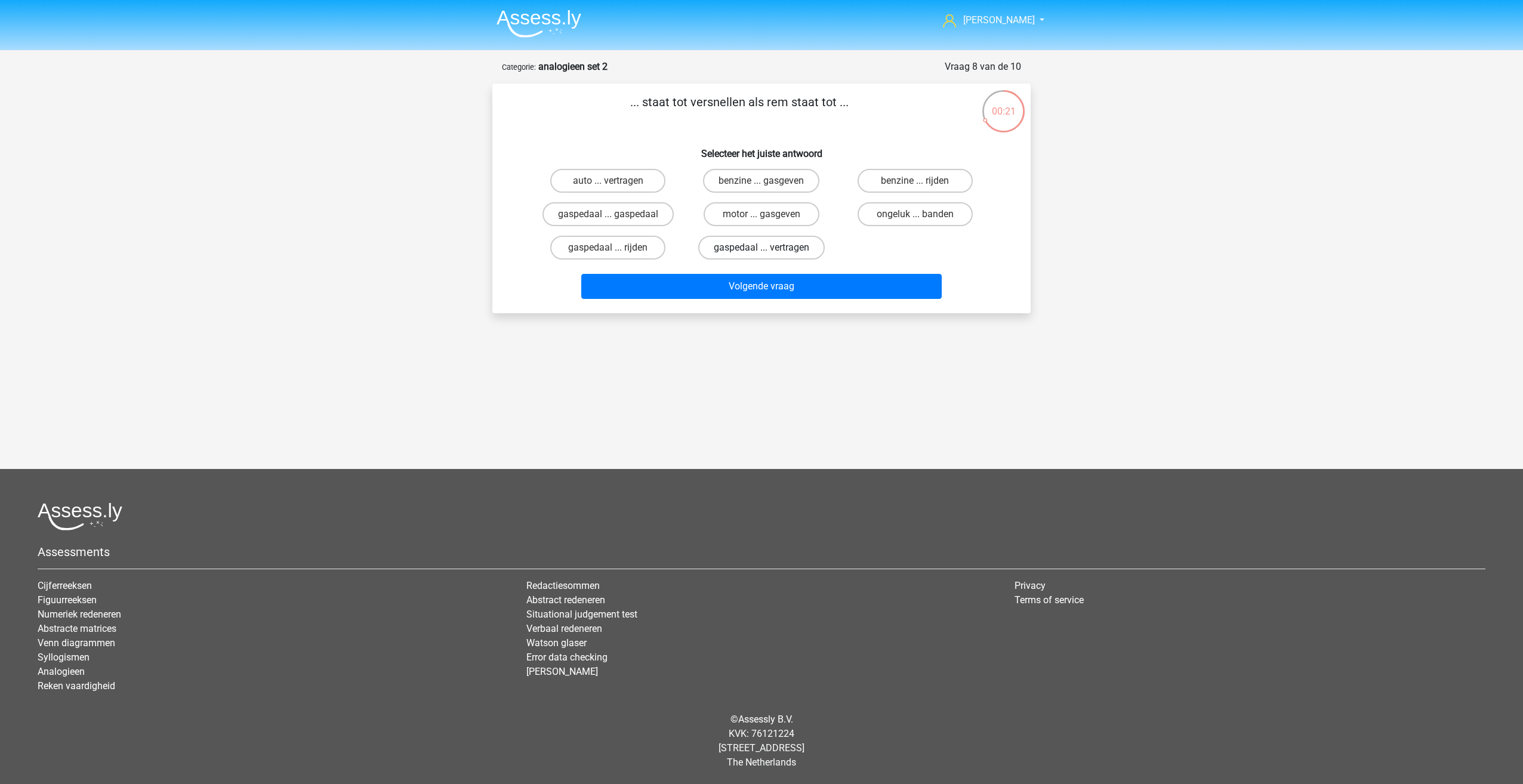
click at [774, 255] on label "gaspedaal ... vertragen" at bounding box center [762, 248] width 127 height 24
click at [769, 255] on input "gaspedaal ... vertragen" at bounding box center [765, 251] width 8 height 8
radio input "true"
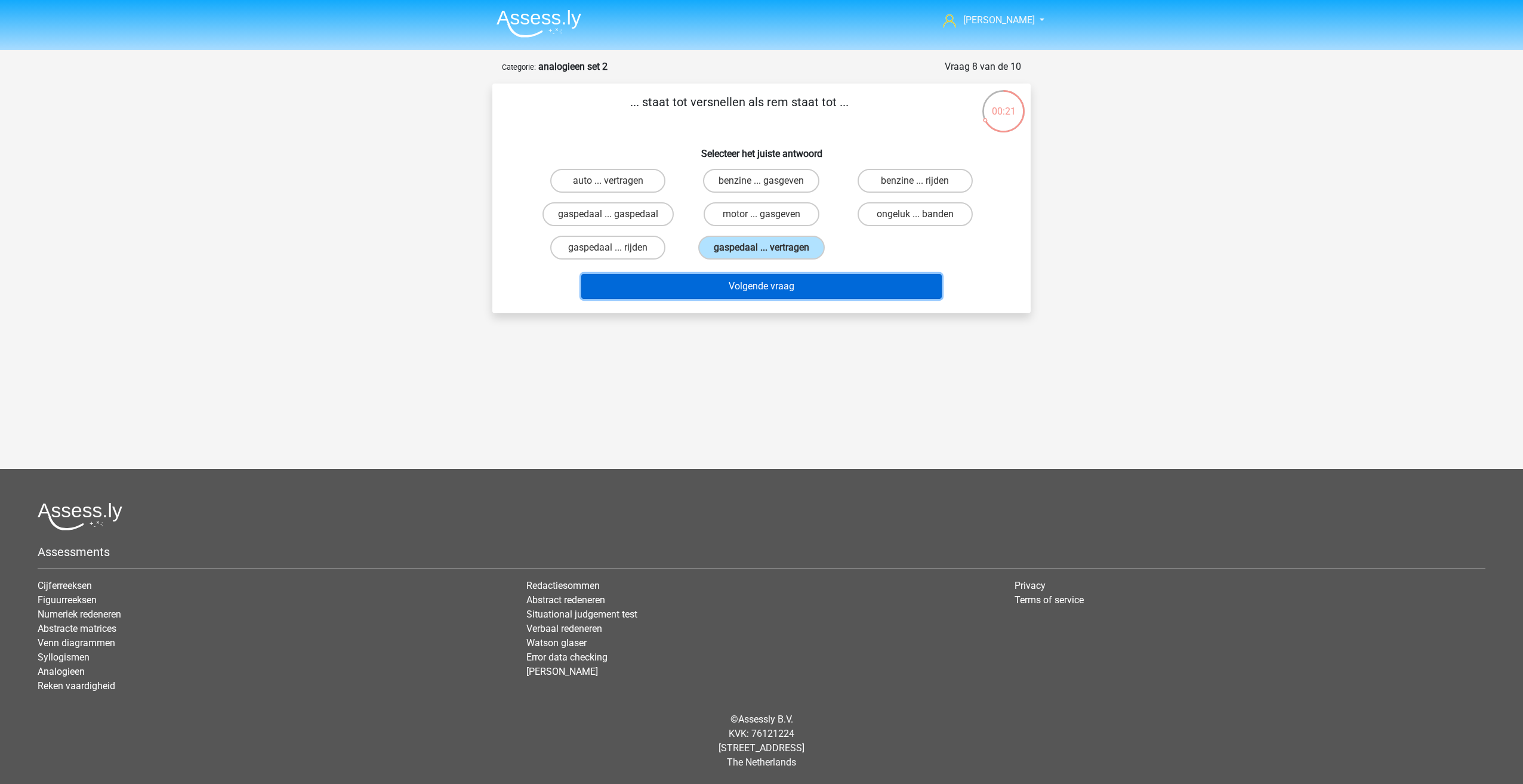
click at [774, 296] on button "Volgende vraag" at bounding box center [762, 286] width 361 height 25
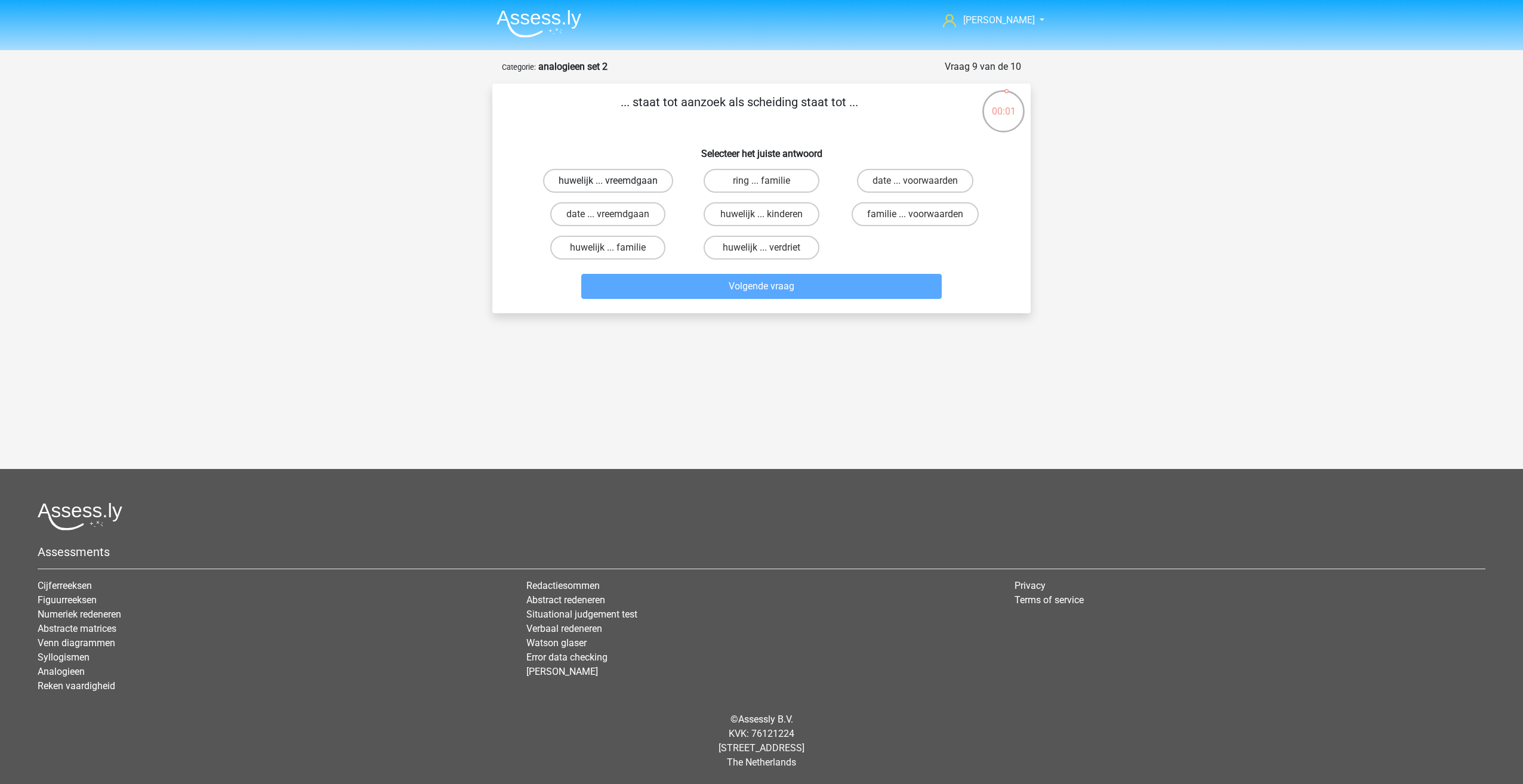
click at [647, 180] on label "huwelijk ... vreemdgaan" at bounding box center [608, 181] width 130 height 24
click at [616, 180] on input "huwelijk ... vreemdgaan" at bounding box center [612, 184] width 8 height 8
radio input "true"
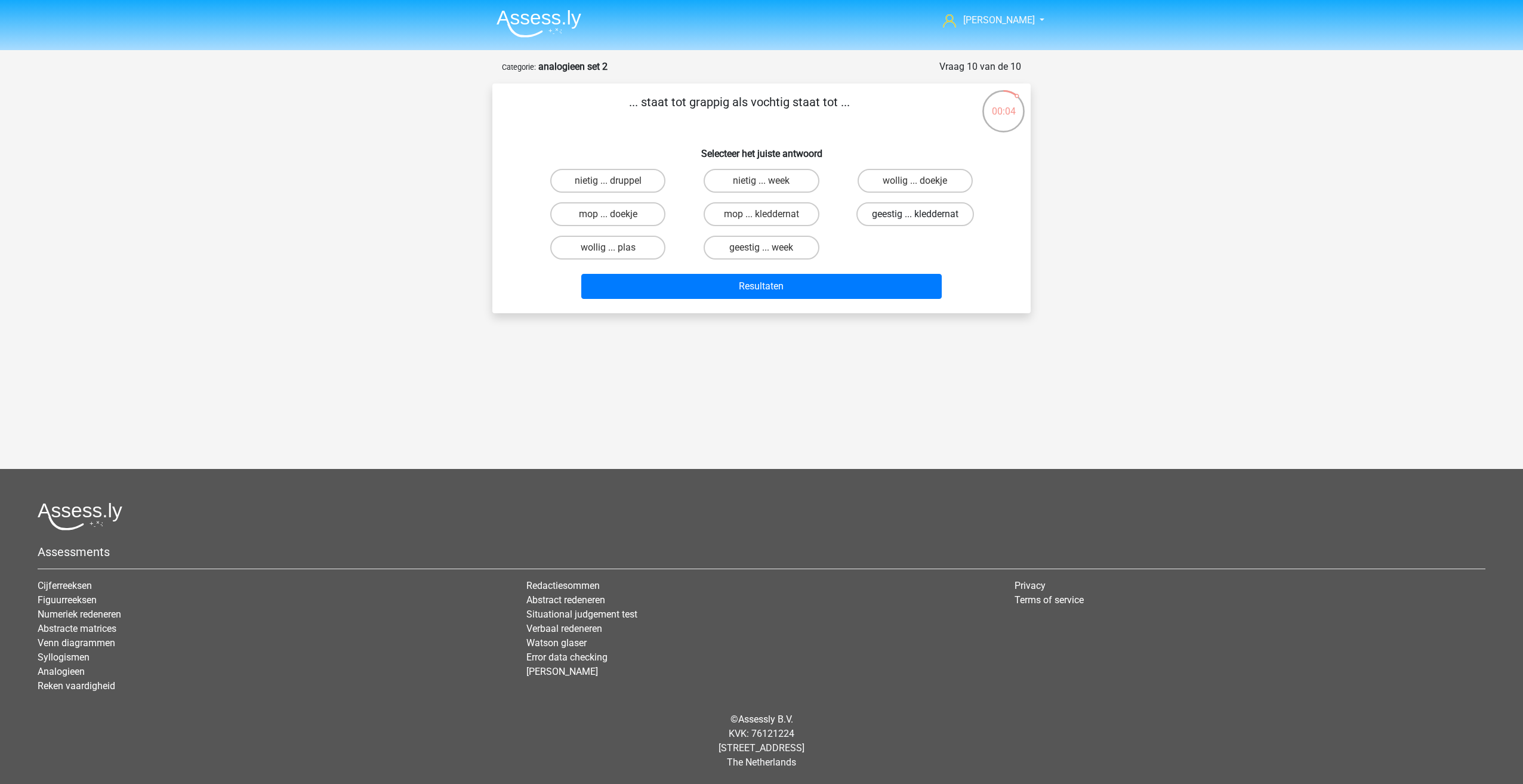
click at [890, 215] on label "geestig ... kleddernat" at bounding box center [915, 214] width 118 height 24
click at [915, 215] on input "geestig ... kleddernat" at bounding box center [919, 218] width 8 height 8
radio input "true"
click at [842, 275] on button "Resultaten" at bounding box center [762, 286] width 361 height 25
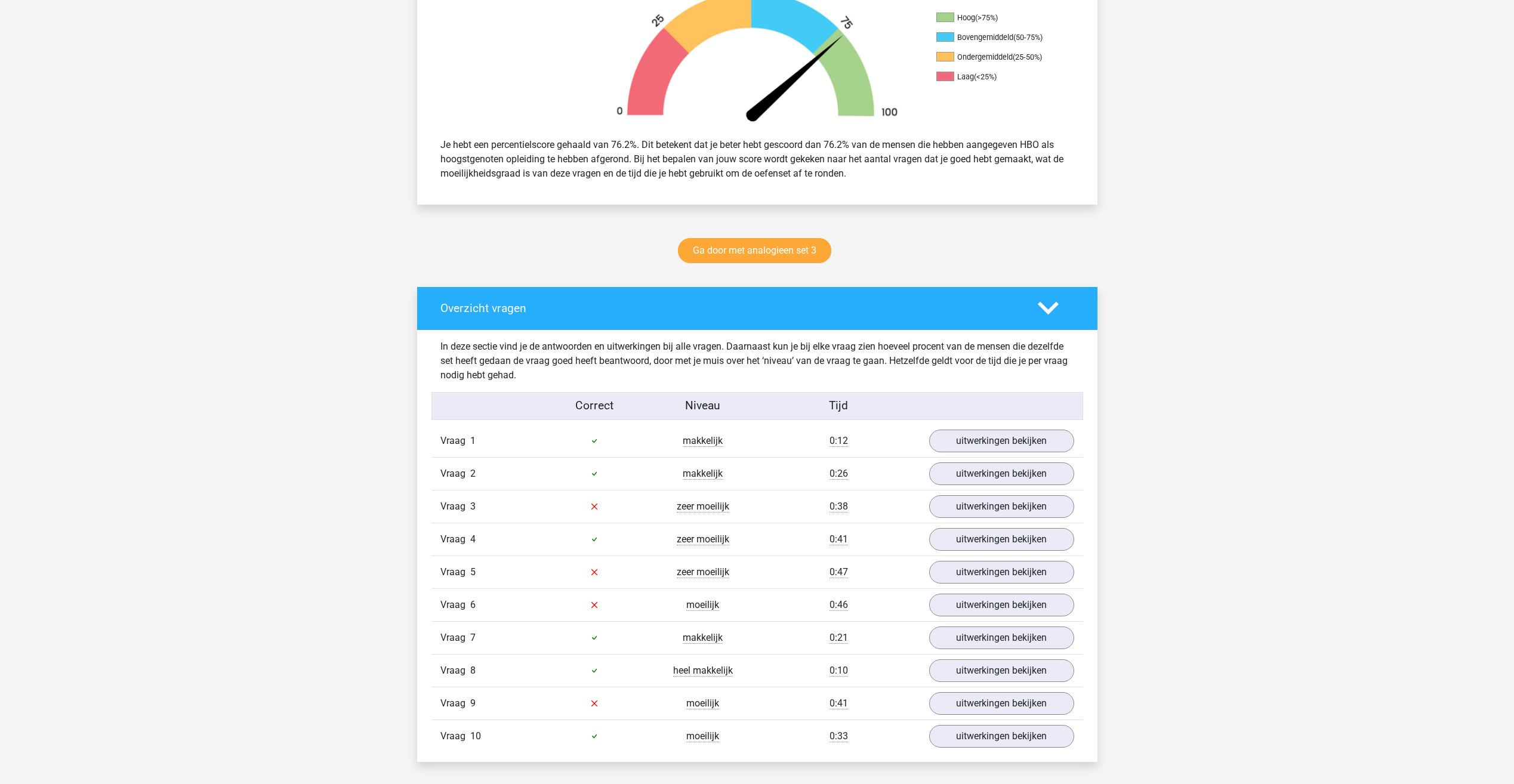
scroll to position [477, 0]
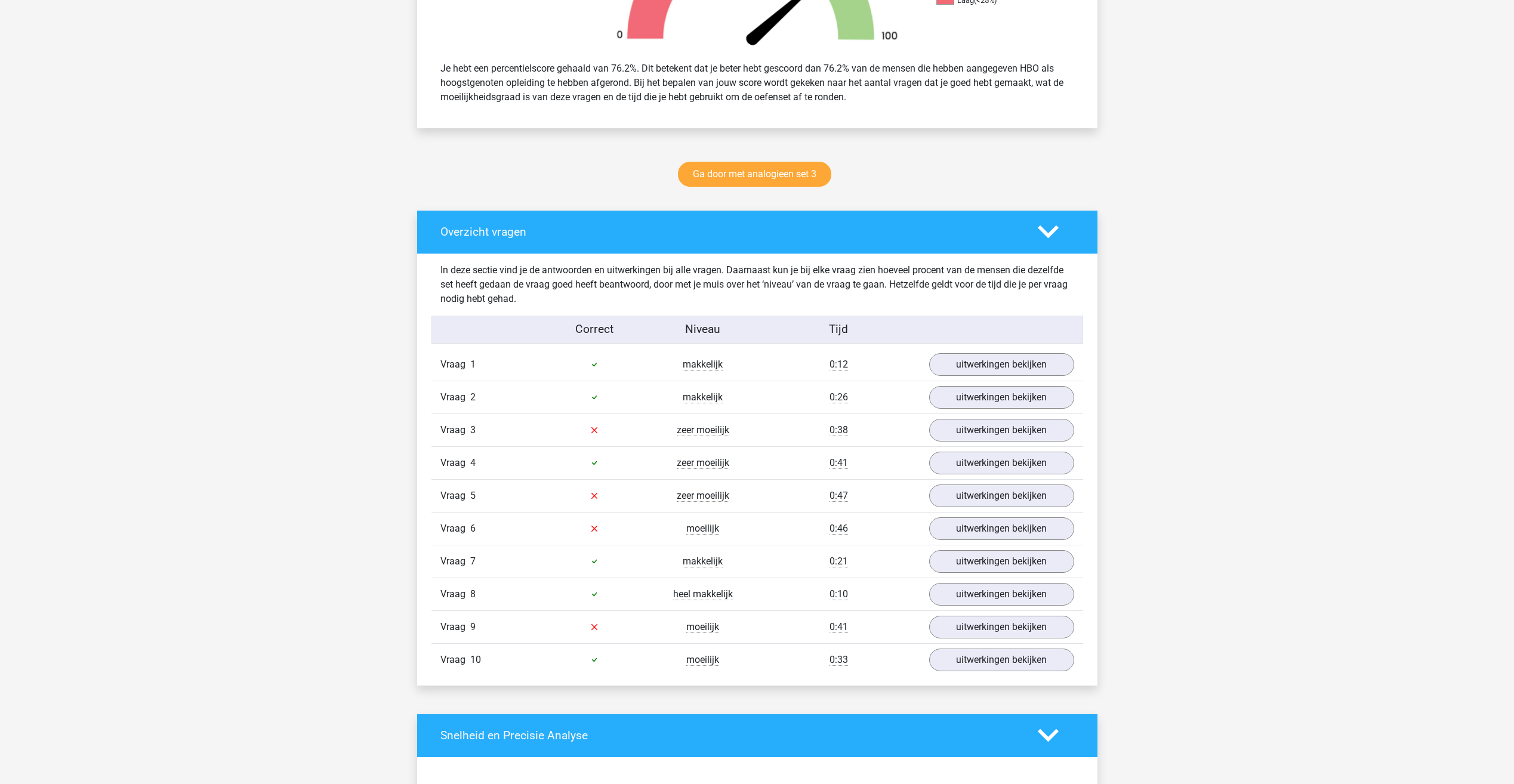
click at [288, 425] on div "[PERSON_NAME] [EMAIL_ADDRESS][DOMAIN_NAME]" at bounding box center [757, 628] width 1514 height 2211
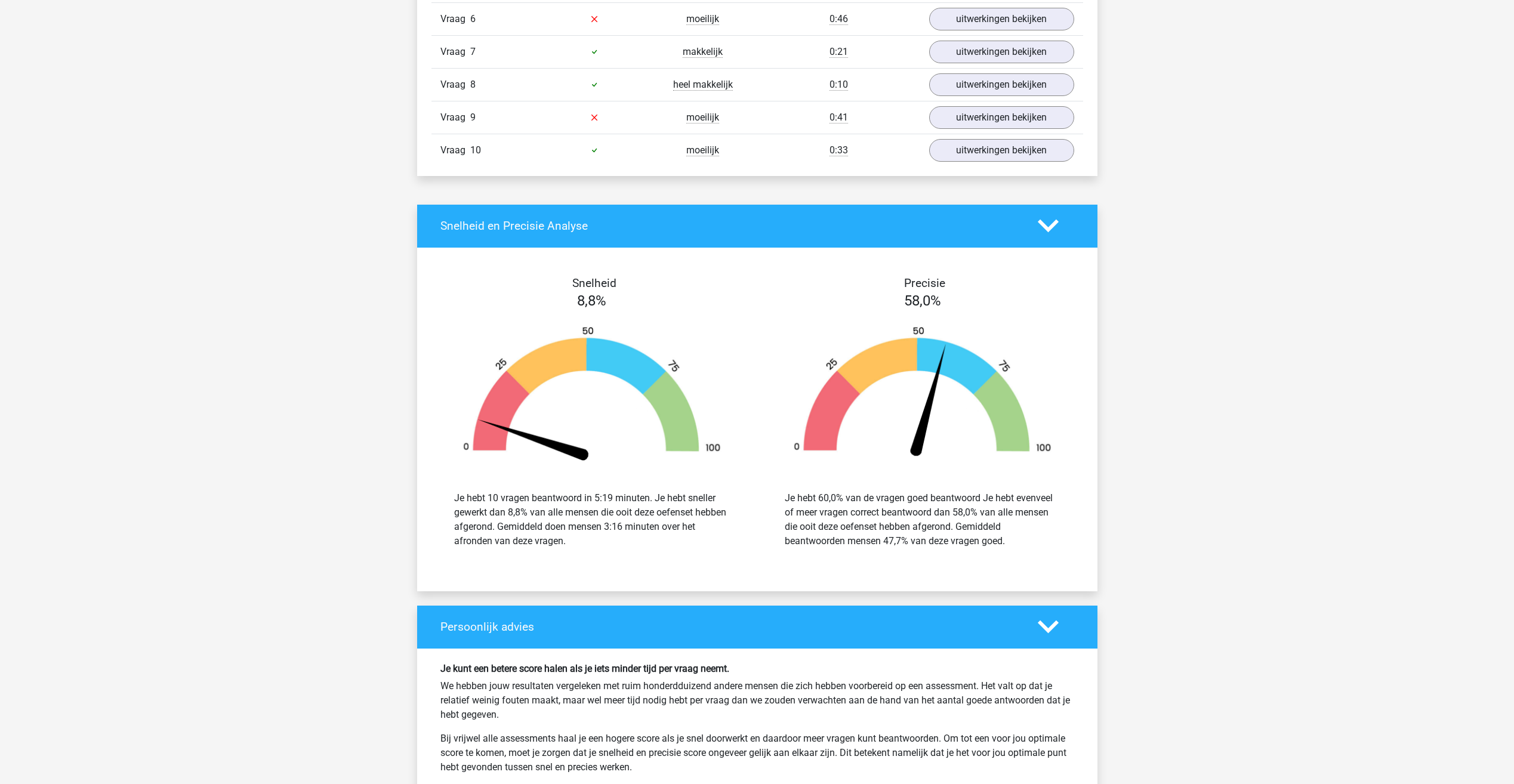
scroll to position [1193, 0]
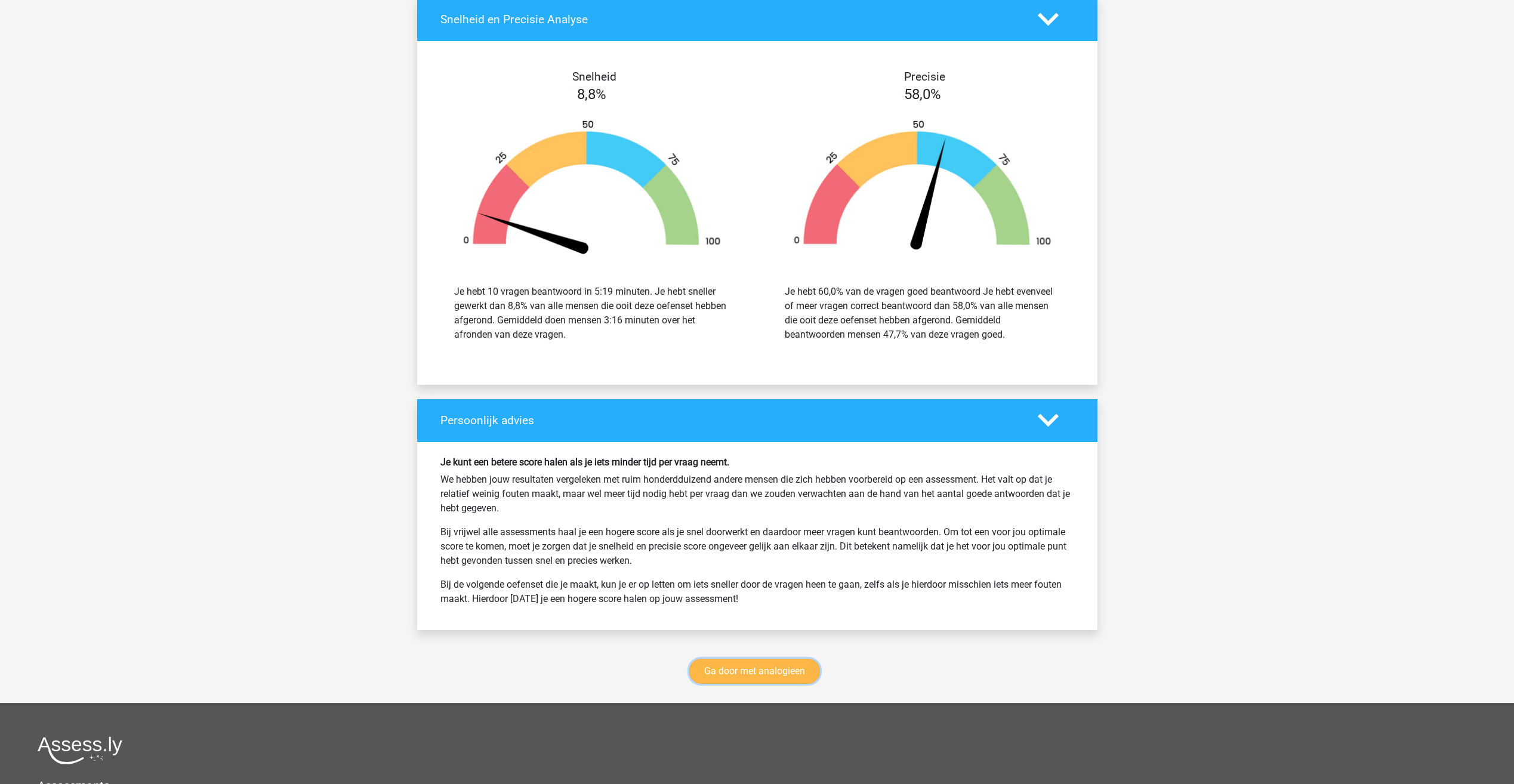
click at [721, 671] on link "Ga door met analogieen" at bounding box center [754, 671] width 130 height 25
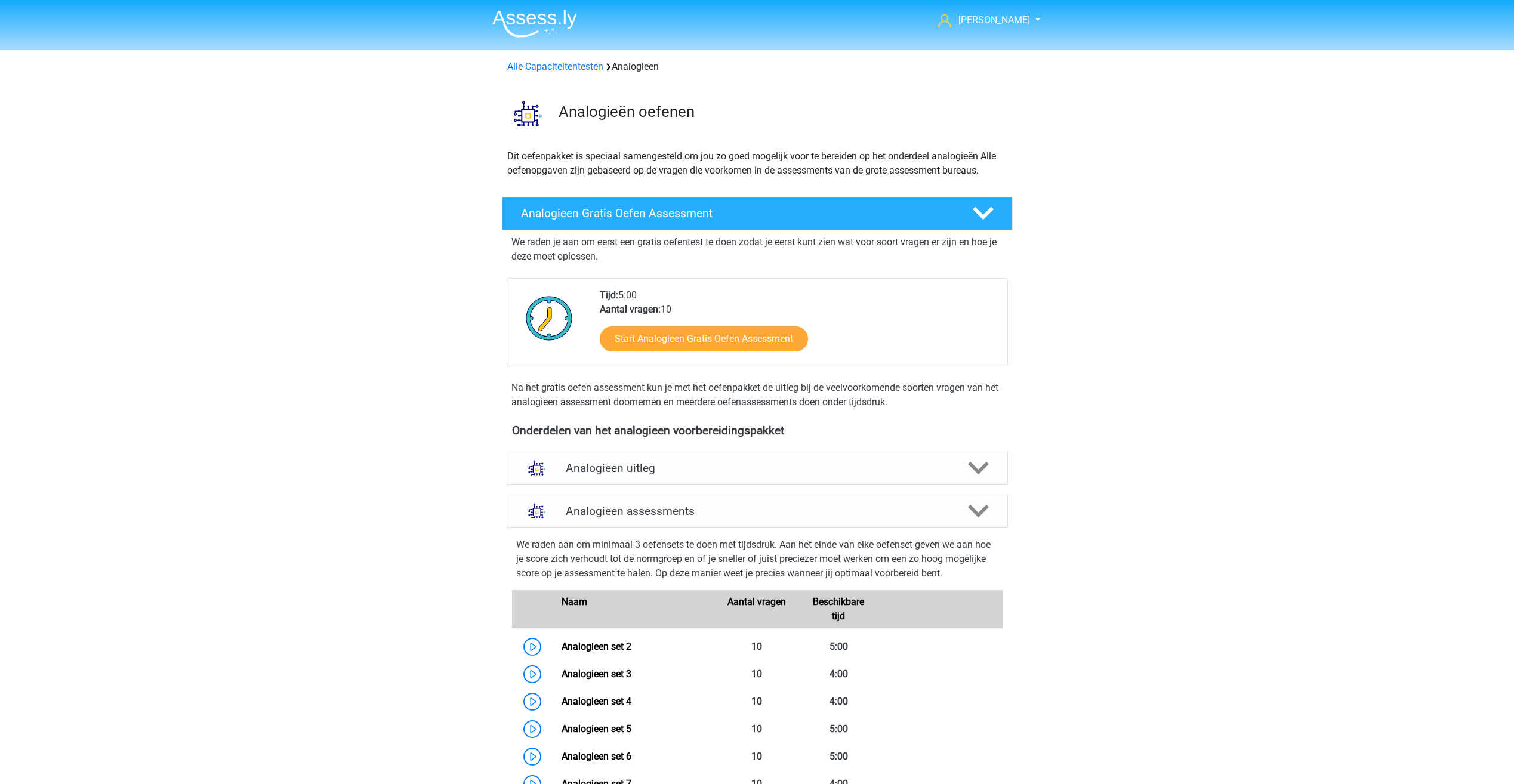
scroll to position [490, 0]
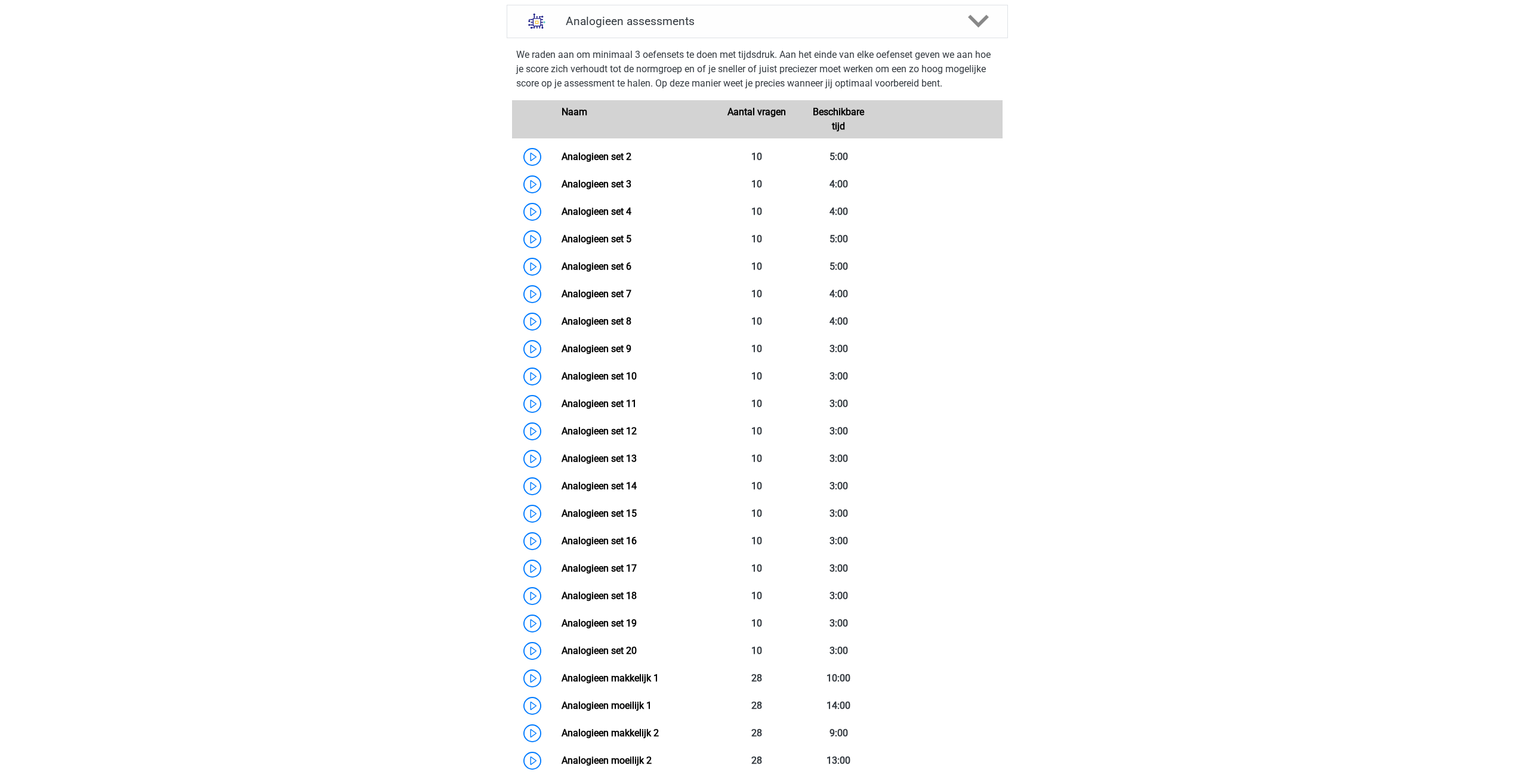
click at [177, 170] on div "[PERSON_NAME] [EMAIL_ADDRESS][DOMAIN_NAME] Nederlands English" at bounding box center [757, 404] width 1514 height 1788
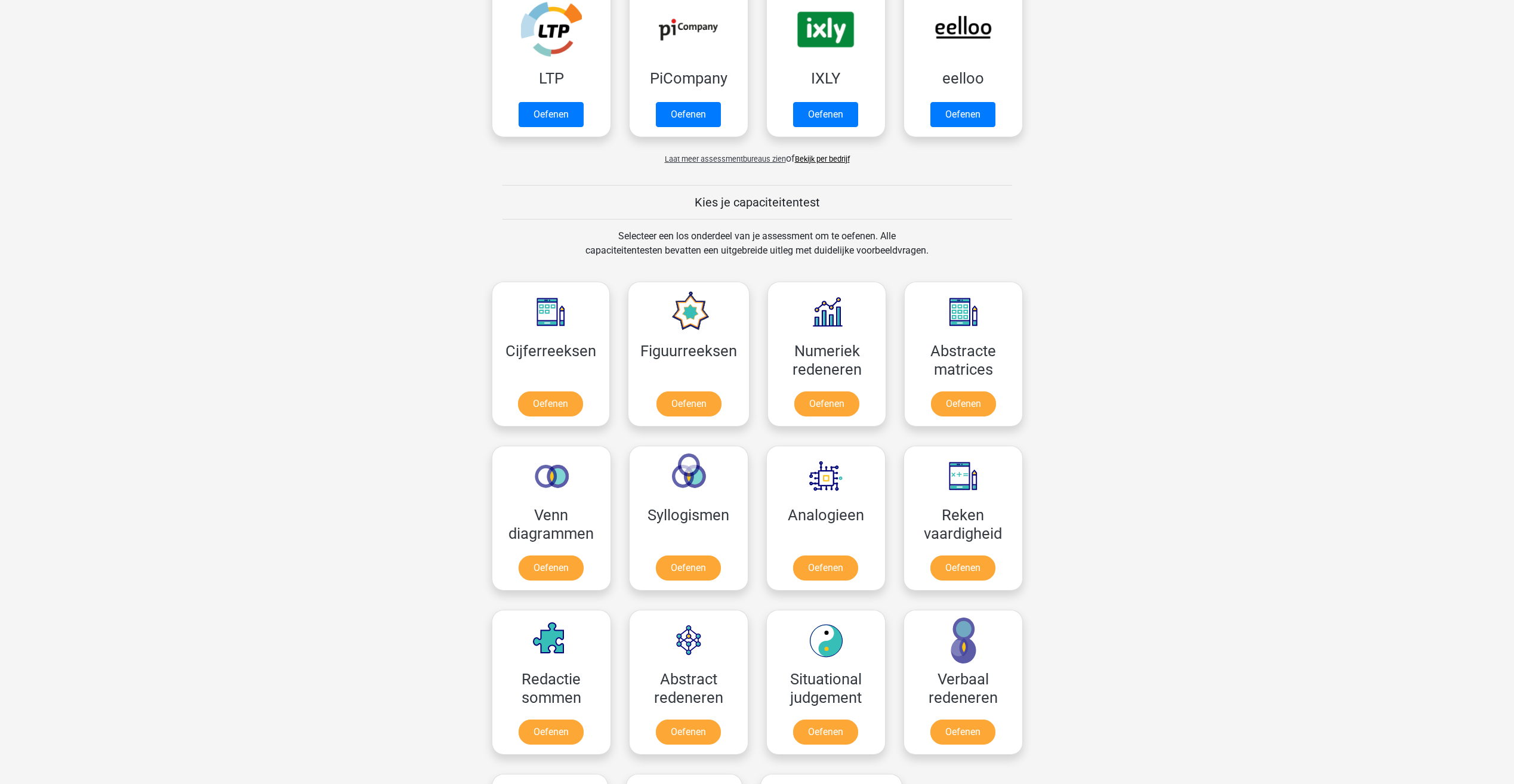
scroll to position [358, 0]
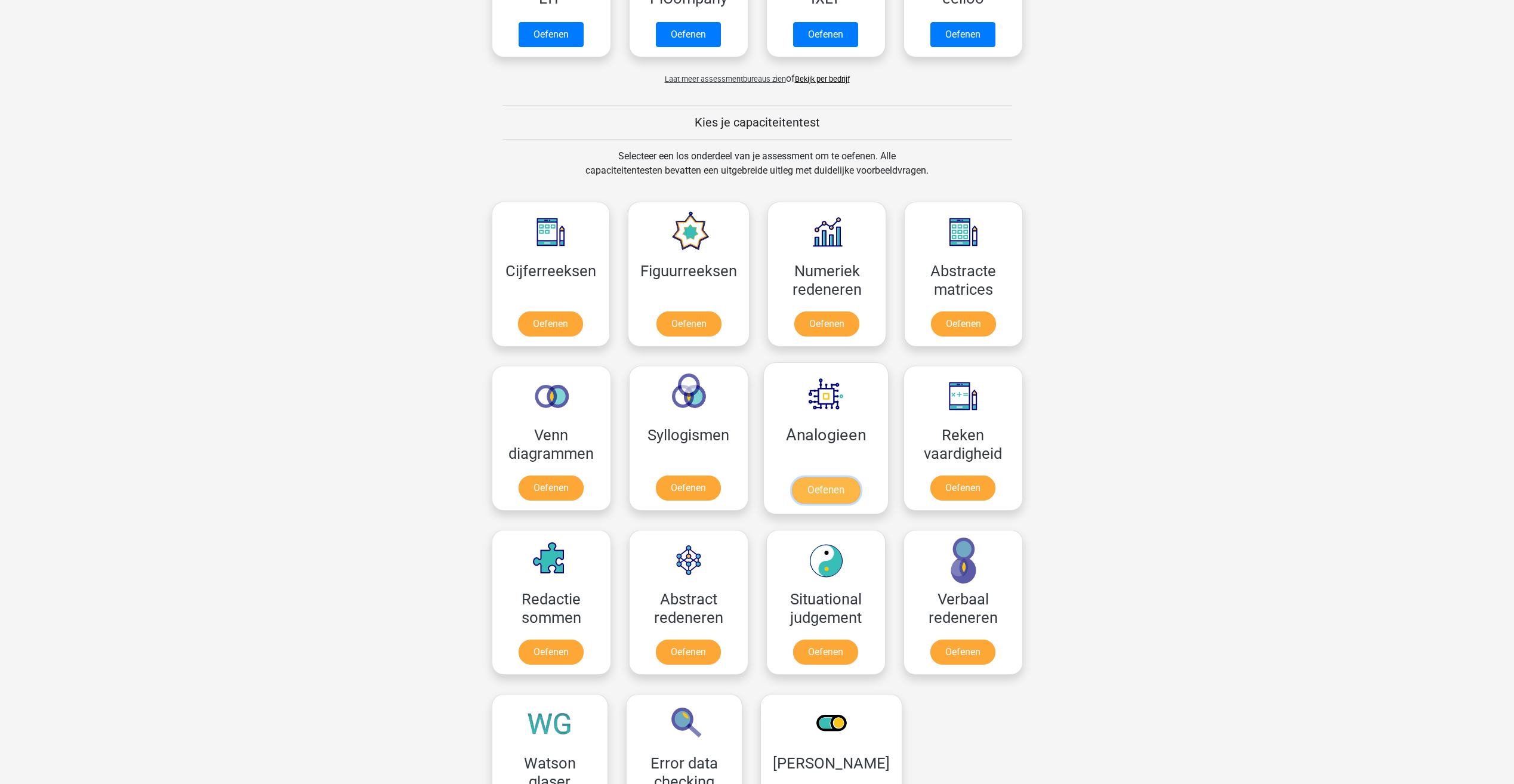
click at [824, 483] on link "Oefenen" at bounding box center [825, 490] width 68 height 26
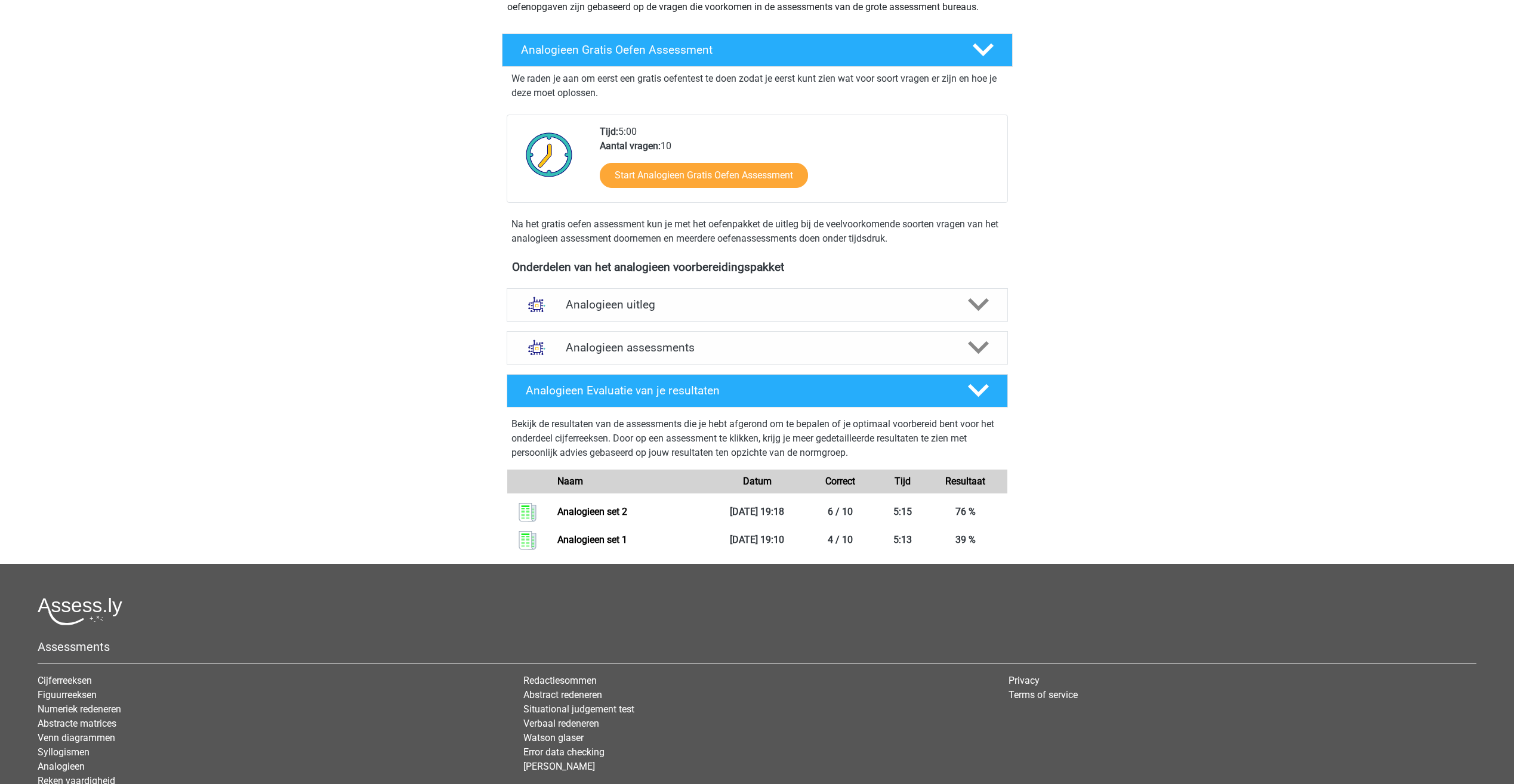
scroll to position [239, 0]
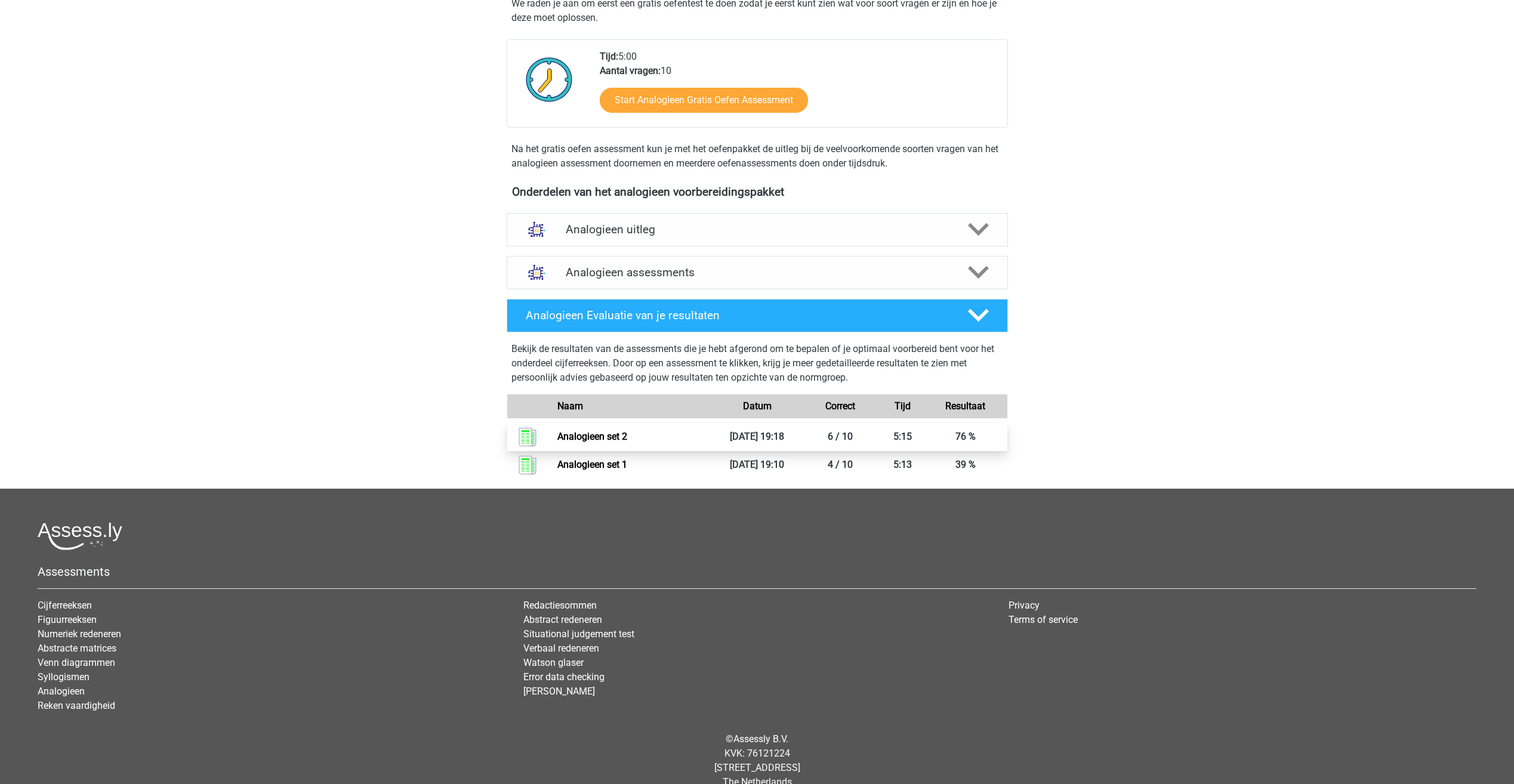
click at [604, 432] on link "Analogieen set 2" at bounding box center [592, 436] width 70 height 11
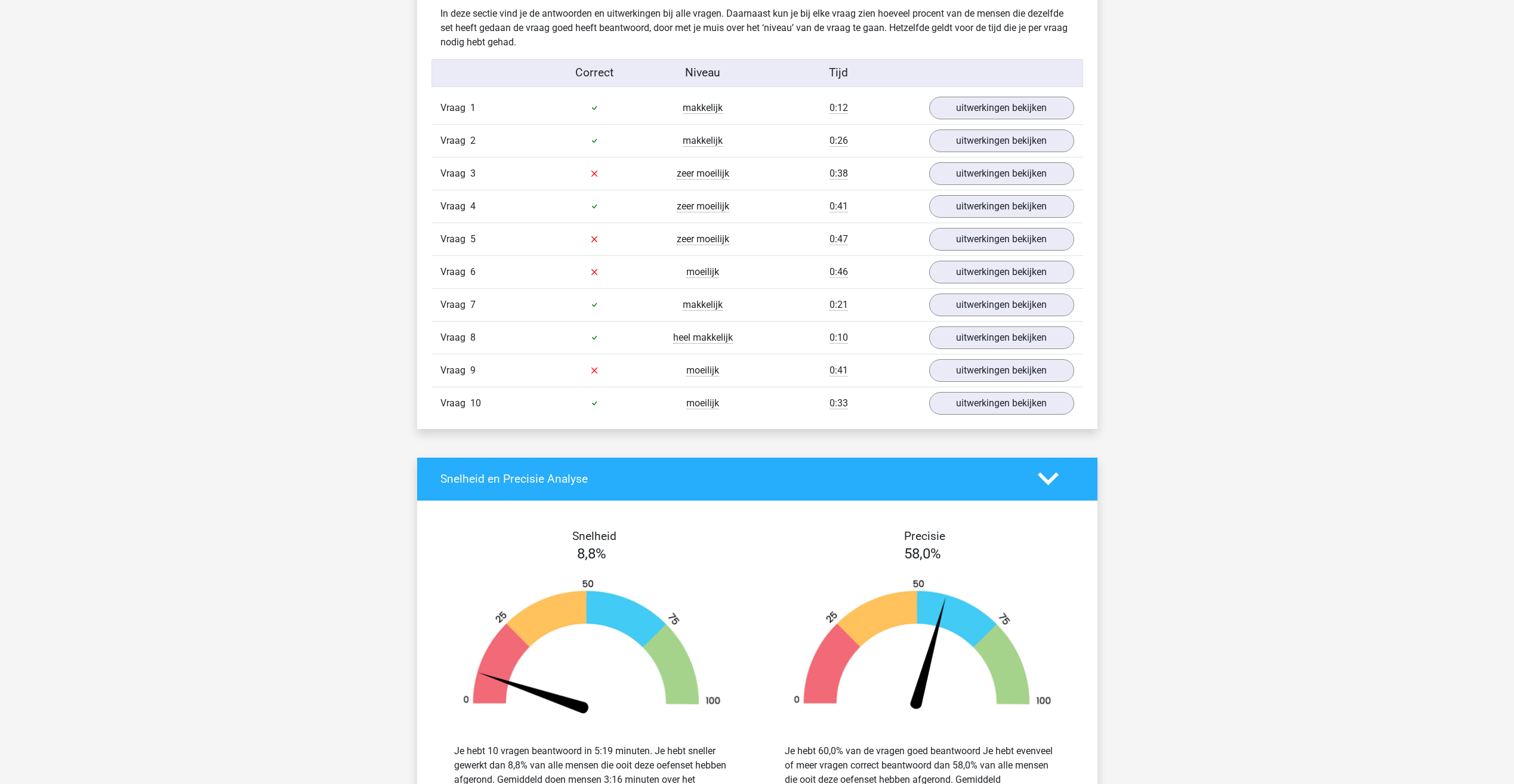
scroll to position [656, 0]
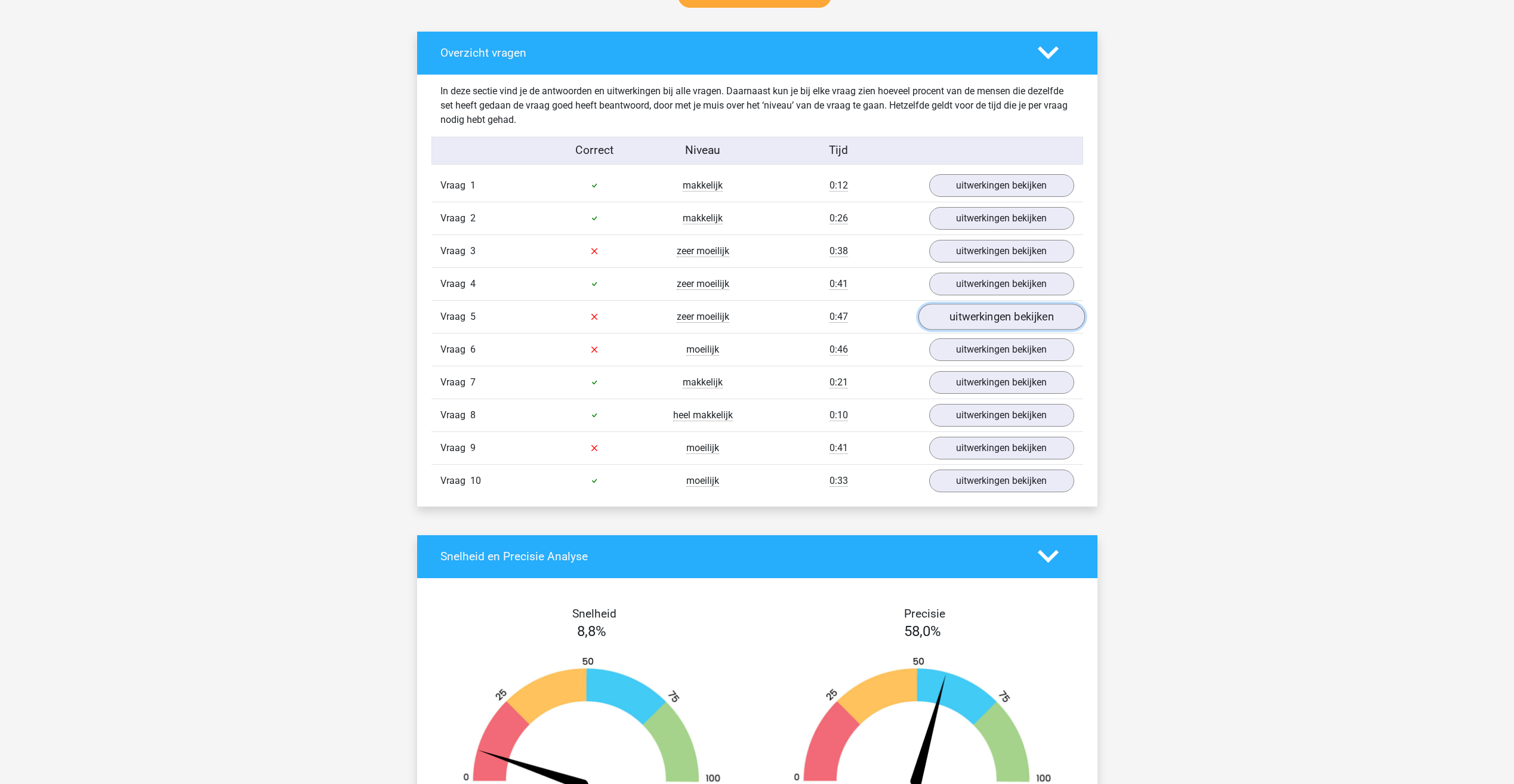
click at [971, 313] on link "uitwerkingen bekijken" at bounding box center [1001, 317] width 167 height 26
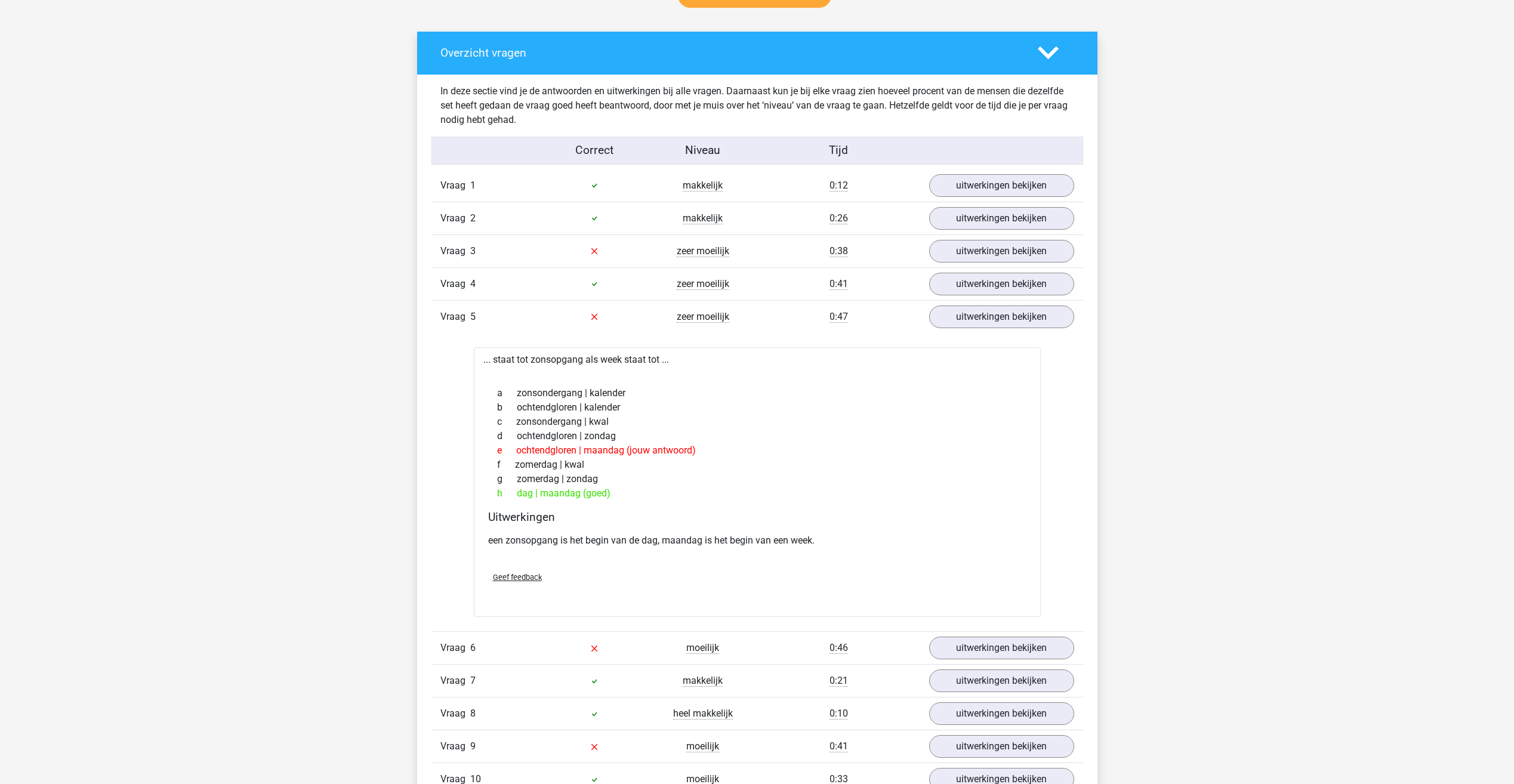
click at [270, 410] on div "[PERSON_NAME] [EMAIL_ADDRESS][DOMAIN_NAME]" at bounding box center [757, 598] width 1514 height 2510
click at [974, 246] on link "uitwerkingen bekijken" at bounding box center [1001, 251] width 167 height 26
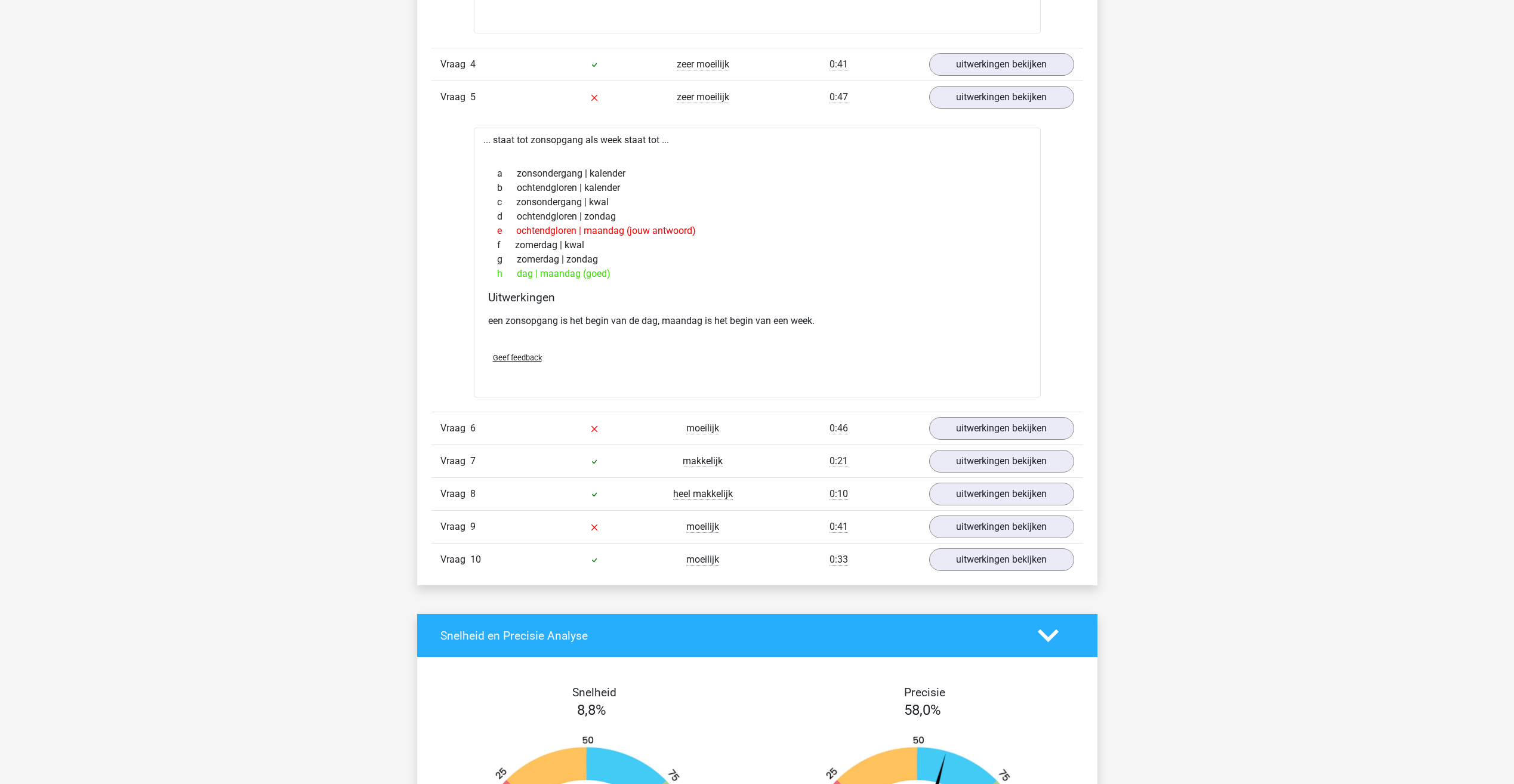
scroll to position [1193, 0]
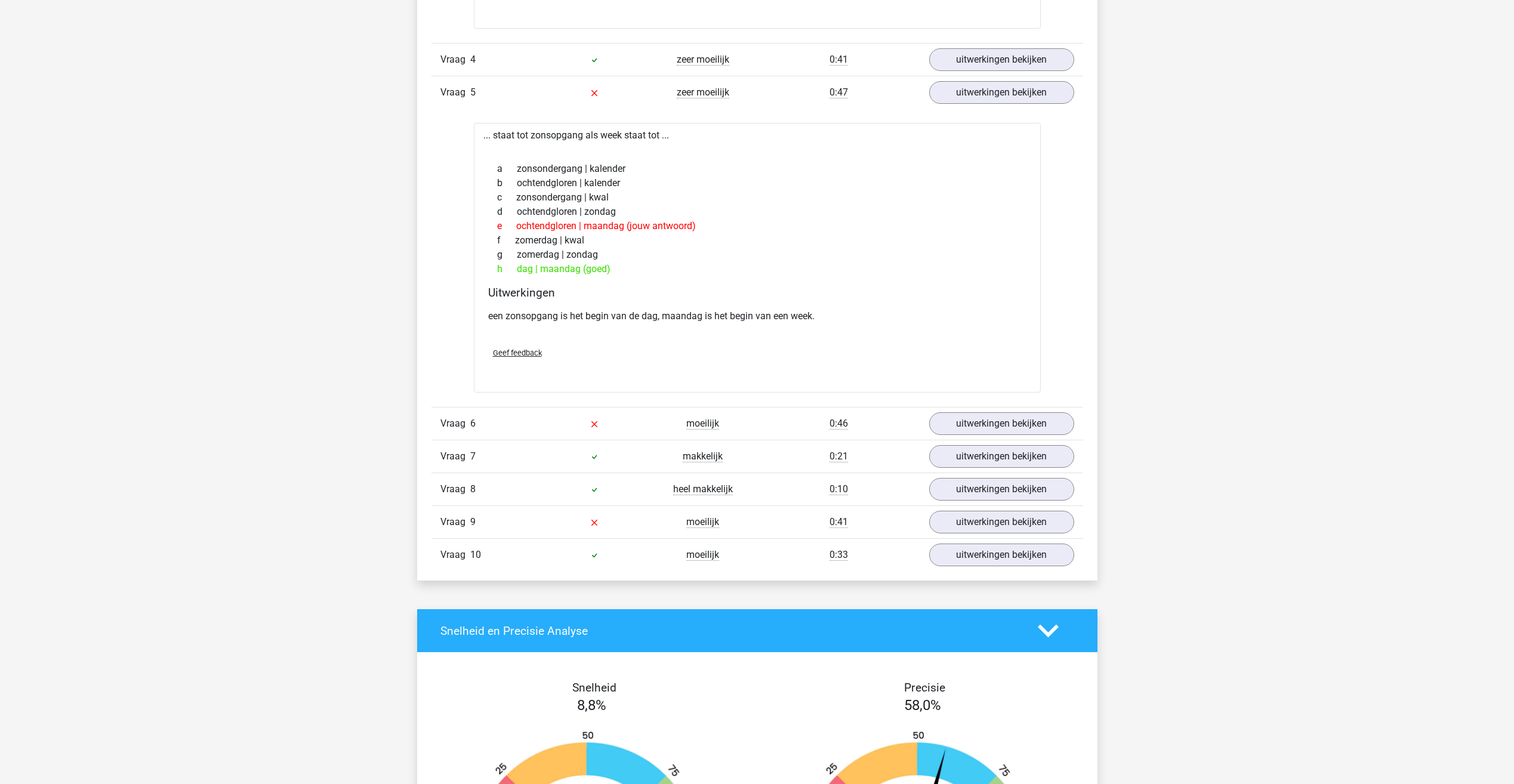
drag, startPoint x: 209, startPoint y: 257, endPoint x: 193, endPoint y: 266, distance: 18.4
click at [208, 257] on div "Kevin kevin_dorland@msn.com" at bounding box center [757, 218] width 1514 height 2822
click at [189, 315] on div "Kevin kevin_dorland@msn.com" at bounding box center [757, 218] width 1514 height 2822
click at [981, 529] on link "uitwerkingen bekijken" at bounding box center [1001, 522] width 167 height 26
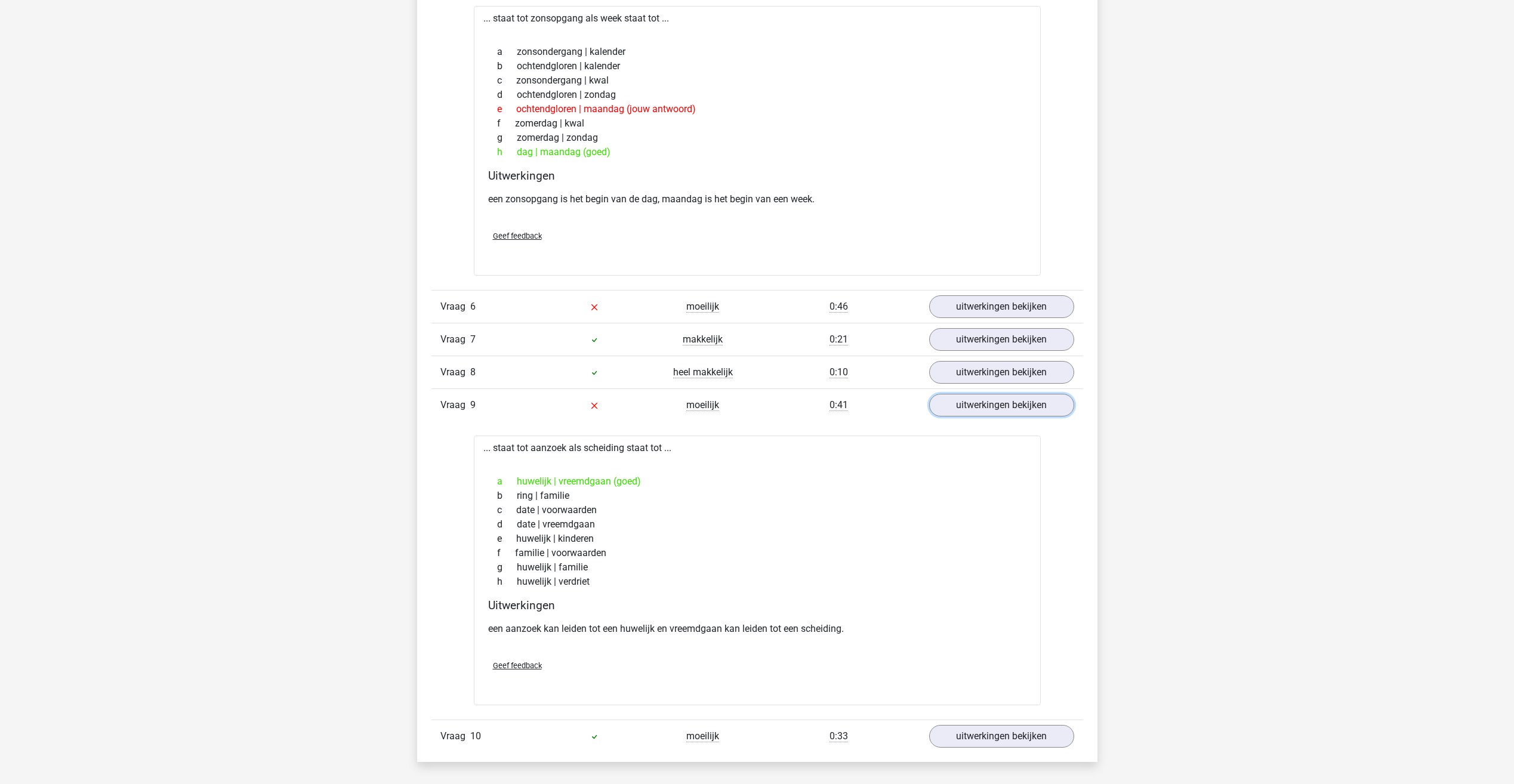
scroll to position [1313, 0]
click at [972, 403] on link "uitwerkingen bekijken" at bounding box center [1001, 402] width 167 height 26
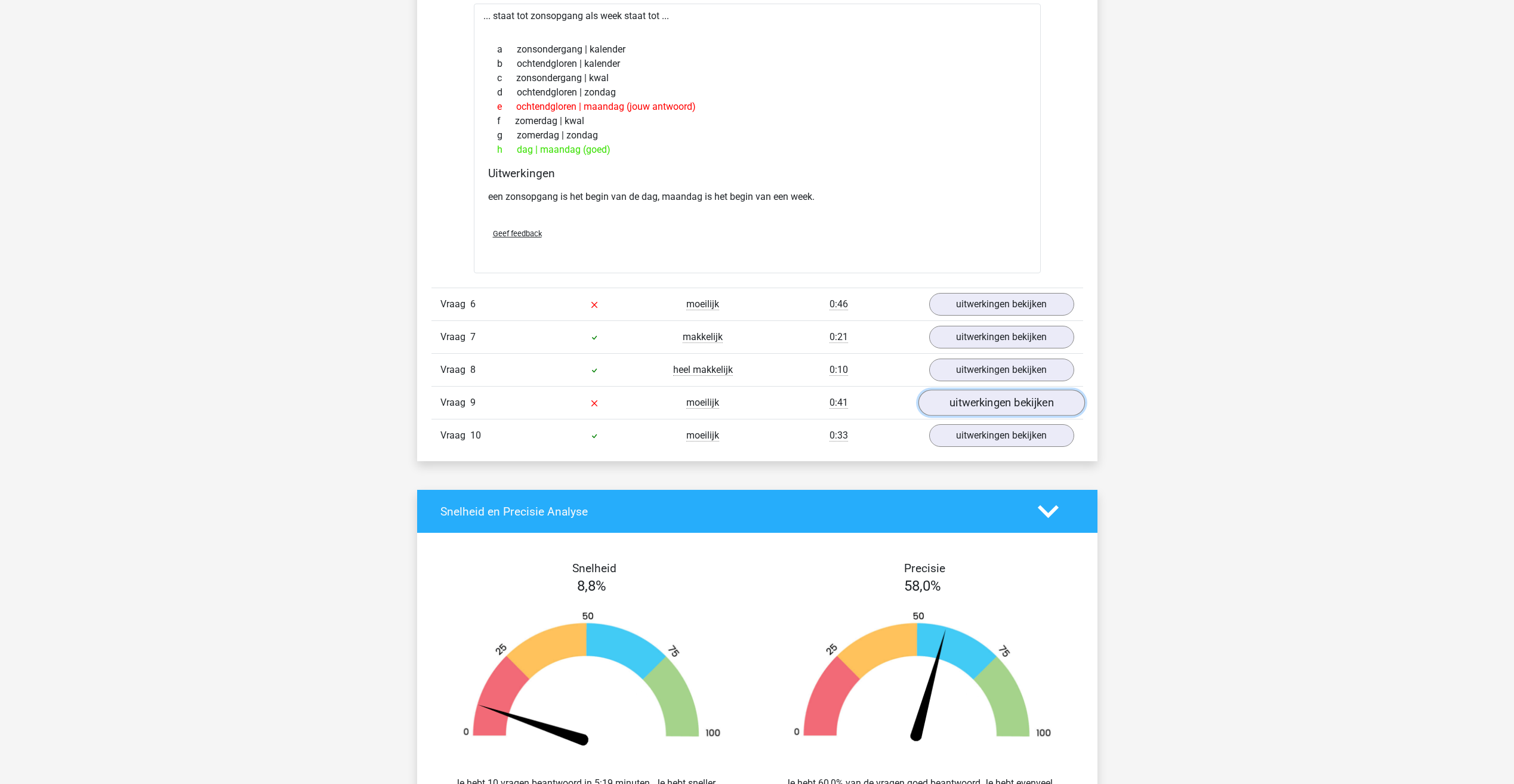
click at [972, 403] on link "uitwerkingen bekijken" at bounding box center [1001, 402] width 167 height 26
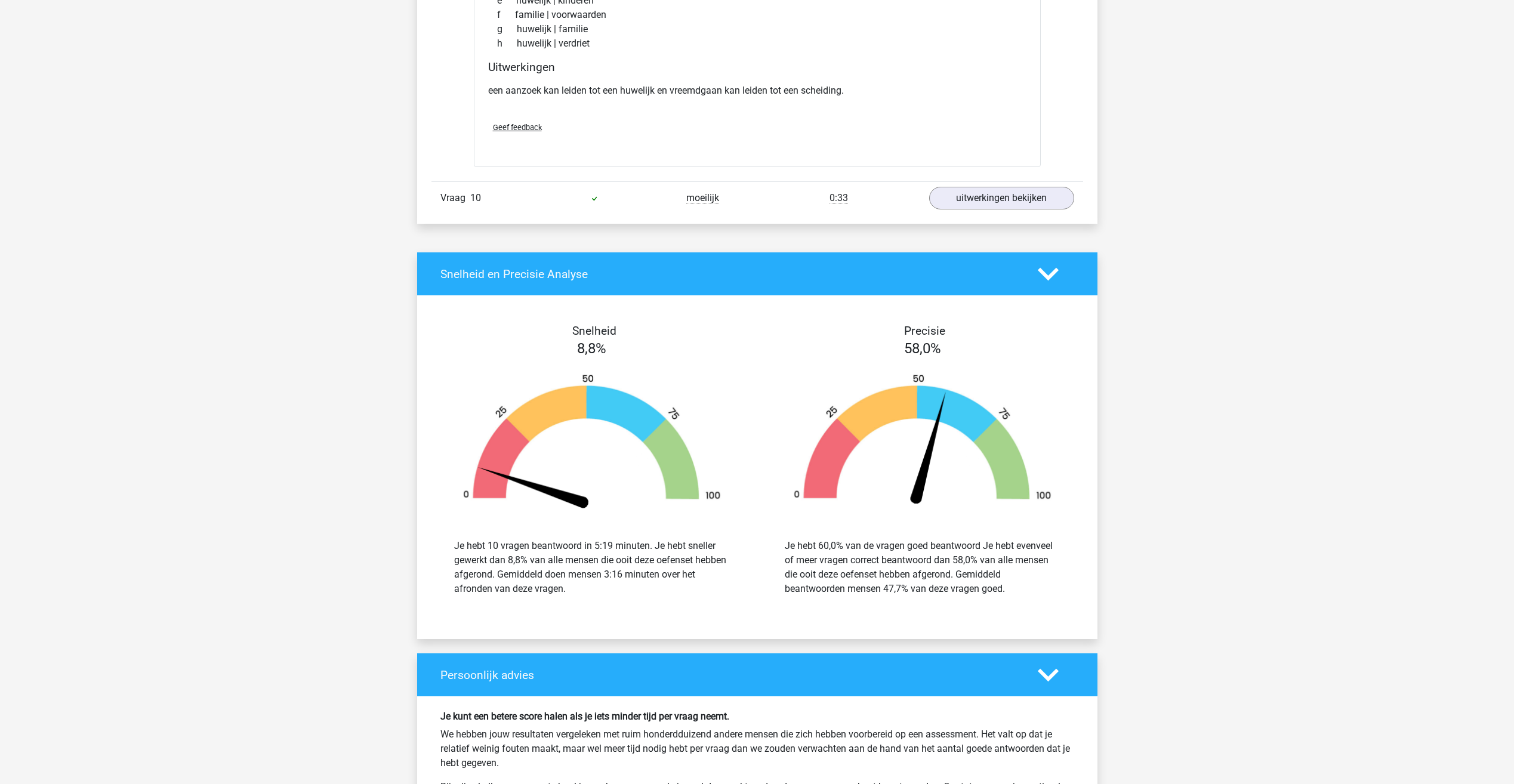
scroll to position [1850, 0]
